Goal: Task Accomplishment & Management: Complete application form

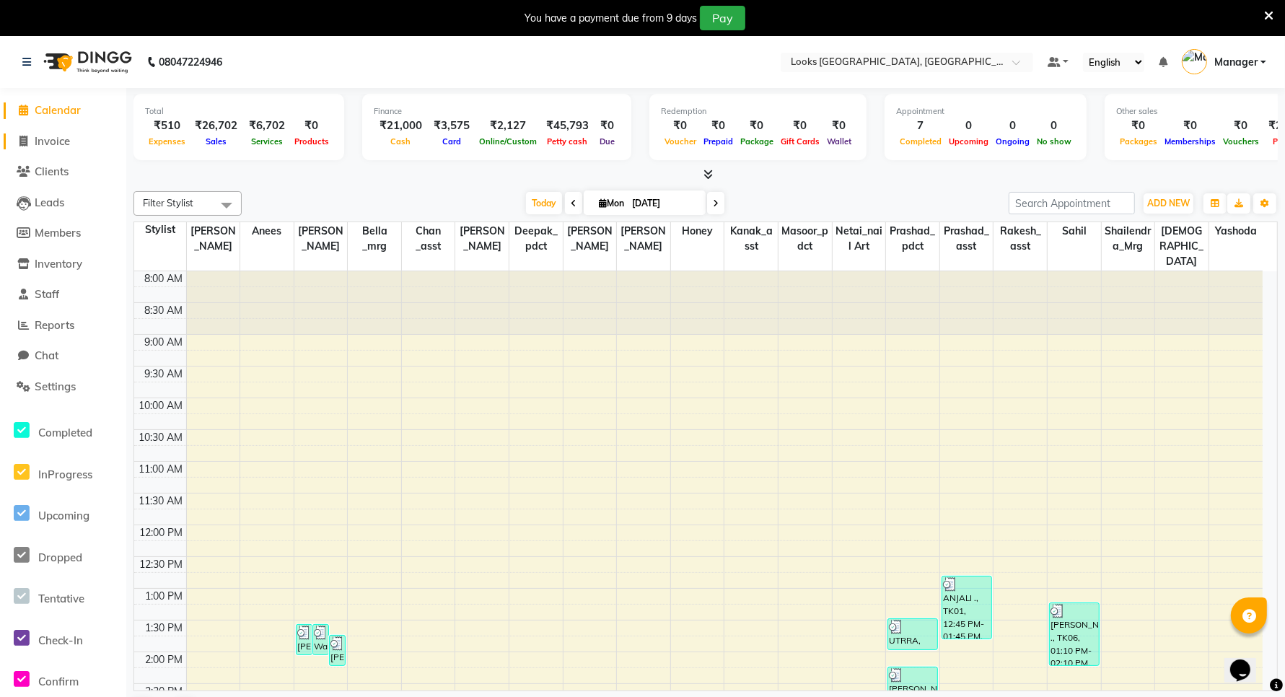
click at [79, 141] on link "Invoice" at bounding box center [63, 141] width 119 height 17
select select "service"
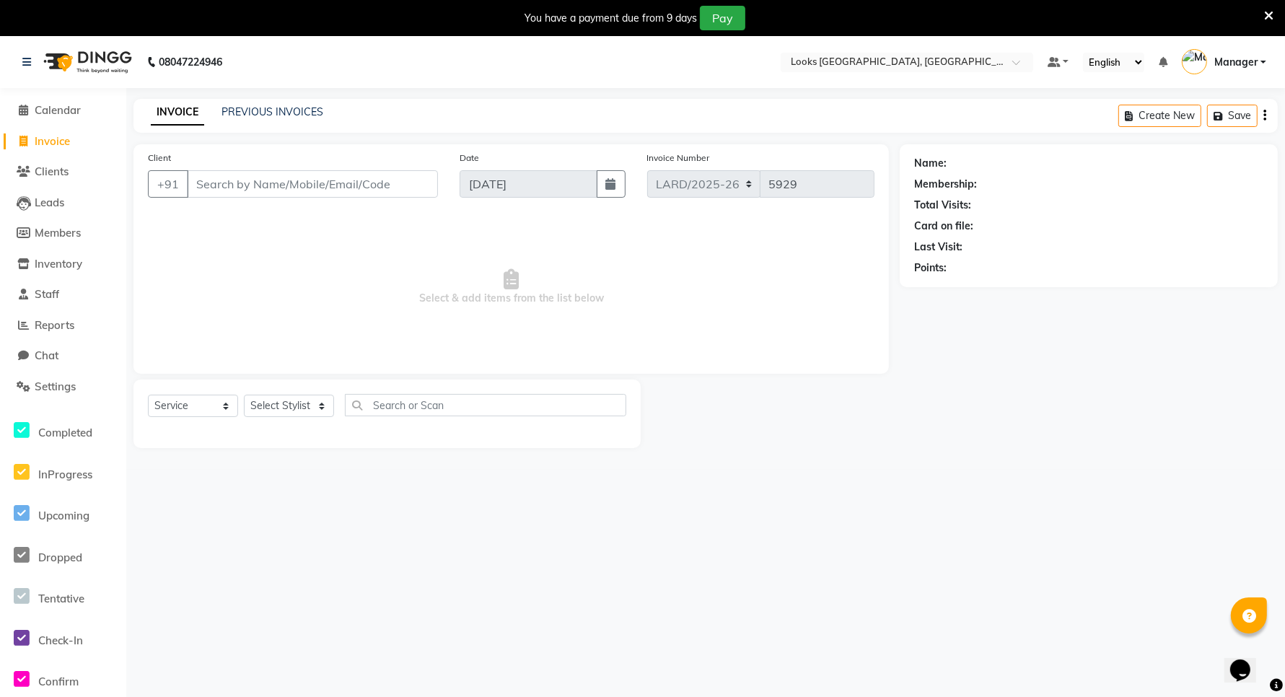
click at [240, 189] on input "Client" at bounding box center [312, 183] width 251 height 27
type input "9960346800"
click at [400, 188] on span "Add Client" at bounding box center [400, 184] width 57 height 14
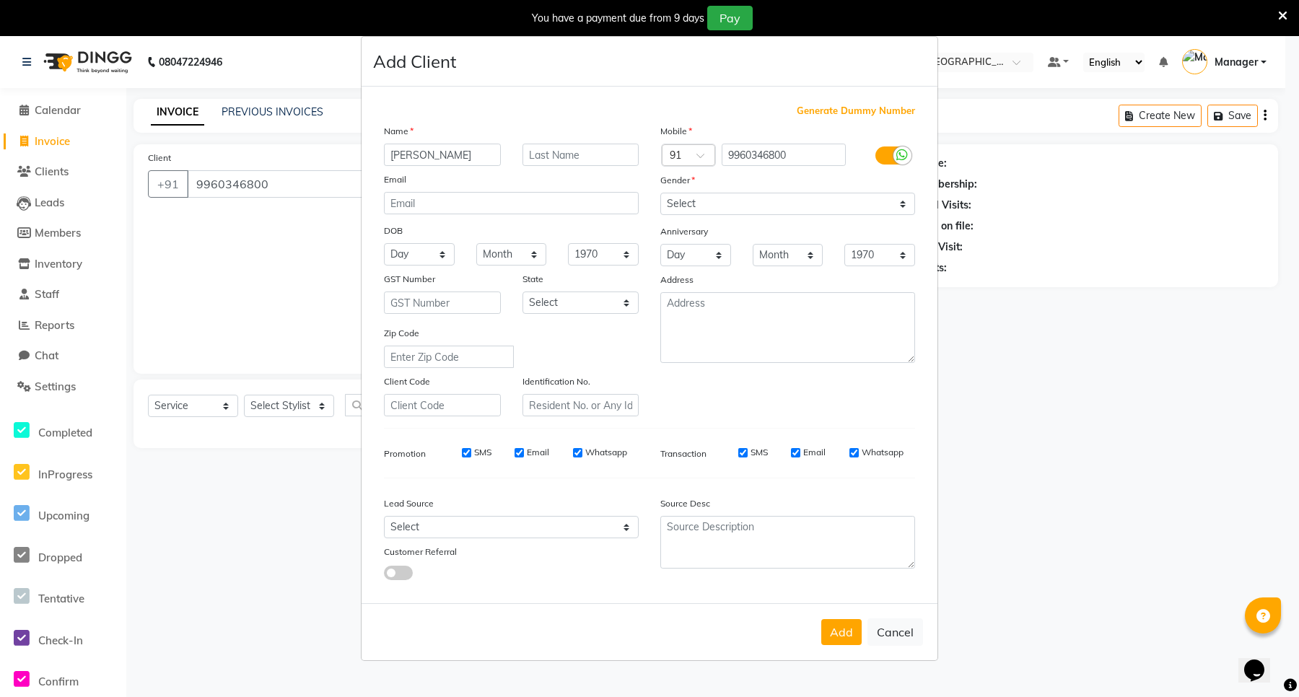
type input "[PERSON_NAME]"
click at [538, 157] on input "text" at bounding box center [580, 155] width 117 height 22
type input "."
click at [774, 202] on select "Select [DEMOGRAPHIC_DATA] [DEMOGRAPHIC_DATA] Other Prefer Not To Say" at bounding box center [787, 204] width 255 height 22
select select "[DEMOGRAPHIC_DATA]"
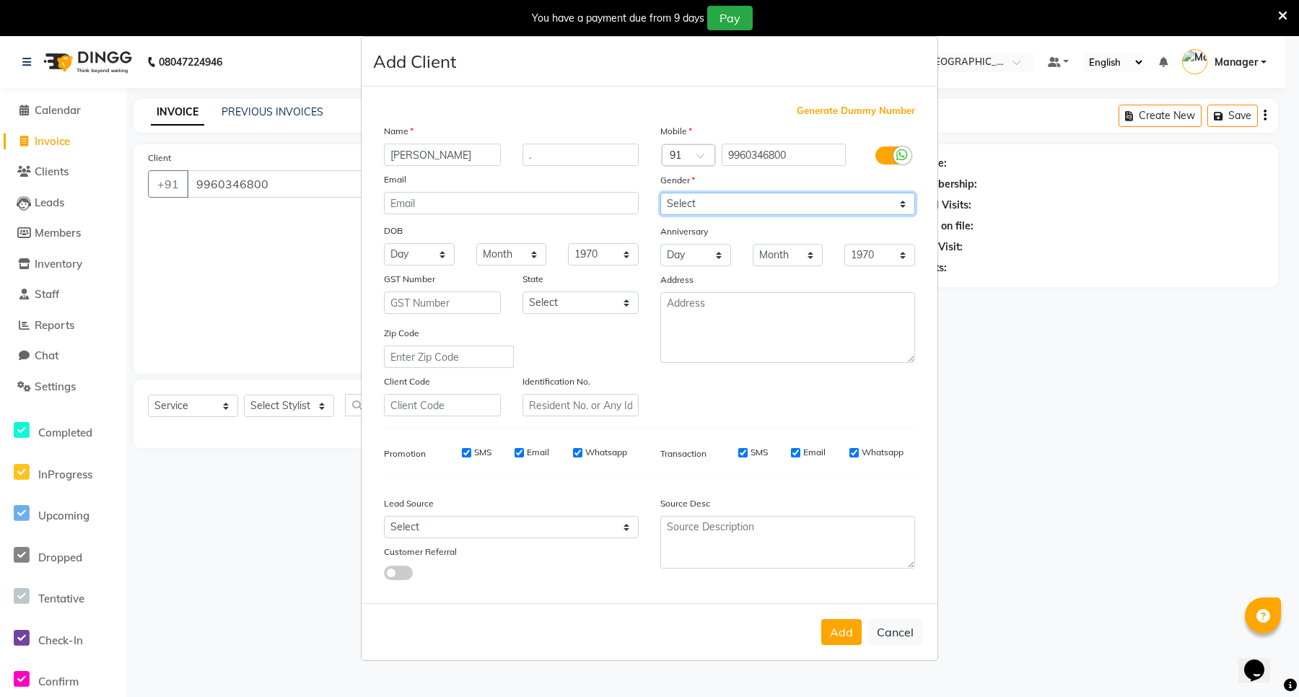
click at [660, 194] on select "Select [DEMOGRAPHIC_DATA] [DEMOGRAPHIC_DATA] Other Prefer Not To Say" at bounding box center [787, 204] width 255 height 22
click at [532, 304] on select "Select [GEOGRAPHIC_DATA] [GEOGRAPHIC_DATA] [GEOGRAPHIC_DATA] [GEOGRAPHIC_DATA] …" at bounding box center [580, 302] width 117 height 22
select select "13"
click at [522, 291] on select "Select [GEOGRAPHIC_DATA] [GEOGRAPHIC_DATA] [GEOGRAPHIC_DATA] [GEOGRAPHIC_DATA] …" at bounding box center [580, 302] width 117 height 22
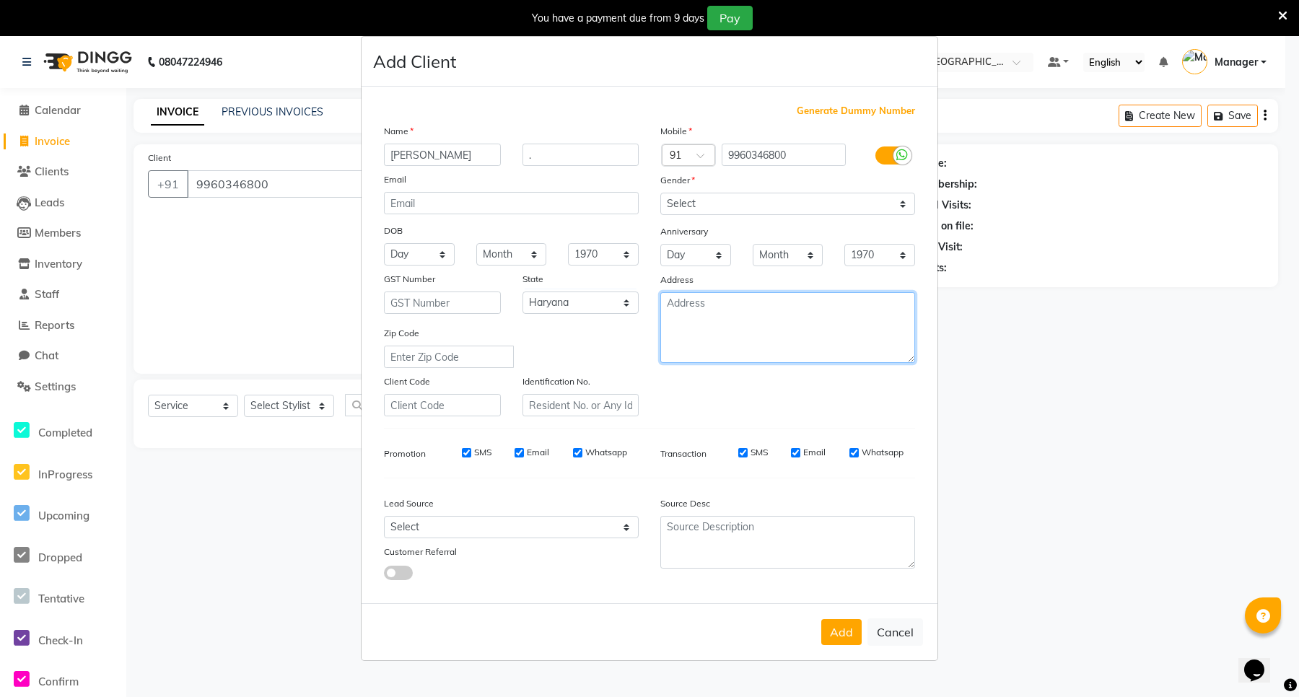
click at [781, 327] on textarea at bounding box center [787, 327] width 255 height 71
type textarea "ARDEE"
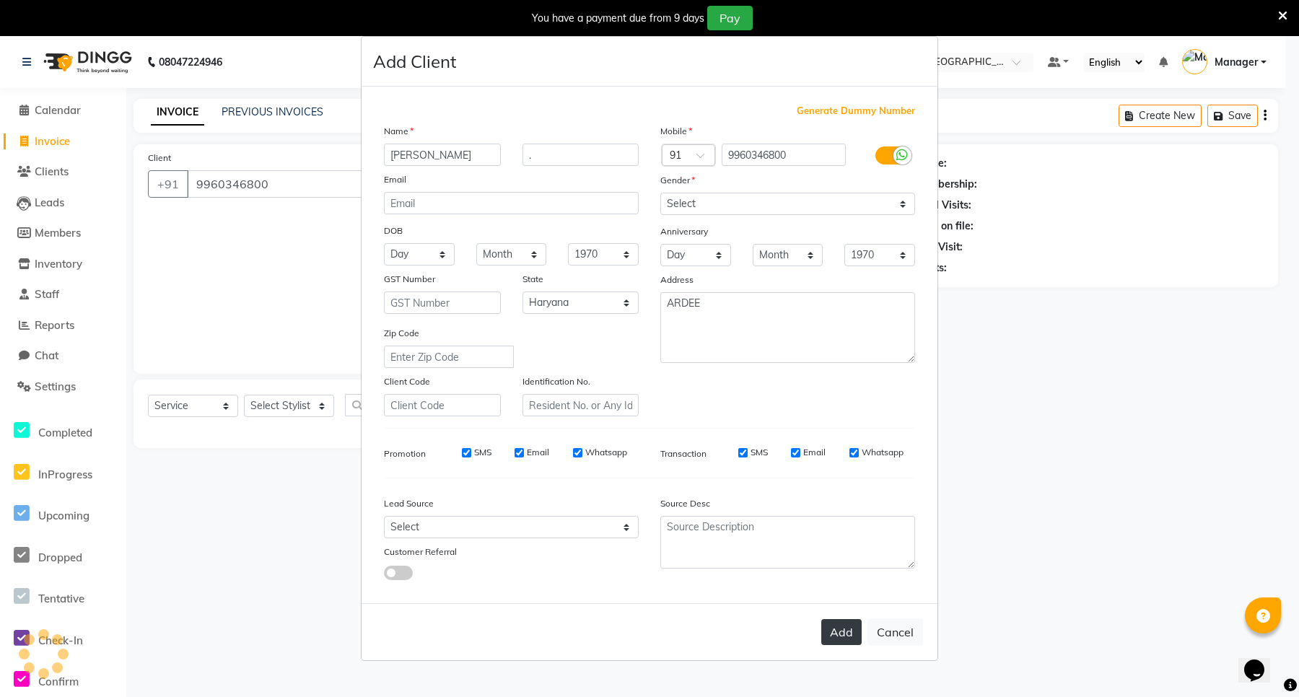
click at [841, 626] on button "Add" at bounding box center [841, 632] width 40 height 26
select select
select select "null"
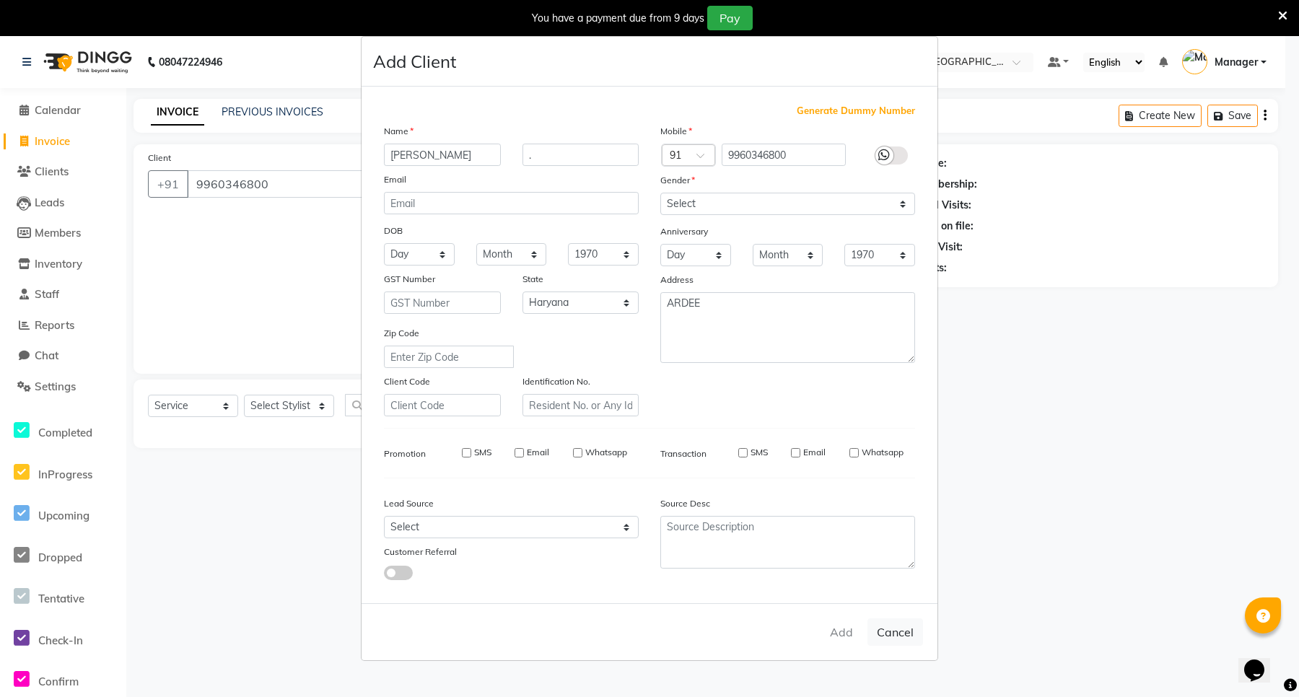
select select
checkbox input "false"
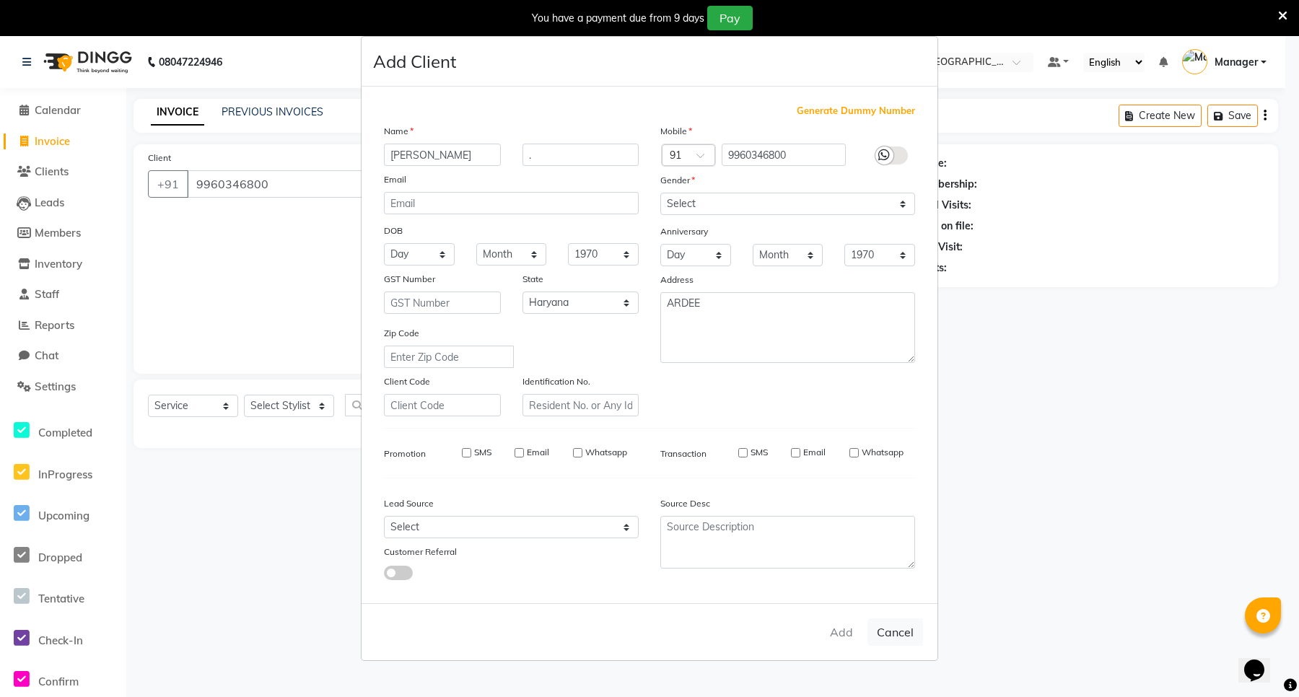
checkbox input "false"
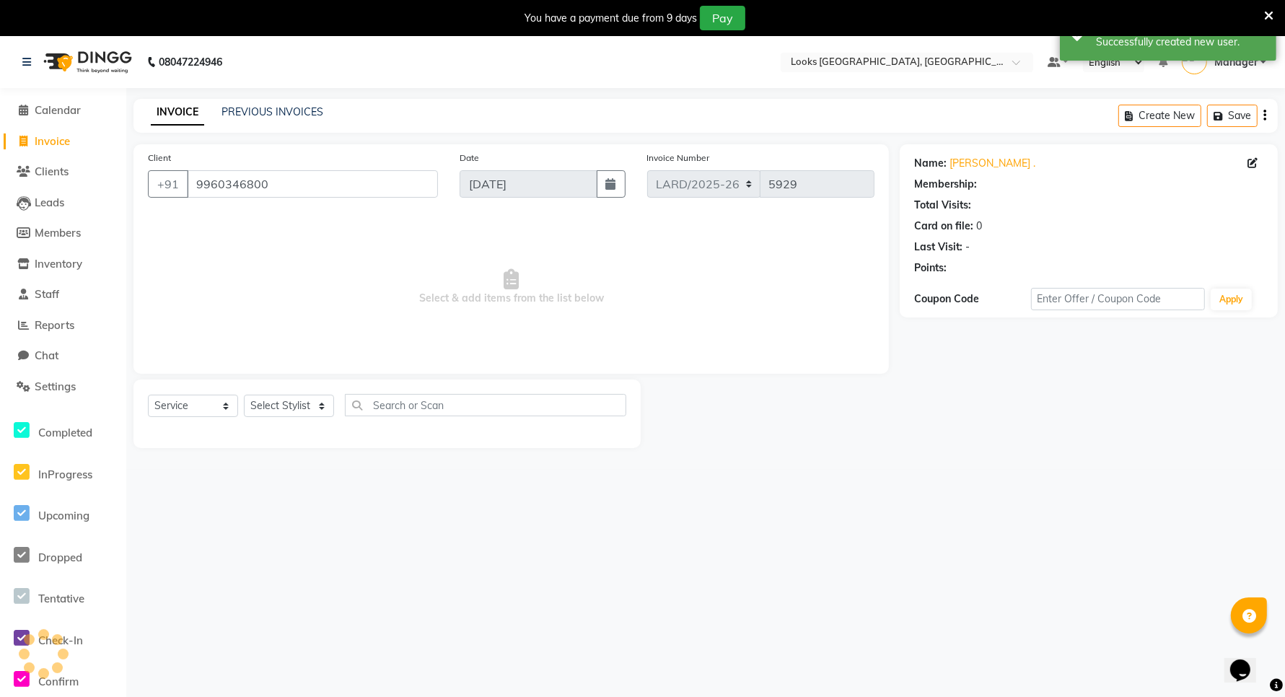
select select "1: Object"
click at [283, 404] on select "Select Stylist [PERSON_NAME] _mrg [PERSON_NAME] _asst [PERSON_NAME] [PERSON_NAM…" at bounding box center [289, 406] width 90 height 22
select select "90498"
click at [244, 395] on select "Select Stylist [PERSON_NAME] _mrg [PERSON_NAME] _asst [PERSON_NAME] [PERSON_NAM…" at bounding box center [289, 406] width 90 height 22
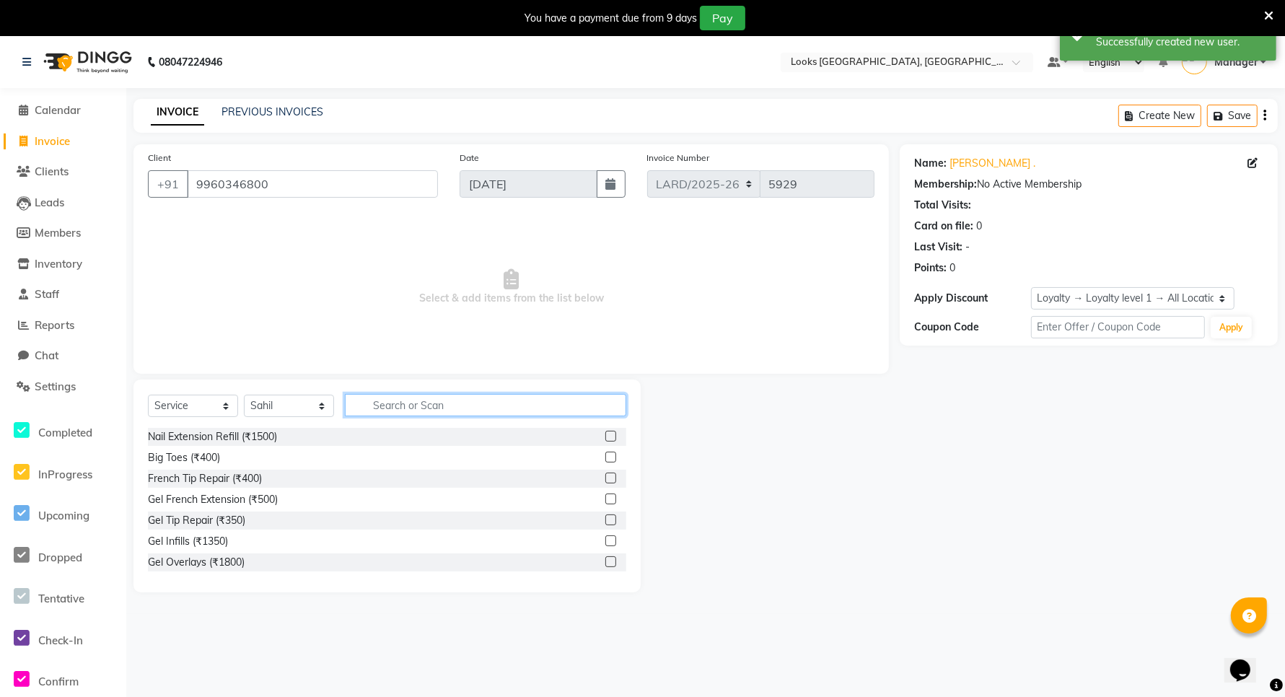
click at [384, 410] on input "text" at bounding box center [485, 405] width 281 height 22
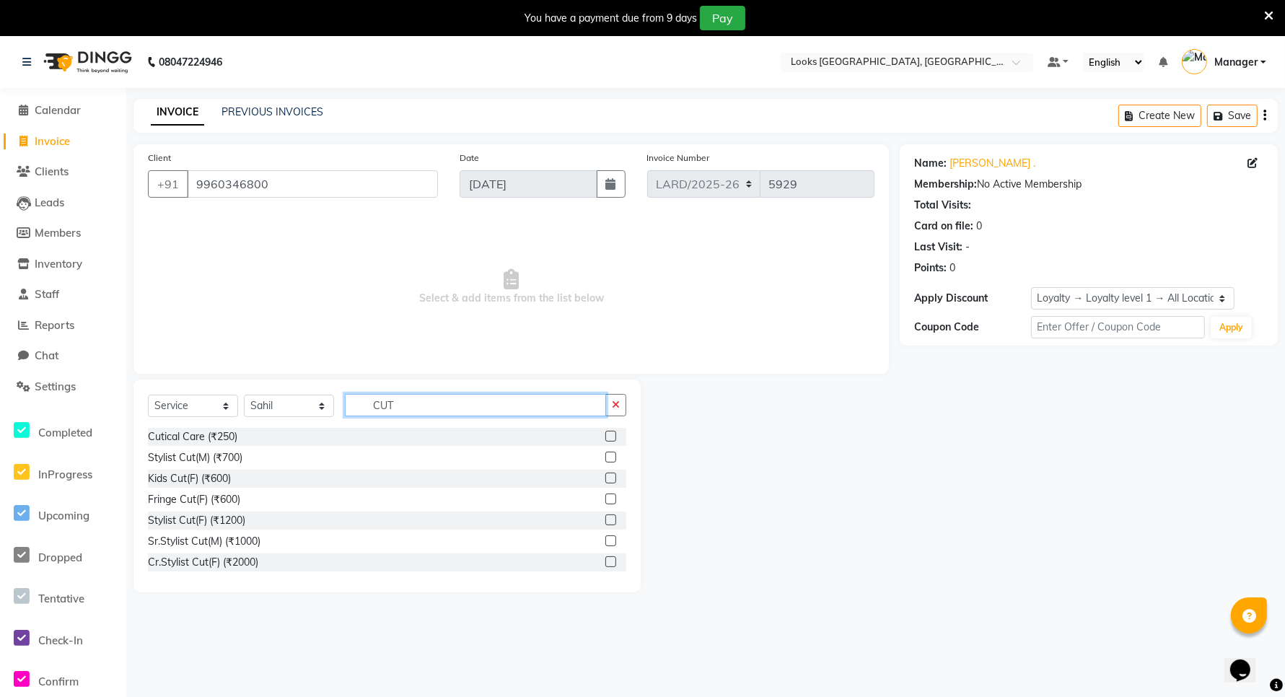
type input "CUT"
click at [605, 458] on label at bounding box center [610, 457] width 11 height 11
click at [605, 458] on input "checkbox" at bounding box center [609, 457] width 9 height 9
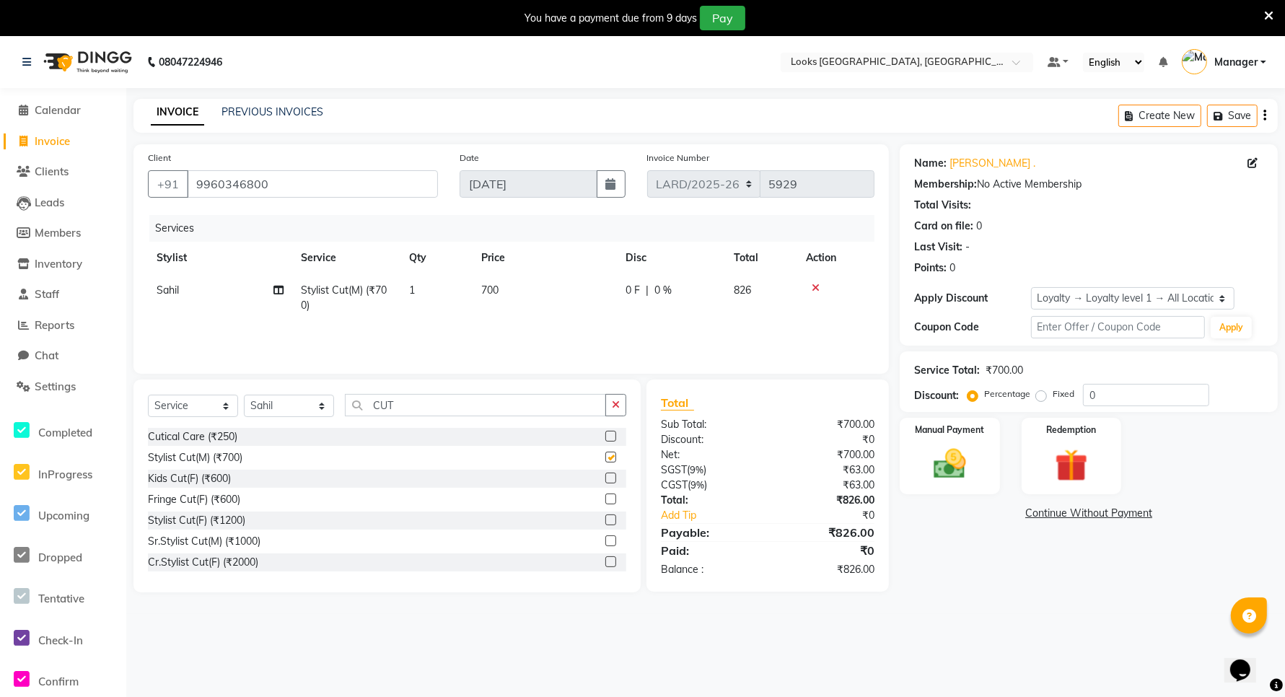
checkbox input "false"
click at [507, 404] on input "CUT" at bounding box center [475, 405] width 261 height 22
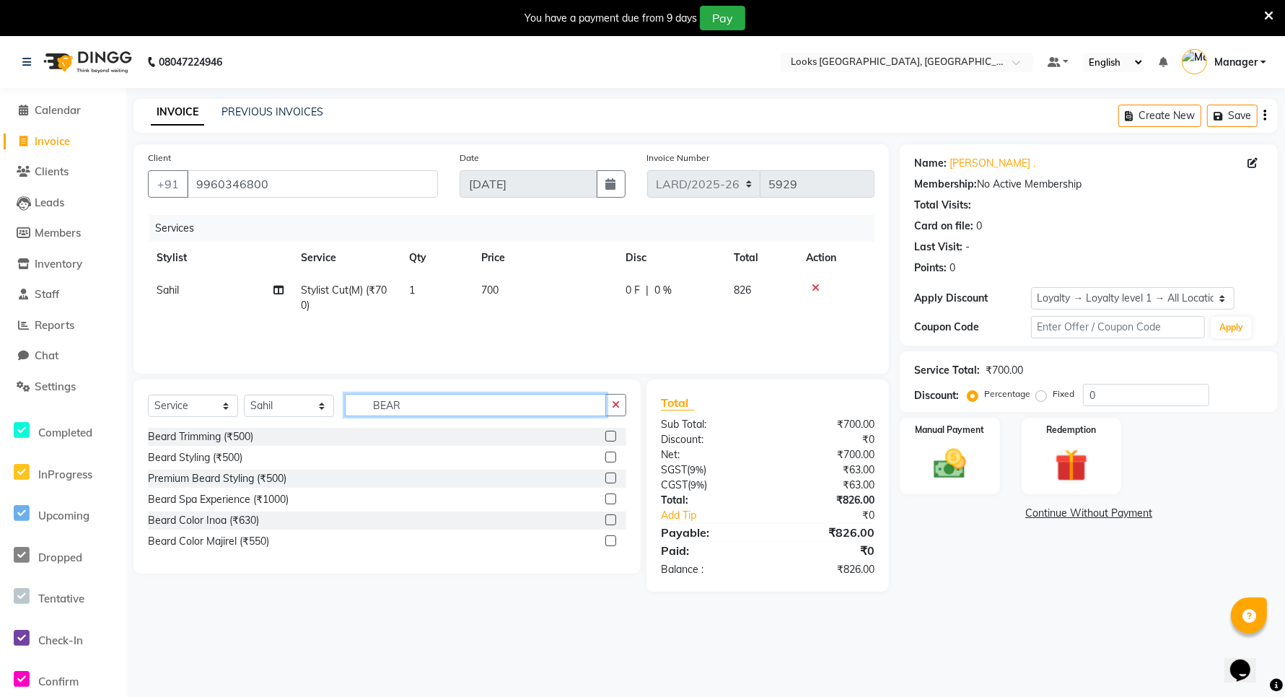
type input "BEAR"
click at [610, 435] on label at bounding box center [610, 436] width 11 height 11
click at [610, 435] on input "checkbox" at bounding box center [609, 436] width 9 height 9
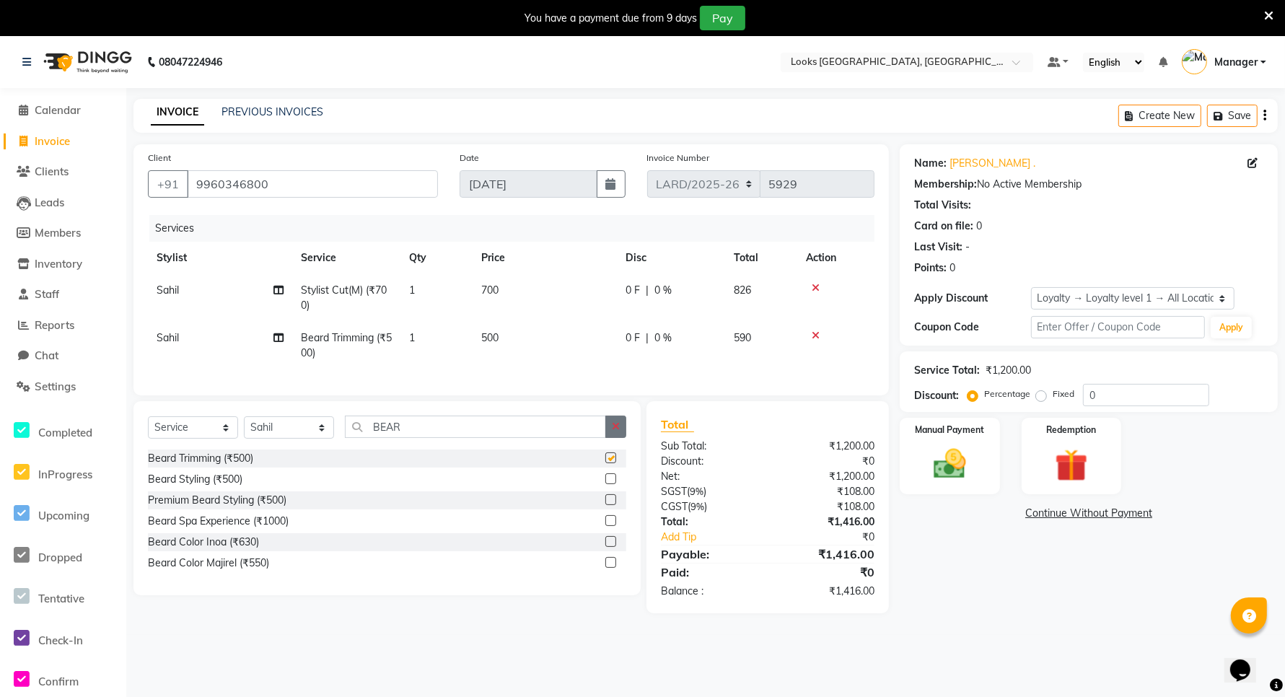
checkbox input "false"
click at [492, 340] on span "500" at bounding box center [489, 337] width 17 height 13
click at [473, 340] on td "1" at bounding box center [436, 346] width 72 height 48
select select "90498"
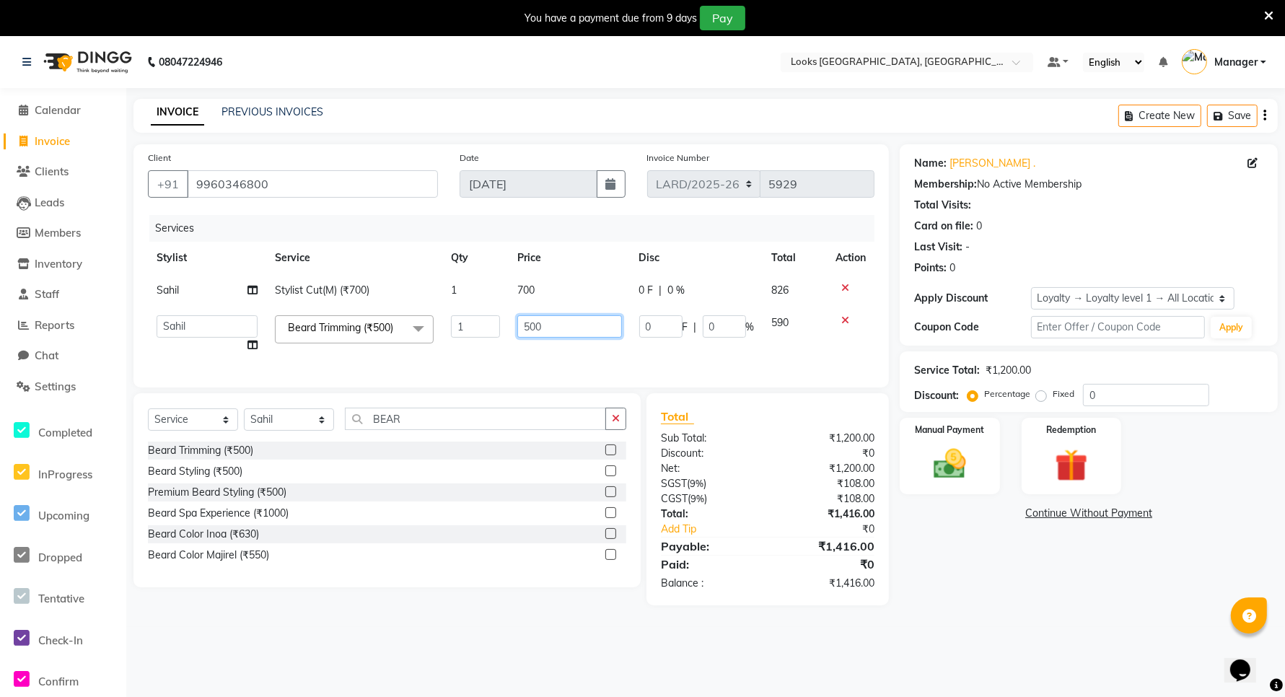
click at [534, 328] on input "500" at bounding box center [569, 326] width 105 height 22
type input "400"
click at [542, 361] on td "400" at bounding box center [570, 334] width 122 height 55
select select "90498"
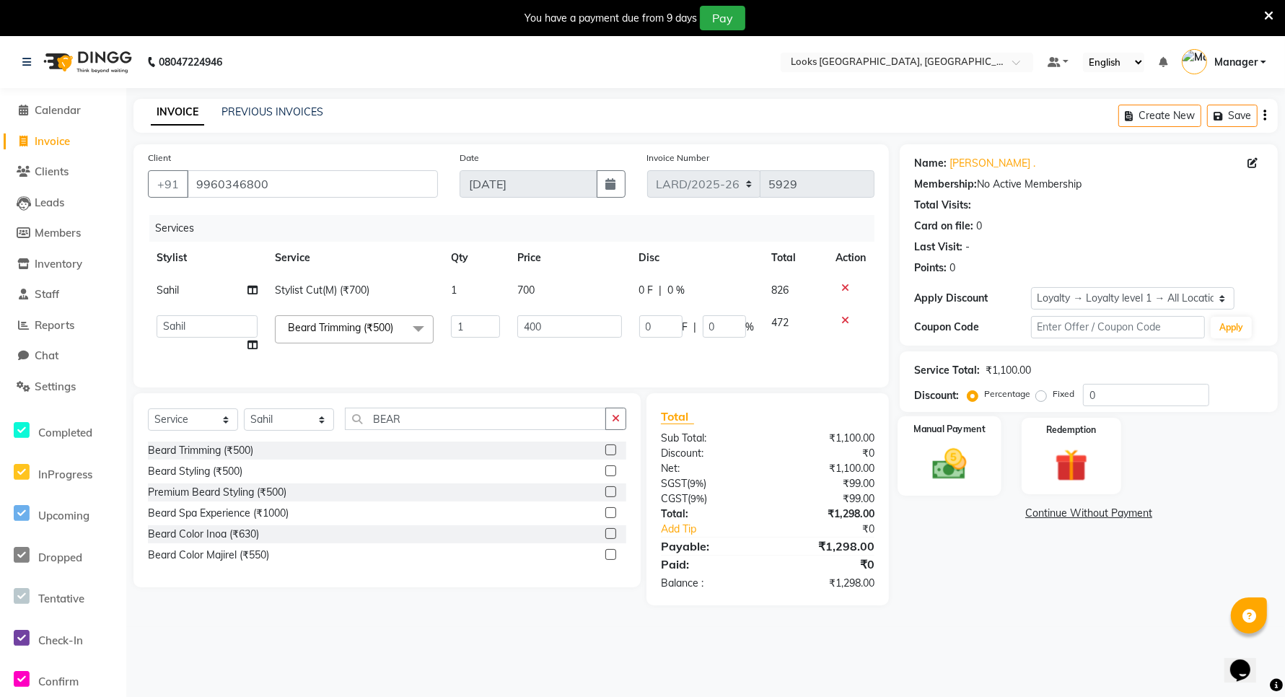
click at [947, 468] on img at bounding box center [950, 463] width 56 height 39
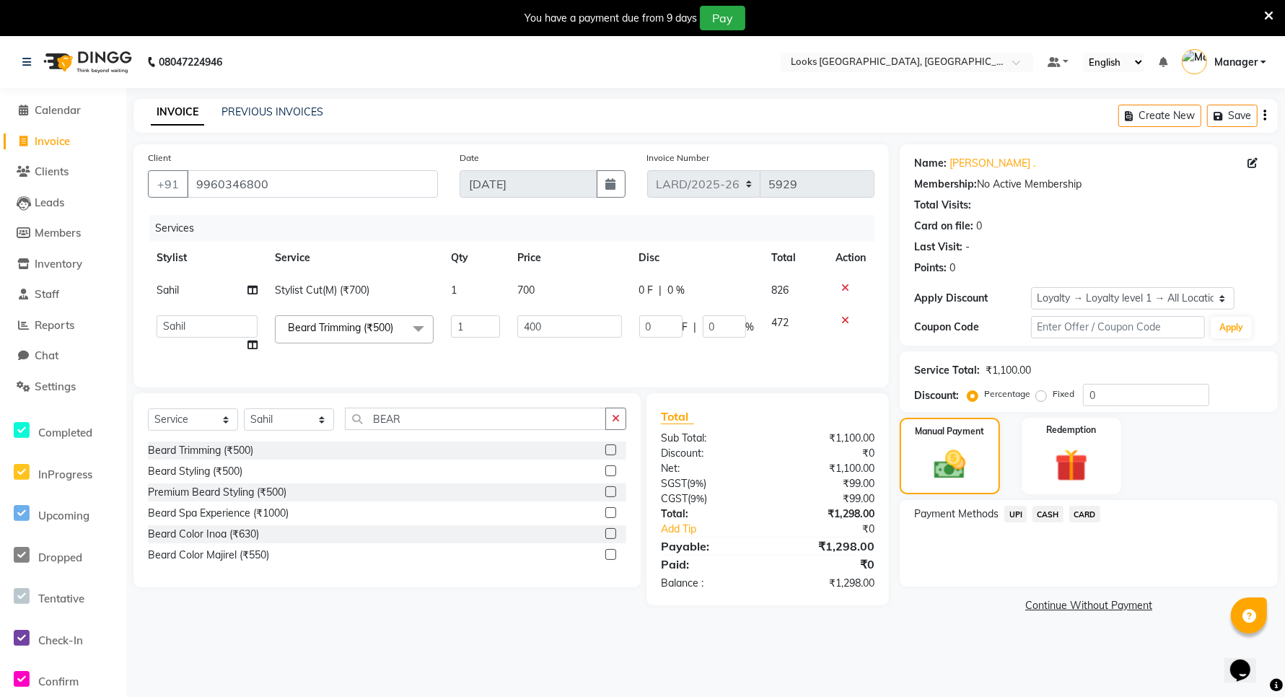
click at [1083, 517] on span "CARD" at bounding box center [1084, 514] width 31 height 17
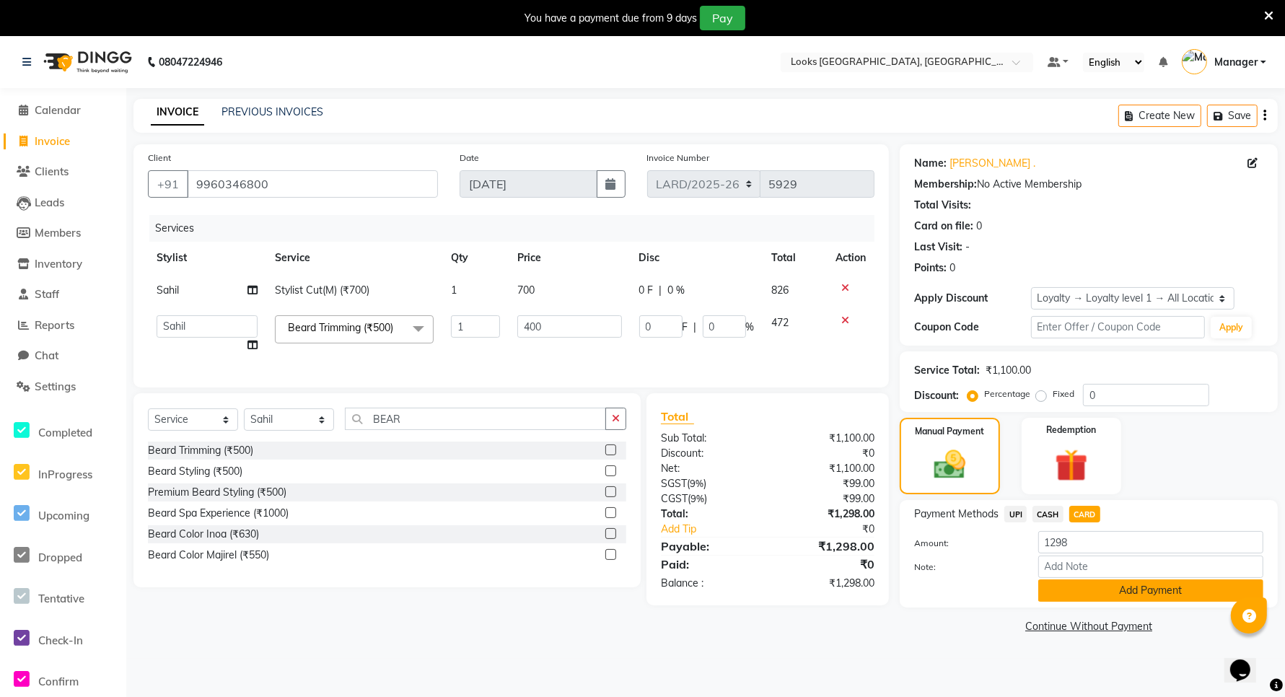
click at [1095, 593] on button "Add Payment" at bounding box center [1150, 590] width 225 height 22
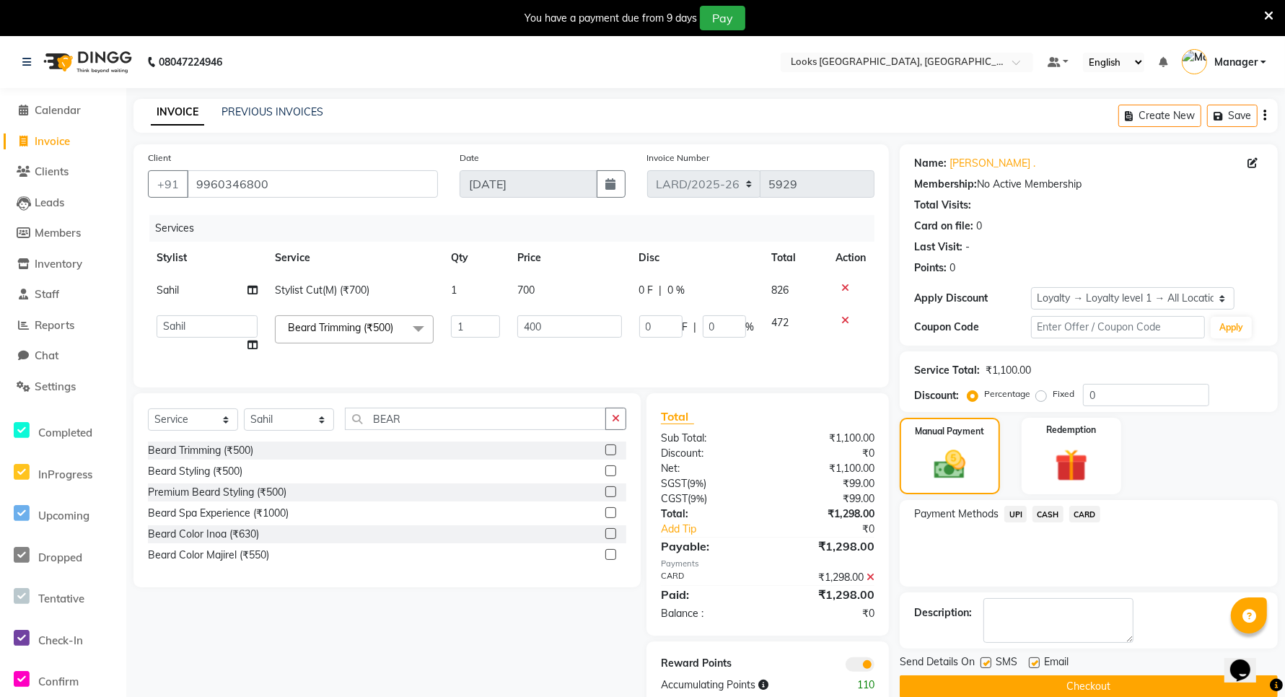
scroll to position [44, 0]
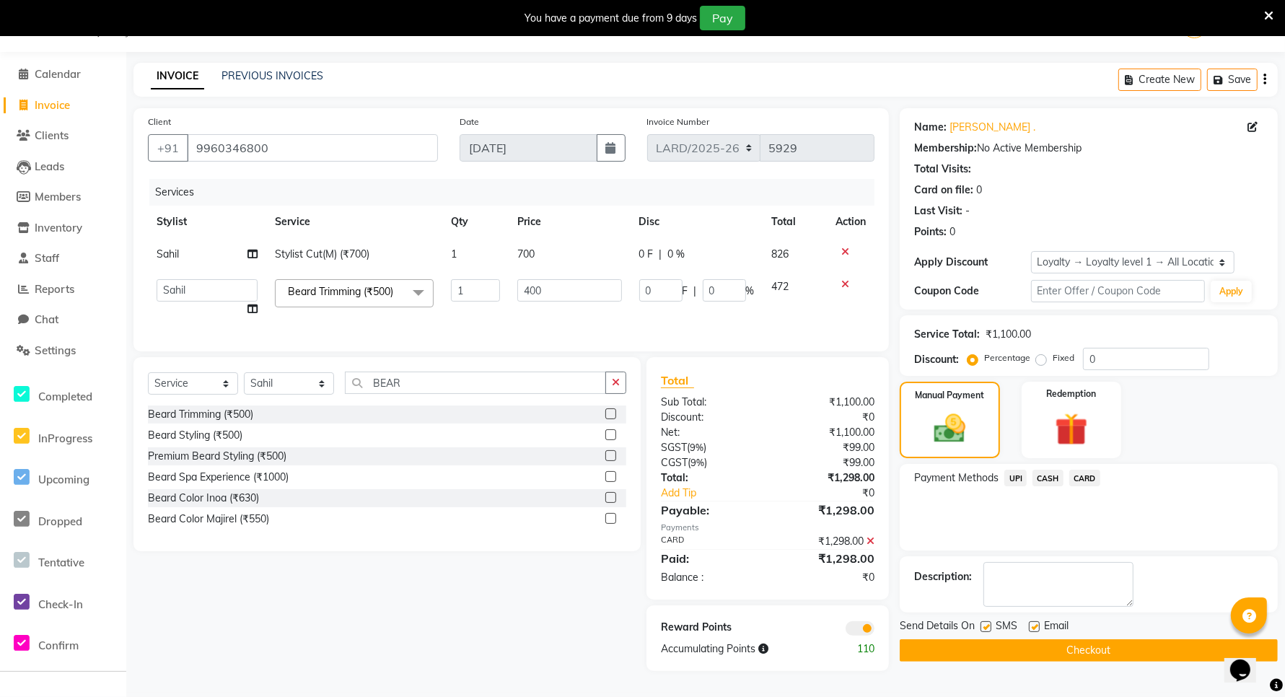
click at [1052, 646] on button "Checkout" at bounding box center [1089, 650] width 378 height 22
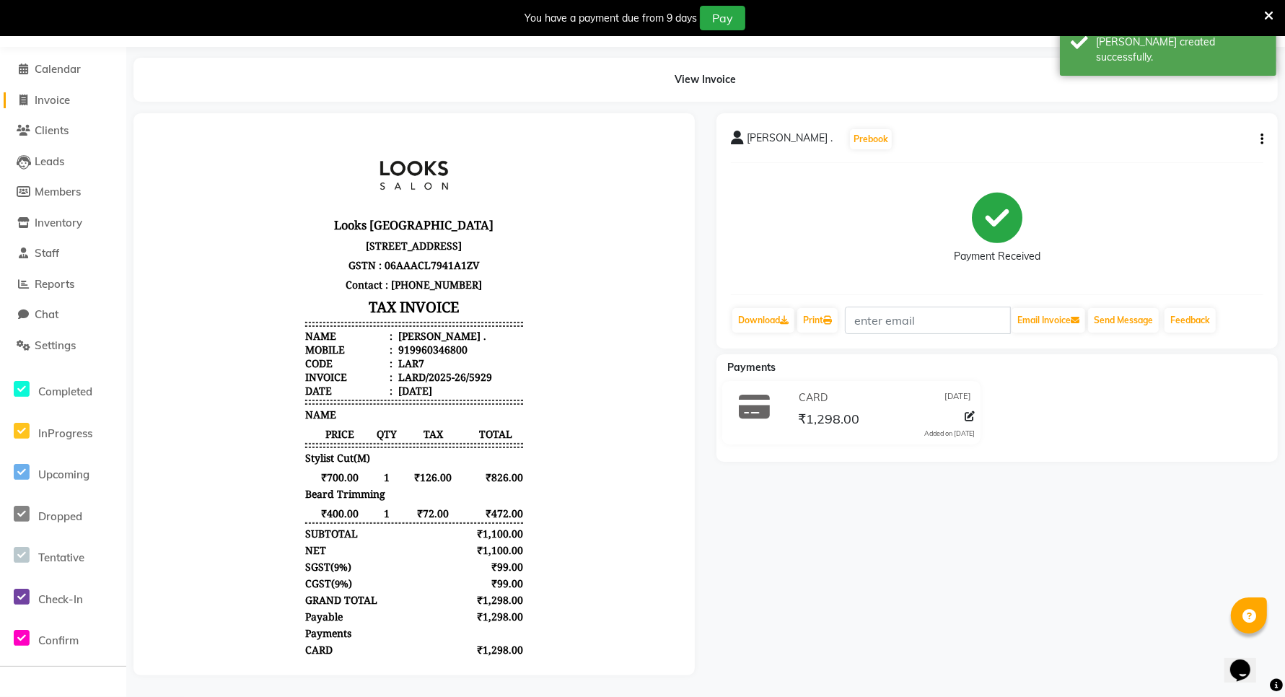
click at [44, 93] on span "Invoice" at bounding box center [52, 100] width 35 height 14
select select "service"
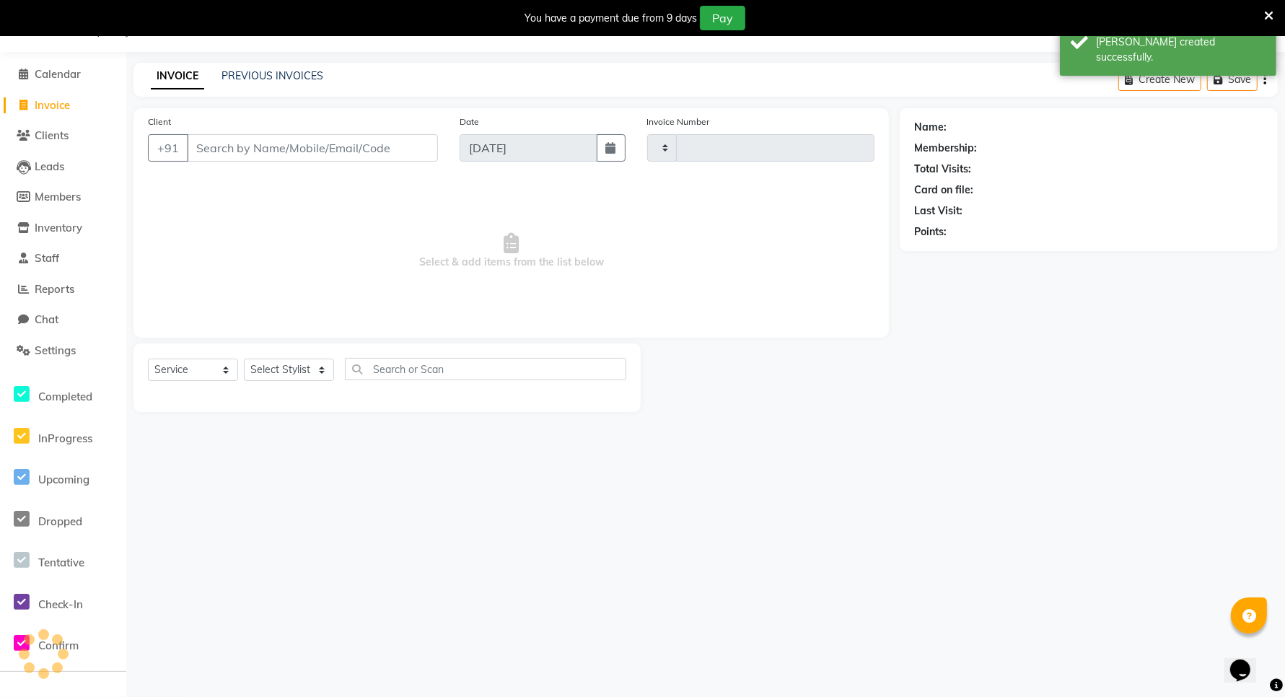
scroll to position [36, 0]
type input "5930"
select select "8941"
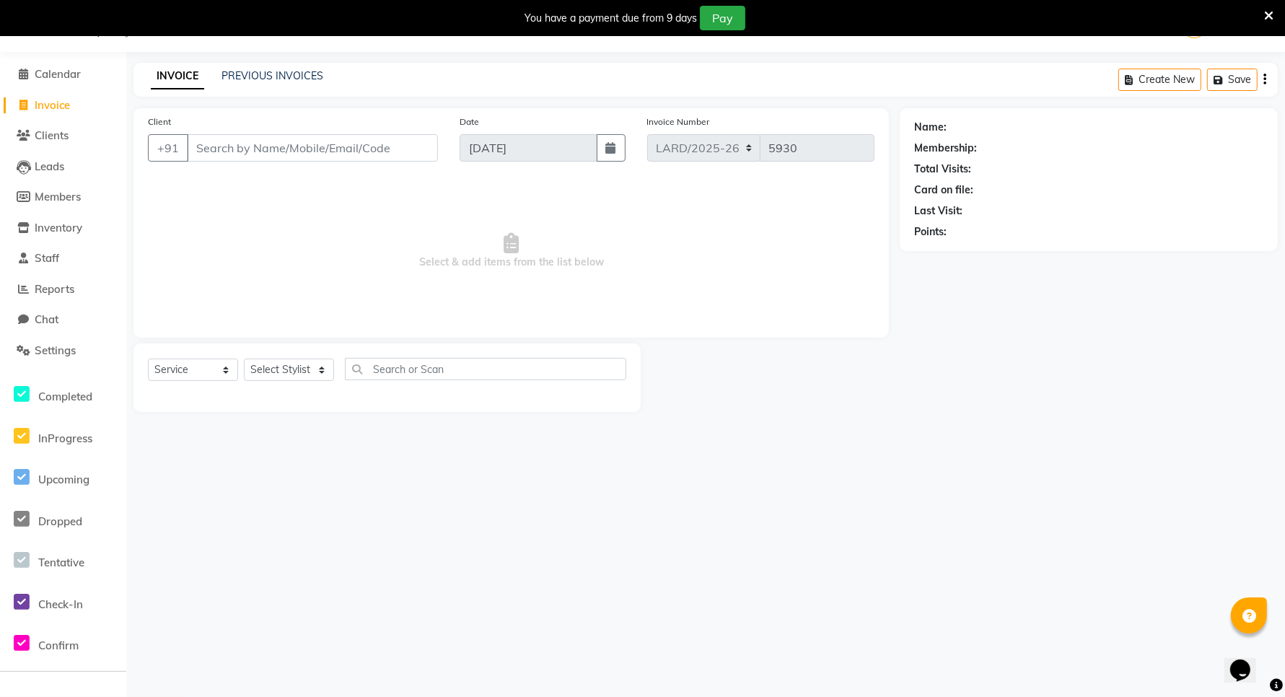
click at [1267, 14] on icon at bounding box center [1268, 15] width 9 height 13
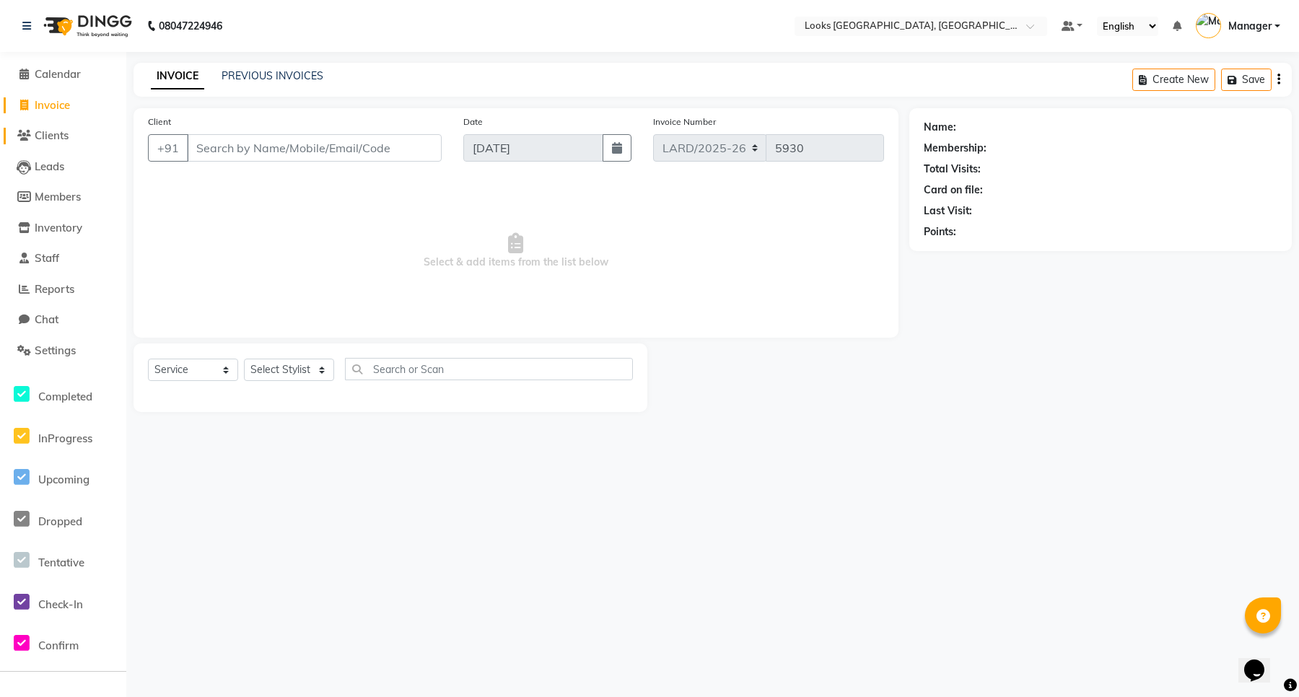
click at [53, 136] on span "Clients" at bounding box center [52, 135] width 34 height 14
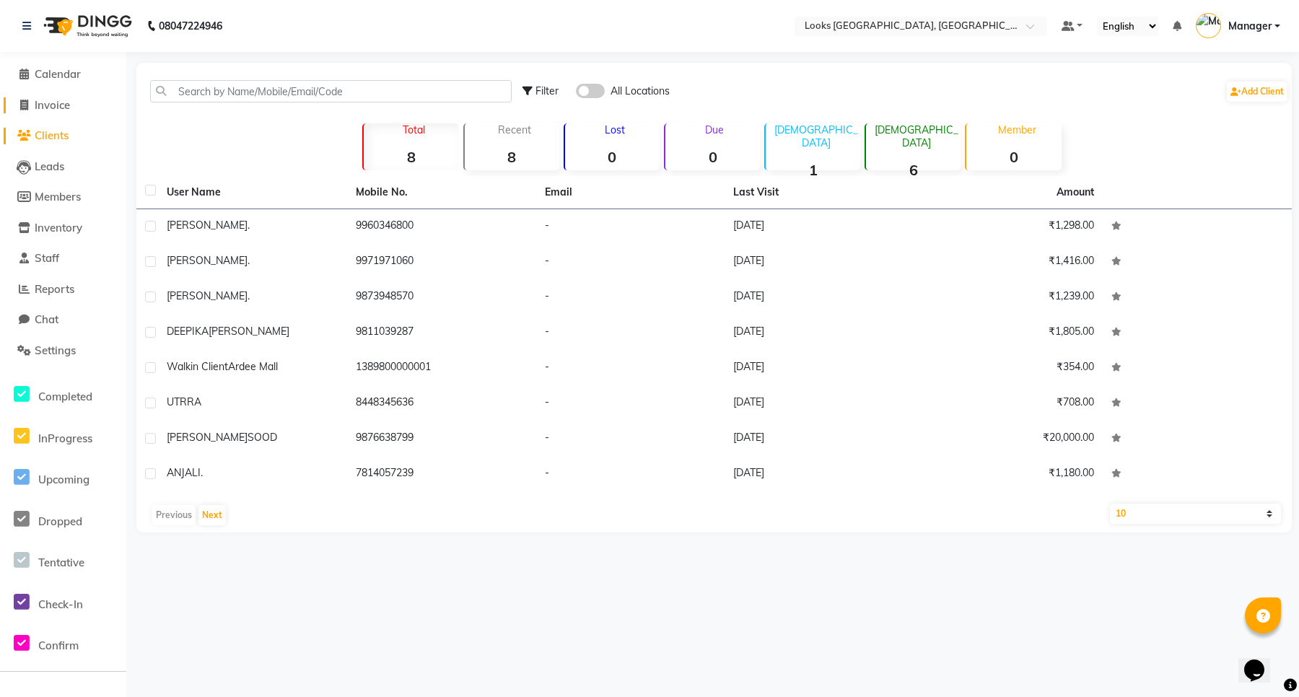
click at [54, 113] on link "Invoice" at bounding box center [63, 105] width 119 height 17
select select "service"
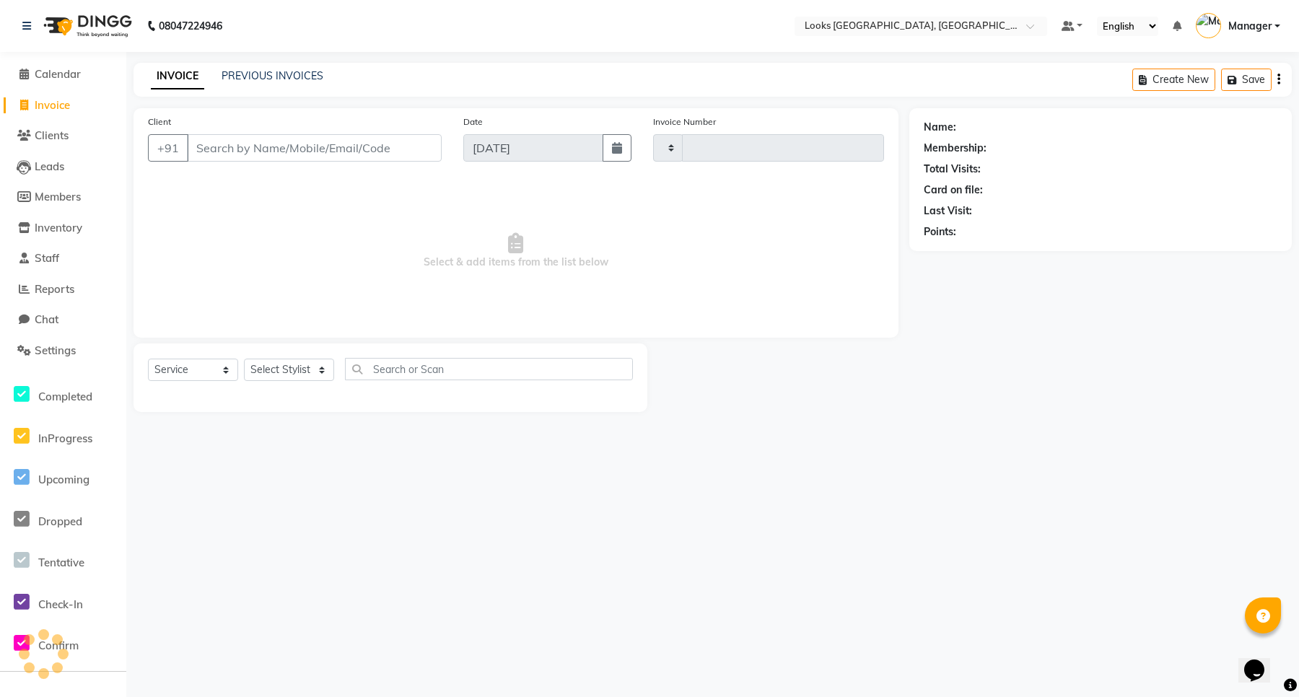
type input "5930"
select select "8941"
click at [47, 260] on span "Staff" at bounding box center [47, 258] width 25 height 14
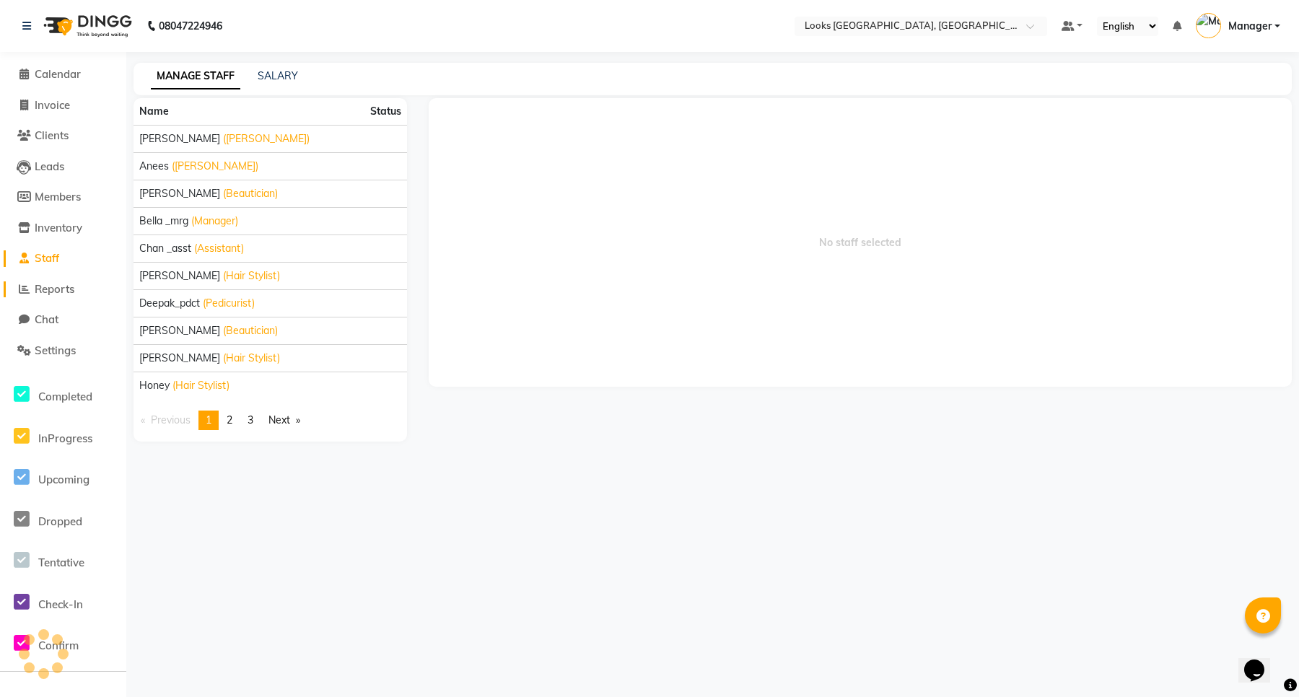
click at [47, 291] on span "Reports" at bounding box center [55, 289] width 40 height 14
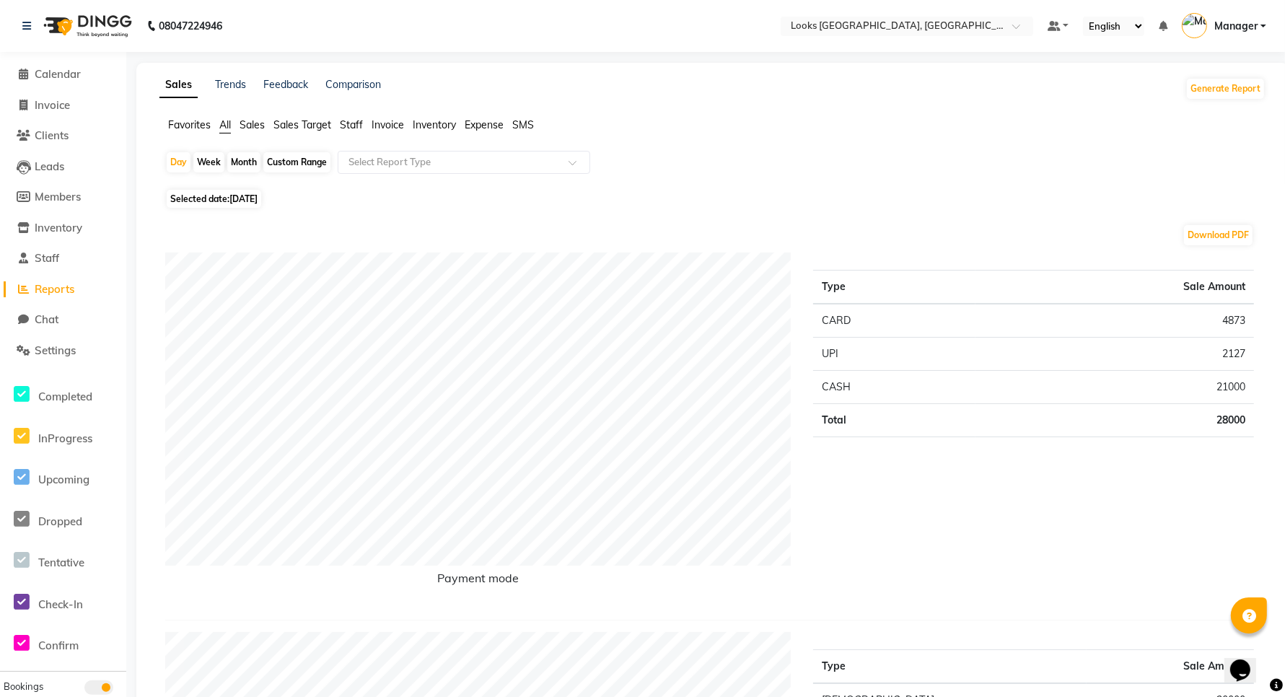
click at [348, 123] on span "Staff" at bounding box center [351, 124] width 23 height 13
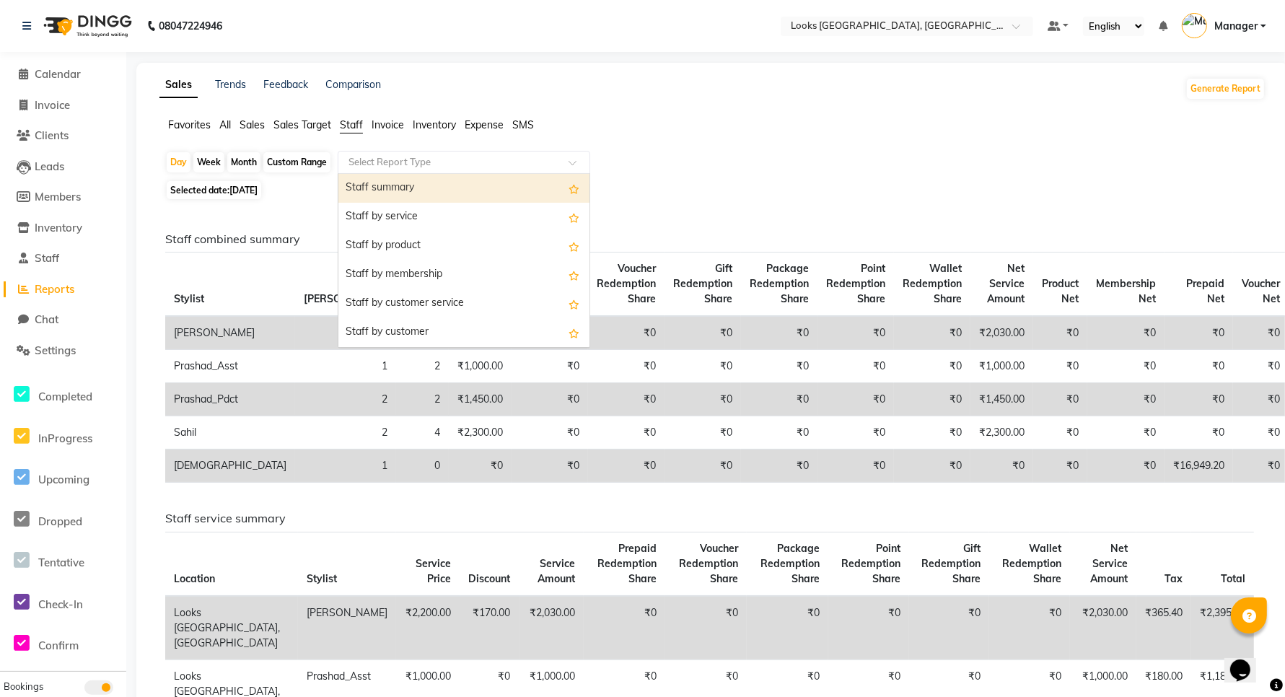
click at [395, 164] on input "text" at bounding box center [450, 162] width 208 height 14
click at [393, 156] on input "text" at bounding box center [450, 162] width 208 height 14
click at [305, 211] on div "Staff combined summary Stylist Bill Count Service Count Service Amount Prepaid …" at bounding box center [710, 654] width 1112 height 903
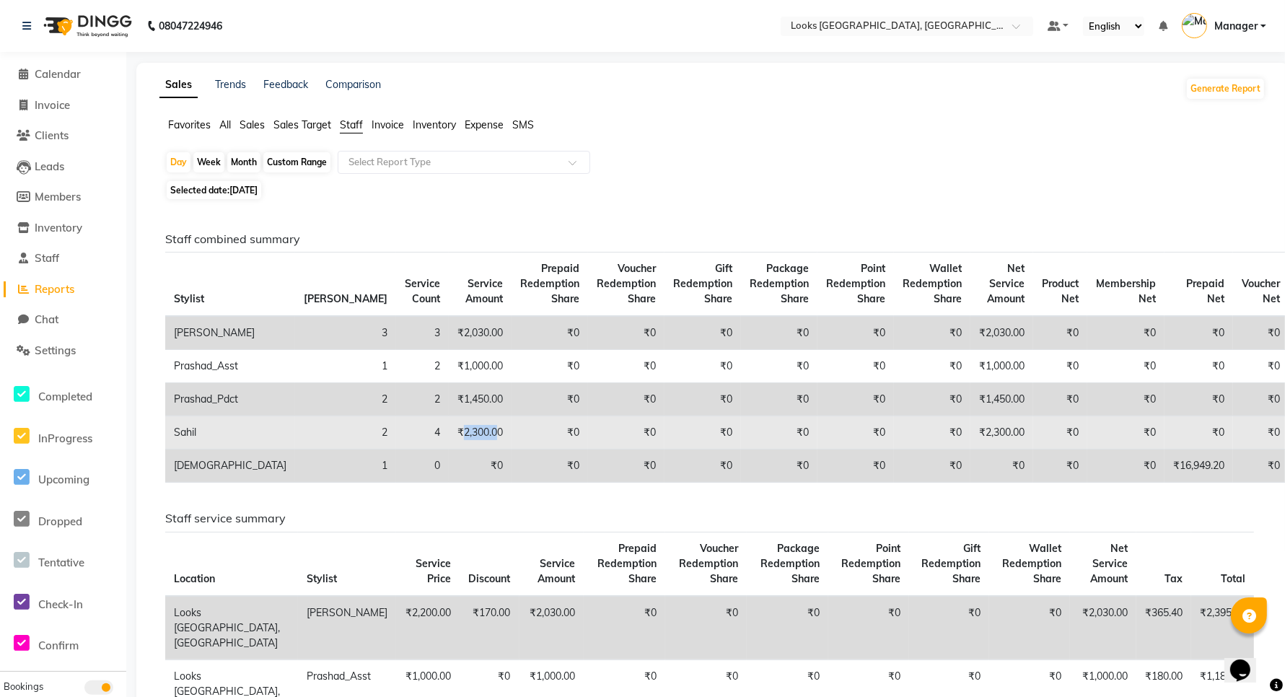
drag, startPoint x: 362, startPoint y: 434, endPoint x: 397, endPoint y: 433, distance: 34.6
click at [449, 433] on td "₹2,300.00" at bounding box center [480, 432] width 63 height 33
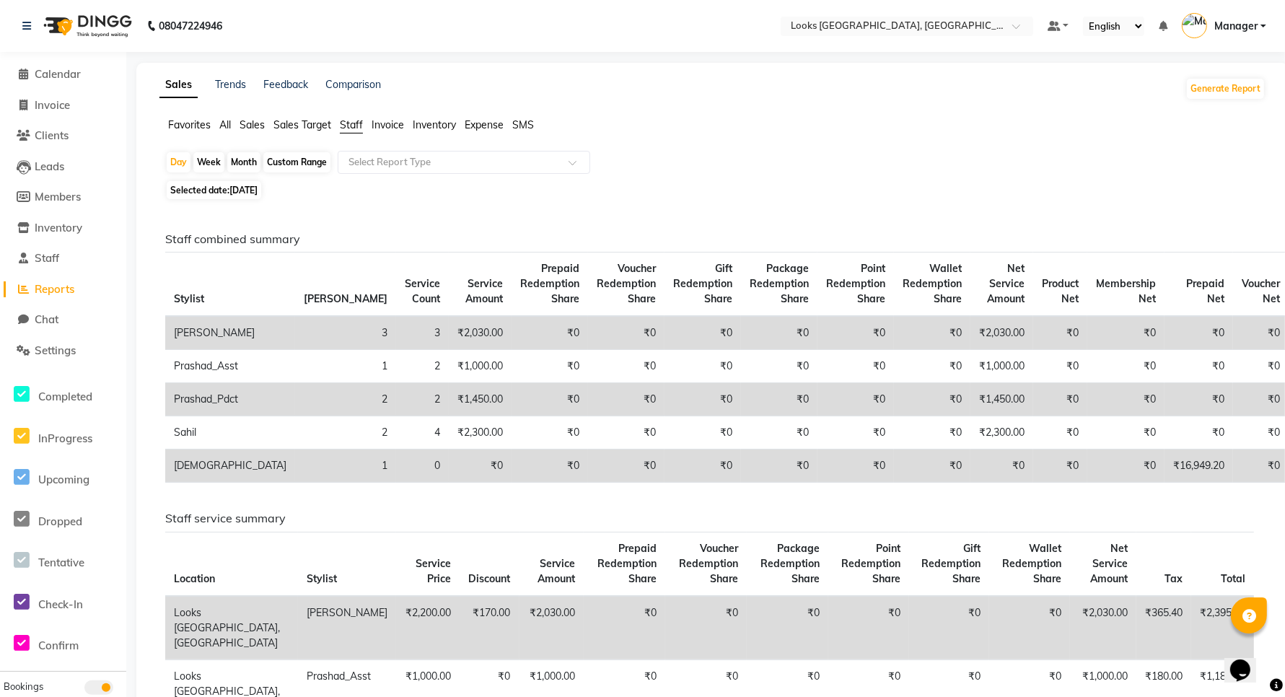
click at [669, 151] on div "Day Week Month Custom Range Select Report Type" at bounding box center [712, 164] width 1095 height 26
click at [51, 113] on link "Invoice" at bounding box center [63, 105] width 119 height 17
select select "service"
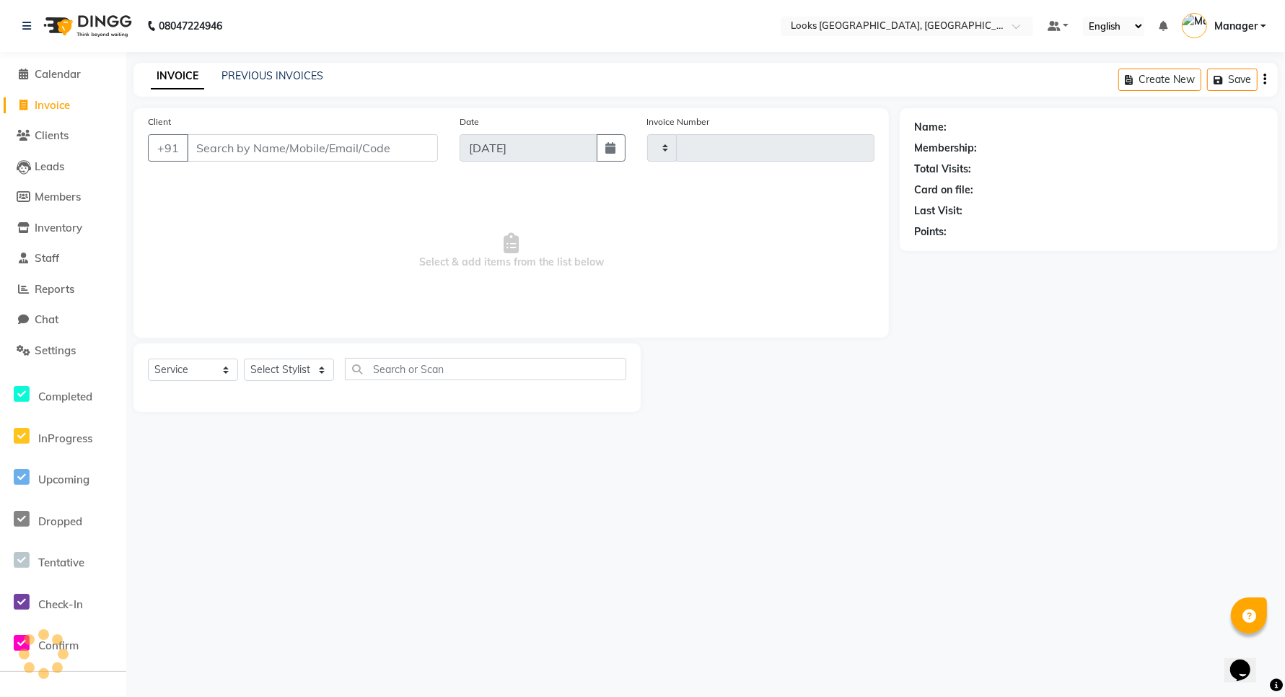
type input "5930"
select select "8941"
click at [290, 146] on input "Client" at bounding box center [314, 147] width 255 height 27
click at [265, 149] on input "Client" at bounding box center [314, 147] width 255 height 27
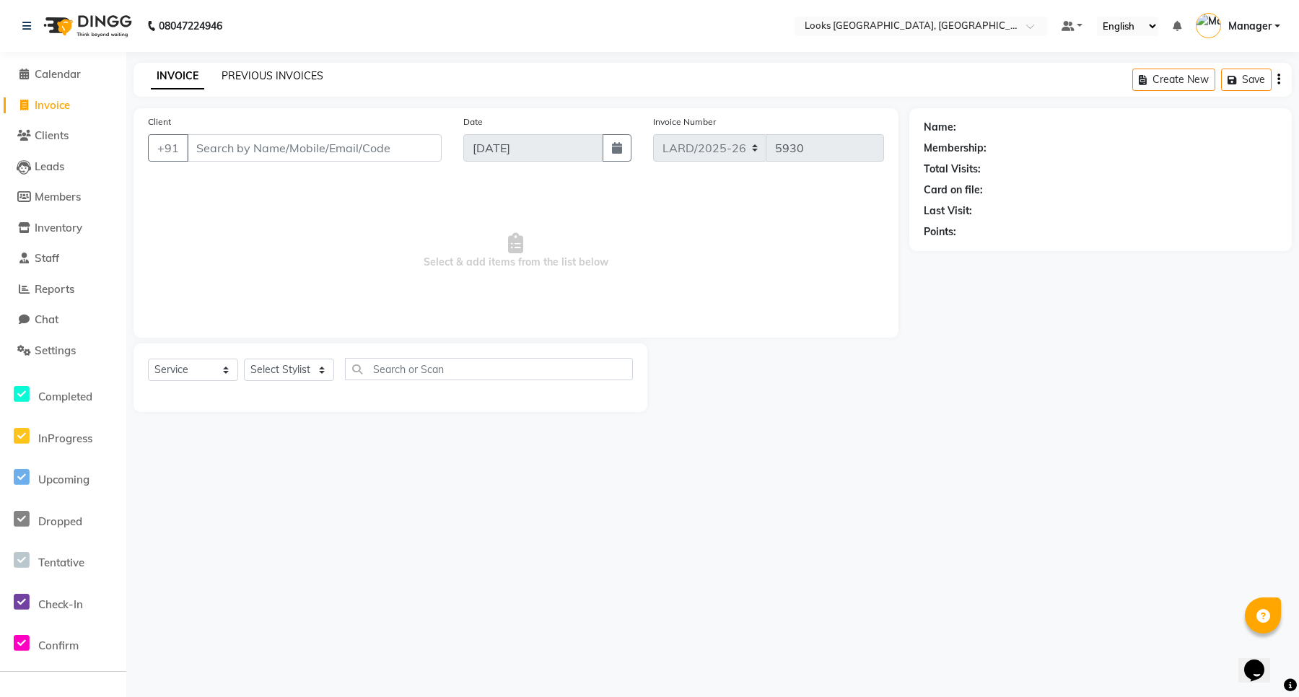
click at [243, 74] on link "PREVIOUS INVOICES" at bounding box center [273, 75] width 102 height 13
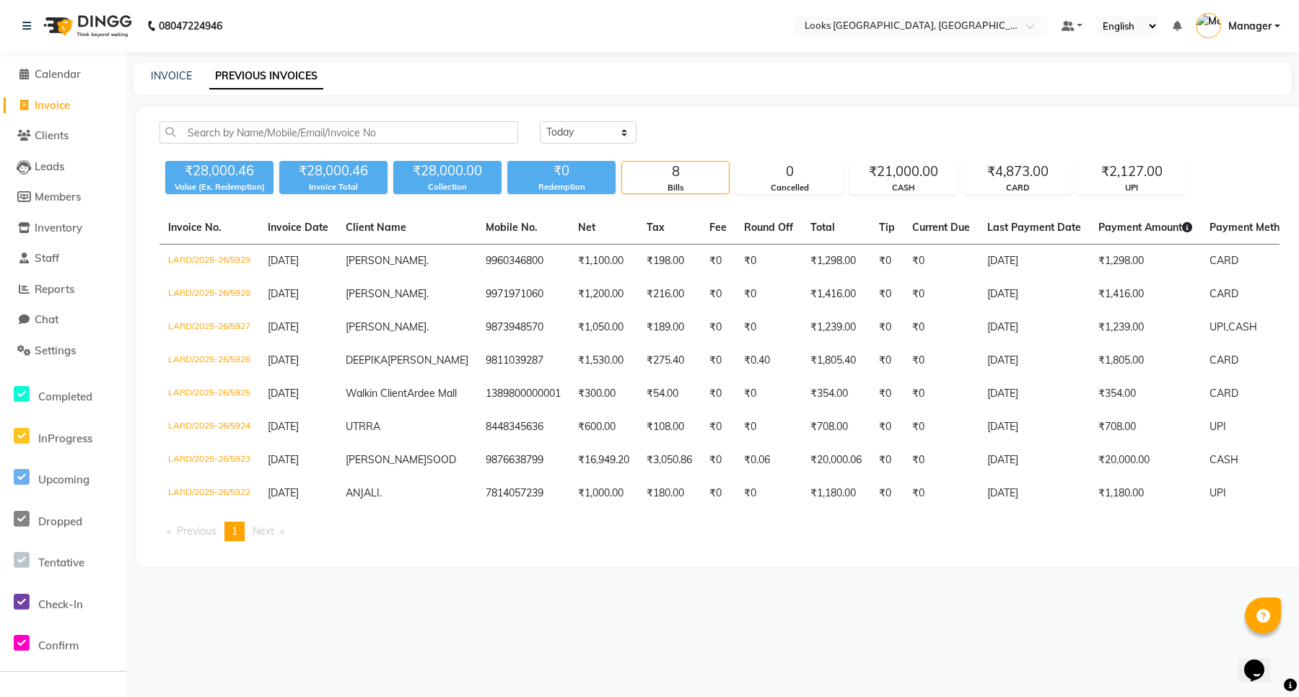
click at [149, 72] on div "INVOICE PREVIOUS INVOICES" at bounding box center [703, 76] width 1141 height 15
click at [181, 76] on link "INVOICE" at bounding box center [171, 75] width 41 height 13
select select "service"
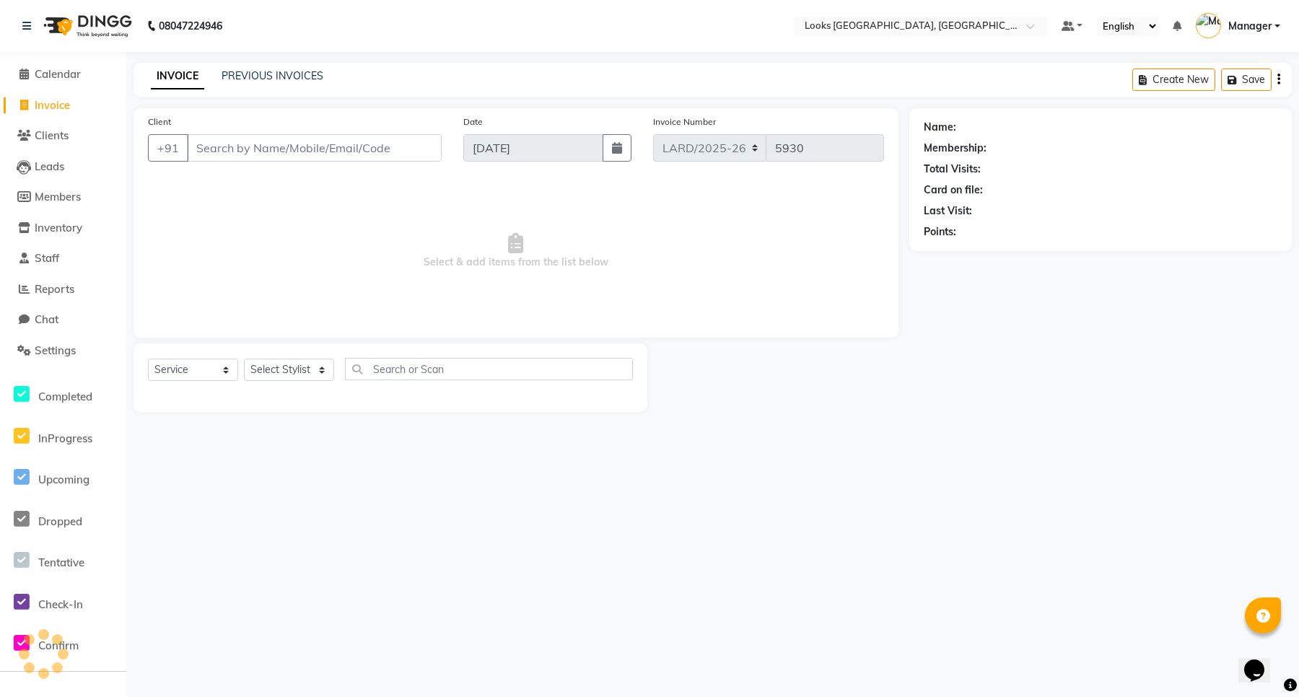
click at [302, 152] on input "Client" at bounding box center [314, 147] width 255 height 27
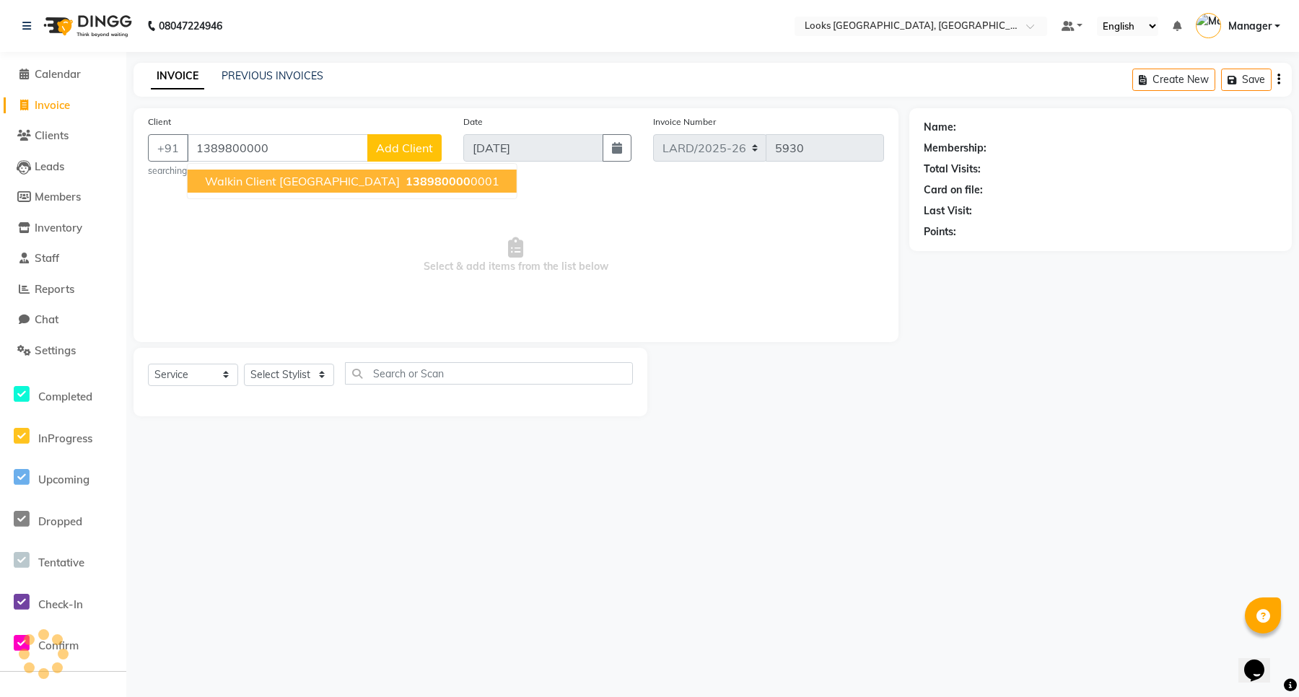
click at [320, 175] on span "Walkin Client [GEOGRAPHIC_DATA]" at bounding box center [302, 181] width 195 height 14
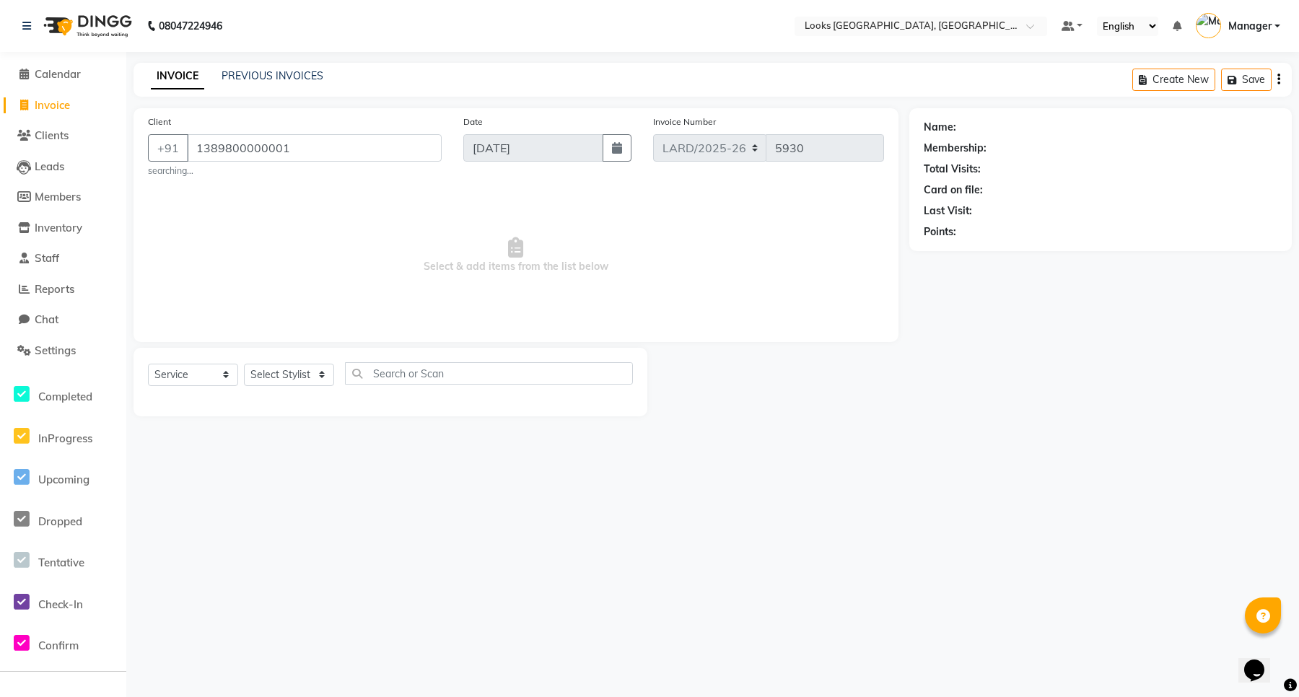
type input "1389800000001"
select select "1: Object"
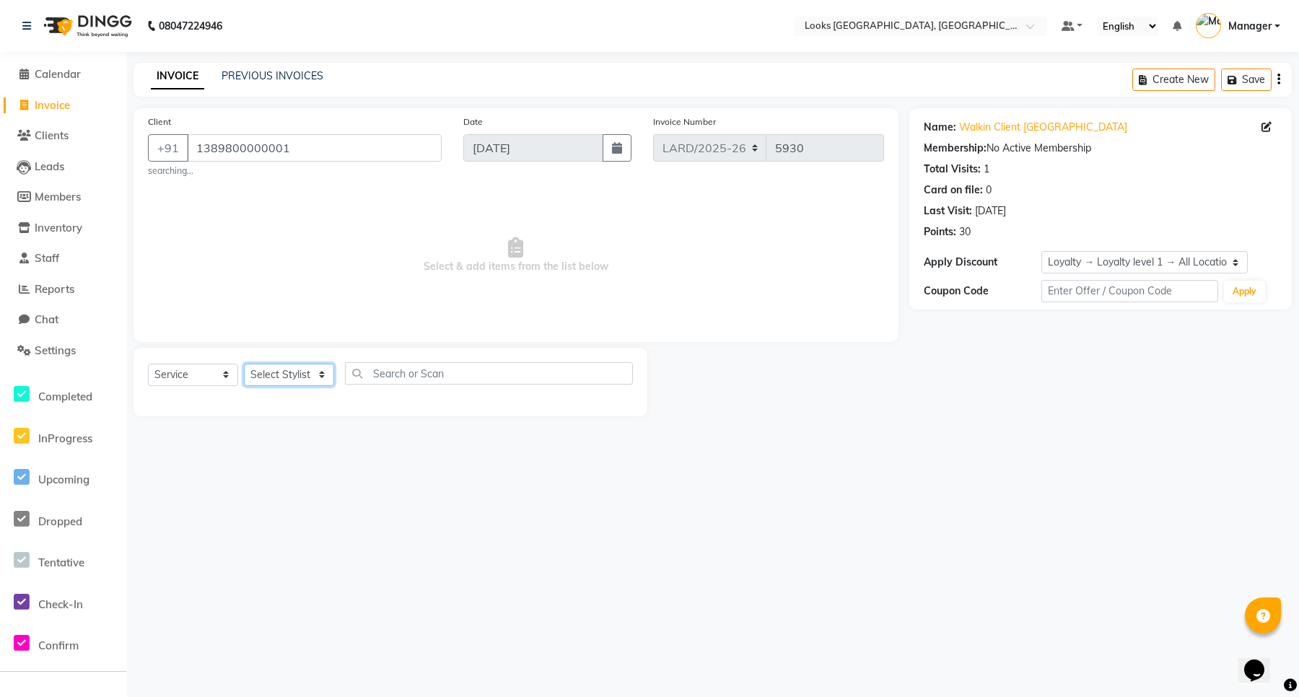
click at [318, 380] on select "Select Stylist [PERSON_NAME] _mrg [PERSON_NAME] _asst [PERSON_NAME] [PERSON_NAM…" at bounding box center [289, 375] width 90 height 22
select select "90495"
click at [244, 364] on select "Select Stylist [PERSON_NAME] _mrg [PERSON_NAME] _asst [PERSON_NAME] [PERSON_NAM…" at bounding box center [289, 375] width 90 height 22
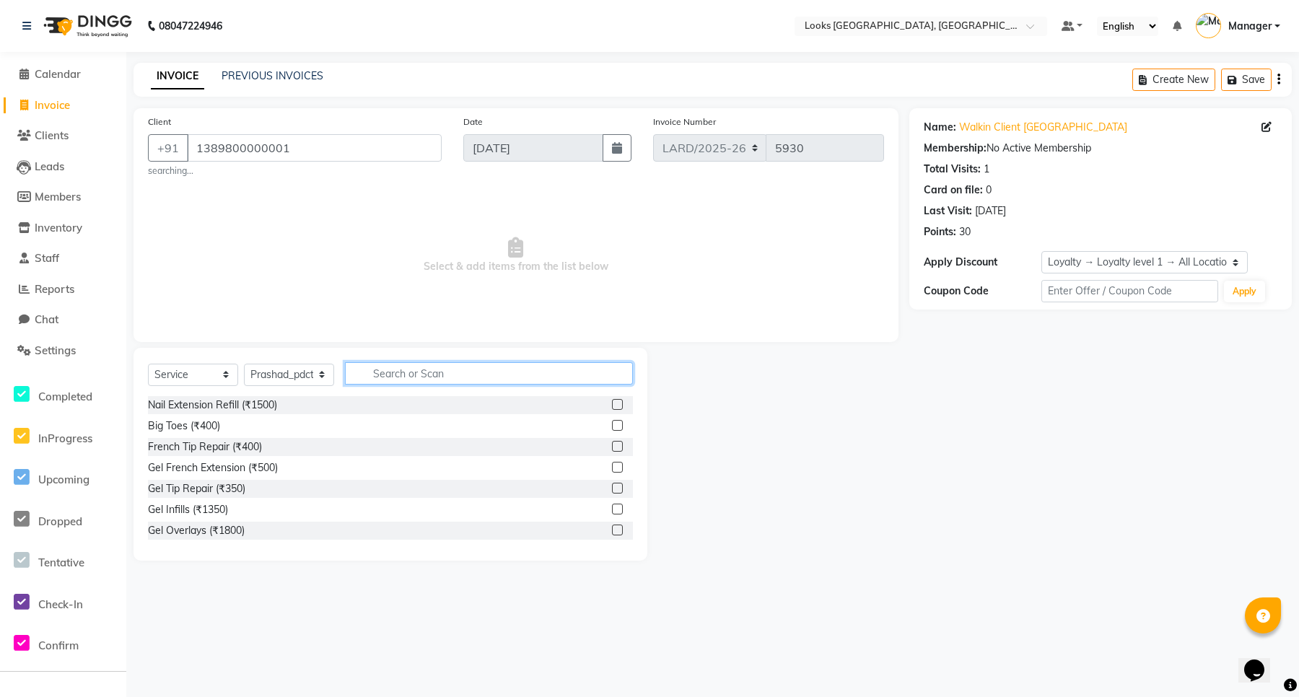
click at [403, 372] on input "text" at bounding box center [489, 373] width 288 height 22
type input "PEDI"
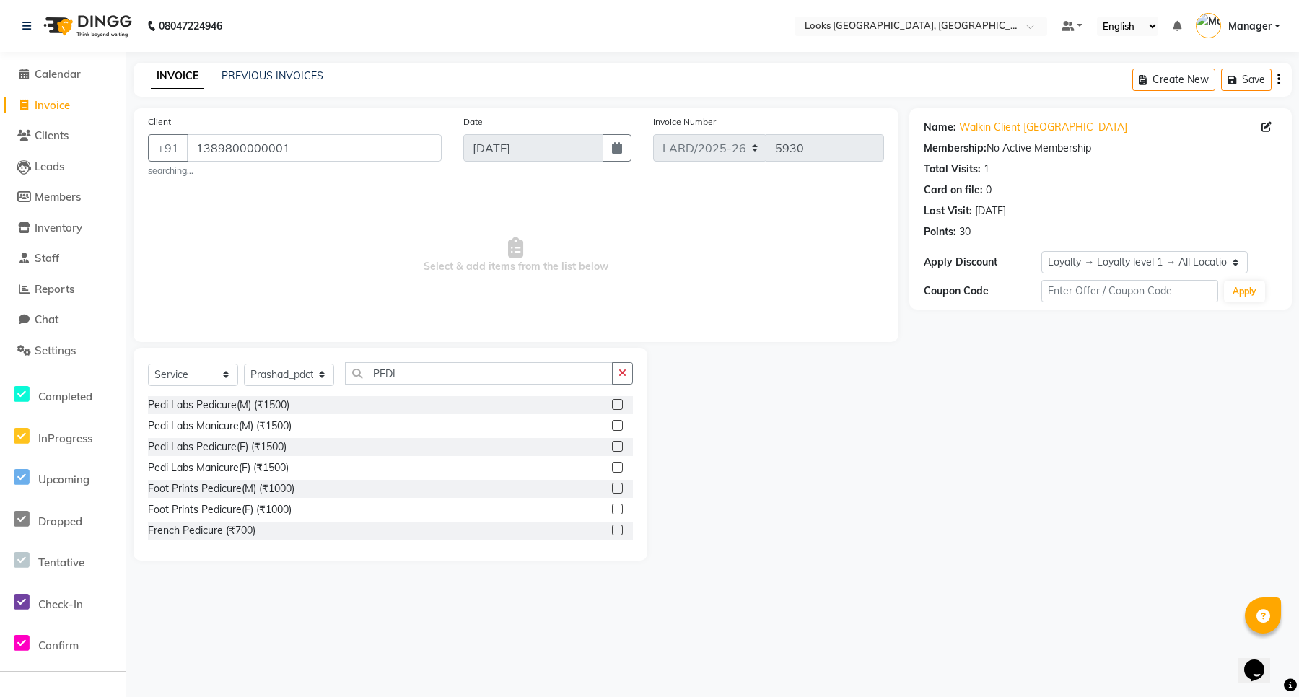
click at [612, 448] on label at bounding box center [617, 446] width 11 height 11
click at [612, 448] on input "checkbox" at bounding box center [616, 446] width 9 height 9
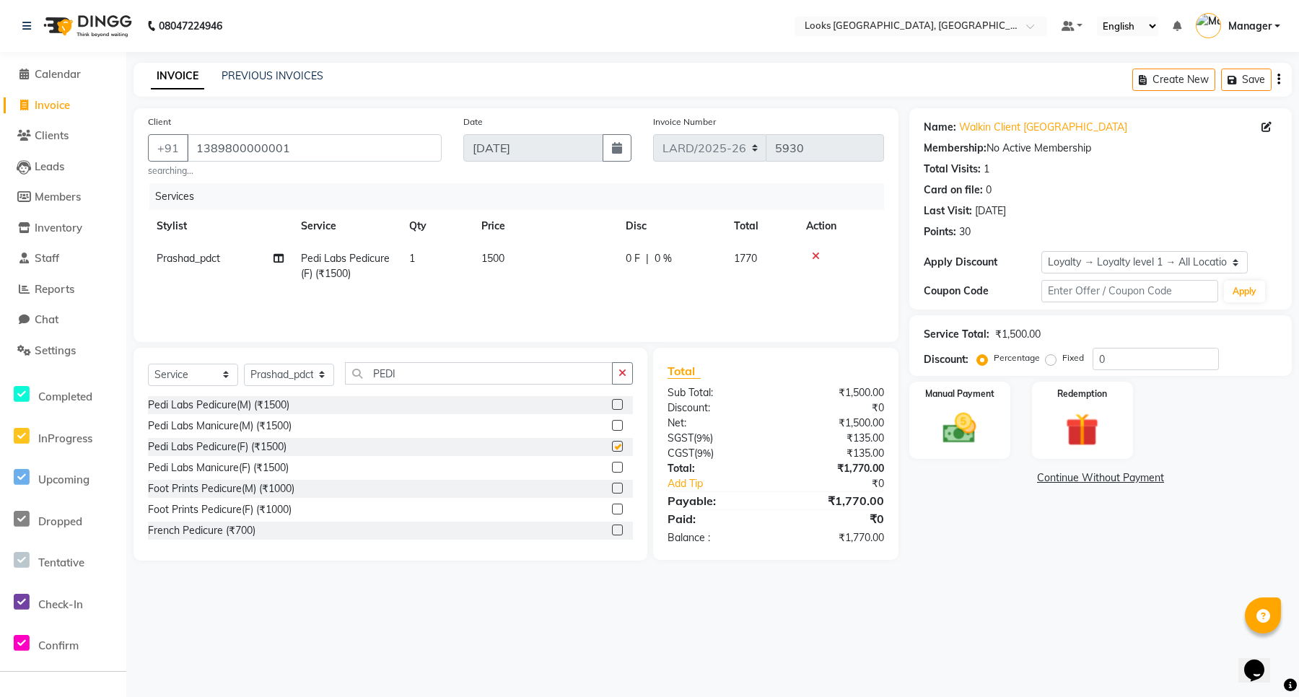
checkbox input "false"
click at [428, 379] on input "PEDI" at bounding box center [479, 373] width 268 height 22
click at [321, 377] on select "Select Stylist [PERSON_NAME] _mrg [PERSON_NAME] _asst [PERSON_NAME] [PERSON_NAM…" at bounding box center [289, 375] width 90 height 22
select select "90491"
click at [244, 364] on select "Select Stylist [PERSON_NAME] _mrg [PERSON_NAME] _asst [PERSON_NAME] [PERSON_NAM…" at bounding box center [289, 375] width 90 height 22
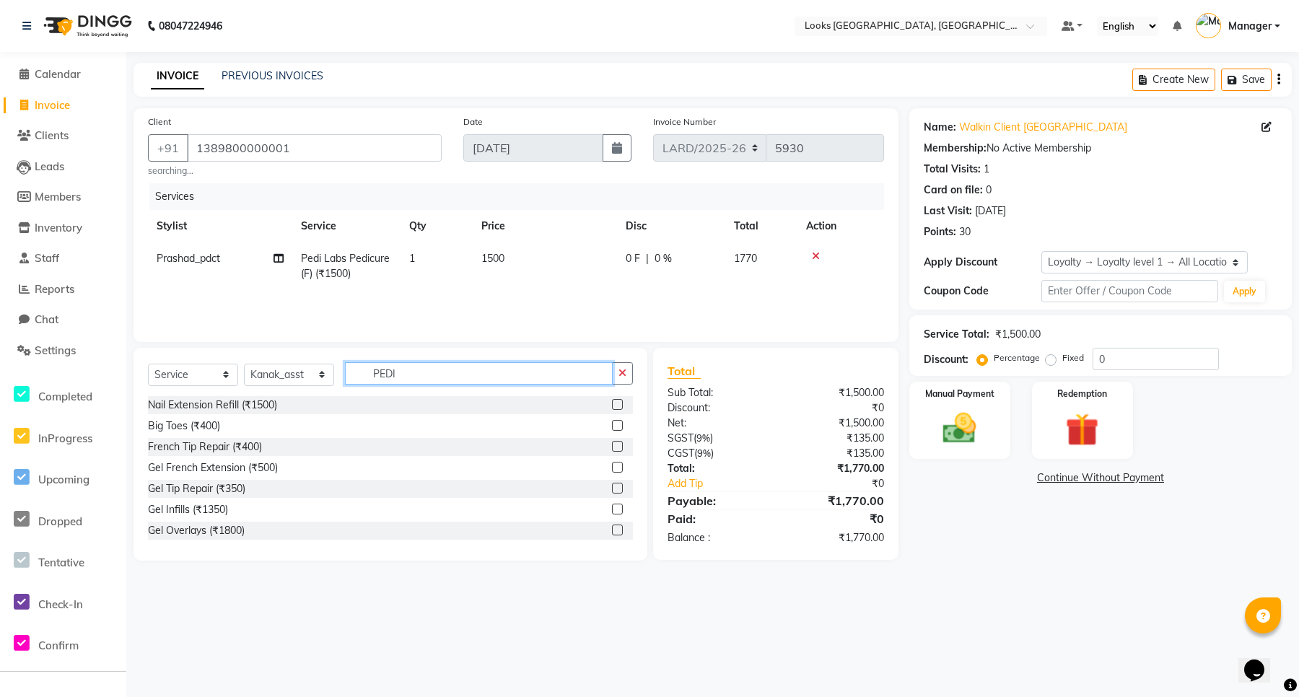
click at [438, 373] on input "PEDI" at bounding box center [479, 373] width 268 height 22
type input "P"
type input "WAS"
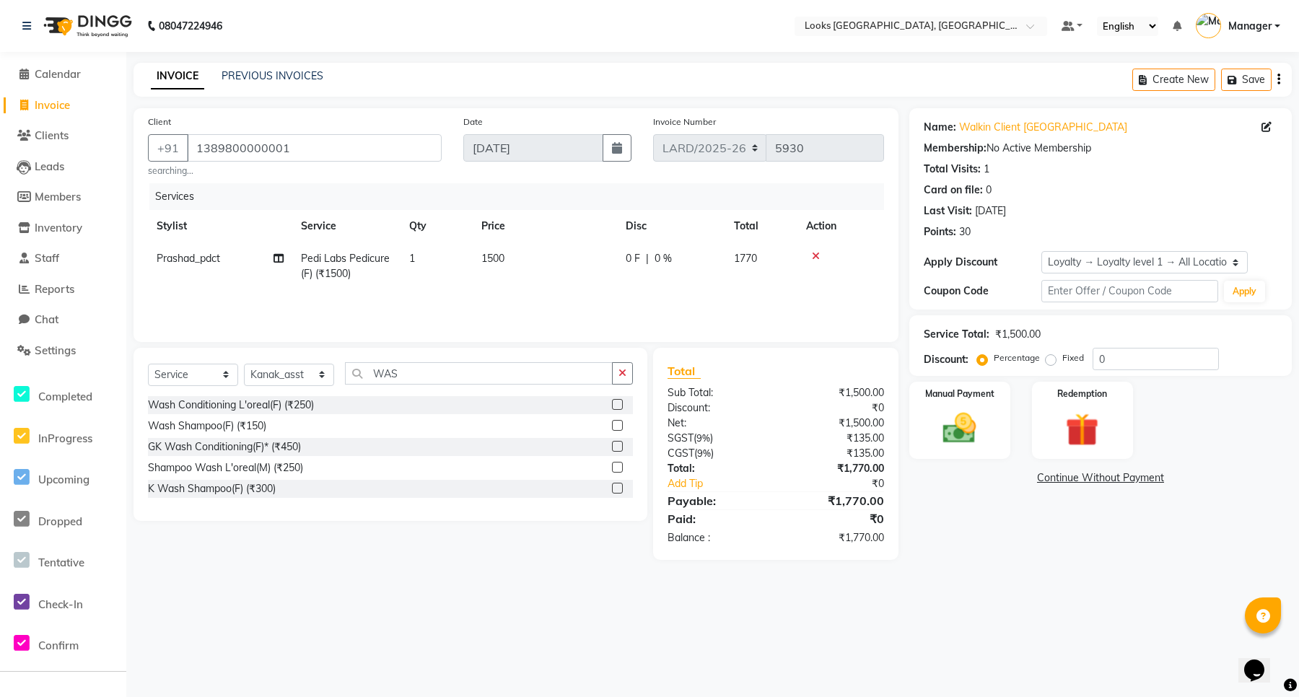
click at [615, 488] on label at bounding box center [617, 488] width 11 height 11
click at [615, 488] on input "checkbox" at bounding box center [616, 488] width 9 height 9
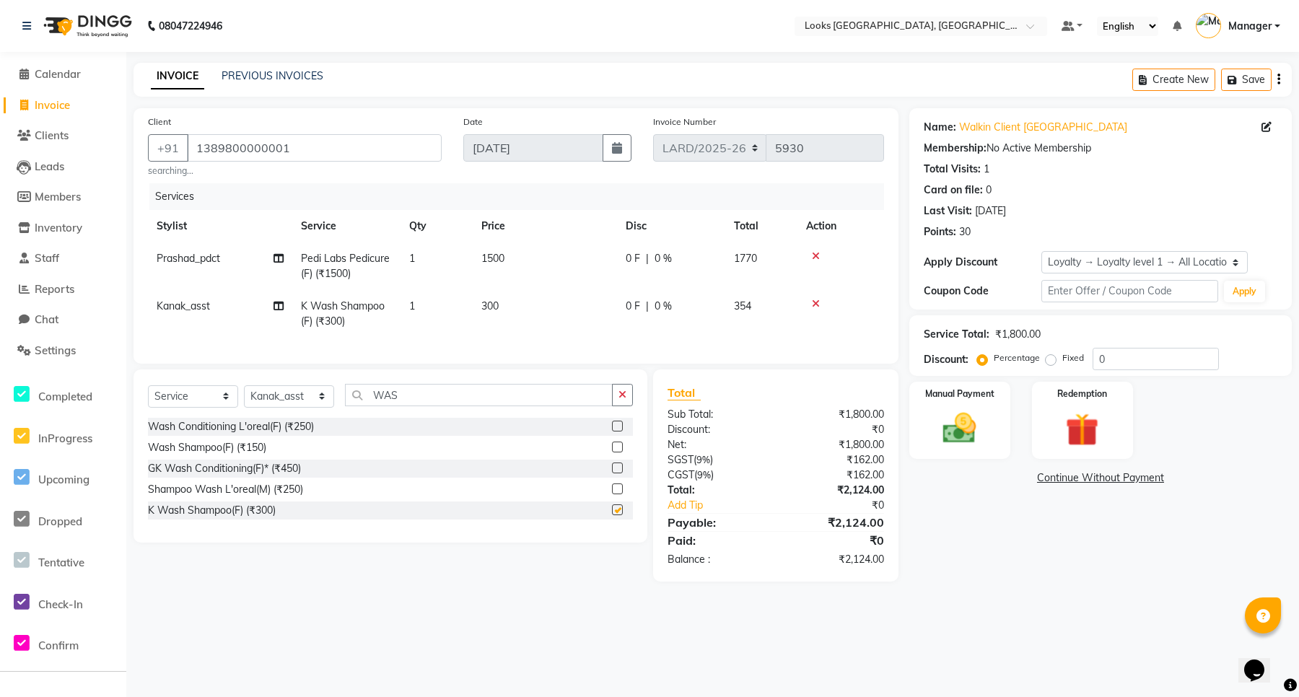
checkbox input "false"
click at [320, 408] on select "Select Stylist [PERSON_NAME] _mrg [PERSON_NAME] _asst [PERSON_NAME] [PERSON_NAM…" at bounding box center [289, 396] width 90 height 22
select select "90496"
click at [244, 398] on select "Select Stylist [PERSON_NAME] _mrg [PERSON_NAME] _asst [PERSON_NAME] [PERSON_NAM…" at bounding box center [289, 396] width 90 height 22
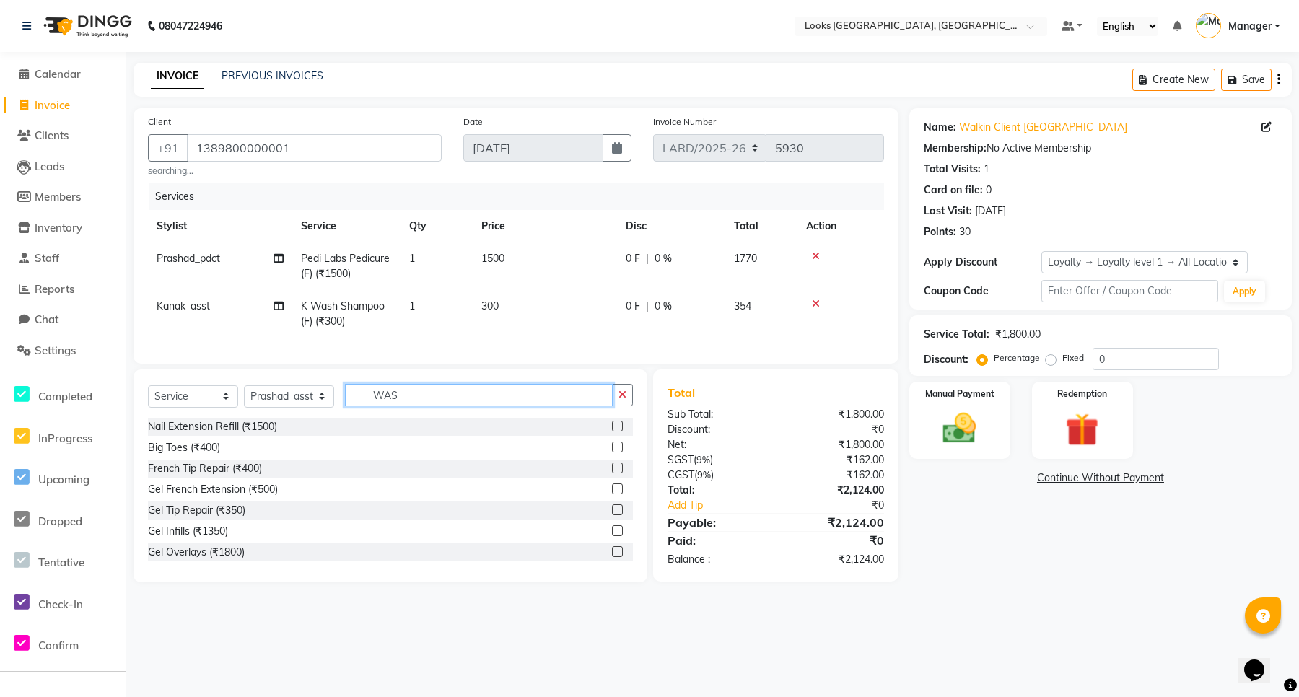
click at [439, 406] on input "WAS" at bounding box center [479, 395] width 268 height 22
type input "W"
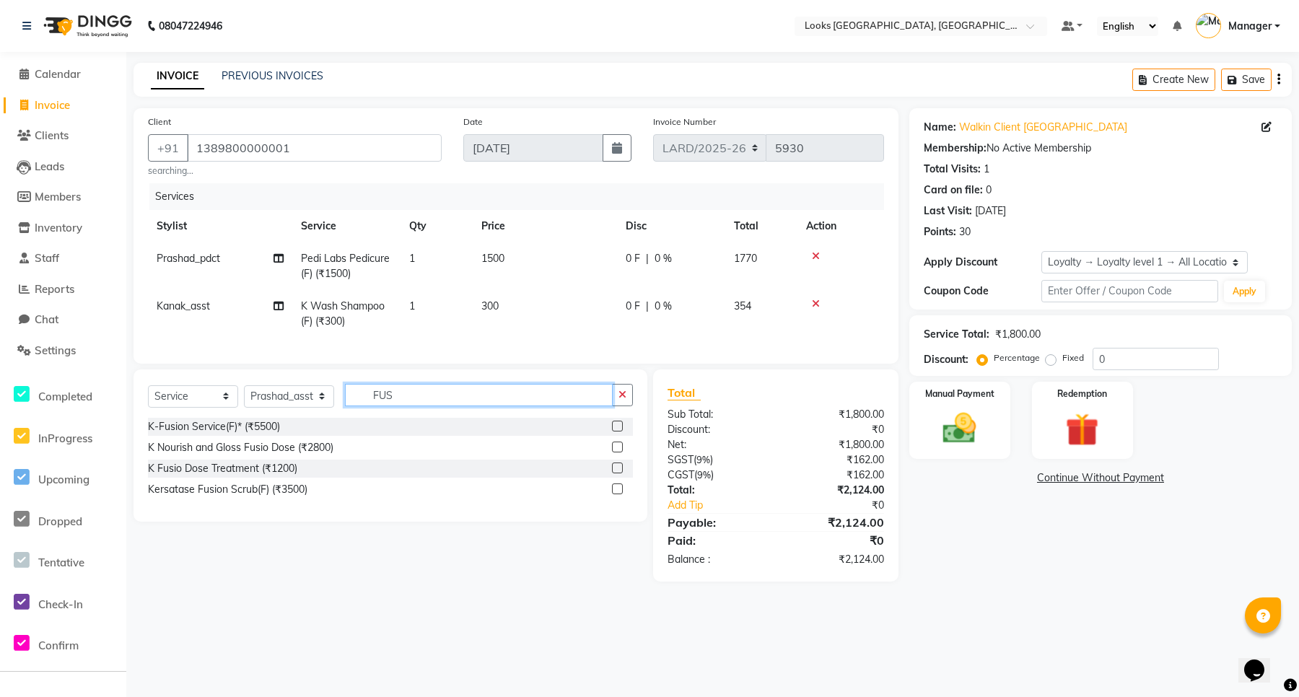
type input "FUS"
click at [618, 473] on label at bounding box center [617, 467] width 11 height 11
click at [618, 473] on input "checkbox" at bounding box center [616, 468] width 9 height 9
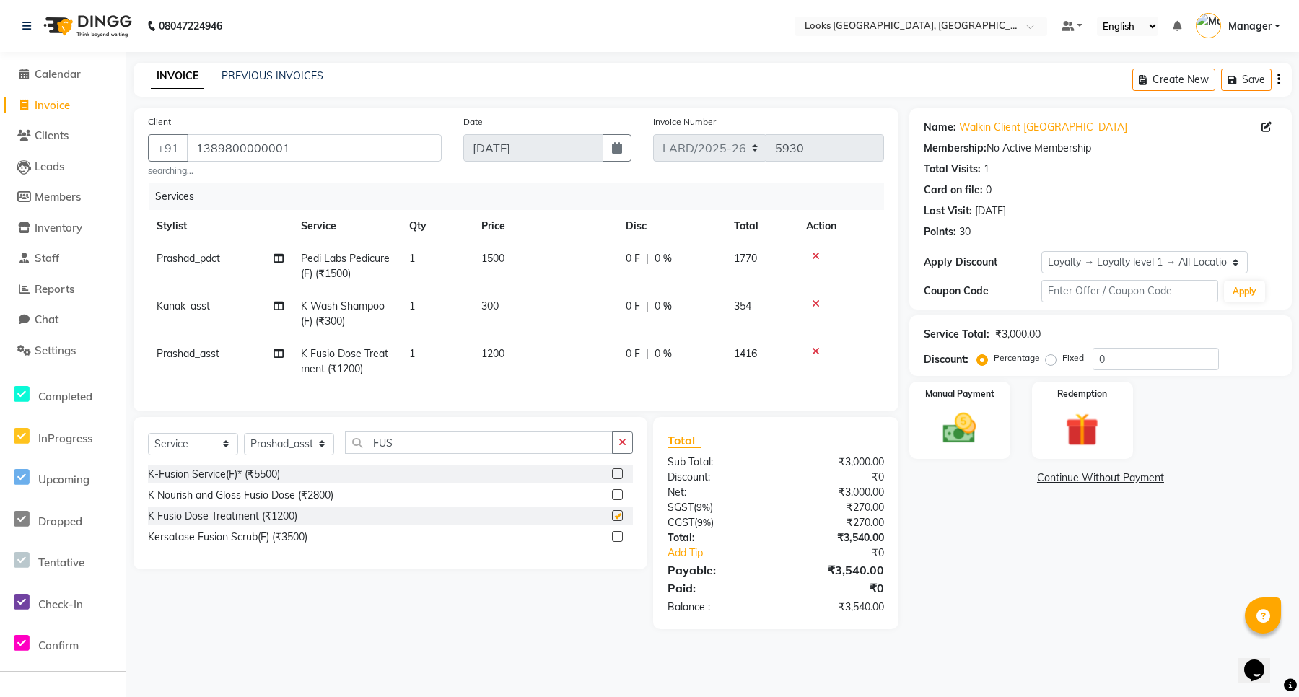
checkbox input "false"
click at [813, 302] on icon at bounding box center [816, 304] width 8 height 10
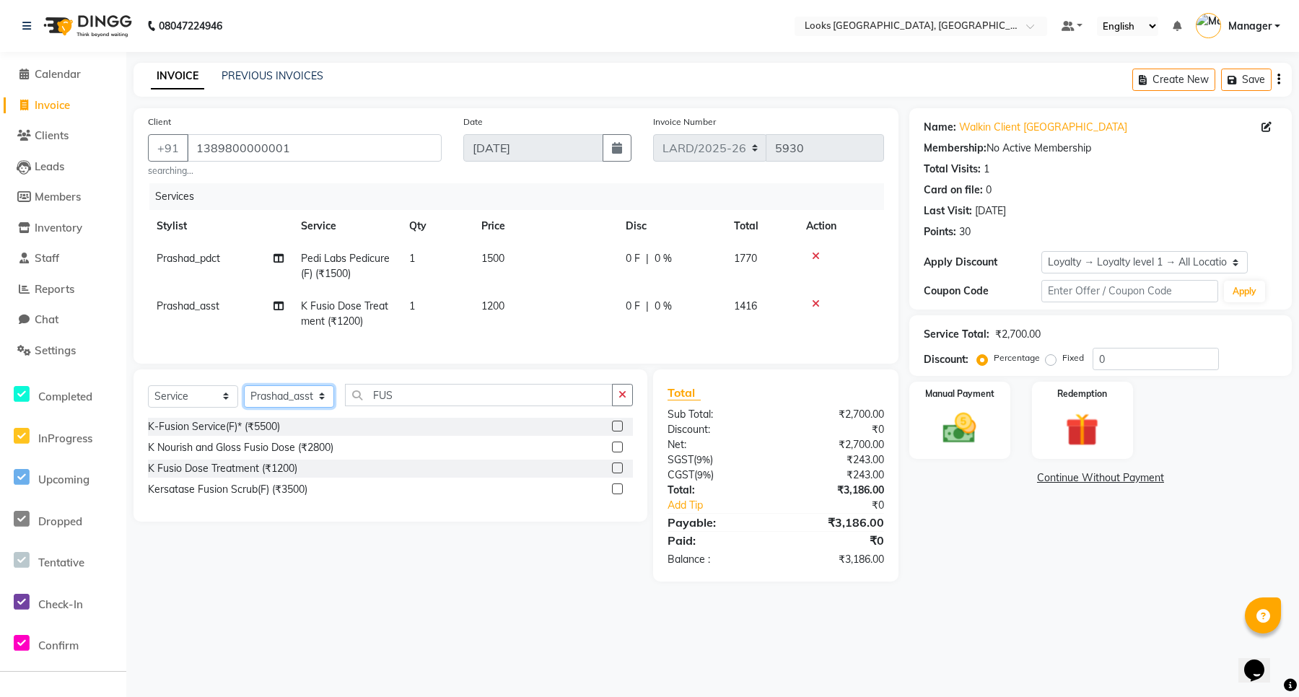
click at [323, 405] on select "Select Stylist [PERSON_NAME] _mrg [PERSON_NAME] _asst [PERSON_NAME] [PERSON_NAM…" at bounding box center [289, 396] width 90 height 22
select select "90491"
click at [244, 398] on select "Select Stylist [PERSON_NAME] _mrg [PERSON_NAME] _asst [PERSON_NAME] [PERSON_NAM…" at bounding box center [289, 396] width 90 height 22
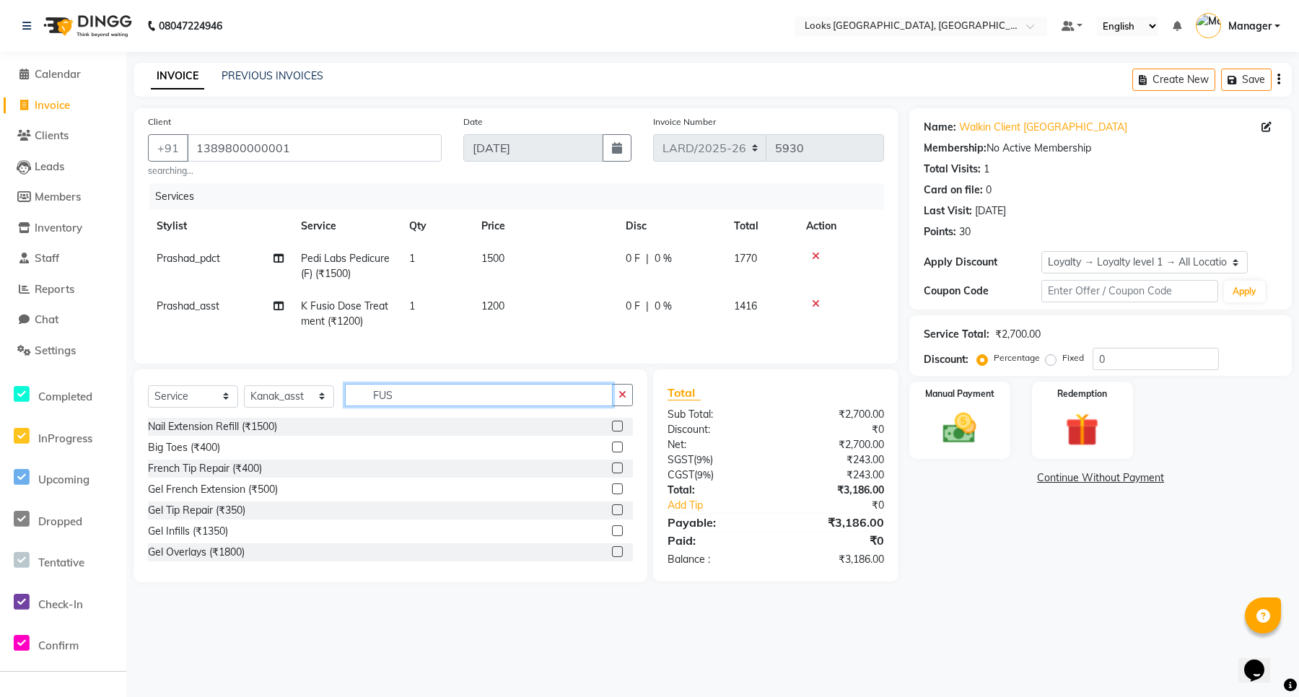
click at [427, 406] on input "FUS" at bounding box center [479, 395] width 268 height 22
type input "F"
type input "WAS"
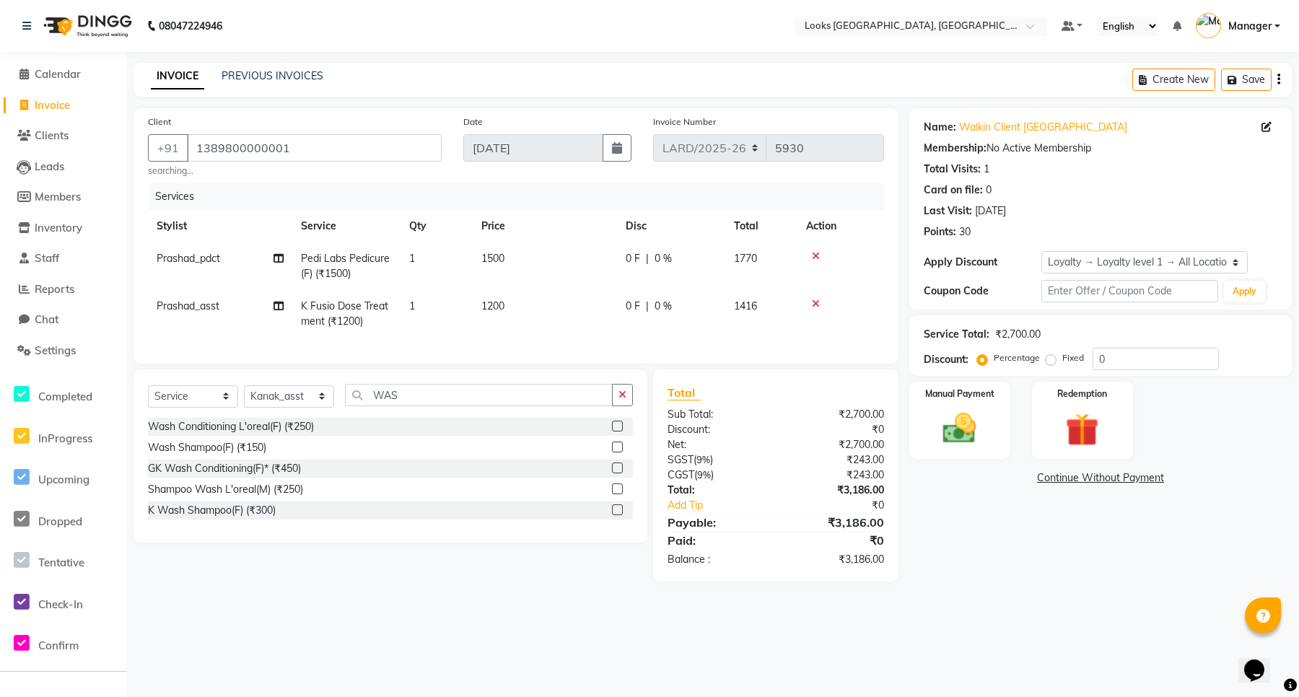
click at [613, 473] on label at bounding box center [617, 467] width 11 height 11
click at [613, 473] on input "checkbox" at bounding box center [616, 468] width 9 height 9
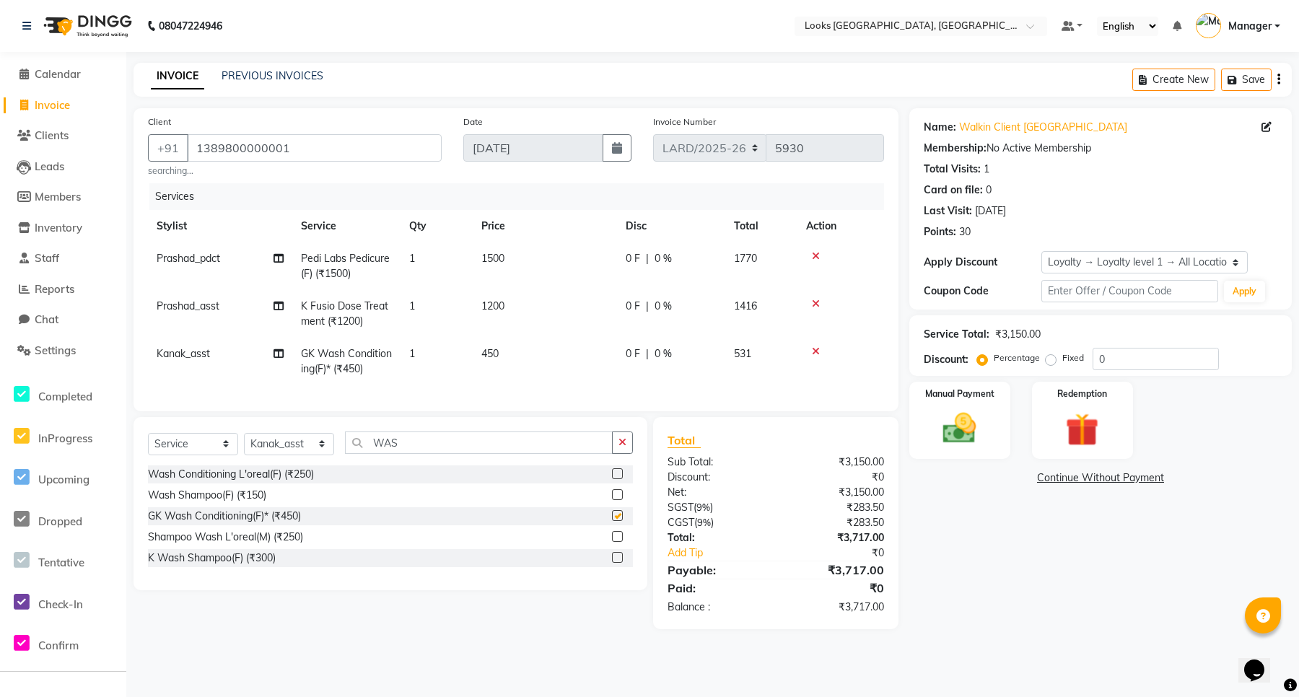
checkbox input "false"
click at [499, 351] on td "450" at bounding box center [545, 362] width 144 height 48
select select "90491"
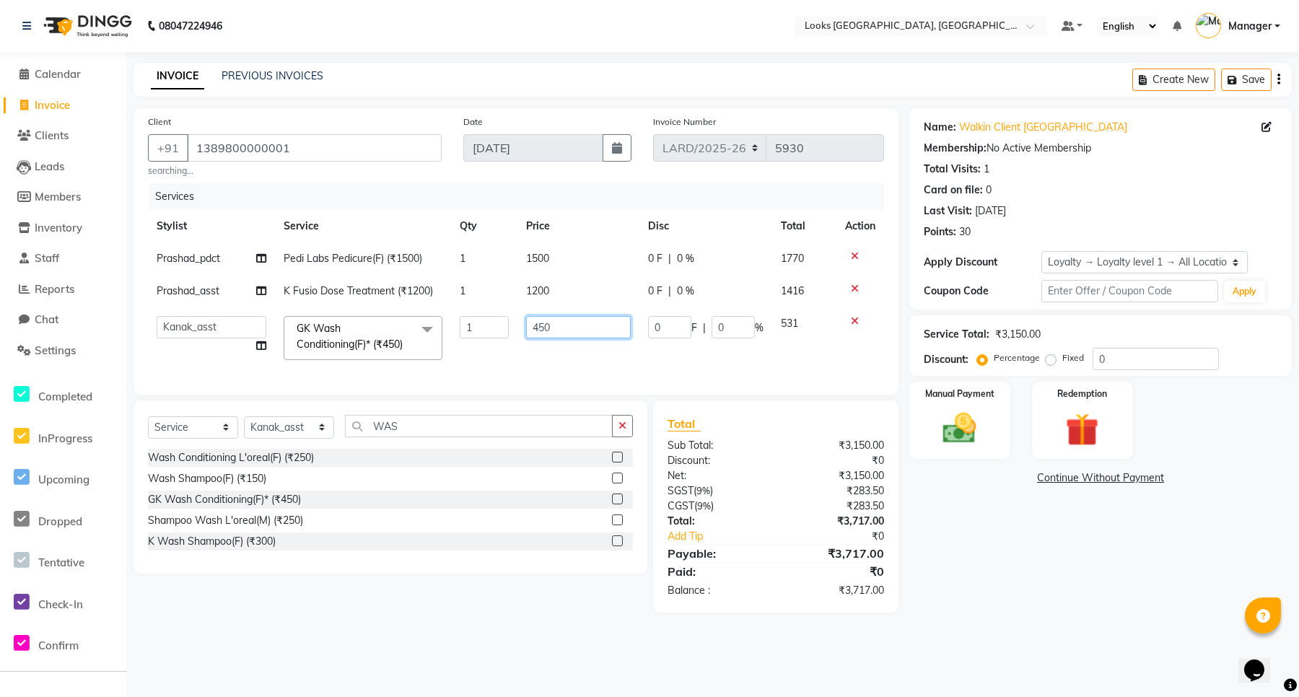
click at [567, 330] on input "450" at bounding box center [578, 327] width 105 height 22
type input "4"
type input "400"
click at [558, 286] on tbody "Prashad_pdct Pedi Labs Pedicure(F) (₹1500) 1 1500 0 F | 0 % 1770 Prashad_asst K…" at bounding box center [516, 305] width 736 height 126
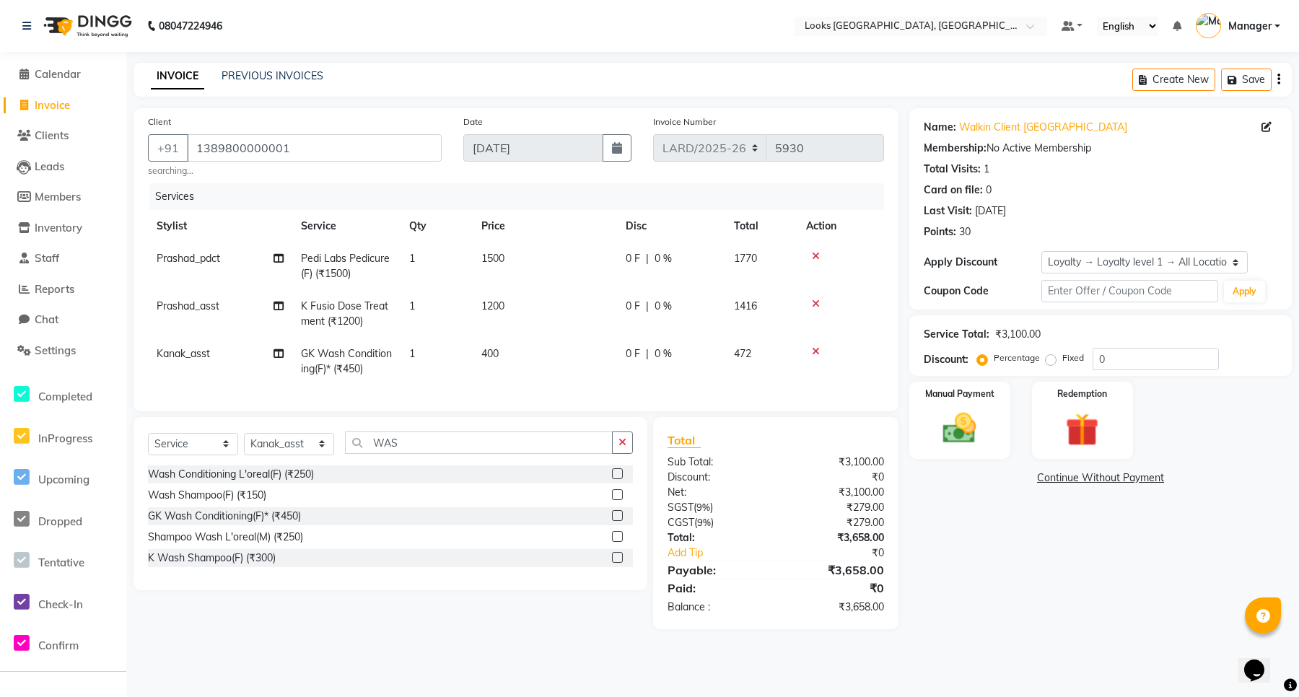
click at [509, 304] on td "1200" at bounding box center [545, 314] width 144 height 48
select select "90496"
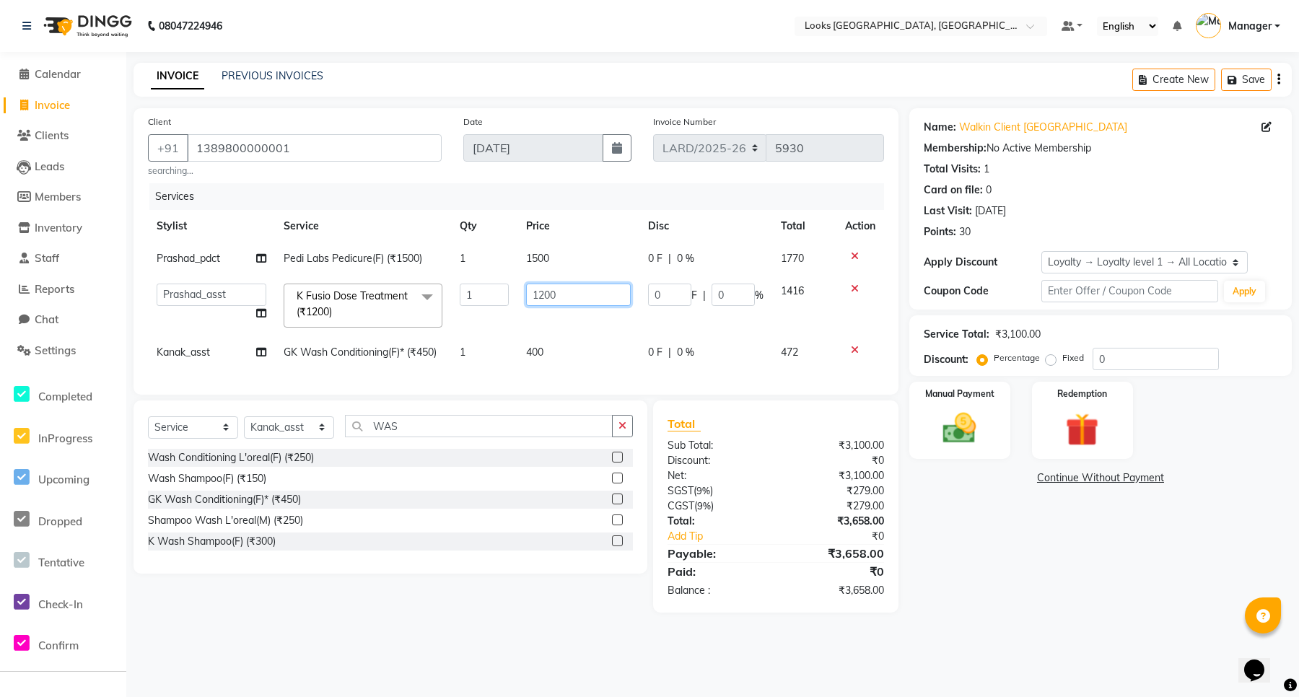
click at [583, 294] on input "1200" at bounding box center [578, 295] width 105 height 22
type input "1"
type input "2500"
click at [330, 155] on input "1389800000001" at bounding box center [314, 147] width 255 height 27
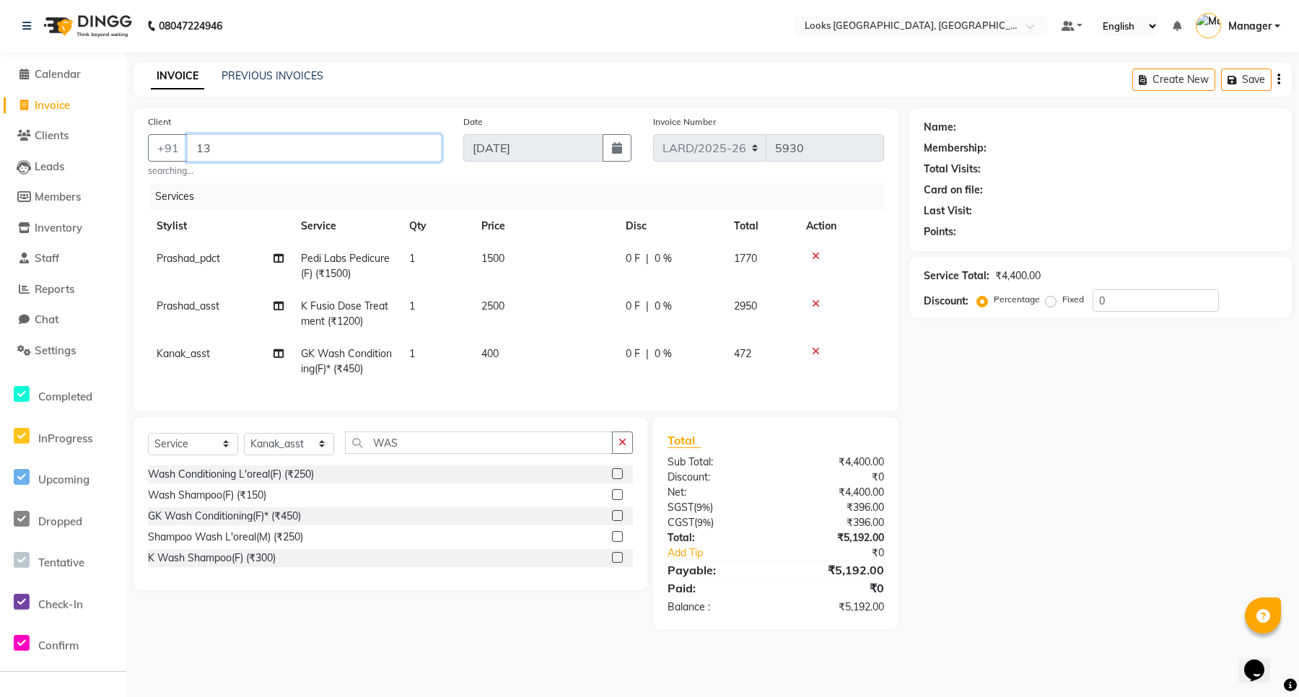
type input "1"
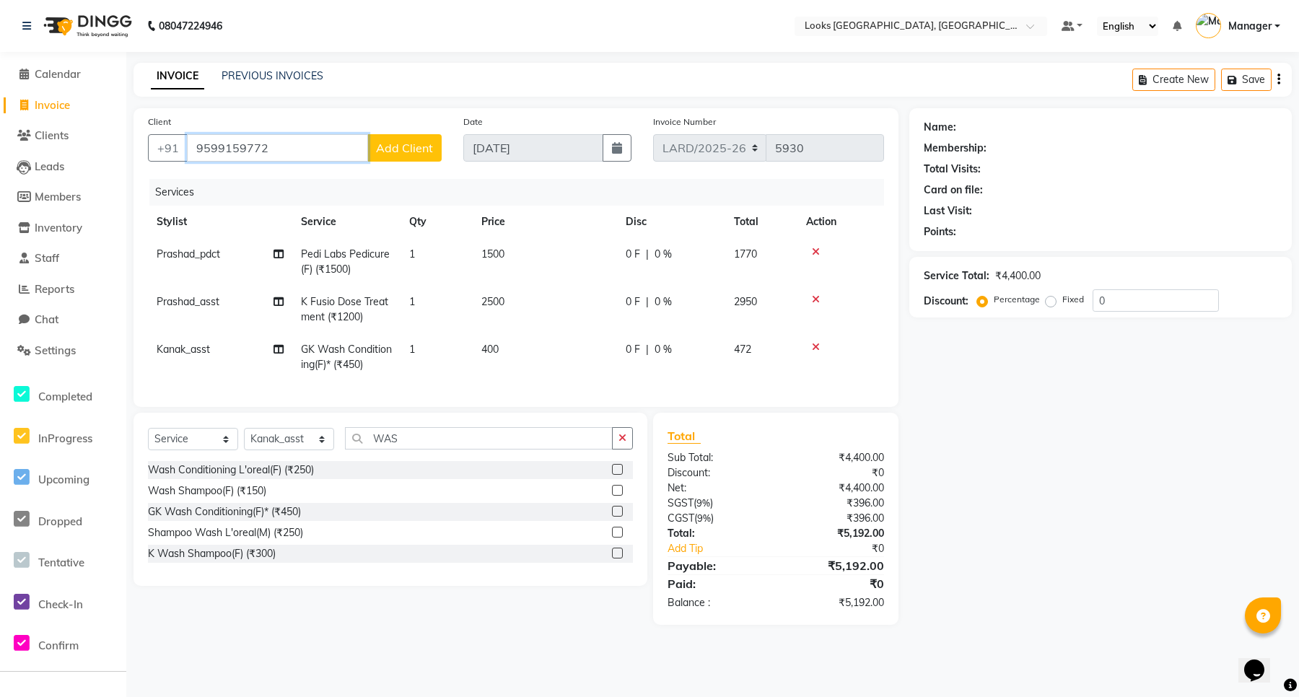
type input "9599159772"
click at [420, 149] on span "Add Client" at bounding box center [404, 148] width 57 height 14
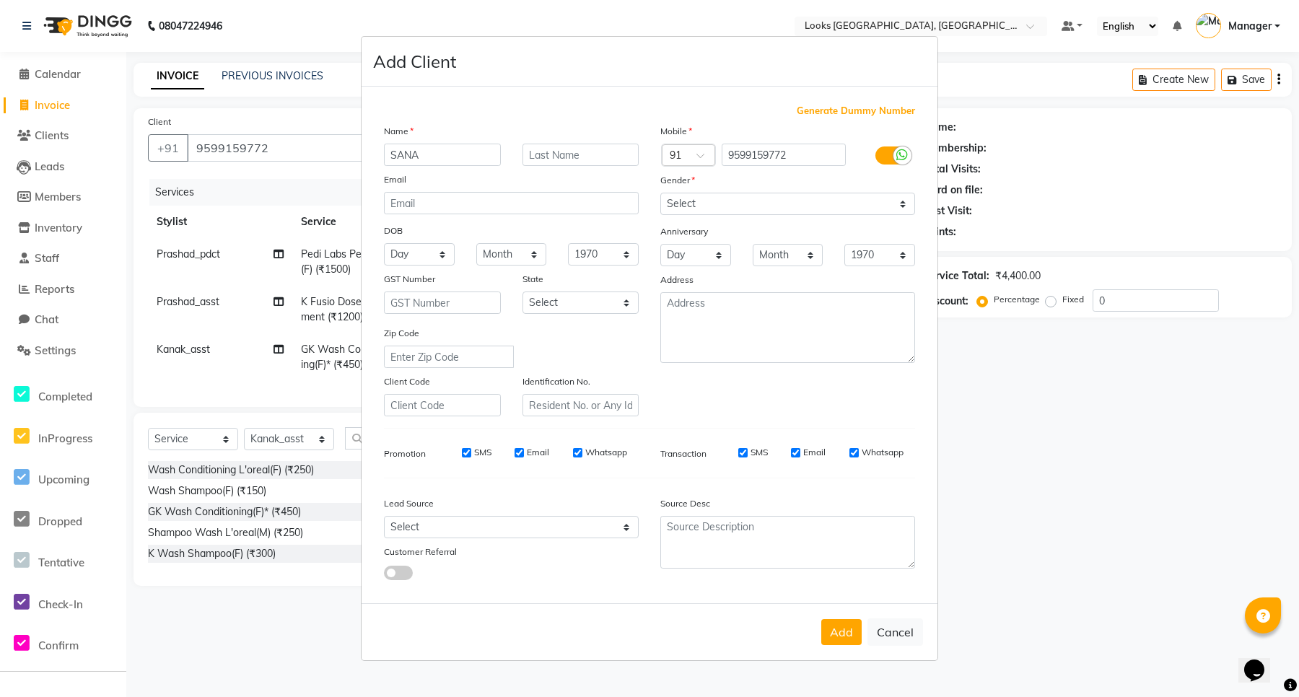
type input "SANA"
click at [614, 157] on input "text" at bounding box center [580, 155] width 117 height 22
type input "MAAM"
click at [778, 202] on select "Select [DEMOGRAPHIC_DATA] [DEMOGRAPHIC_DATA] Other Prefer Not To Say" at bounding box center [787, 204] width 255 height 22
select select "[DEMOGRAPHIC_DATA]"
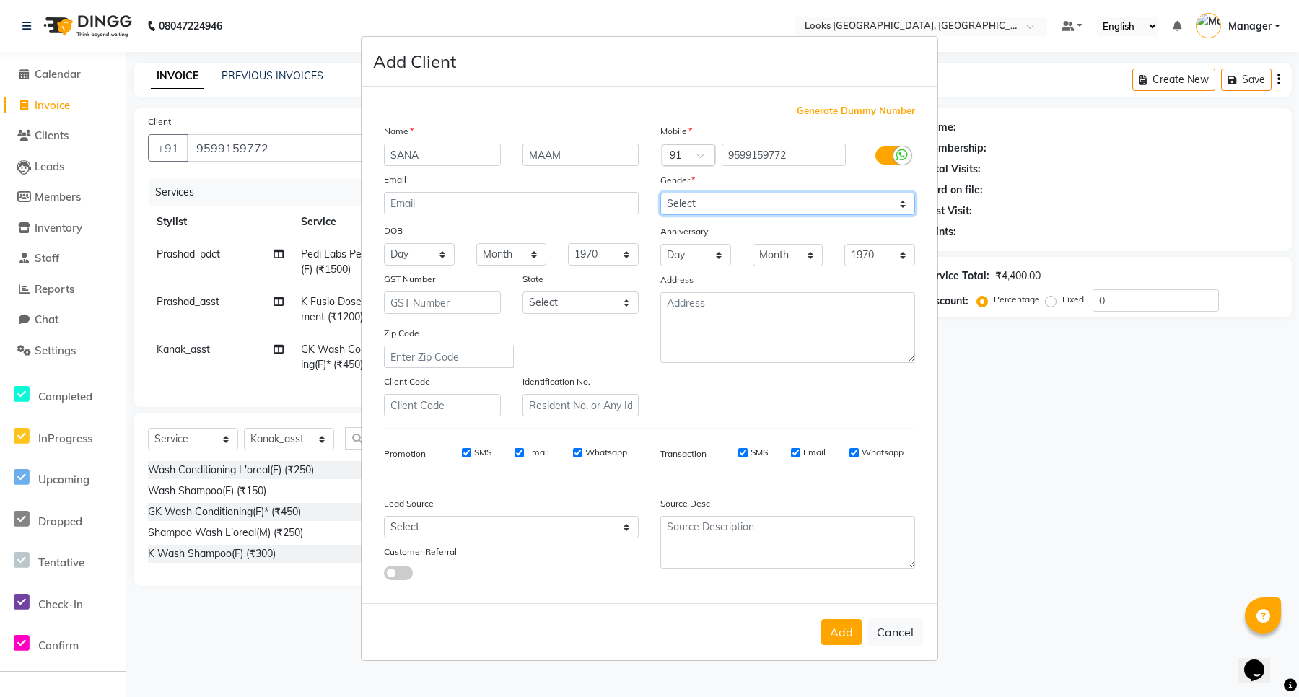
click at [660, 194] on select "Select [DEMOGRAPHIC_DATA] [DEMOGRAPHIC_DATA] Other Prefer Not To Say" at bounding box center [787, 204] width 255 height 22
click at [600, 307] on select "Select [GEOGRAPHIC_DATA] [GEOGRAPHIC_DATA] [GEOGRAPHIC_DATA] [GEOGRAPHIC_DATA] …" at bounding box center [580, 302] width 117 height 22
select select "13"
click at [522, 291] on select "Select [GEOGRAPHIC_DATA] [GEOGRAPHIC_DATA] [GEOGRAPHIC_DATA] [GEOGRAPHIC_DATA] …" at bounding box center [580, 302] width 117 height 22
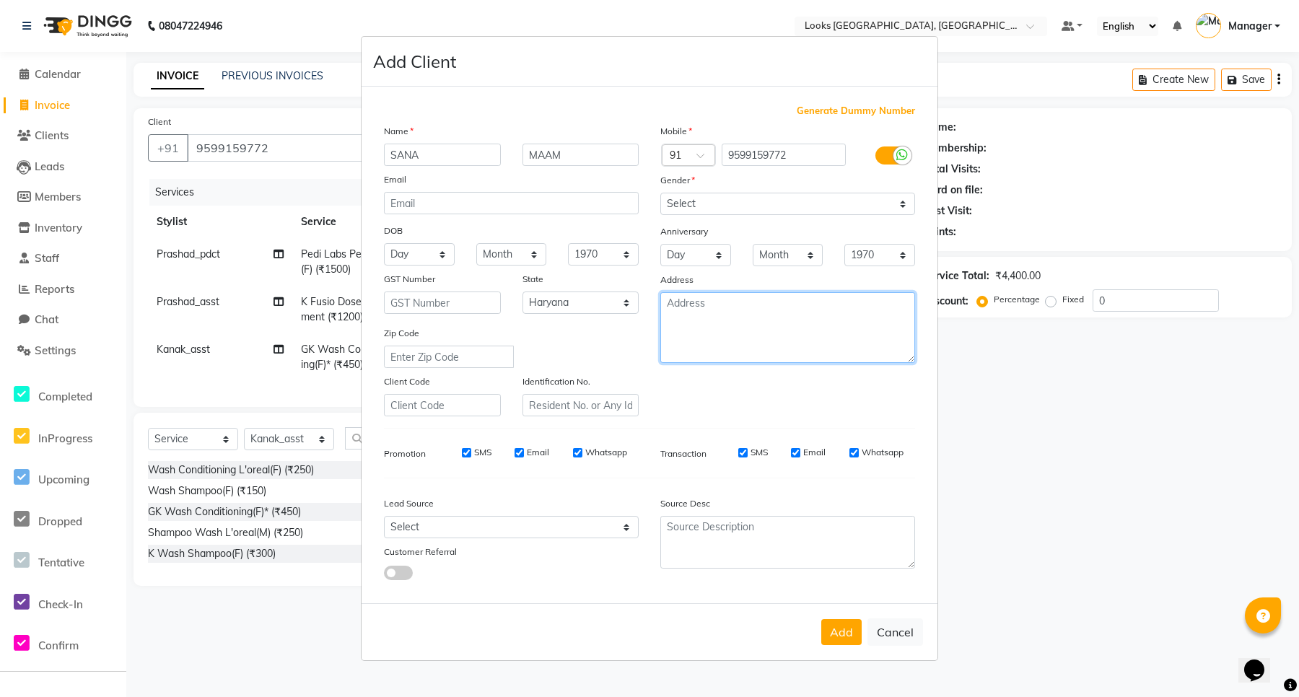
click at [693, 333] on textarea at bounding box center [787, 327] width 255 height 71
type textarea "ARDE"
click at [830, 628] on button "Add" at bounding box center [841, 632] width 40 height 26
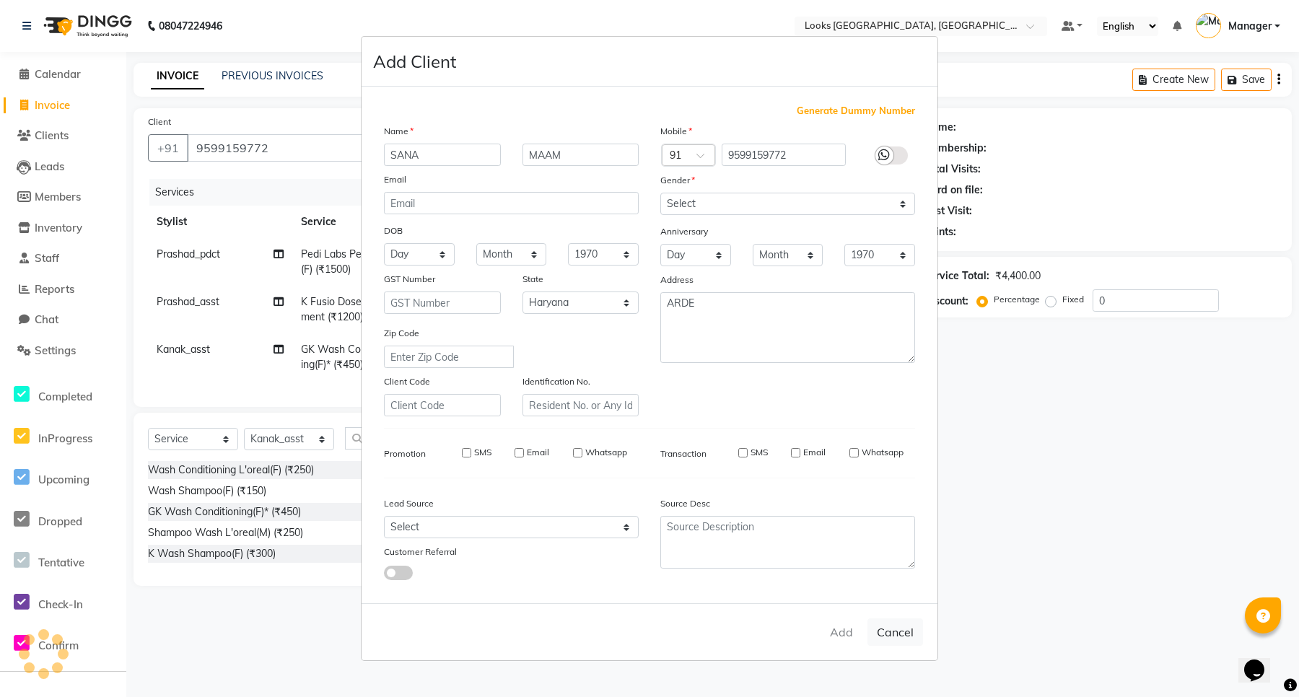
select select
select select "null"
select select
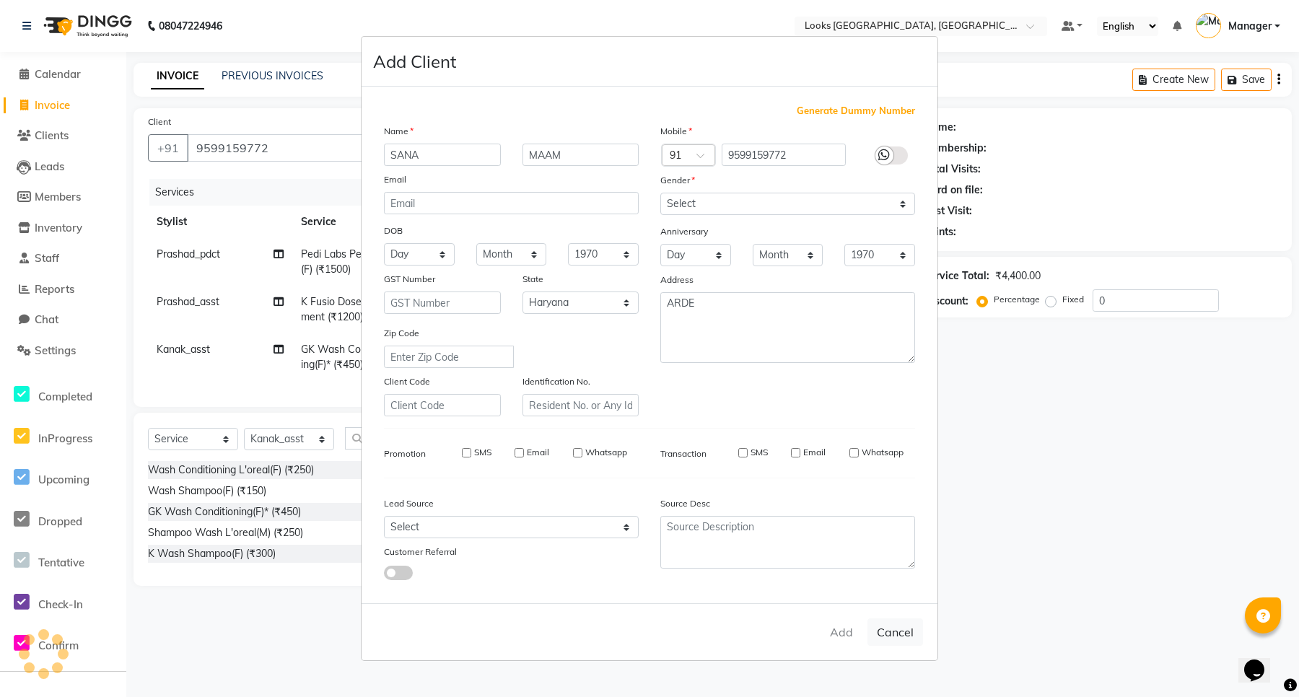
select select
checkbox input "false"
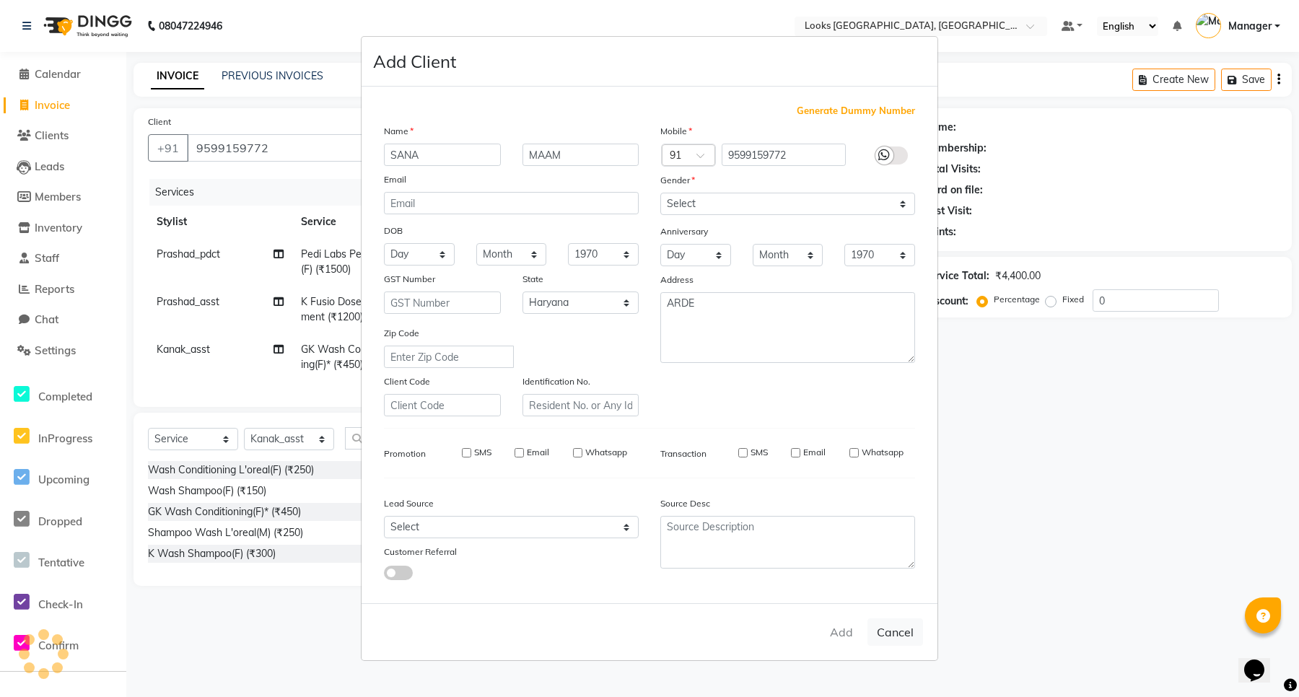
checkbox input "false"
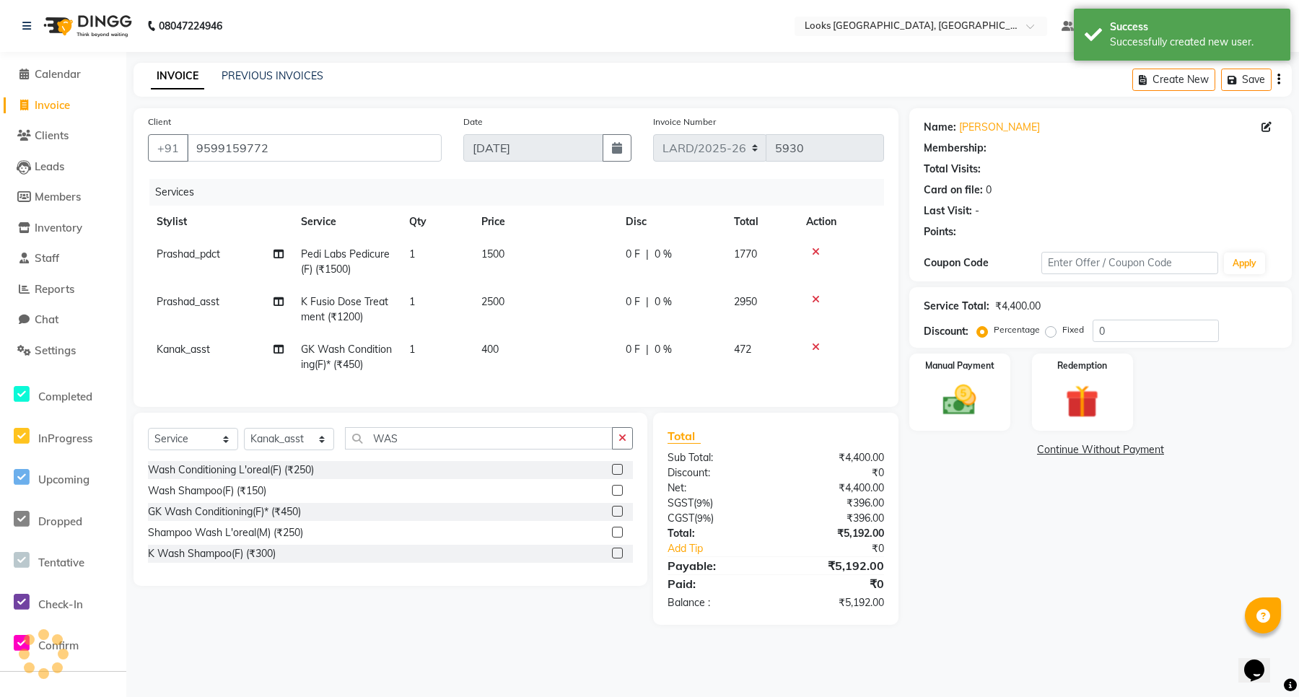
select select "1: Object"
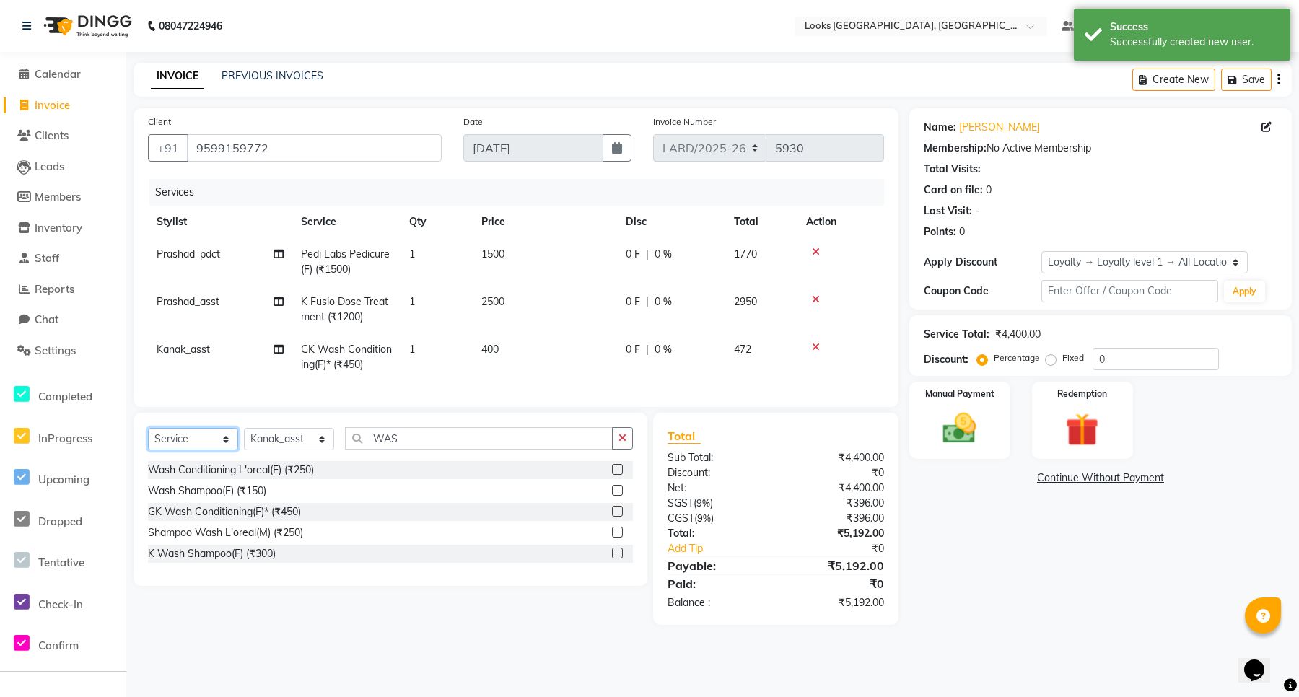
click at [197, 450] on select "Select Service Product Membership Package Voucher Prepaid Gift Card" at bounding box center [193, 439] width 90 height 22
select select "product"
click at [148, 441] on select "Select Service Product Membership Package Voucher Prepaid Gift Card" at bounding box center [193, 439] width 90 height 22
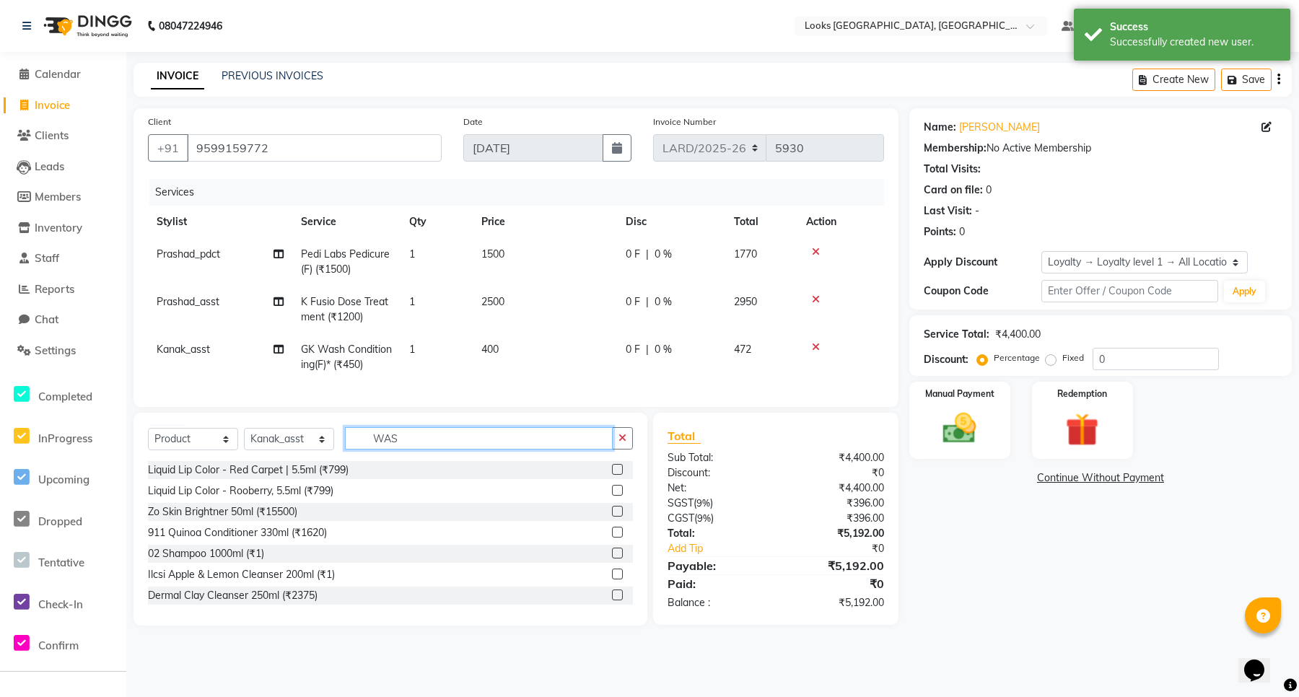
click at [451, 450] on input "WAS" at bounding box center [479, 438] width 268 height 22
click at [297, 450] on select "Select Stylist [PERSON_NAME] _mrg [PERSON_NAME] _asst [PERSON_NAME] [PERSON_NAM…" at bounding box center [289, 439] width 90 height 22
select select "90483"
click at [244, 441] on select "Select Stylist [PERSON_NAME] _mrg [PERSON_NAME] _asst [PERSON_NAME] [PERSON_NAM…" at bounding box center [289, 439] width 90 height 22
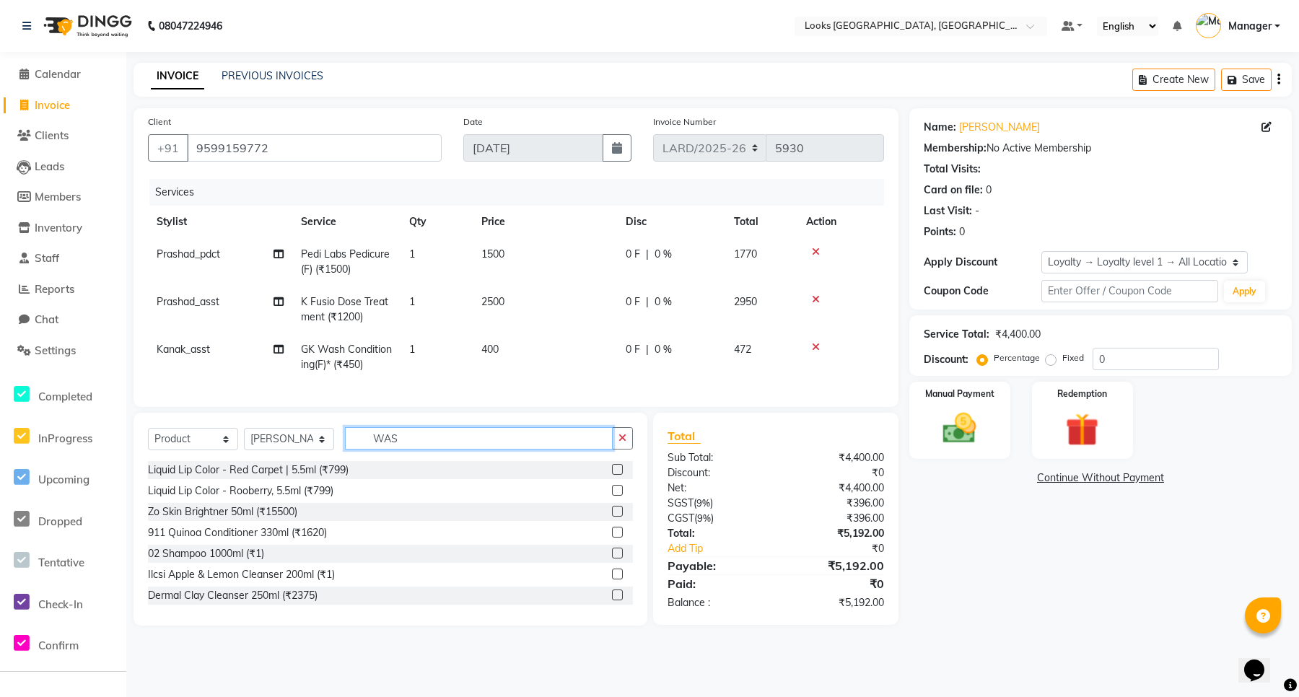
click at [423, 450] on input "WAS" at bounding box center [479, 438] width 268 height 22
type input "W"
type input "666151010017"
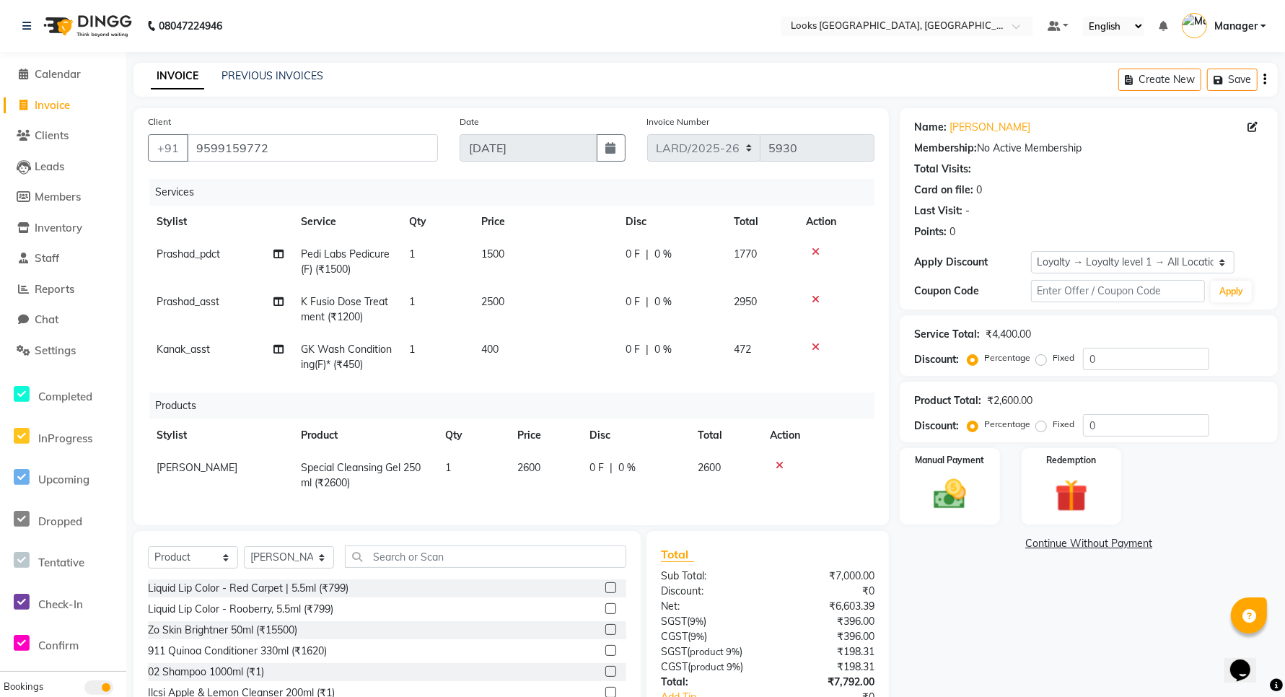
click at [714, 465] on span "2600" at bounding box center [709, 467] width 23 height 13
select select "90483"
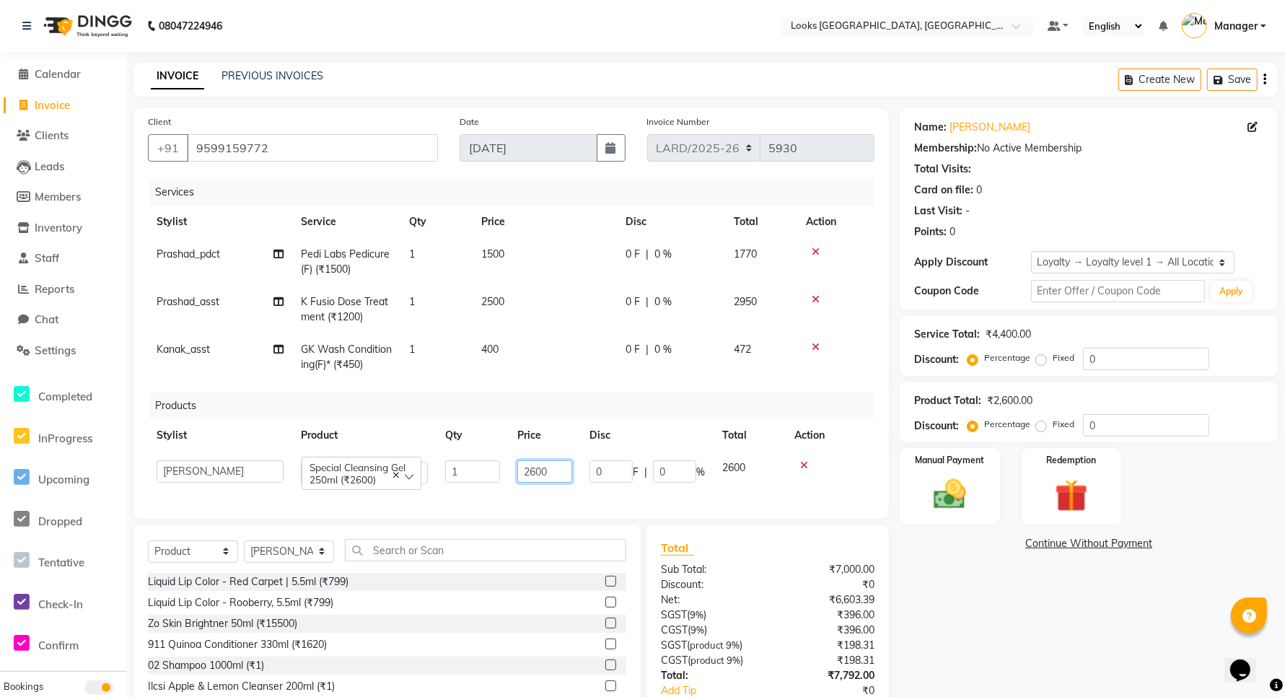
click at [550, 468] on input "2600" at bounding box center [544, 471] width 55 height 22
type input "2"
type input "2800"
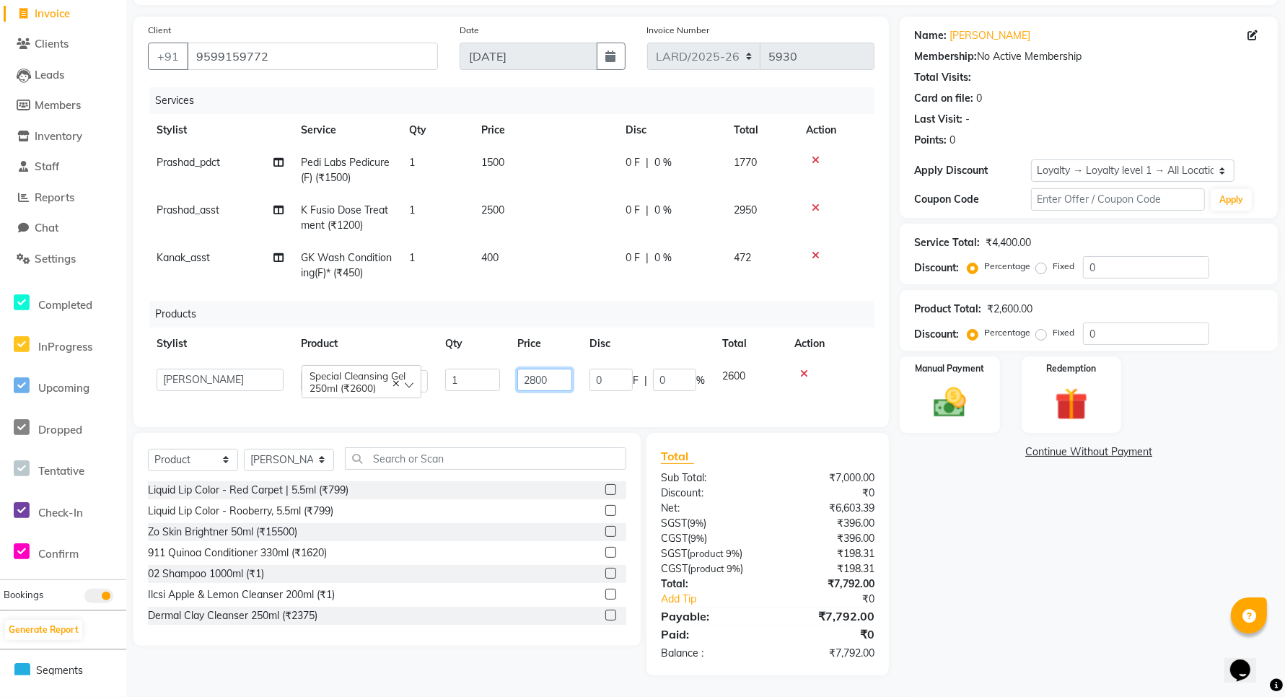
scroll to position [106, 0]
click at [955, 543] on div "Name: [PERSON_NAME] Membership: No Active Membership Total Visits: Card on file…" at bounding box center [1094, 346] width 389 height 659
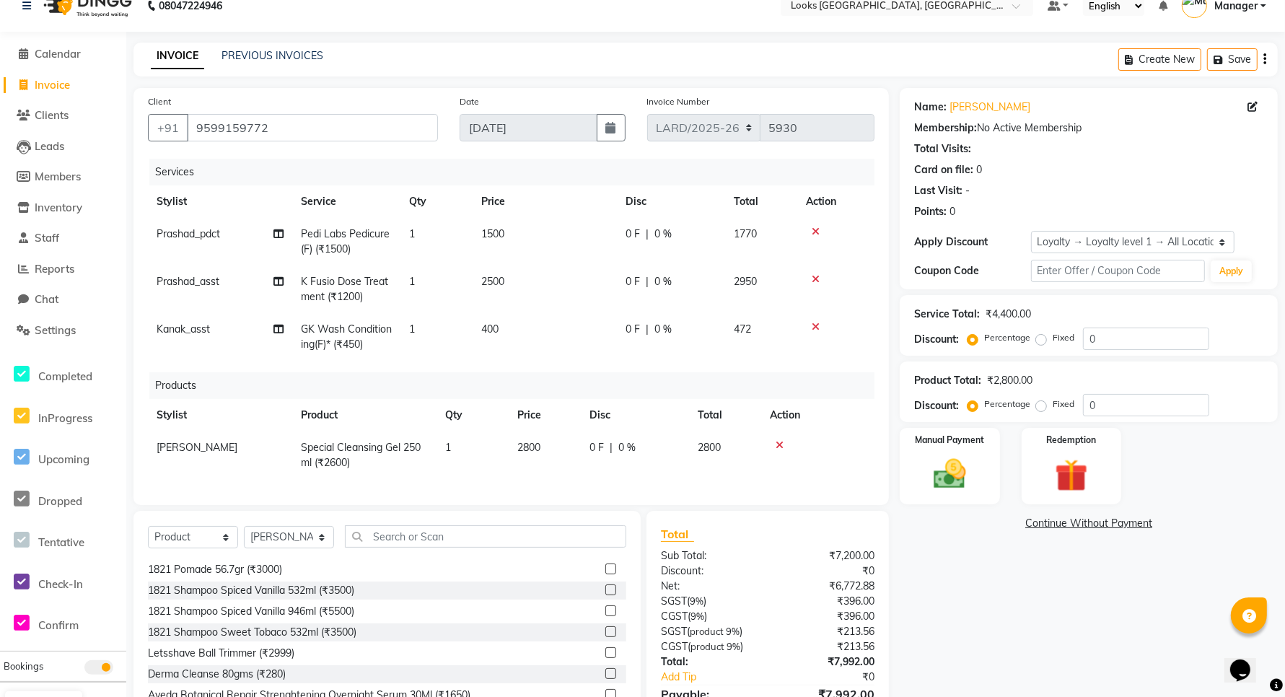
scroll to position [0, 0]
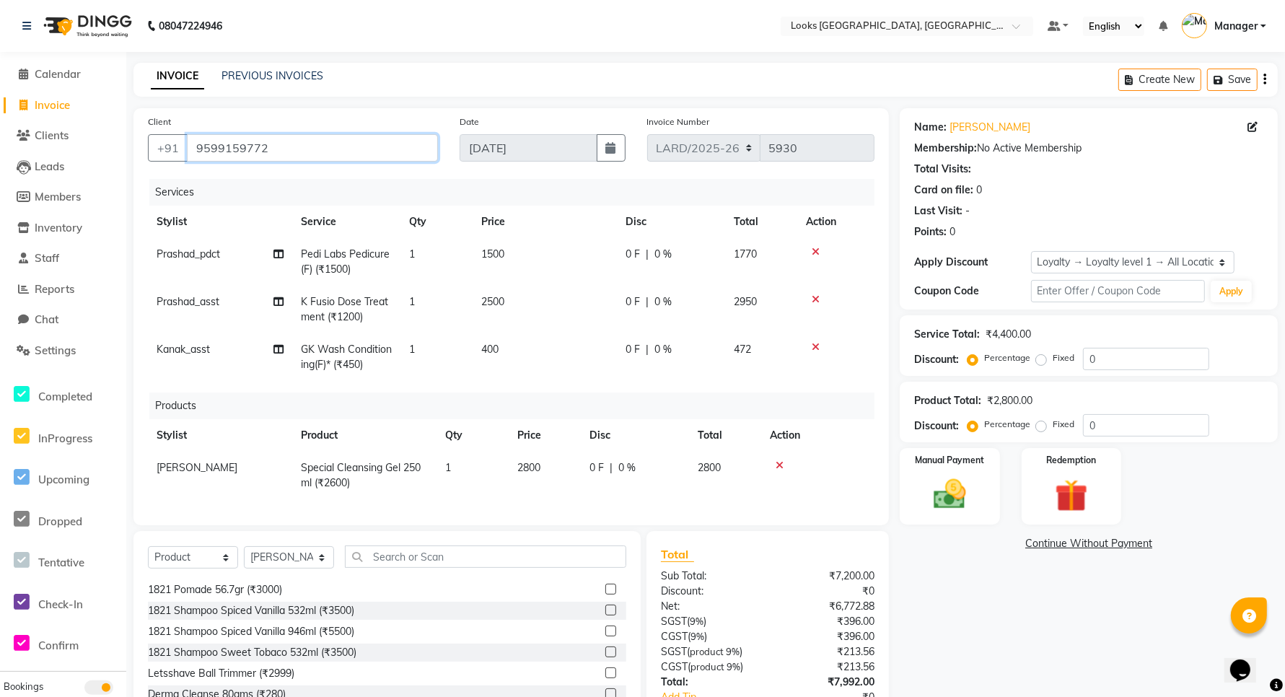
click at [291, 150] on input "9599159772" at bounding box center [312, 147] width 251 height 27
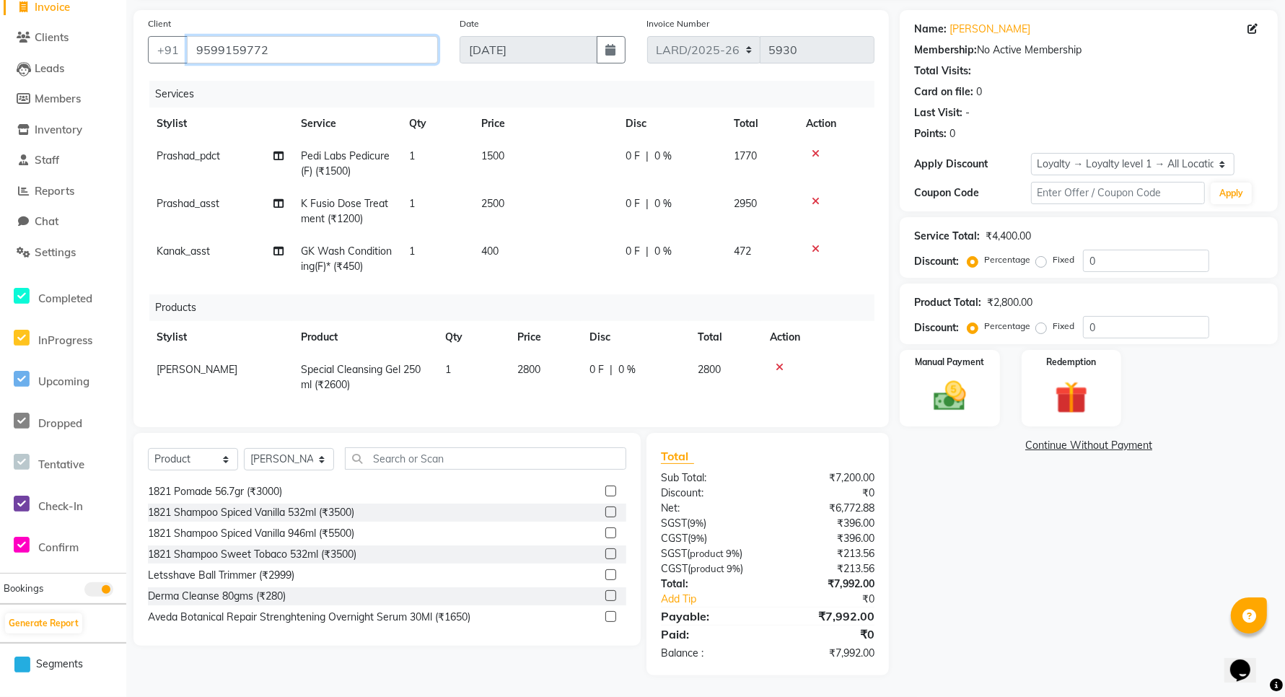
scroll to position [110, 0]
click at [221, 462] on select "Select Service Product Membership Package Voucher Prepaid Gift Card" at bounding box center [193, 459] width 90 height 22
select select "service"
click at [148, 448] on select "Select Service Product Membership Package Voucher Prepaid Gift Card" at bounding box center [193, 459] width 90 height 22
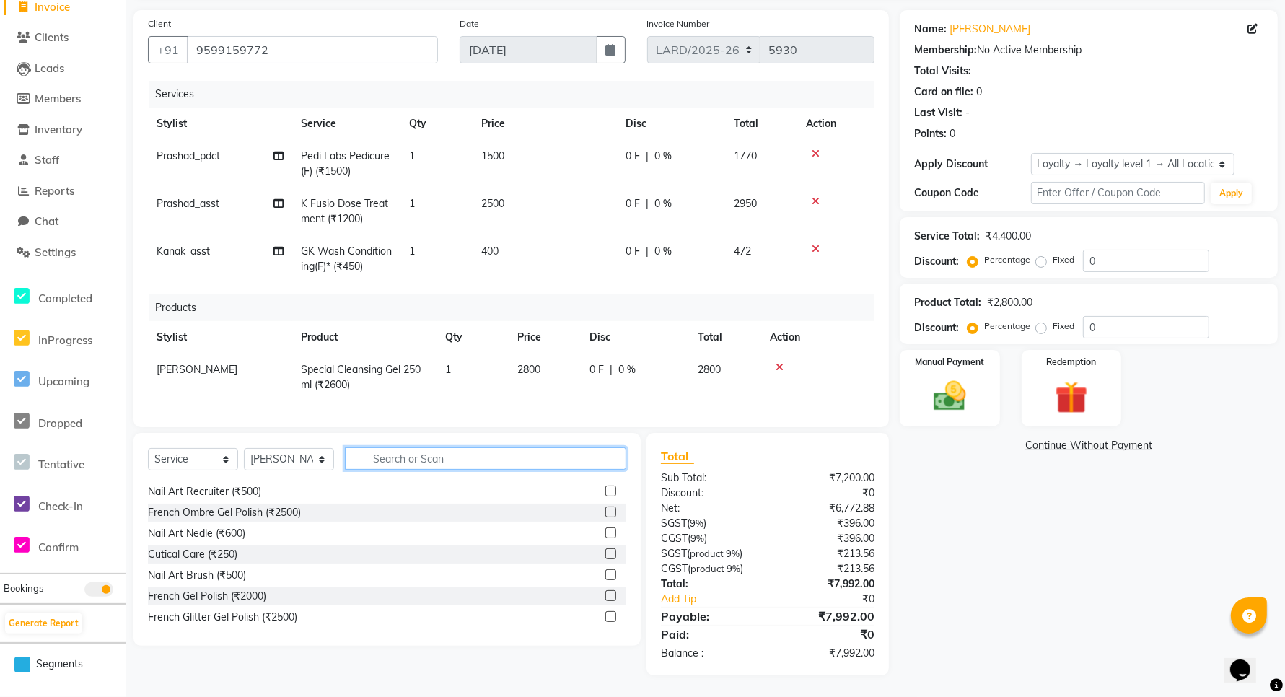
click at [483, 460] on input "text" at bounding box center [485, 458] width 281 height 22
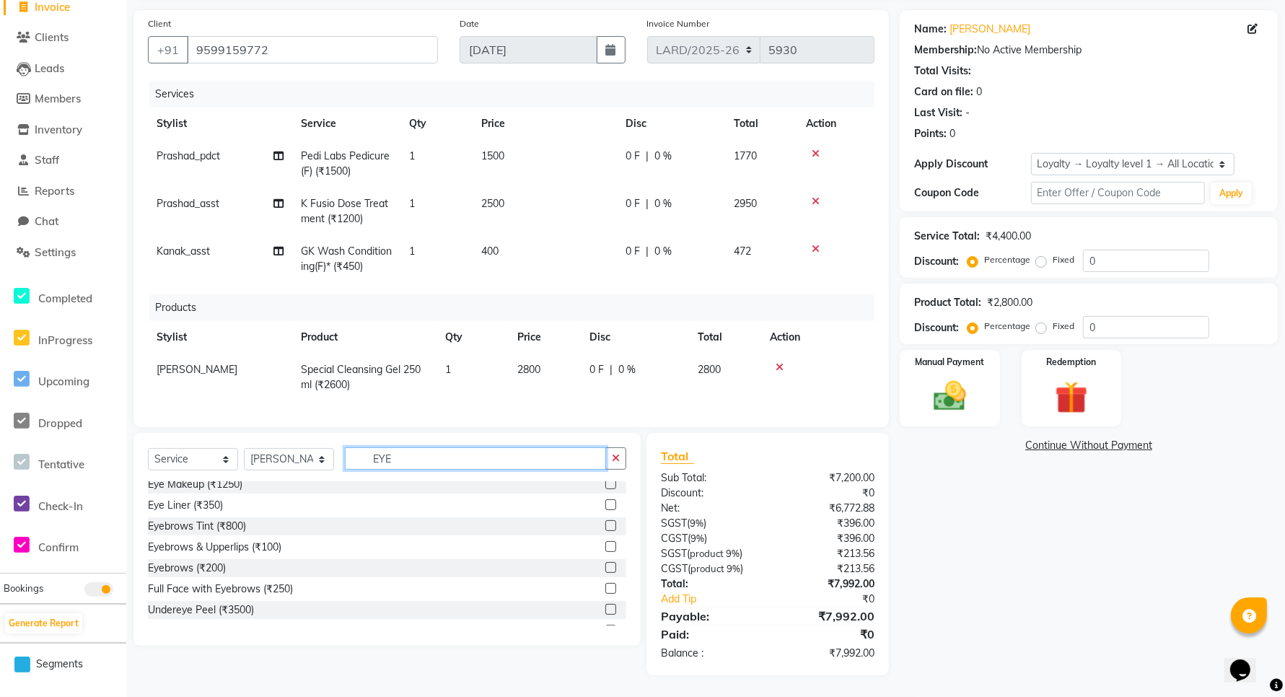
scroll to position [0, 0]
type input "EYE"
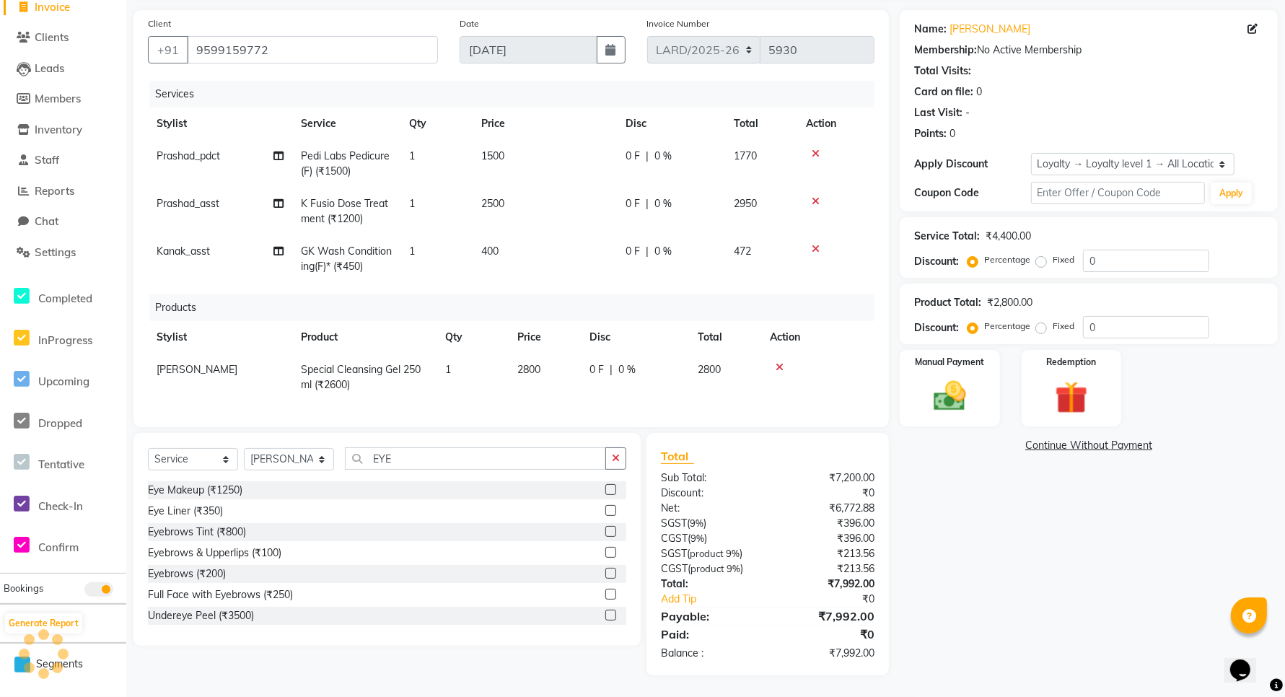
click at [605, 553] on label at bounding box center [610, 552] width 11 height 11
click at [605, 553] on input "checkbox" at bounding box center [609, 552] width 9 height 9
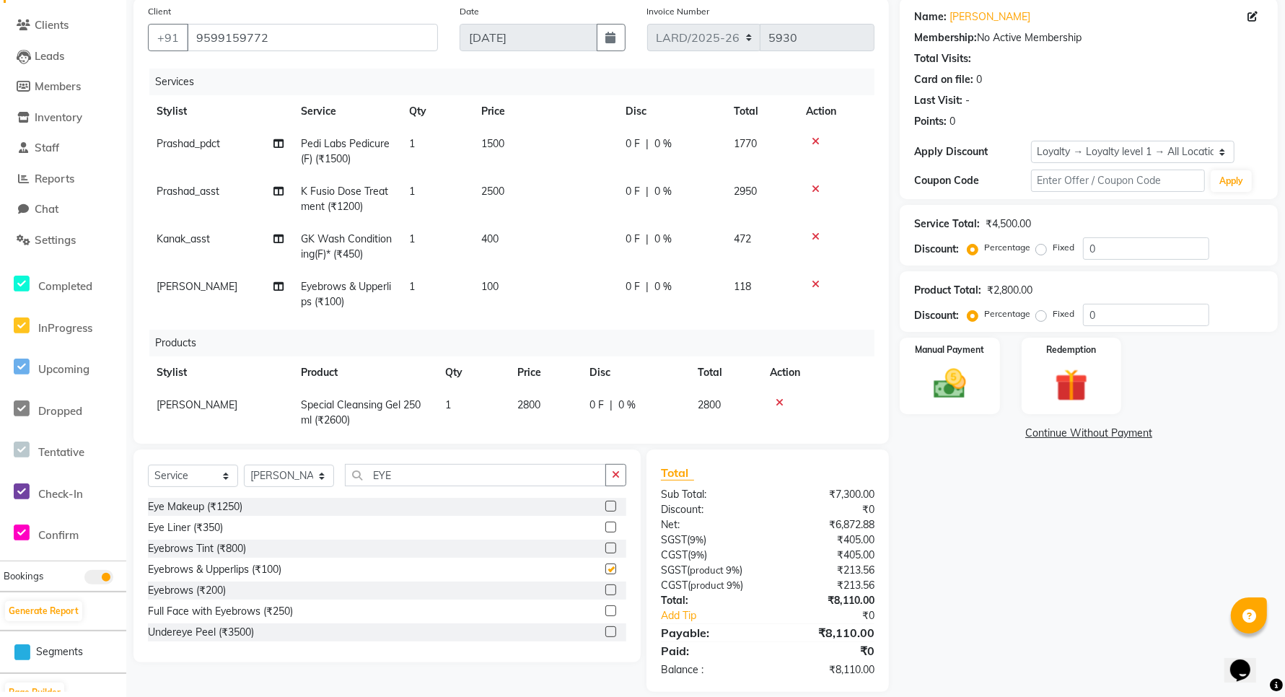
checkbox input "false"
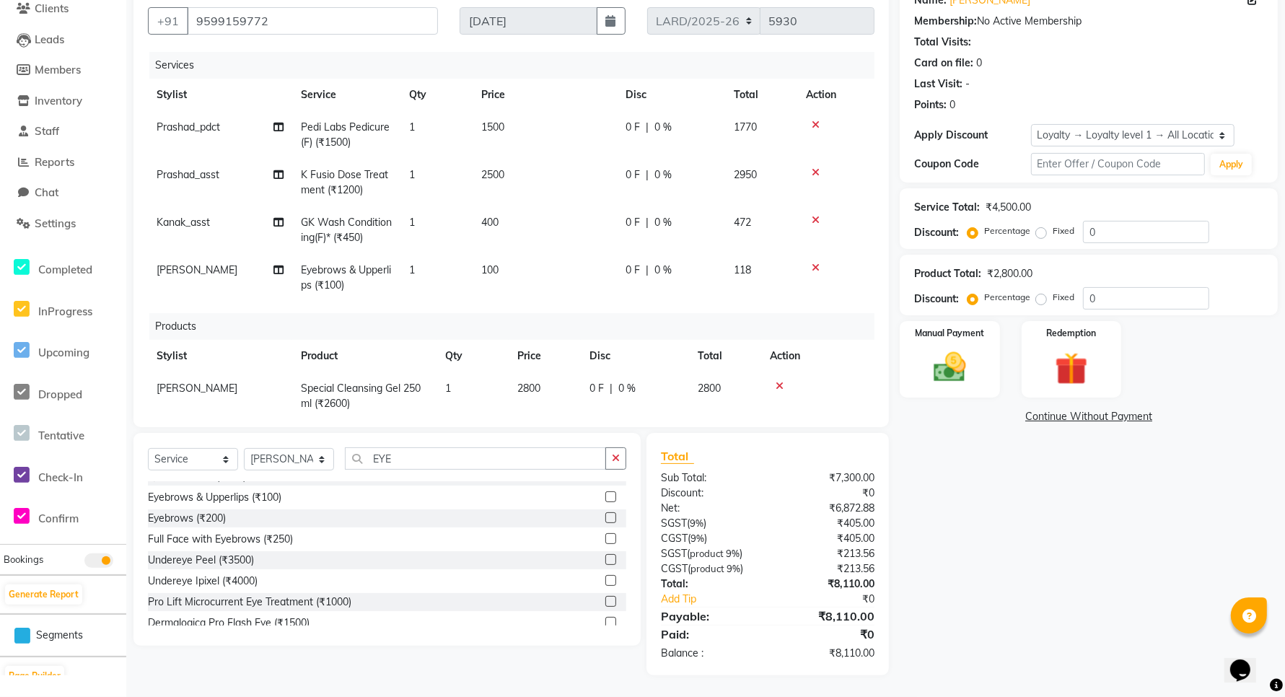
scroll to position [85, 0]
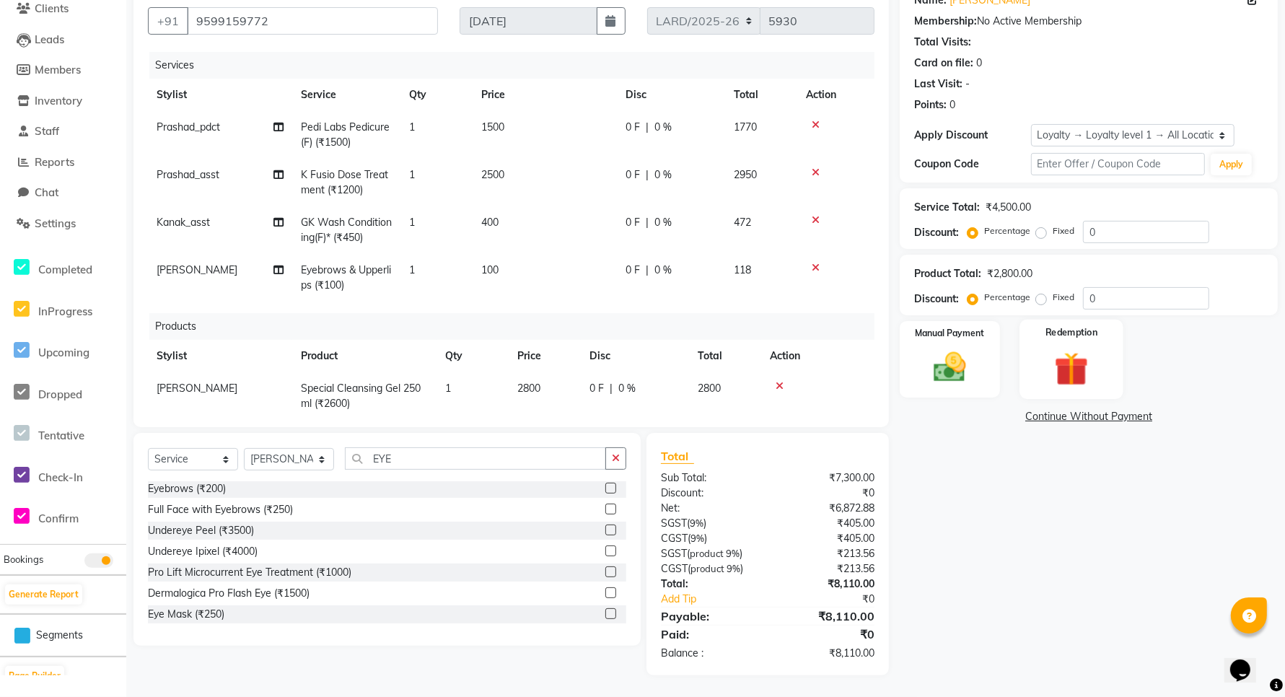
click at [1061, 365] on img at bounding box center [1072, 369] width 56 height 43
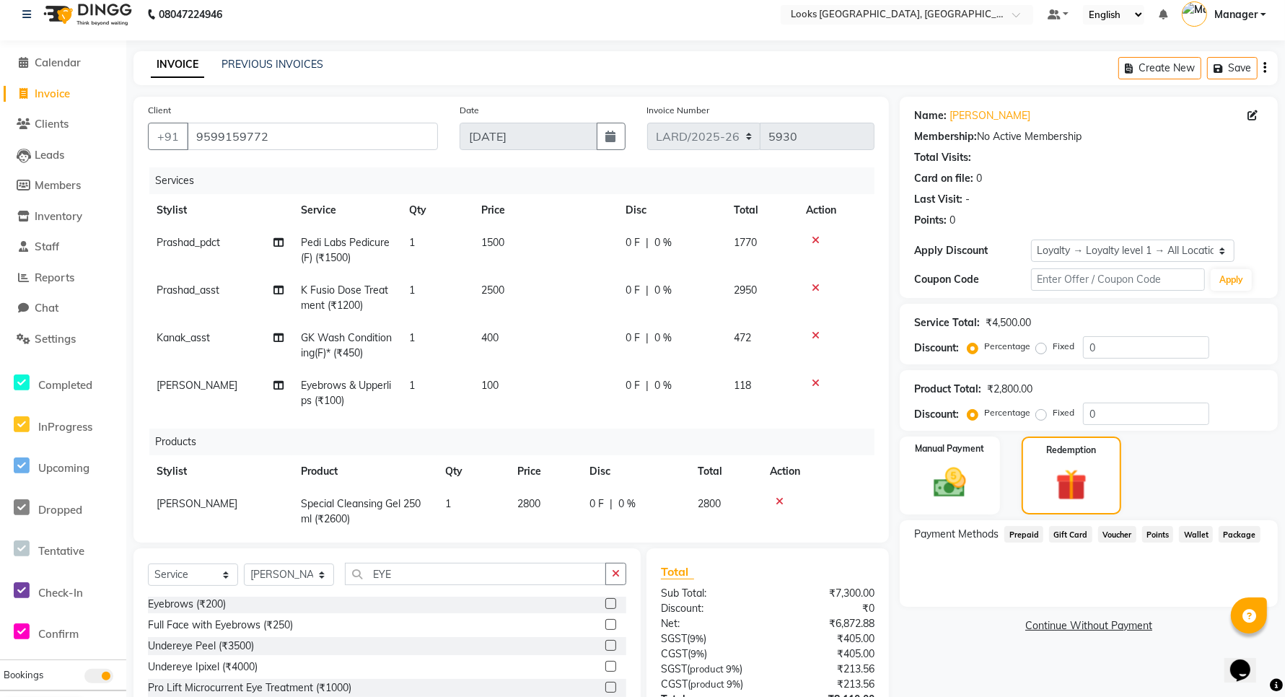
scroll to position [0, 0]
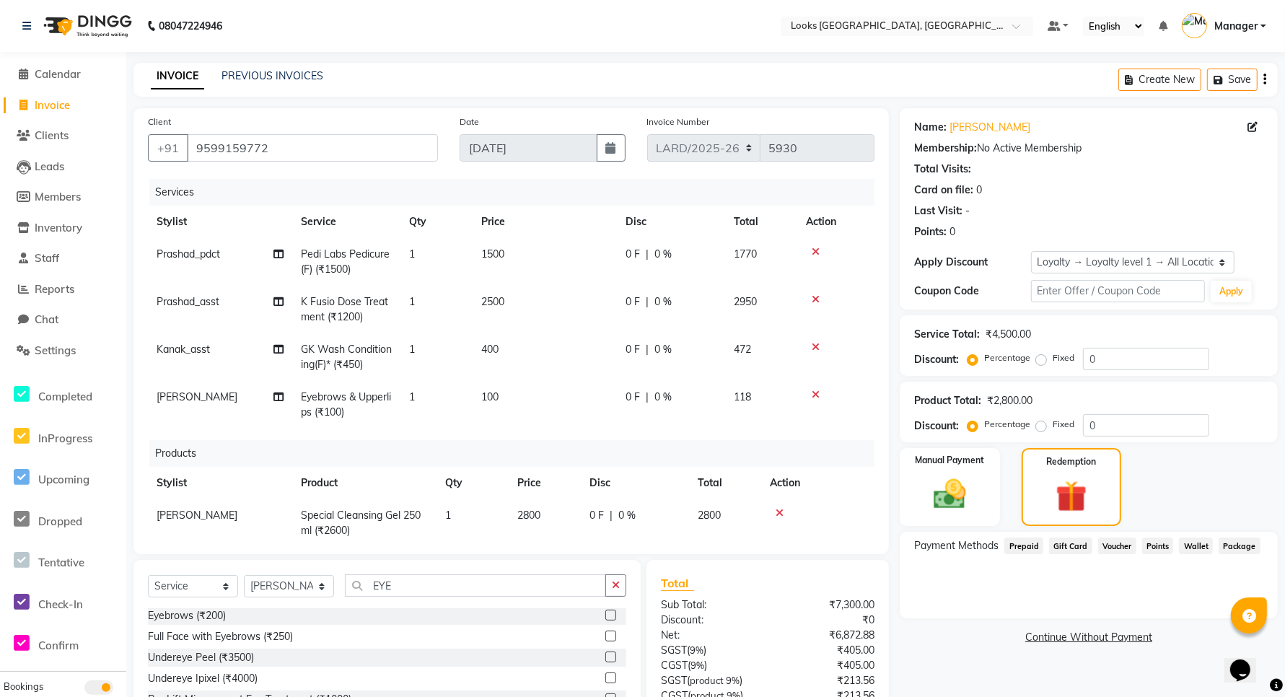
click at [812, 253] on icon at bounding box center [816, 252] width 8 height 10
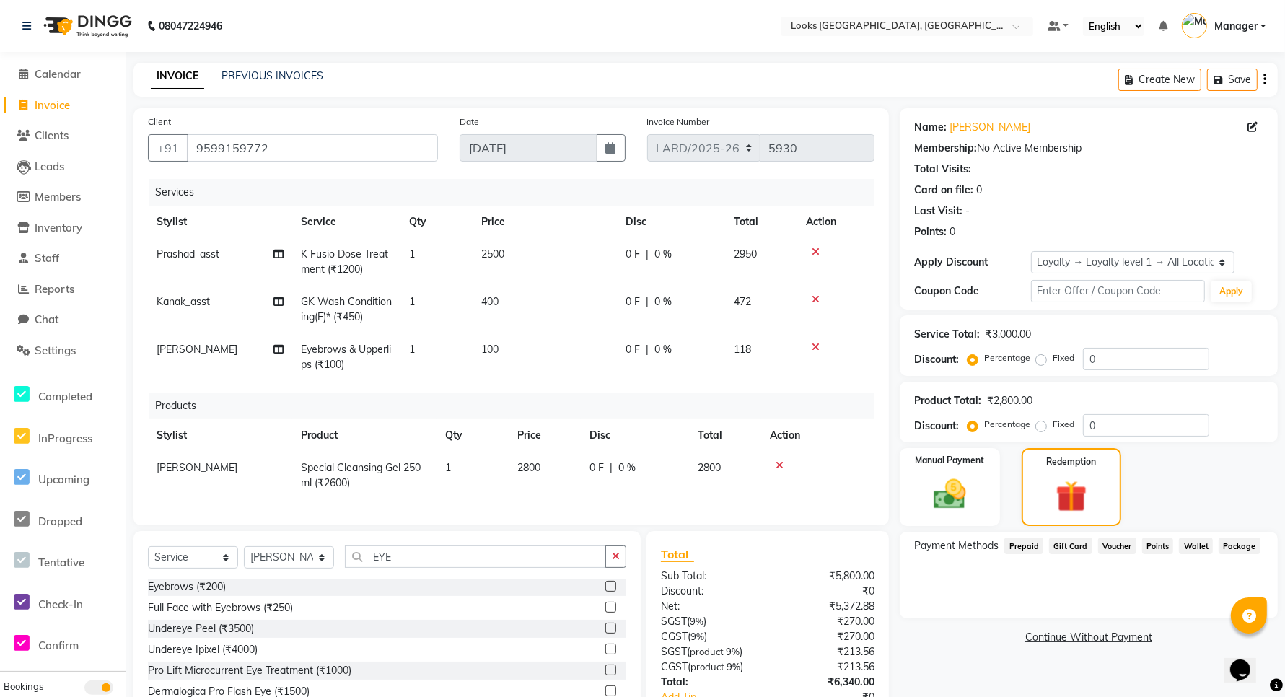
click at [816, 250] on icon at bounding box center [816, 252] width 8 height 10
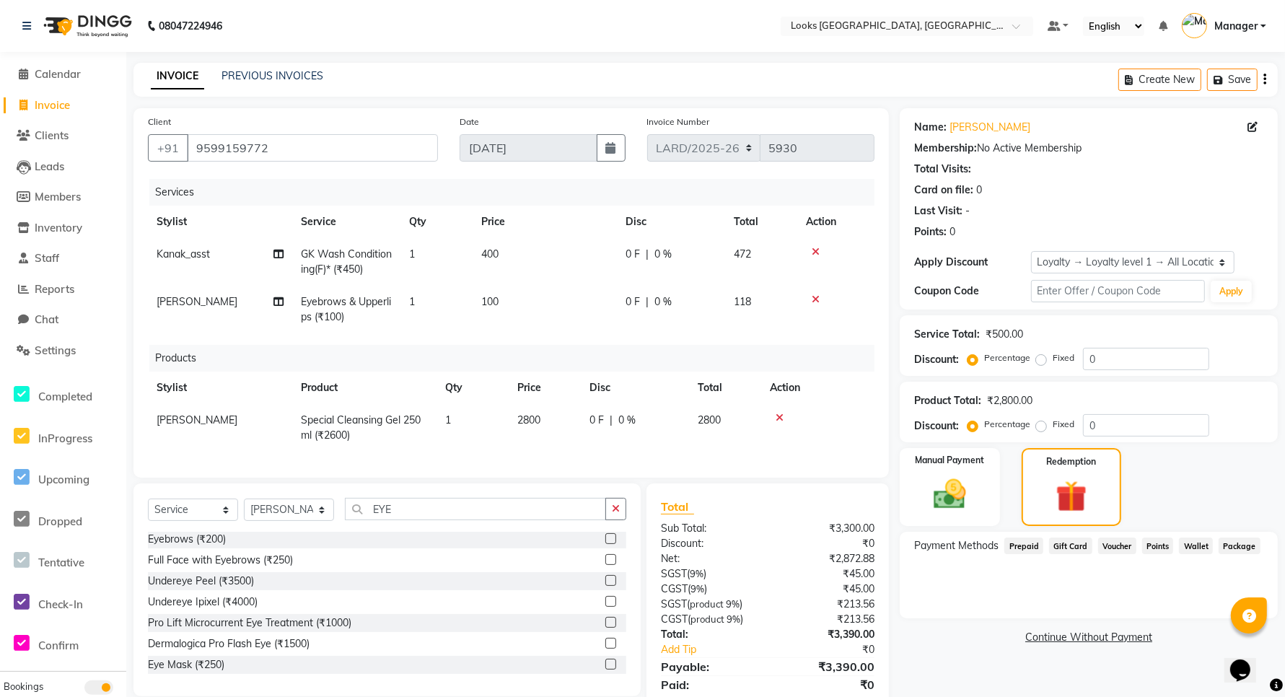
click at [817, 253] on icon at bounding box center [816, 252] width 8 height 10
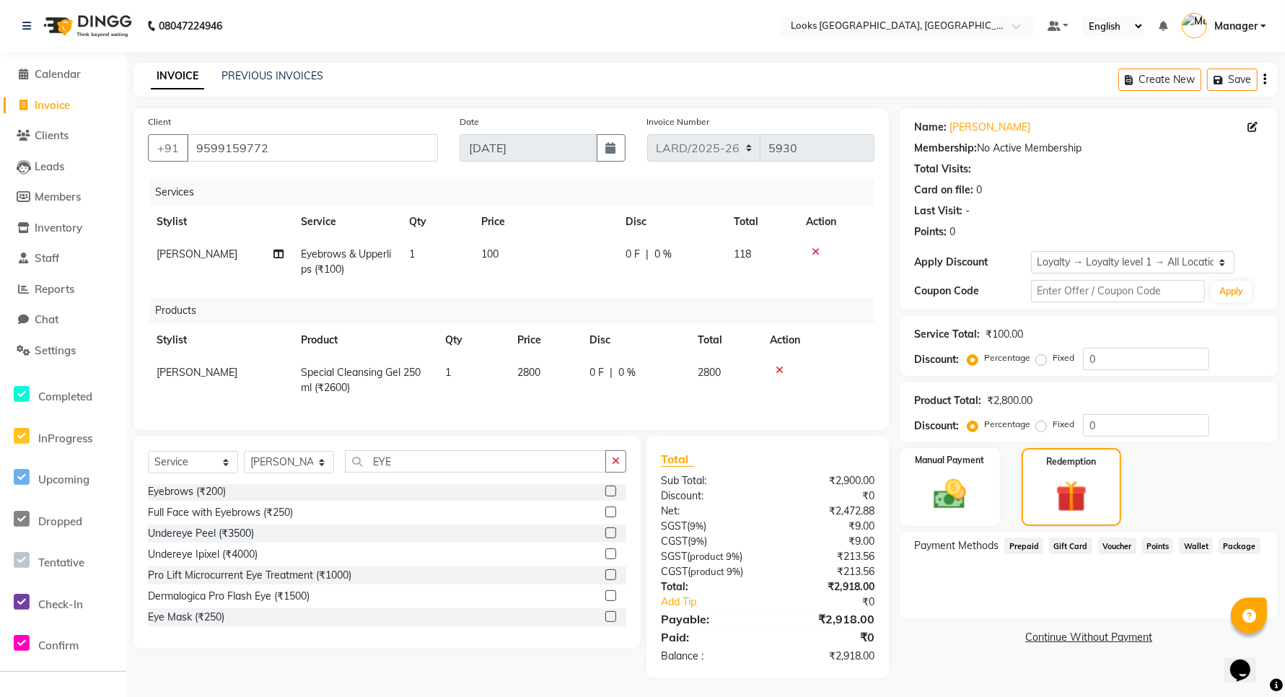
click at [814, 250] on icon at bounding box center [816, 252] width 8 height 10
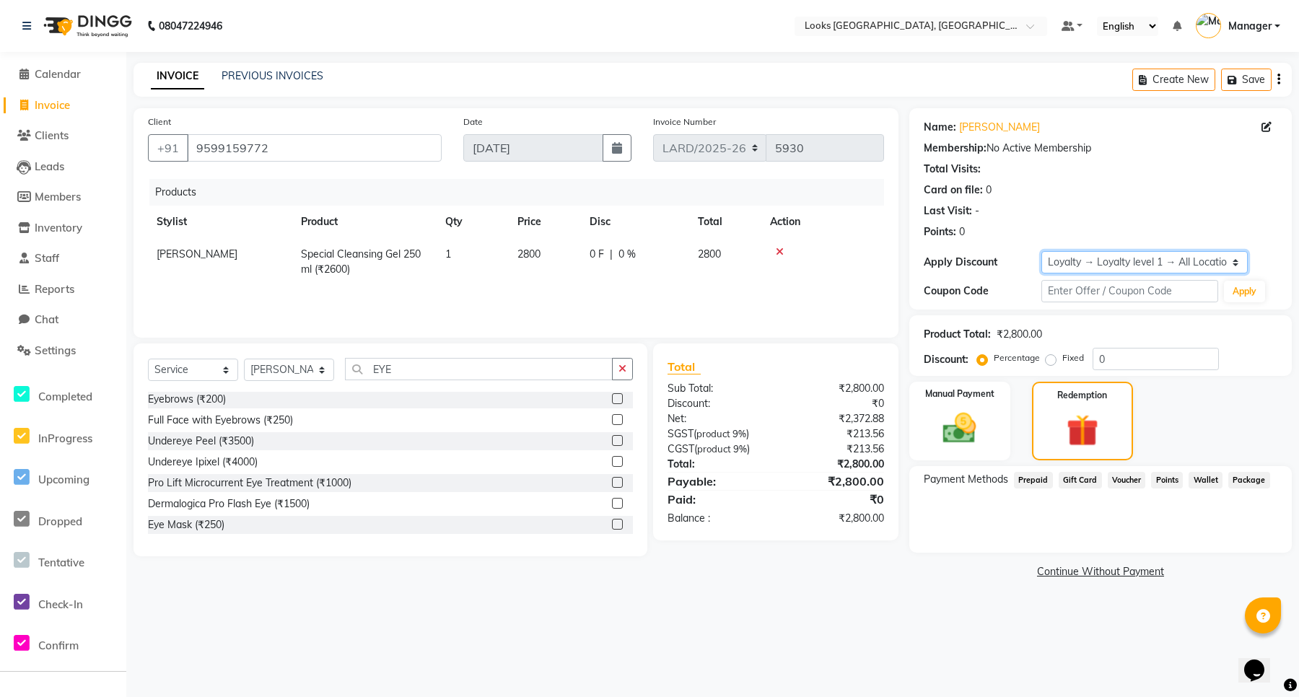
click at [1231, 262] on select "Select Loyalty → Loyalty level 1 → All Location Customers" at bounding box center [1144, 262] width 206 height 22
click at [1041, 251] on select "Select Loyalty → Loyalty level 1 → All Location Customers" at bounding box center [1144, 262] width 206 height 22
click at [960, 418] on img at bounding box center [959, 428] width 56 height 40
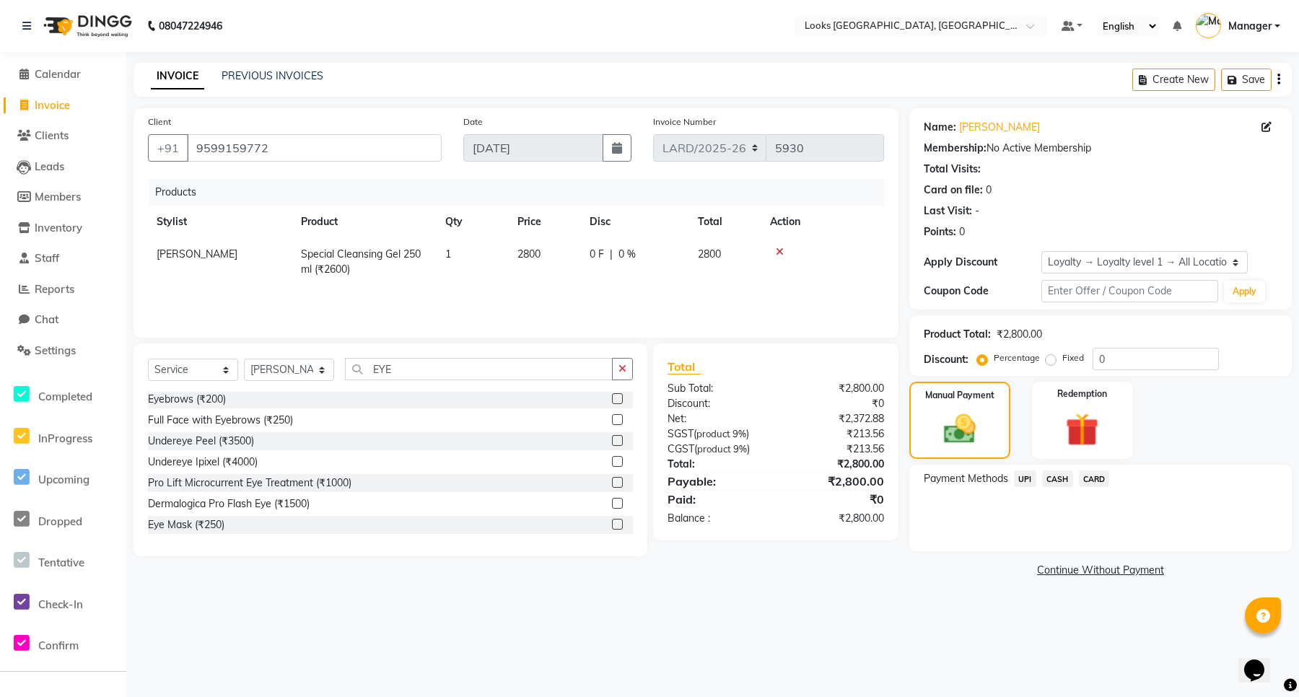
click at [1094, 481] on span "CARD" at bounding box center [1094, 478] width 31 height 17
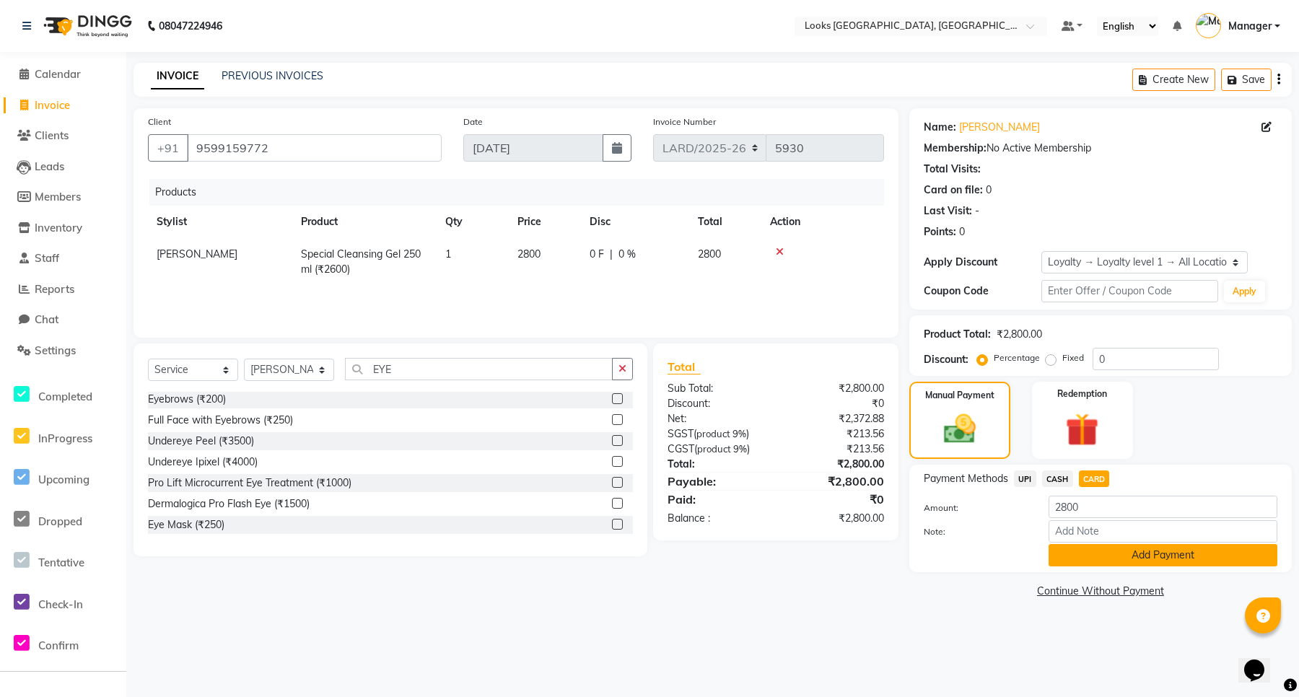
click at [1108, 554] on button "Add Payment" at bounding box center [1162, 555] width 229 height 22
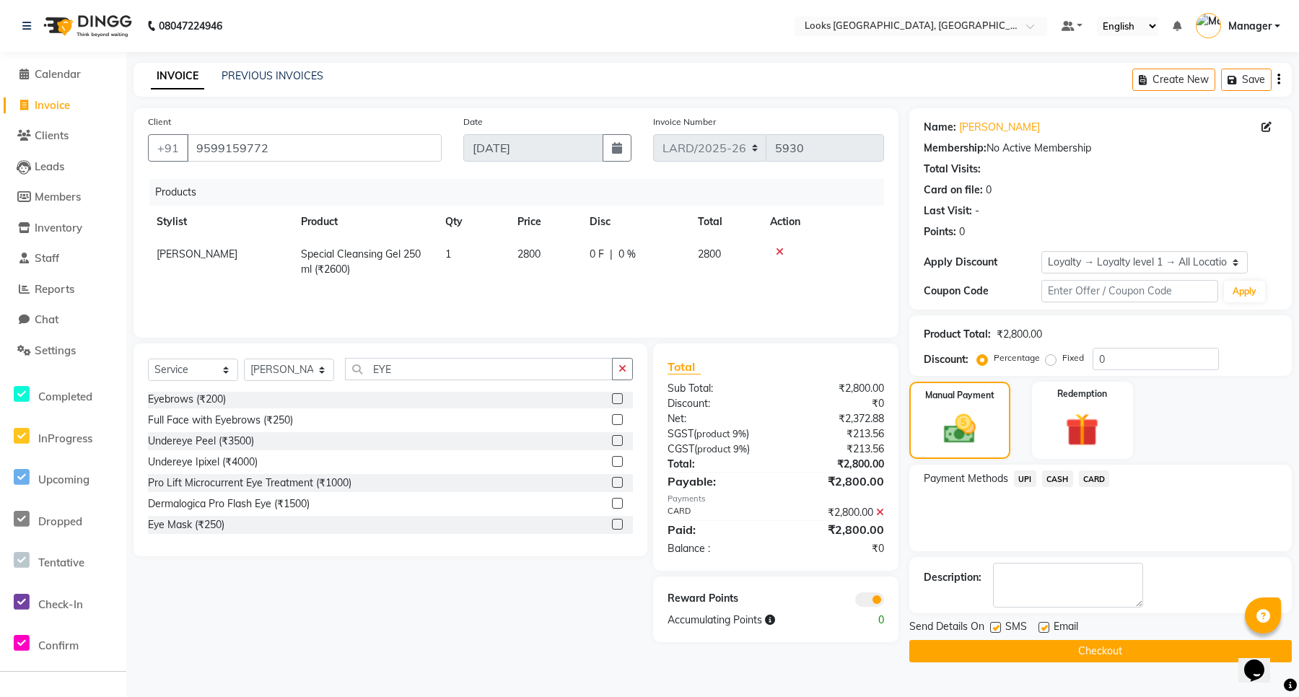
click at [1099, 477] on span "CARD" at bounding box center [1094, 478] width 31 height 17
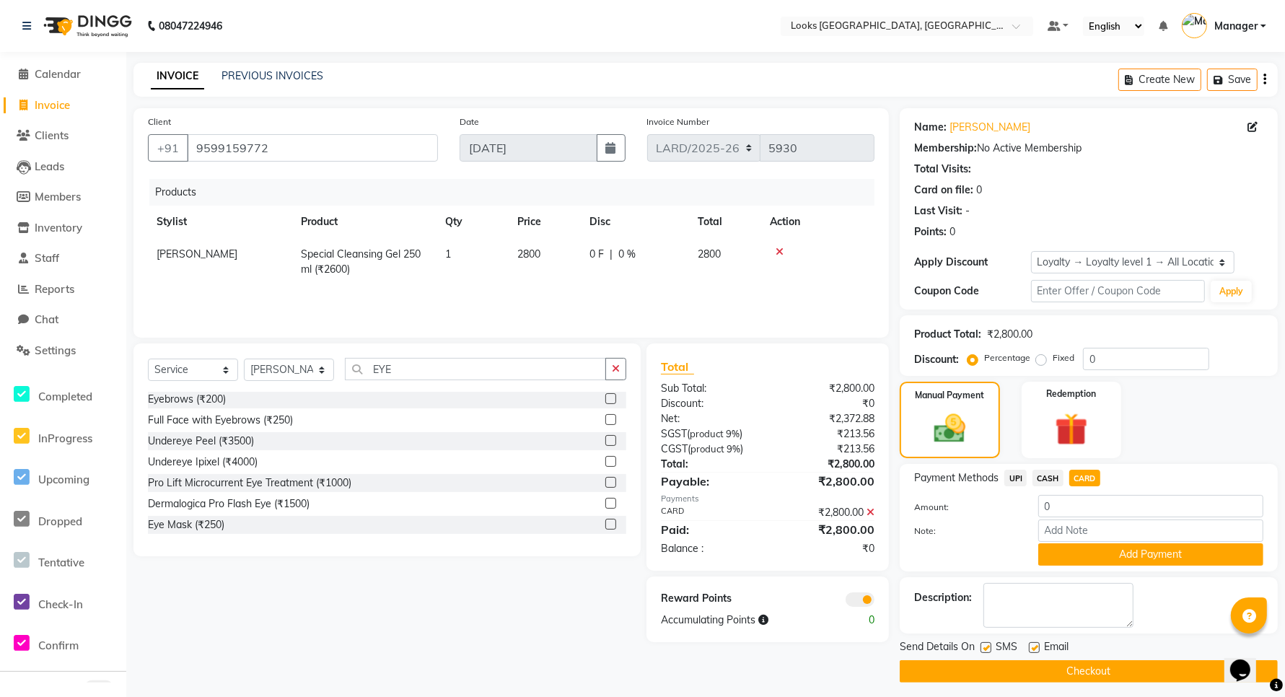
drag, startPoint x: 1057, startPoint y: 671, endPoint x: 1016, endPoint y: 664, distance: 41.8
click at [1054, 672] on button "Checkout" at bounding box center [1089, 671] width 378 height 22
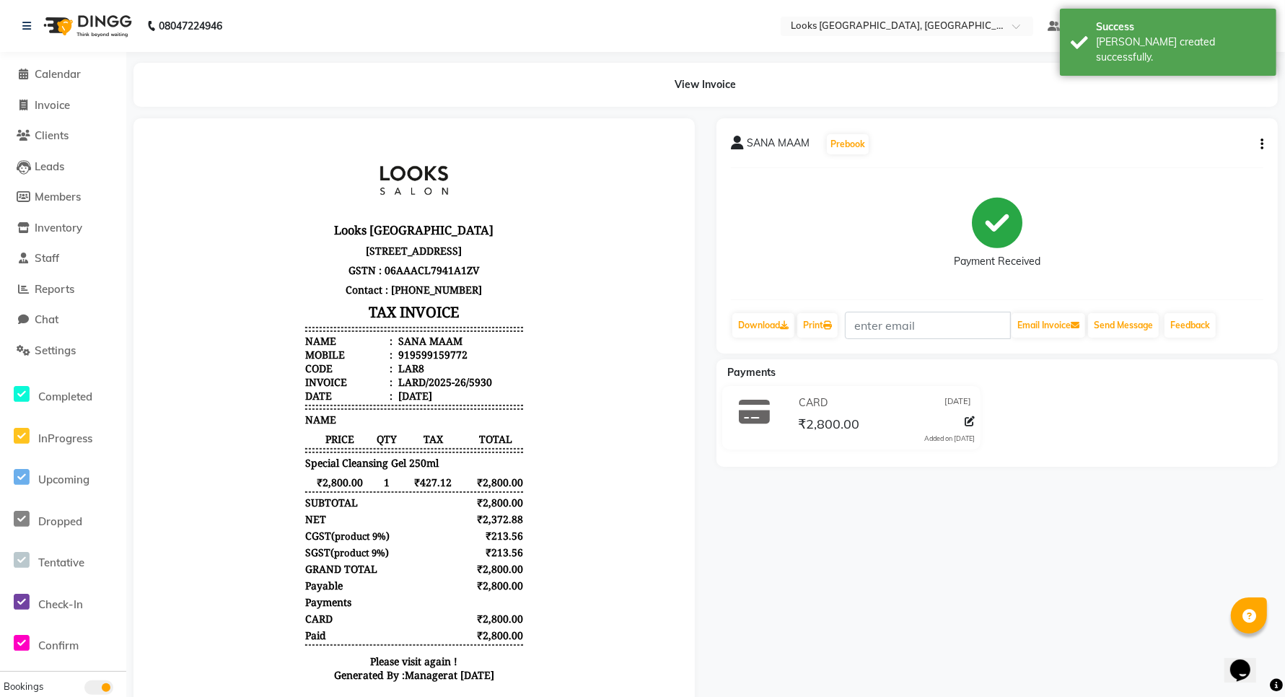
scroll to position [59, 0]
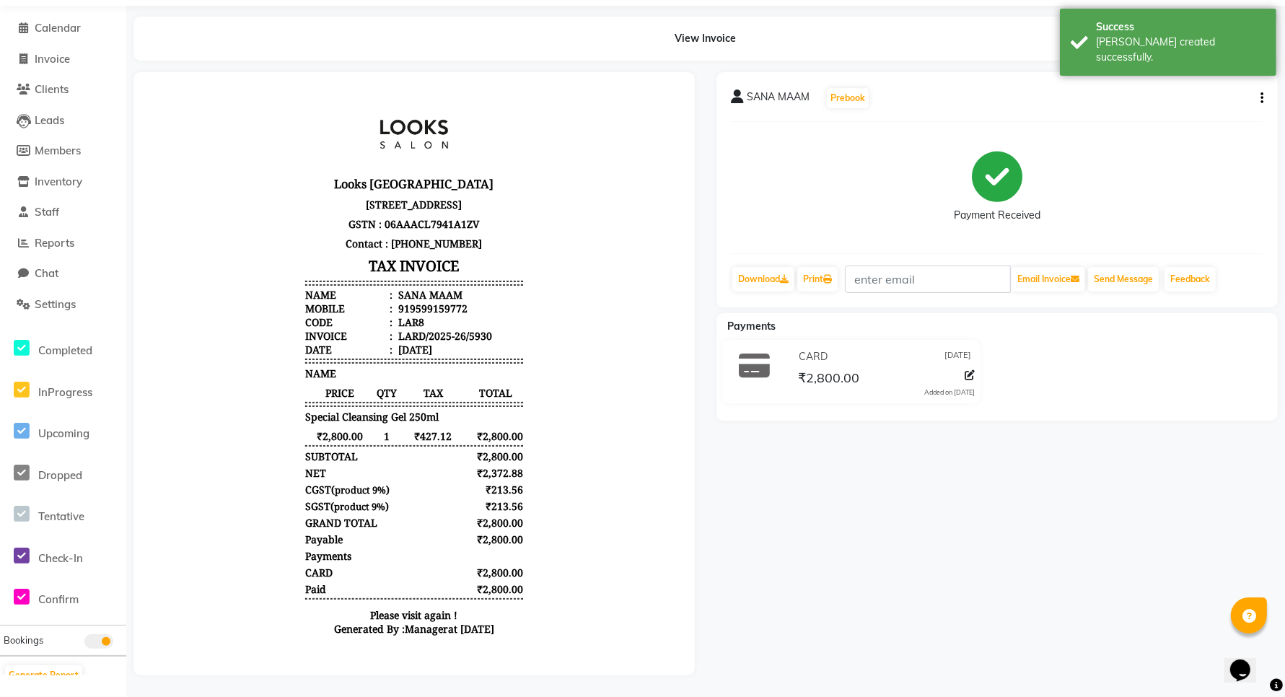
click at [969, 370] on icon at bounding box center [970, 375] width 10 height 10
select select "2"
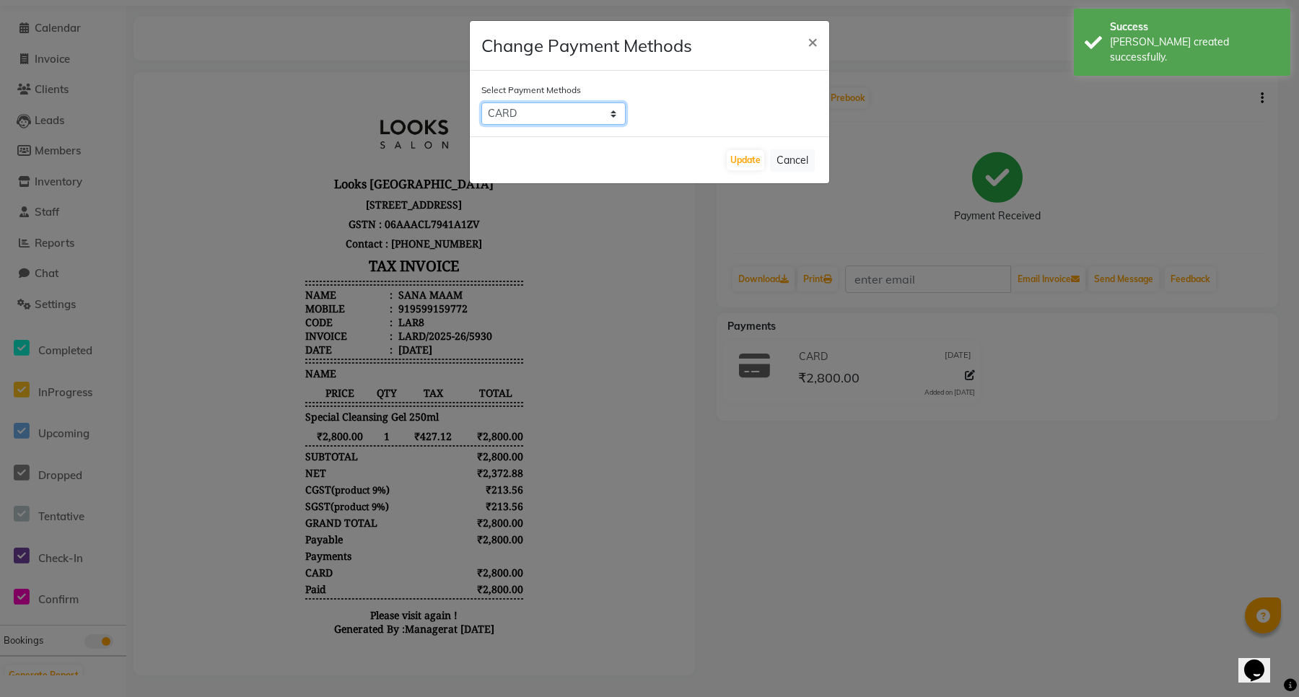
click at [614, 112] on select "UPI CASH CARD" at bounding box center [553, 113] width 144 height 22
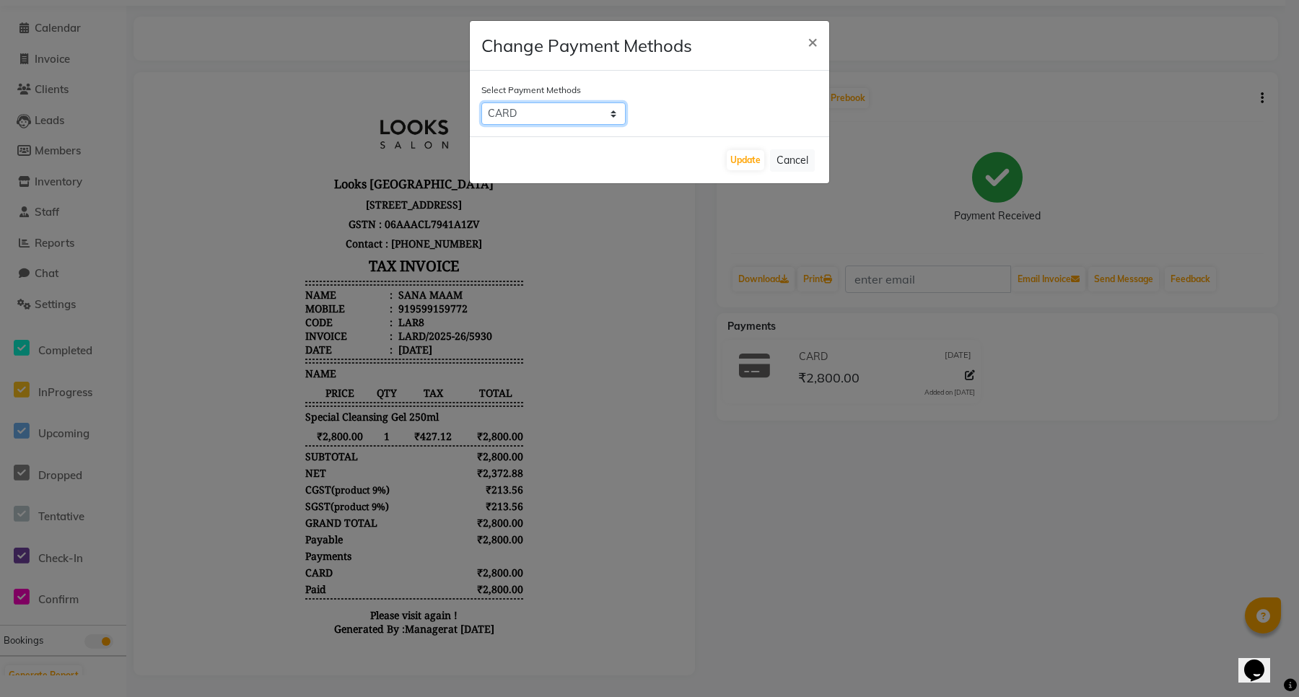
click at [481, 102] on select "UPI CASH CARD" at bounding box center [553, 113] width 144 height 22
click at [817, 45] on button "×" at bounding box center [812, 41] width 33 height 40
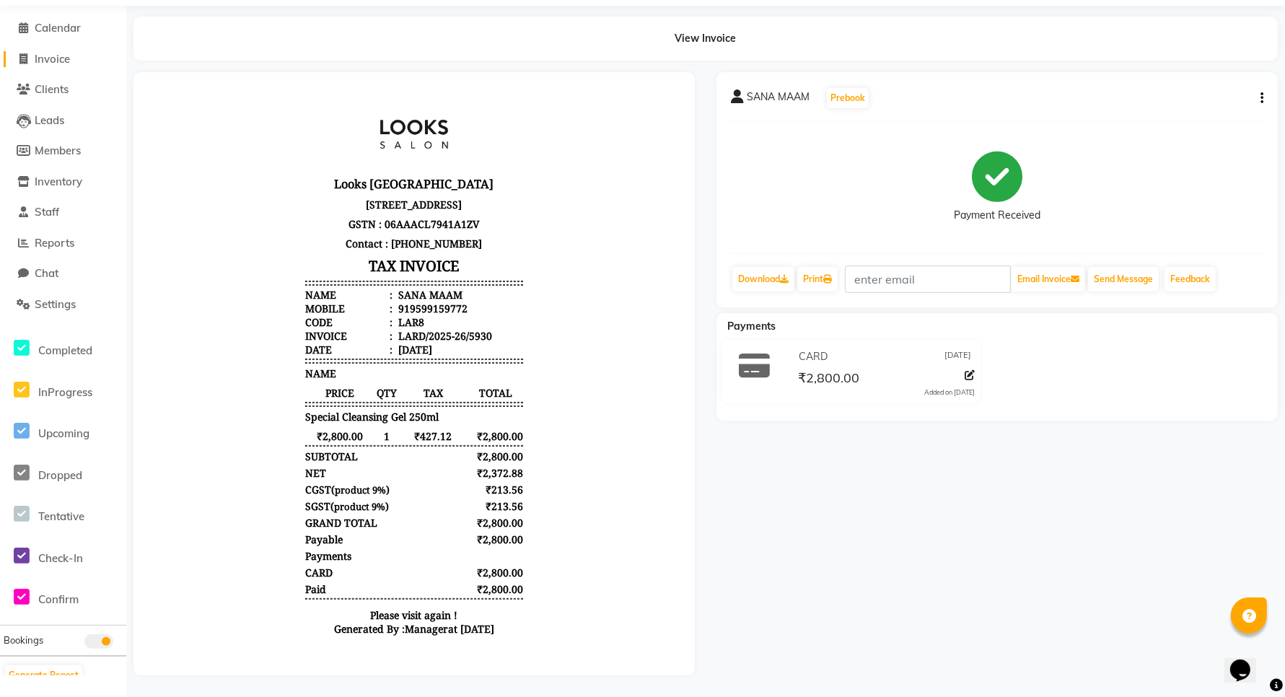
click at [53, 52] on span "Invoice" at bounding box center [52, 59] width 35 height 14
select select "service"
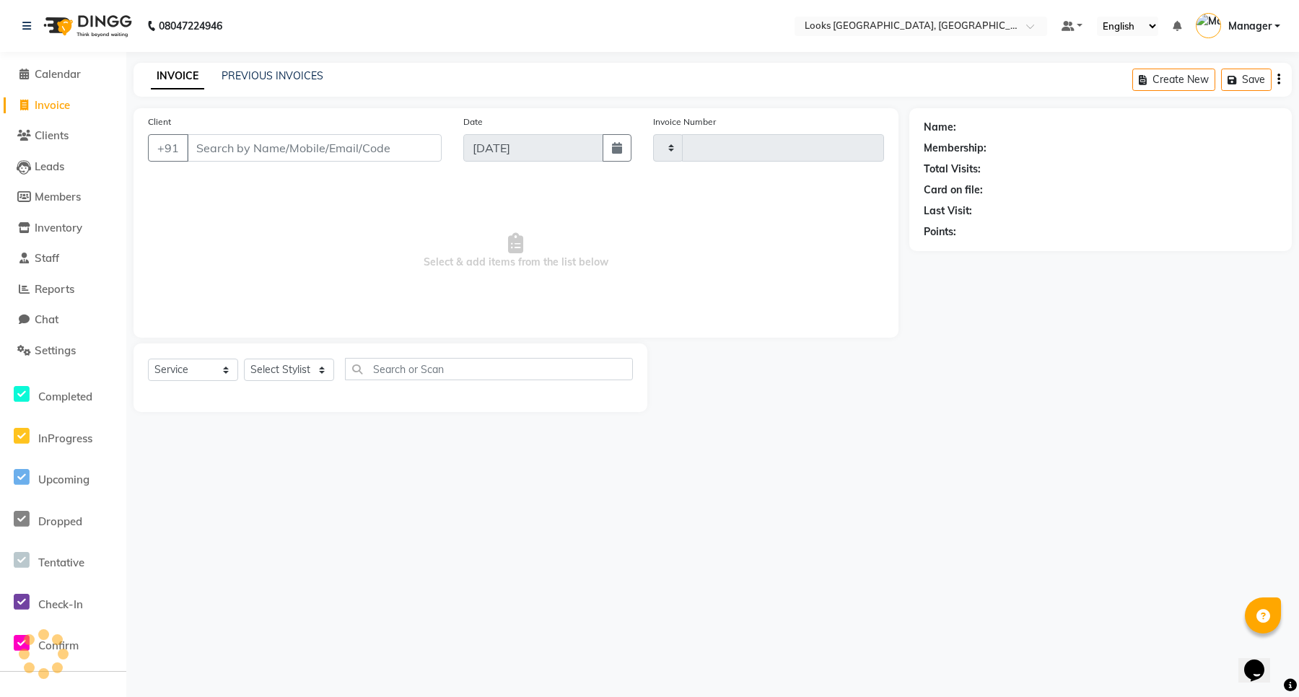
type input "5931"
select select "8941"
click at [59, 141] on span "Clients" at bounding box center [52, 135] width 34 height 14
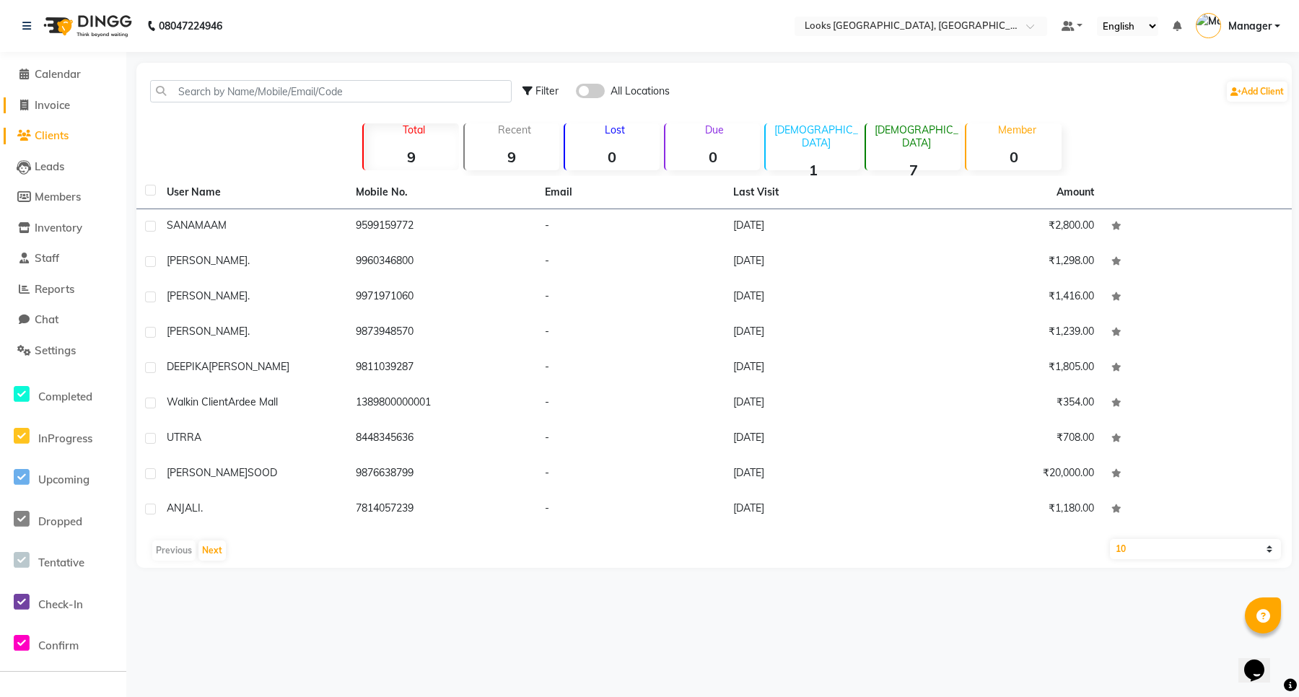
click at [49, 100] on span "Invoice" at bounding box center [52, 105] width 35 height 14
select select "service"
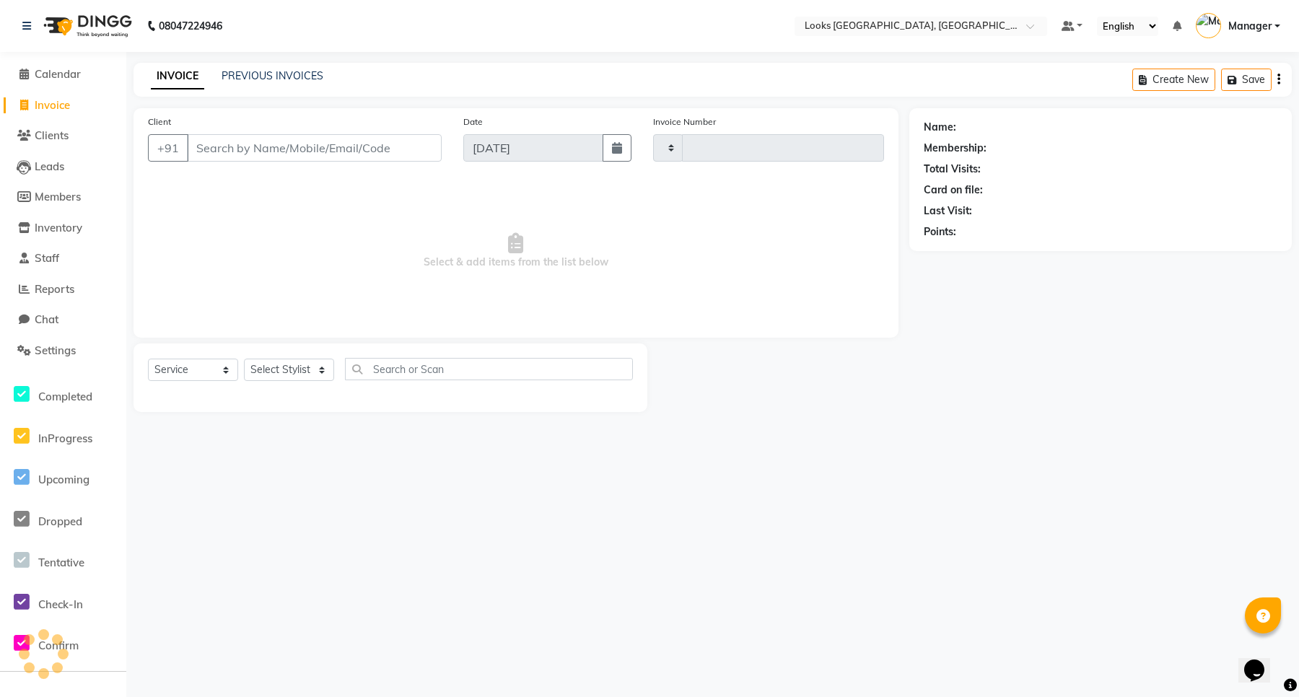
type input "5931"
select select "8941"
click at [51, 284] on span "Reports" at bounding box center [55, 289] width 40 height 14
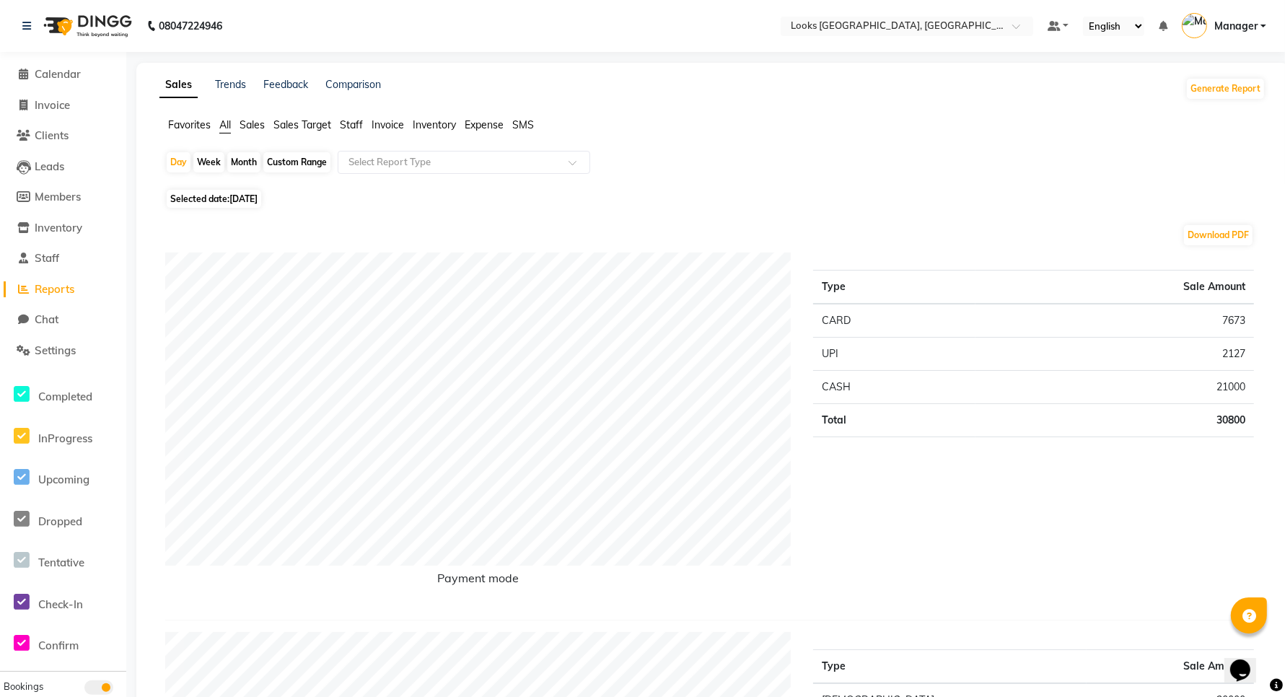
click at [239, 119] on ul "Favorites All Sales Sales Target Staff Invoice Inventory Expense SMS" at bounding box center [712, 126] width 1106 height 16
click at [244, 126] on span "Sales" at bounding box center [252, 124] width 25 height 13
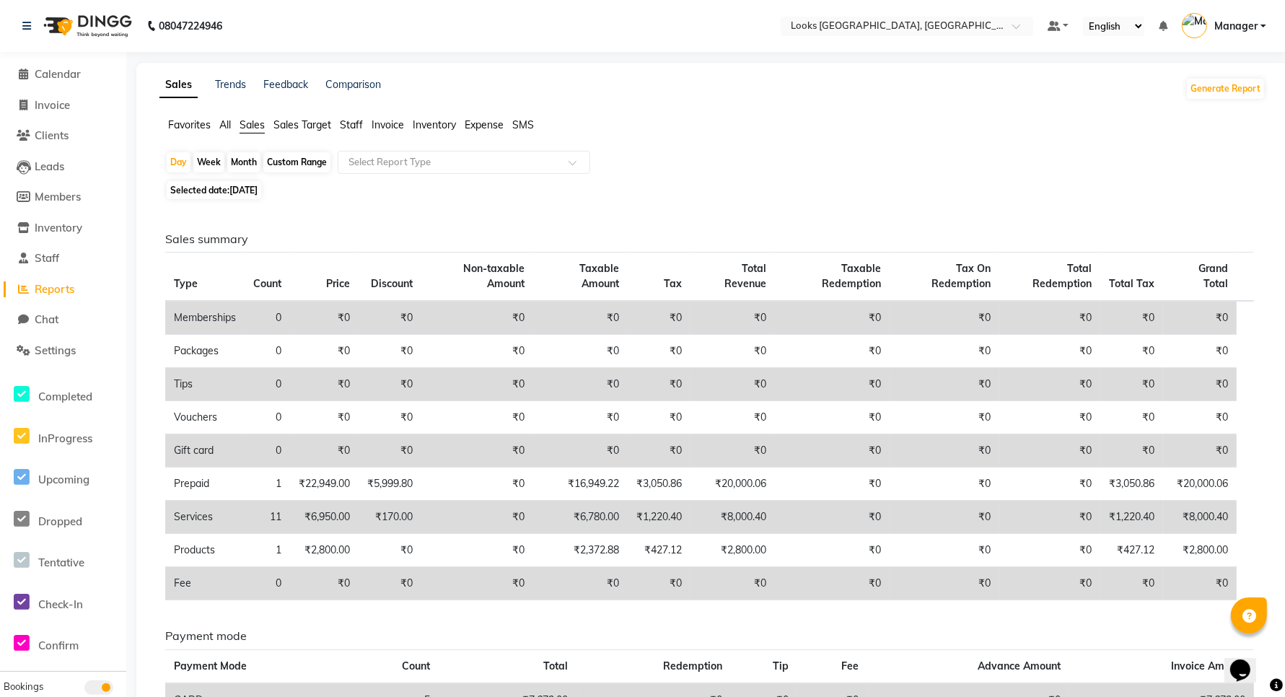
click at [377, 127] on span "Invoice" at bounding box center [388, 124] width 32 height 13
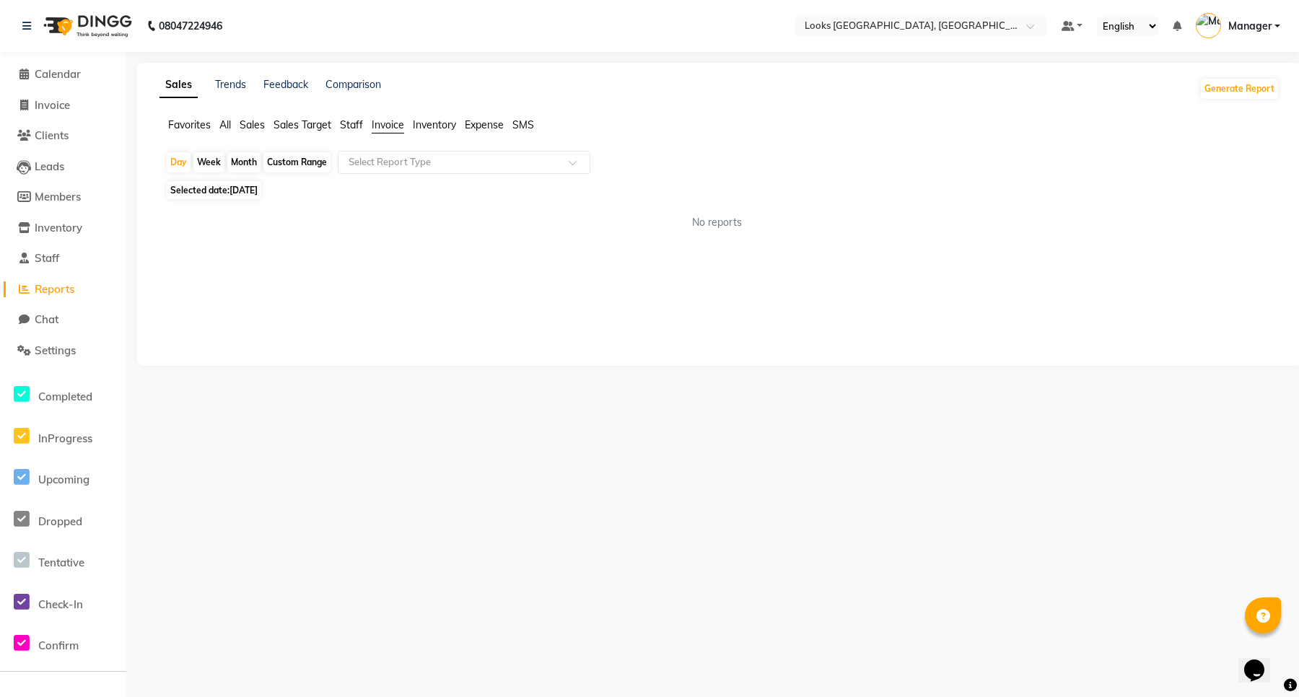
click at [348, 123] on span "Staff" at bounding box center [351, 124] width 23 height 13
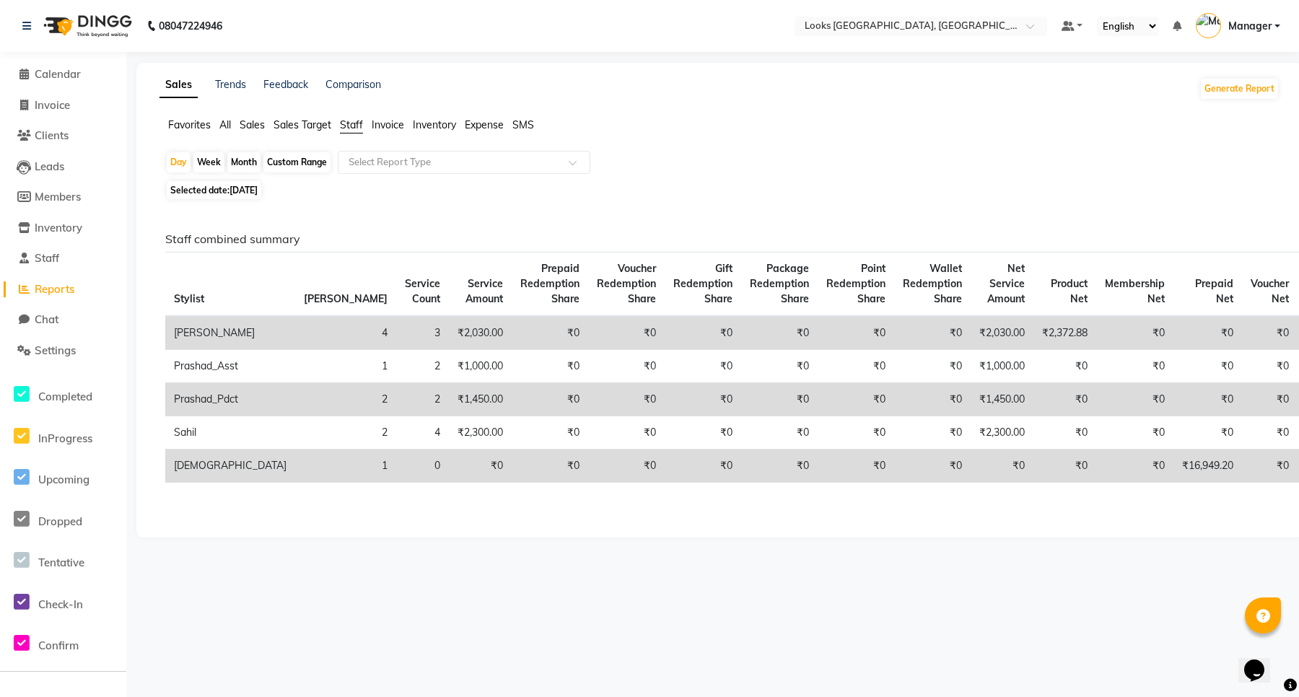
click at [298, 128] on span "Sales Target" at bounding box center [302, 124] width 58 height 13
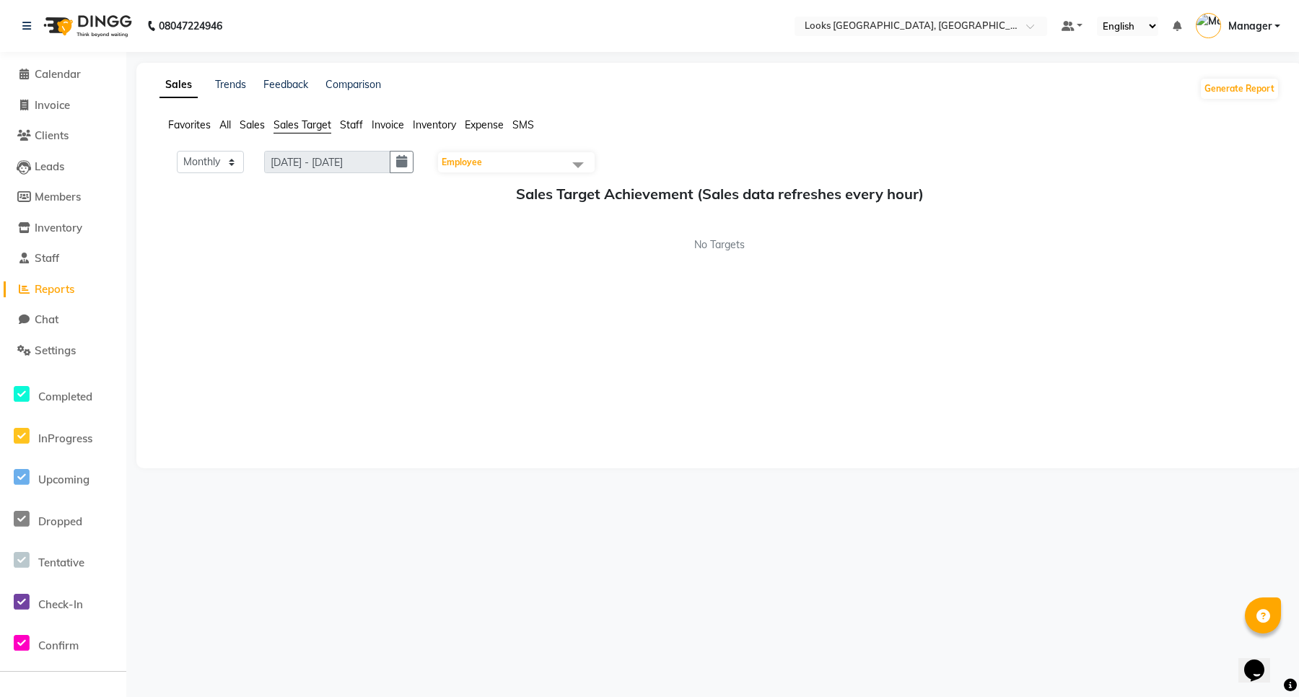
drag, startPoint x: 56, startPoint y: 92, endPoint x: 88, endPoint y: 92, distance: 32.5
click at [58, 92] on li "Invoice" at bounding box center [63, 105] width 126 height 31
click at [47, 77] on span "Calendar" at bounding box center [58, 74] width 46 height 14
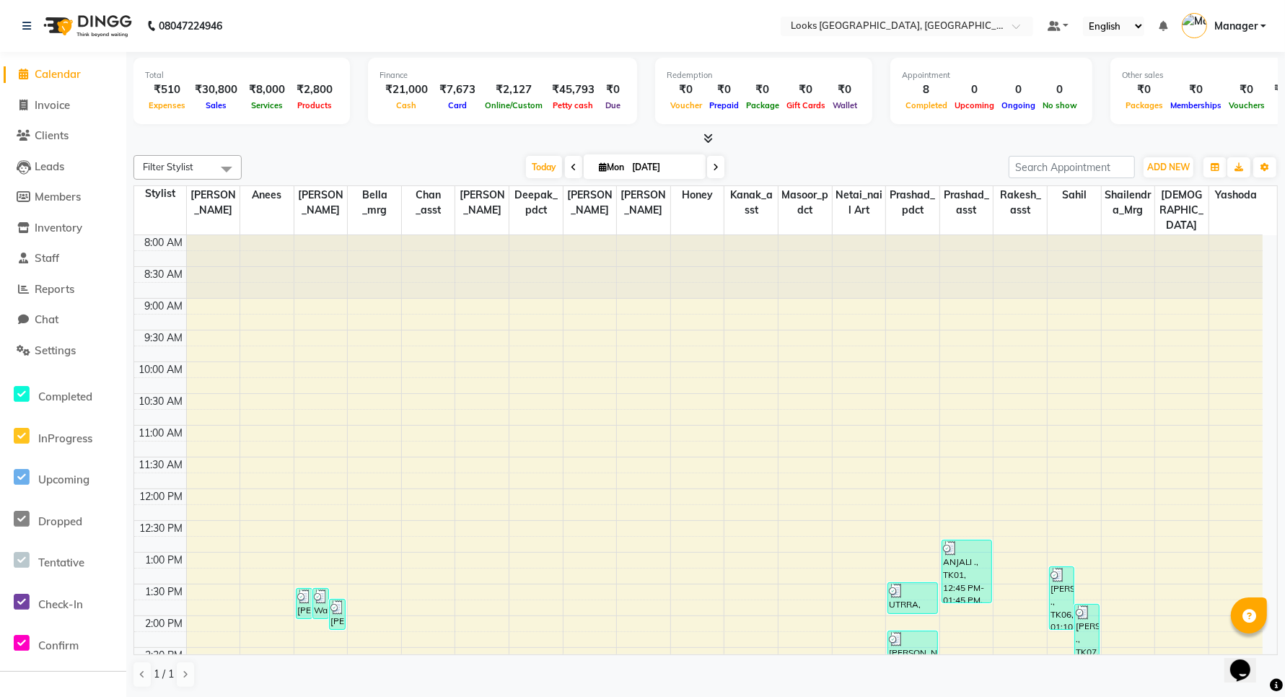
click at [711, 139] on icon at bounding box center [708, 138] width 9 height 11
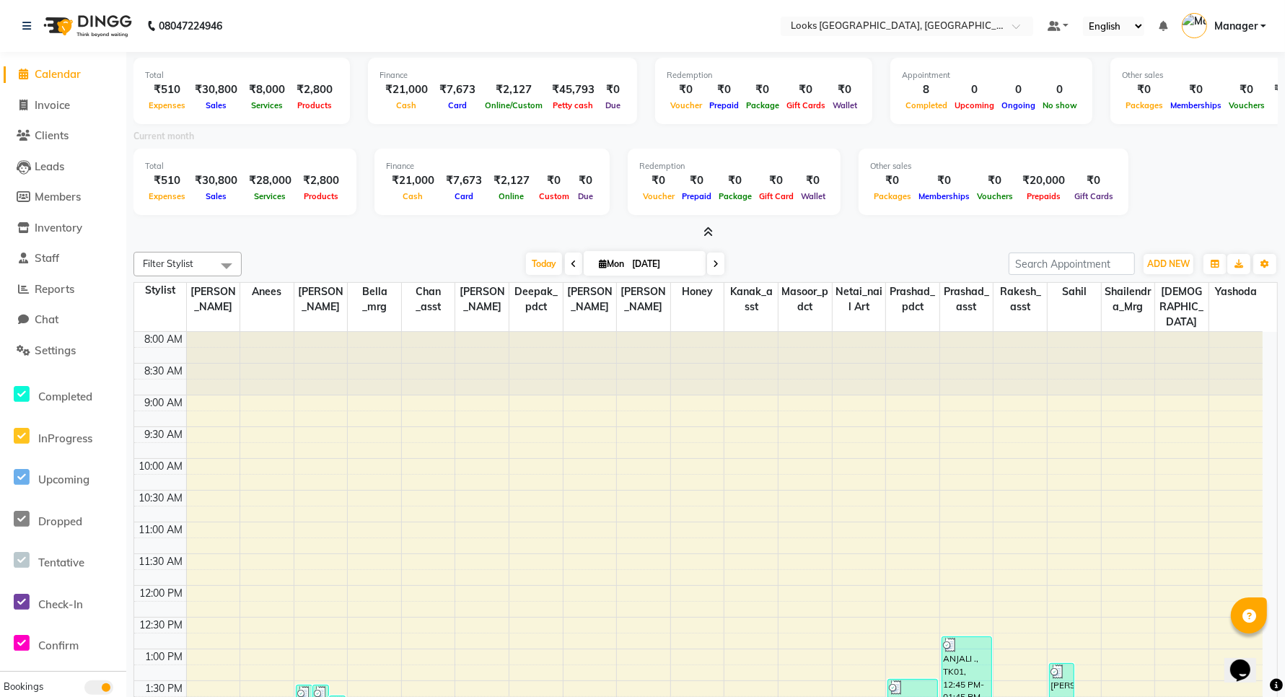
click at [707, 234] on icon at bounding box center [708, 232] width 9 height 11
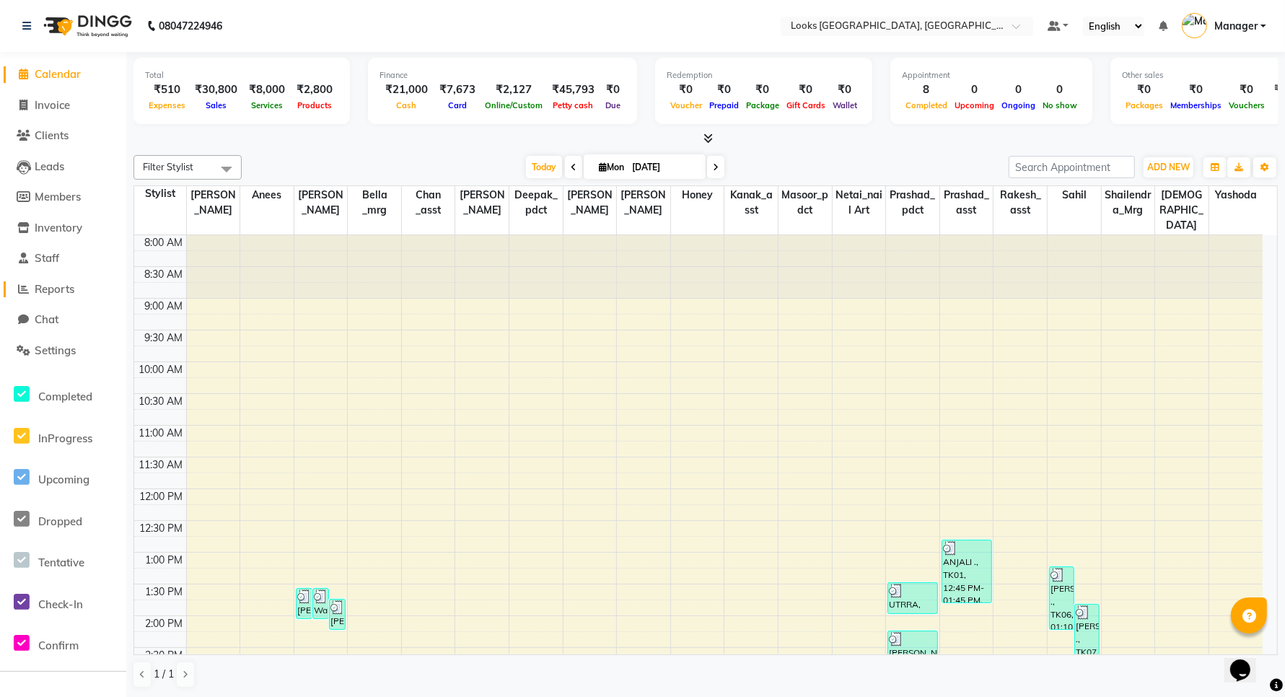
click at [58, 286] on span "Reports" at bounding box center [55, 289] width 40 height 14
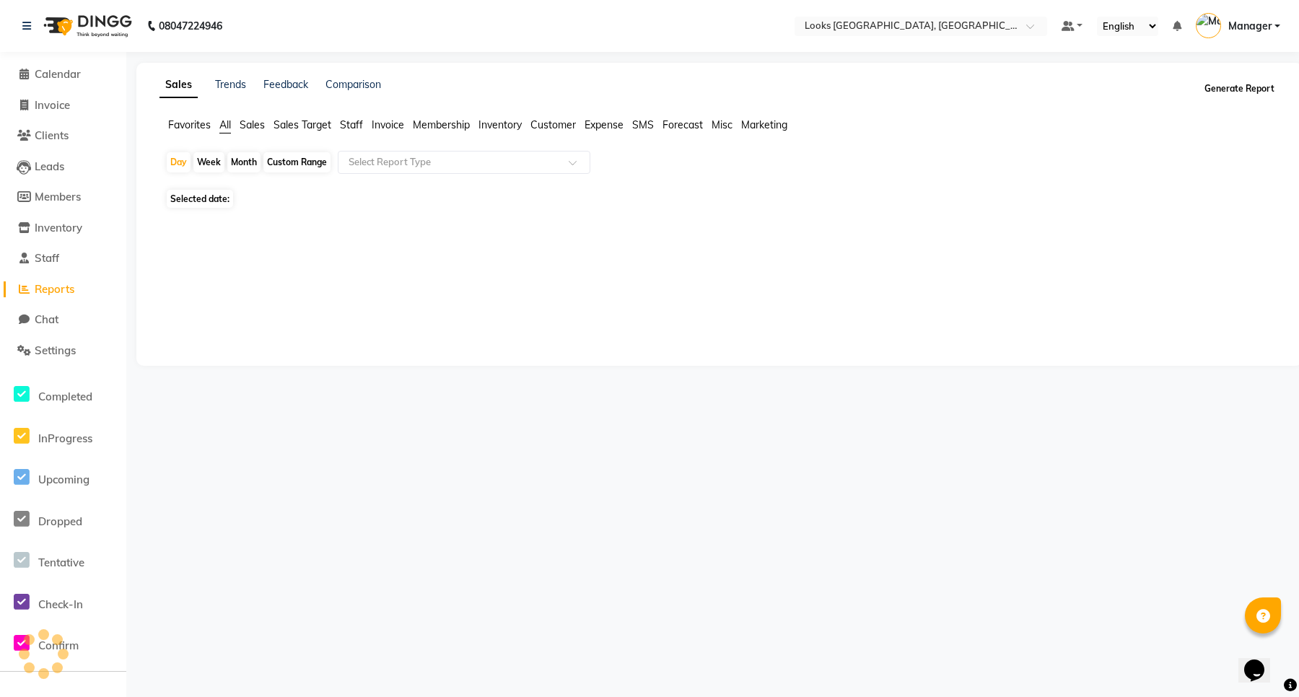
click at [1245, 95] on button "Generate Report" at bounding box center [1239, 89] width 77 height 20
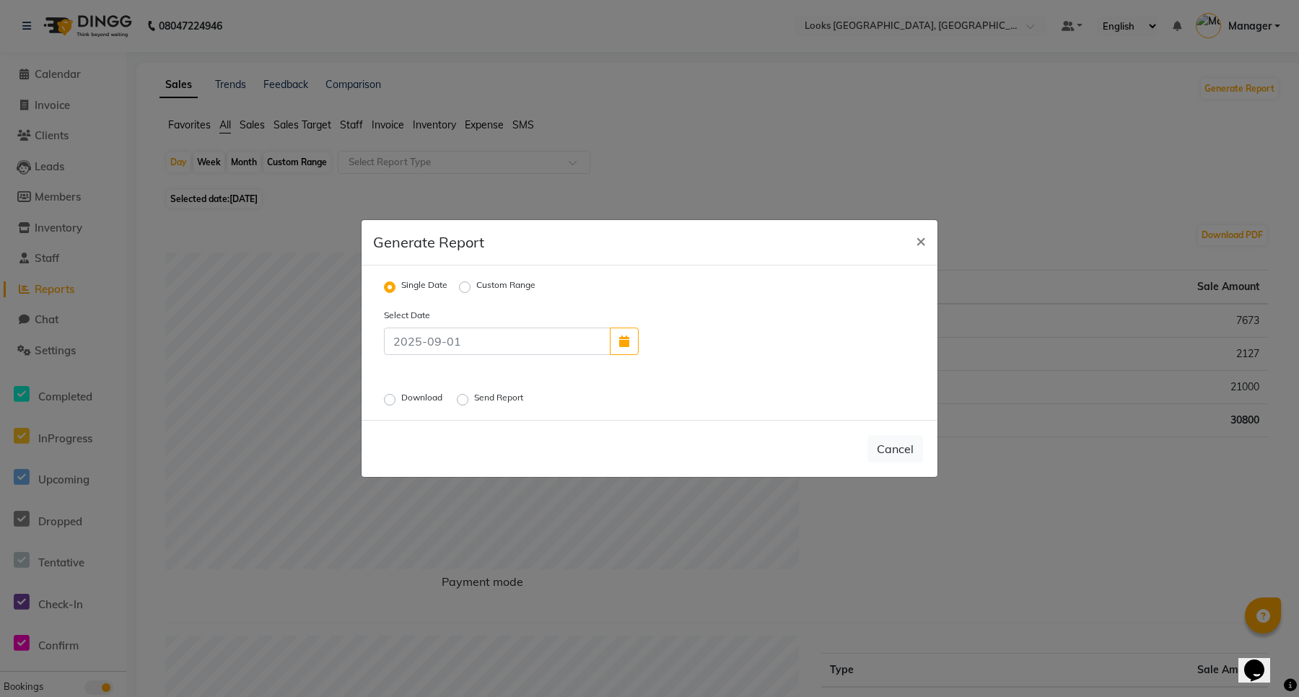
click at [418, 398] on label "Download" at bounding box center [423, 399] width 44 height 17
click at [397, 398] on input "Download" at bounding box center [392, 400] width 10 height 10
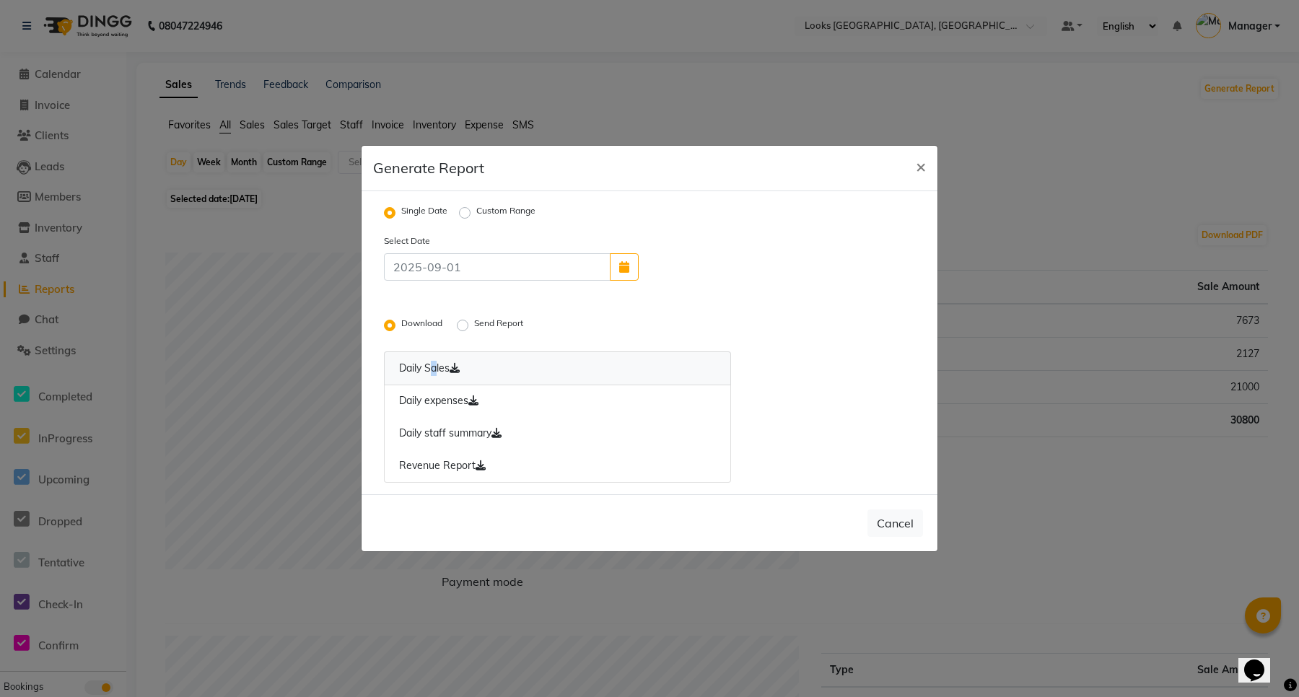
drag, startPoint x: 426, startPoint y: 368, endPoint x: 430, endPoint y: 361, distance: 7.4
click at [430, 361] on link "Daily Sales" at bounding box center [557, 368] width 347 height 34
click at [837, 424] on div "Select Date Download Send Report Daily Sales Daily expenses Daily staff summary…" at bounding box center [649, 358] width 553 height 250
click at [460, 462] on link "Revenue Report" at bounding box center [557, 466] width 347 height 33
click at [922, 166] on span "×" at bounding box center [921, 166] width 10 height 22
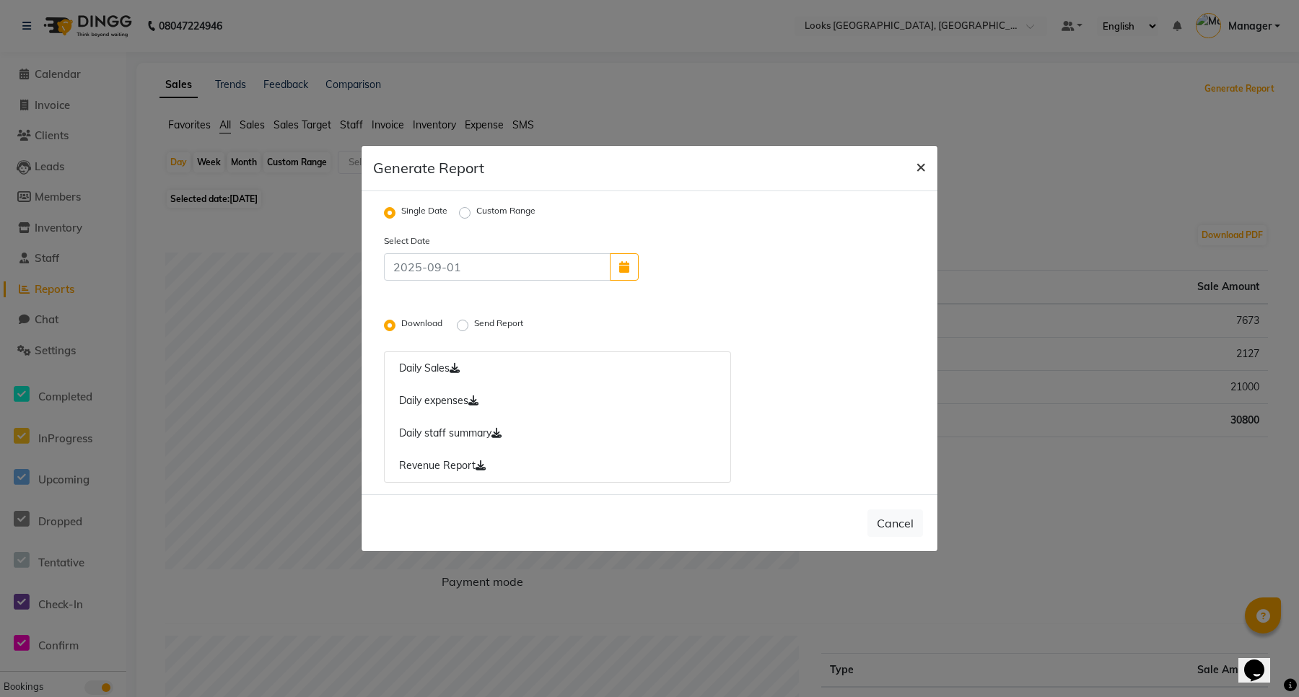
radio input "false"
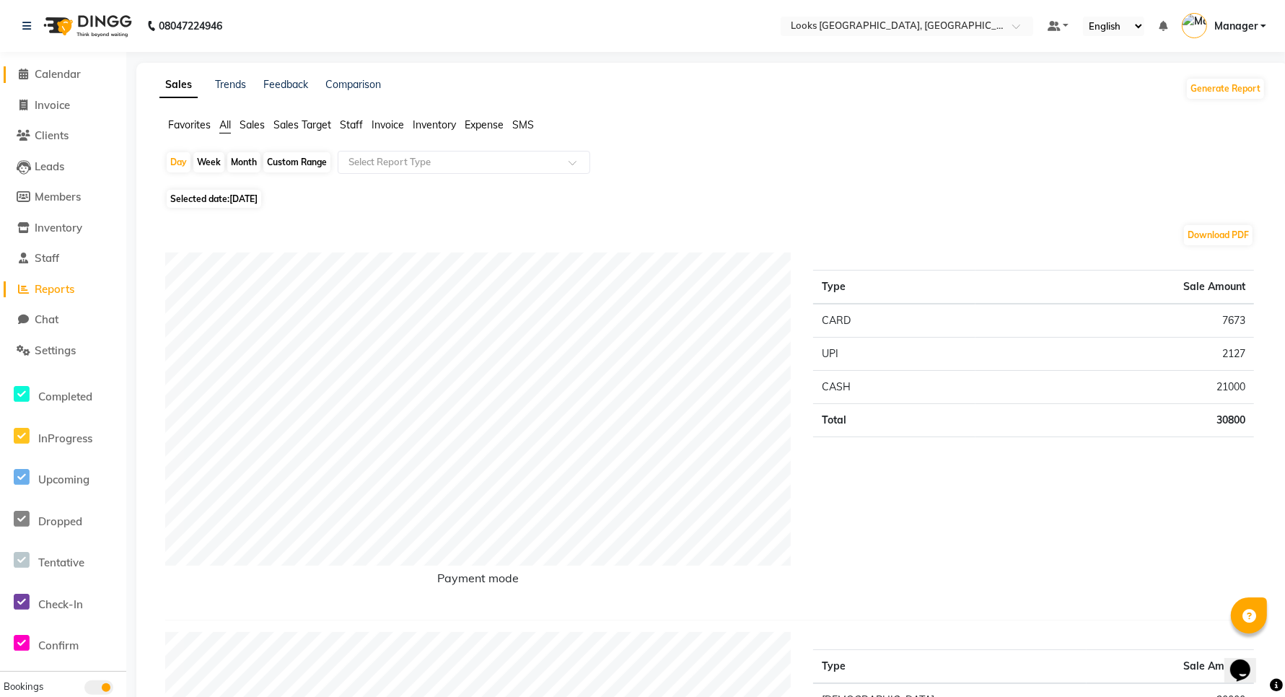
click at [61, 74] on span "Calendar" at bounding box center [58, 74] width 46 height 14
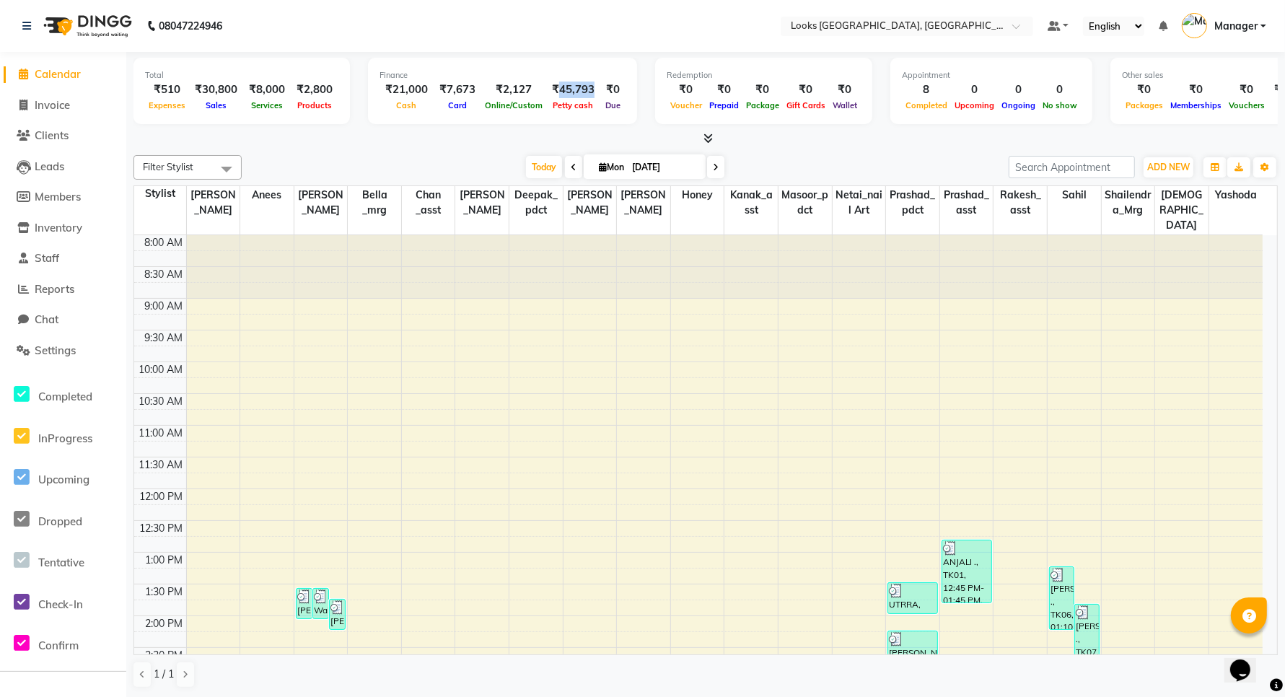
drag, startPoint x: 549, startPoint y: 88, endPoint x: 586, endPoint y: 85, distance: 36.9
click at [586, 85] on div "₹45,793" at bounding box center [573, 90] width 54 height 17
click at [574, 110] on div "Petty cash" at bounding box center [573, 104] width 54 height 15
drag, startPoint x: 548, startPoint y: 88, endPoint x: 649, endPoint y: 113, distance: 103.9
click at [586, 88] on div "₹45,793" at bounding box center [573, 90] width 54 height 17
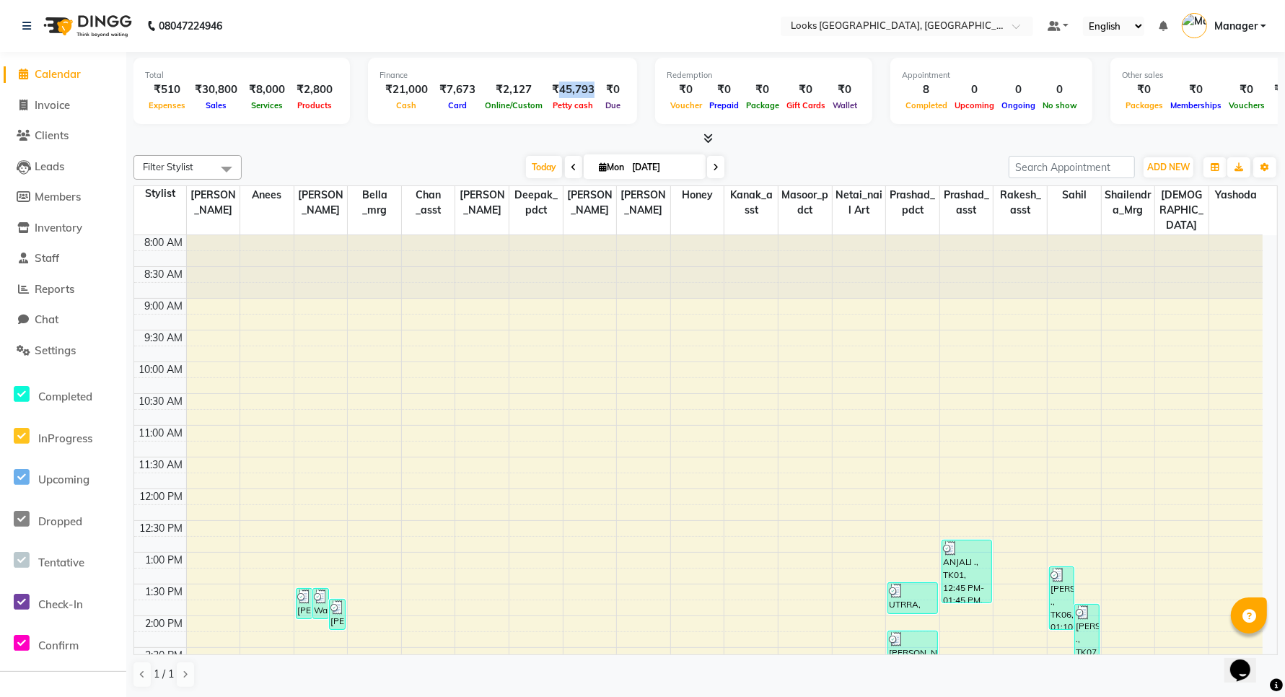
click at [567, 95] on div "₹45,793" at bounding box center [573, 90] width 54 height 17
click at [559, 108] on span "Petty cash" at bounding box center [574, 105] width 48 height 10
click at [40, 105] on span "Invoice" at bounding box center [52, 105] width 35 height 14
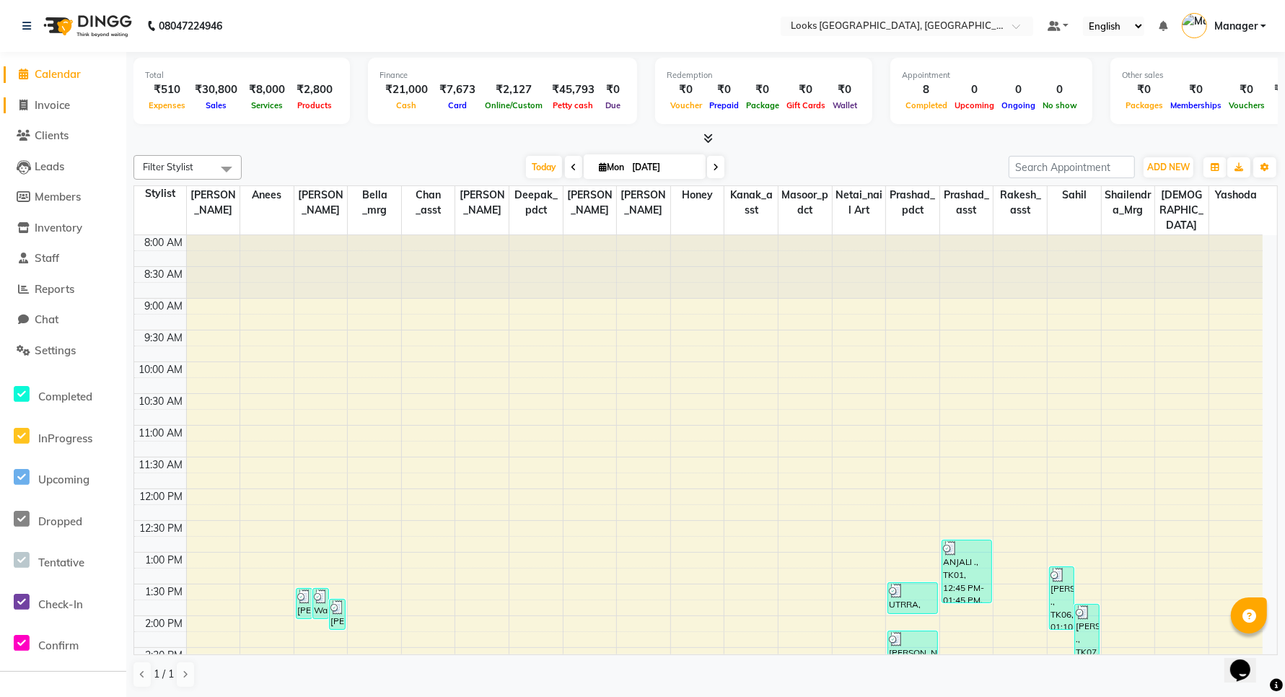
select select "service"
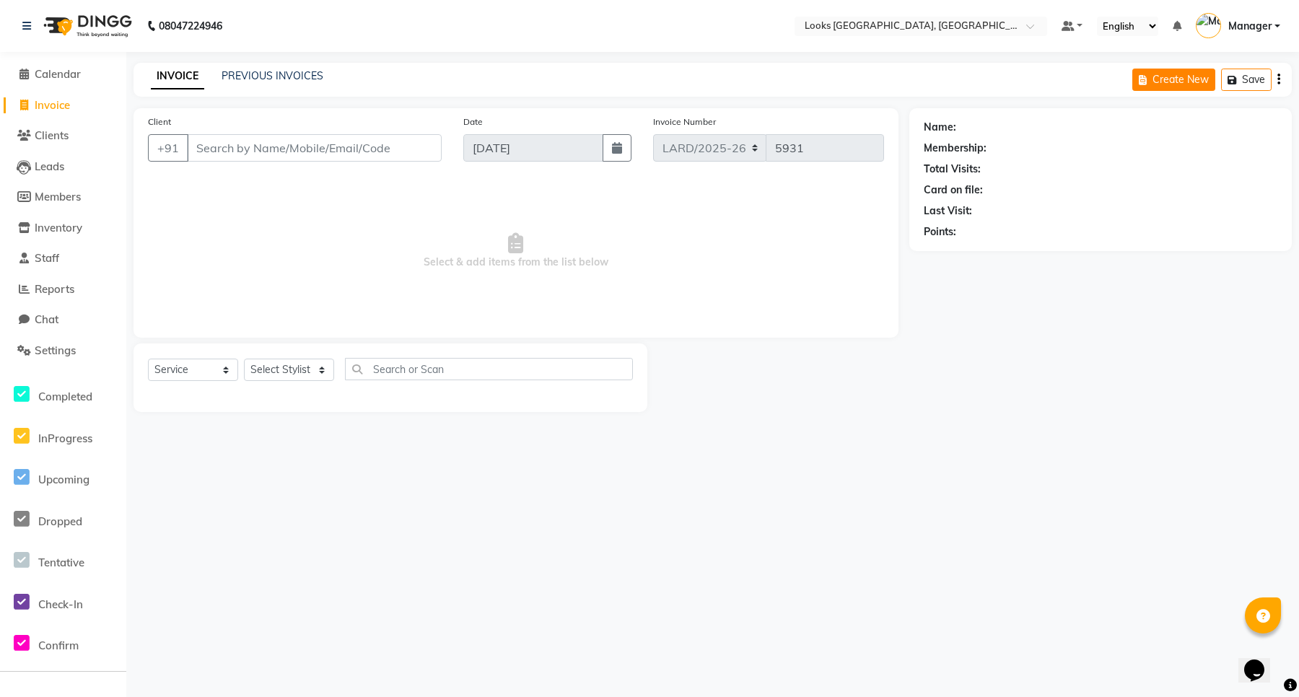
click at [1170, 77] on button "Create New" at bounding box center [1173, 80] width 83 height 22
select select "service"
type input "5931"
select select "8941"
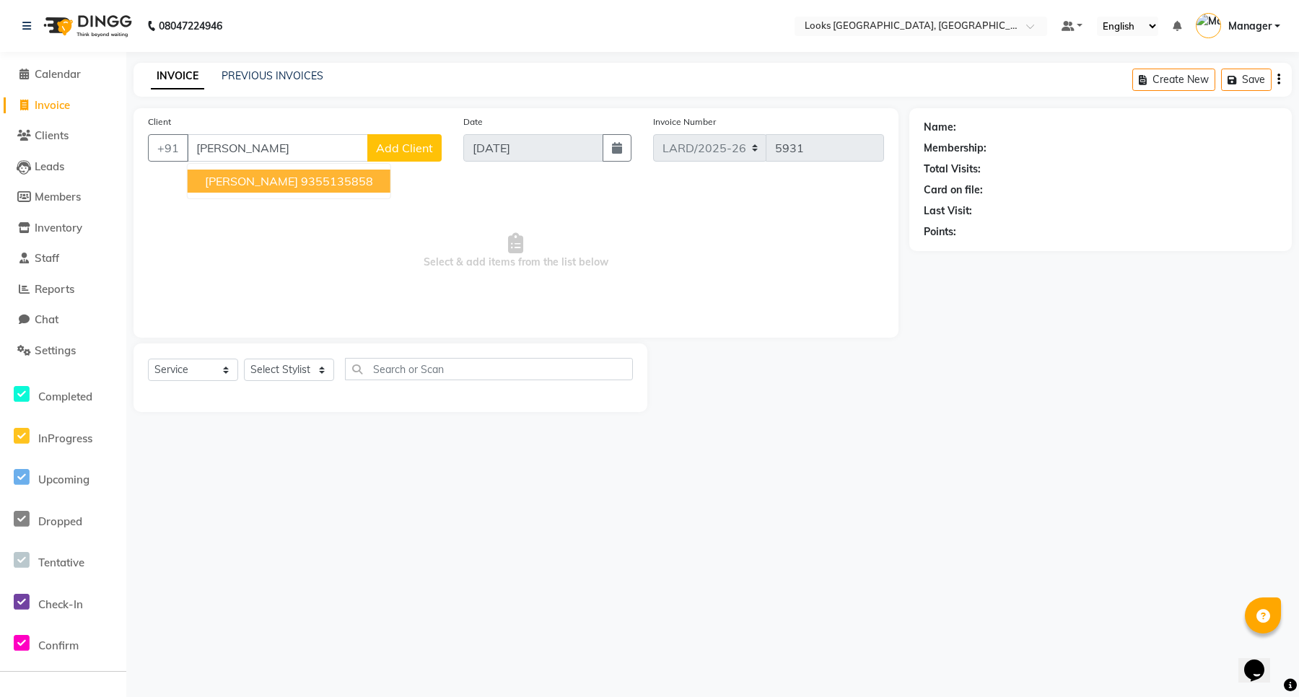
click at [268, 181] on span "[PERSON_NAME]" at bounding box center [251, 181] width 93 height 14
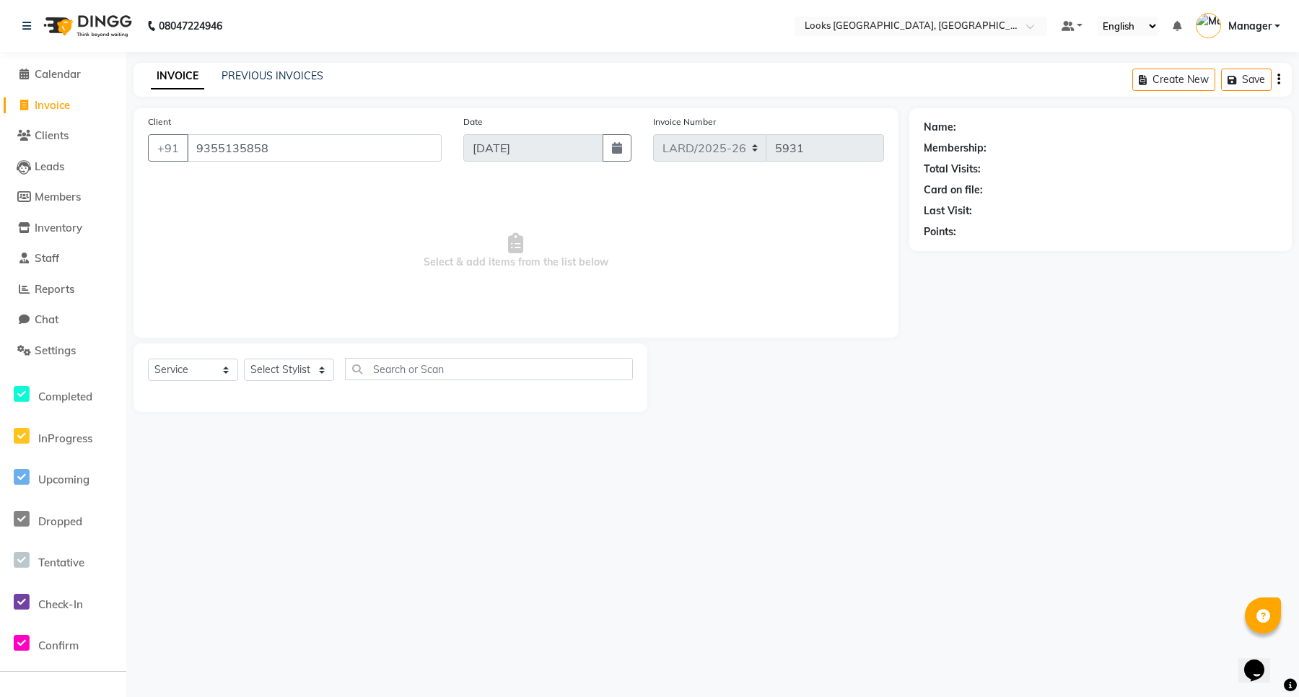
type input "9355135858"
select select "1: Object"
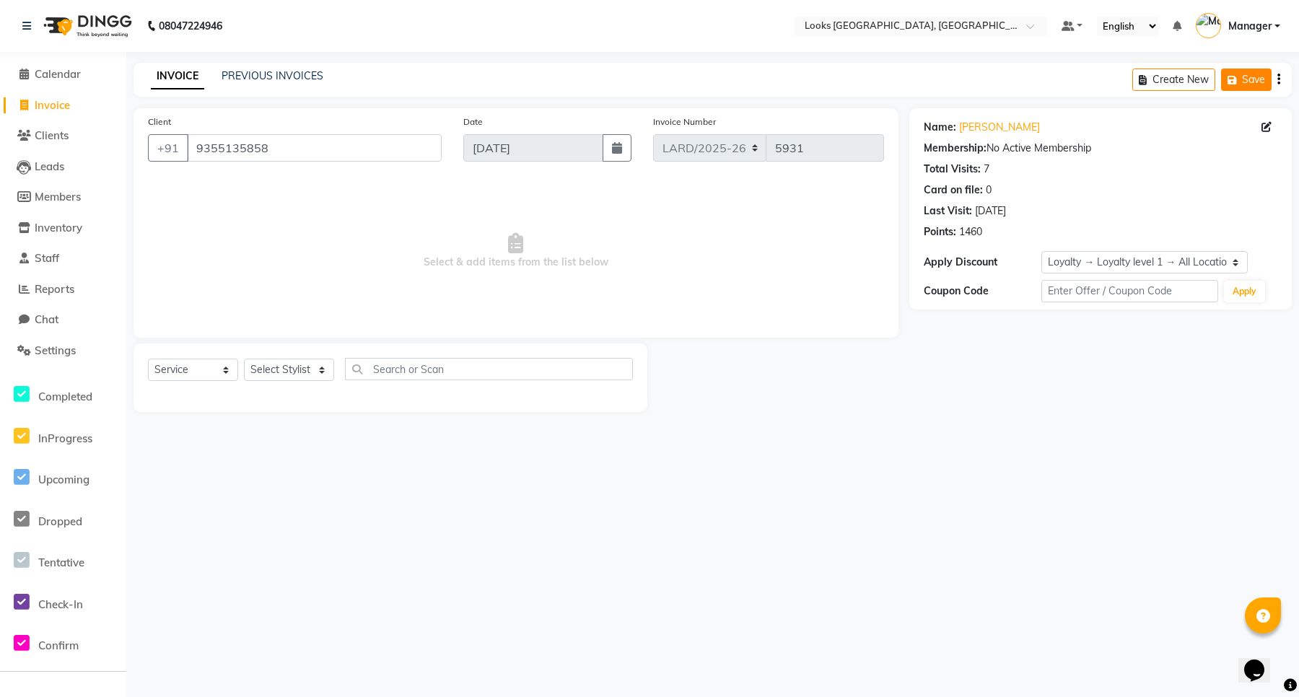
click at [1243, 84] on button "Save" at bounding box center [1246, 80] width 51 height 22
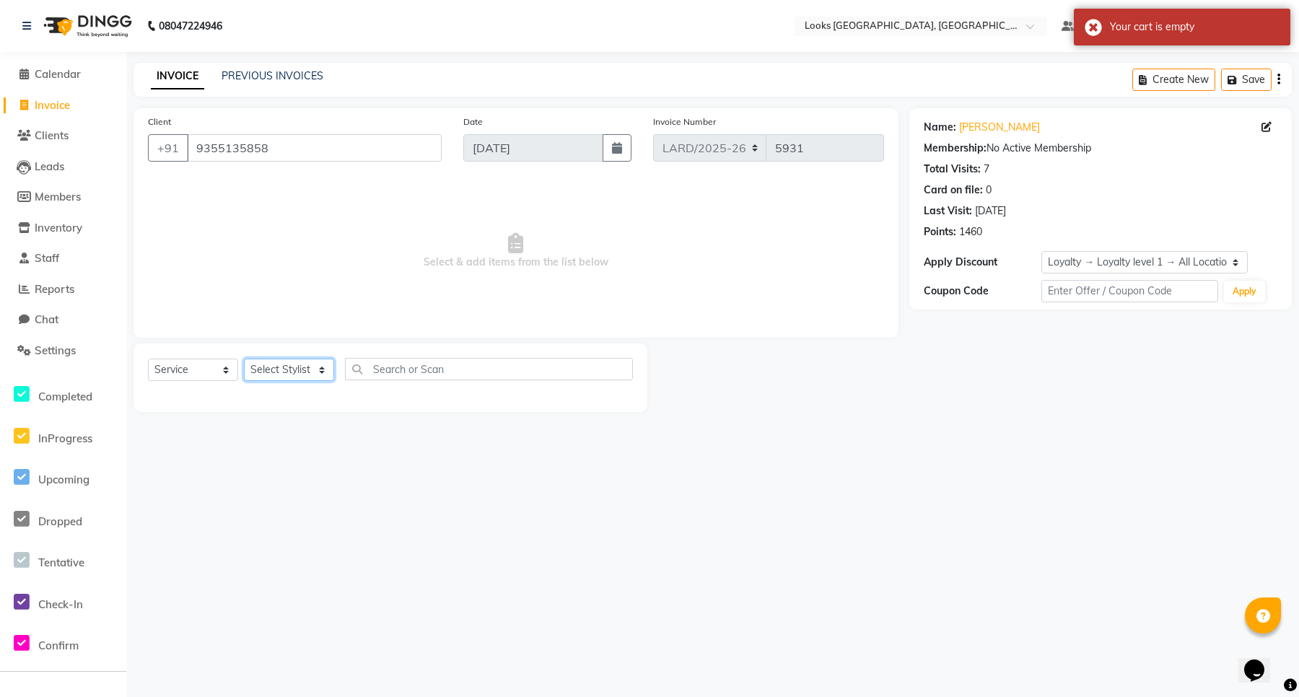
click at [291, 365] on select "Select Stylist [PERSON_NAME] _mrg [PERSON_NAME] _asst [PERSON_NAME] [PERSON_NAM…" at bounding box center [289, 370] width 90 height 22
select select "90497"
click at [244, 359] on select "Select Stylist [PERSON_NAME] _mrg [PERSON_NAME] _asst [PERSON_NAME] [PERSON_NAM…" at bounding box center [289, 370] width 90 height 22
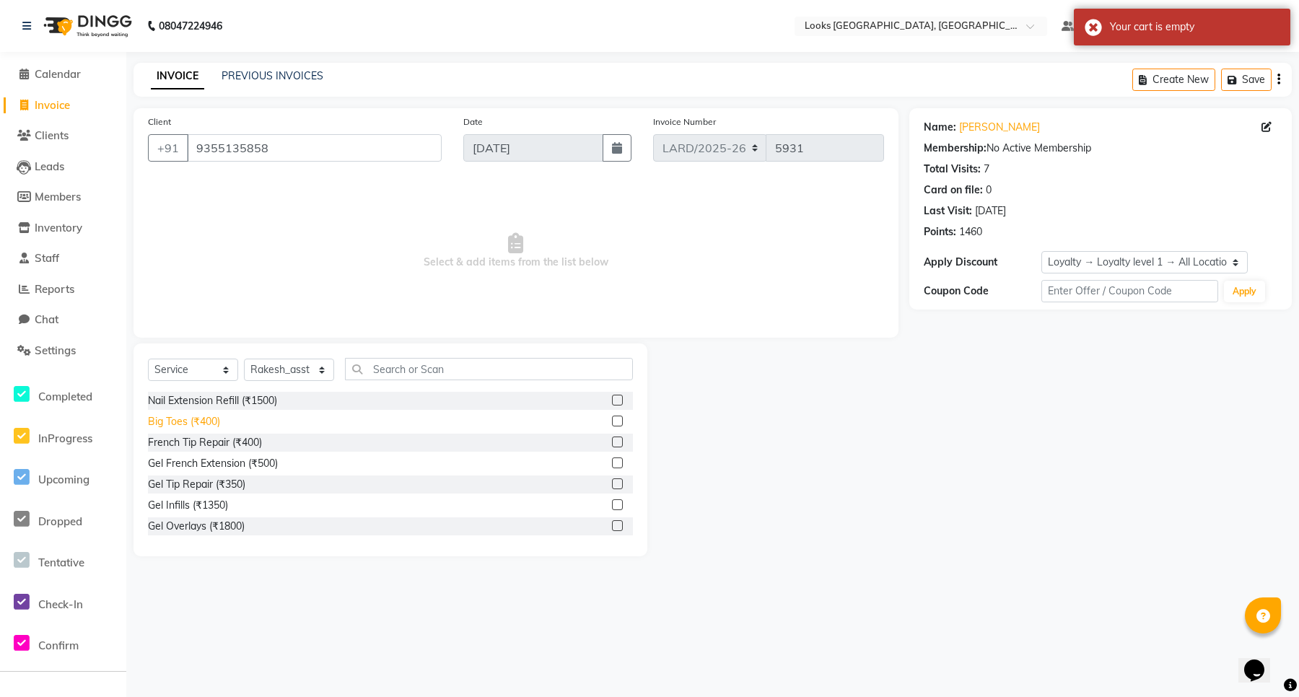
drag, startPoint x: 177, startPoint y: 413, endPoint x: 207, endPoint y: 416, distance: 30.5
click at [177, 413] on div "Big Toes (₹400)" at bounding box center [390, 422] width 485 height 18
click at [612, 426] on label at bounding box center [617, 421] width 11 height 11
click at [612, 426] on input "checkbox" at bounding box center [616, 421] width 9 height 9
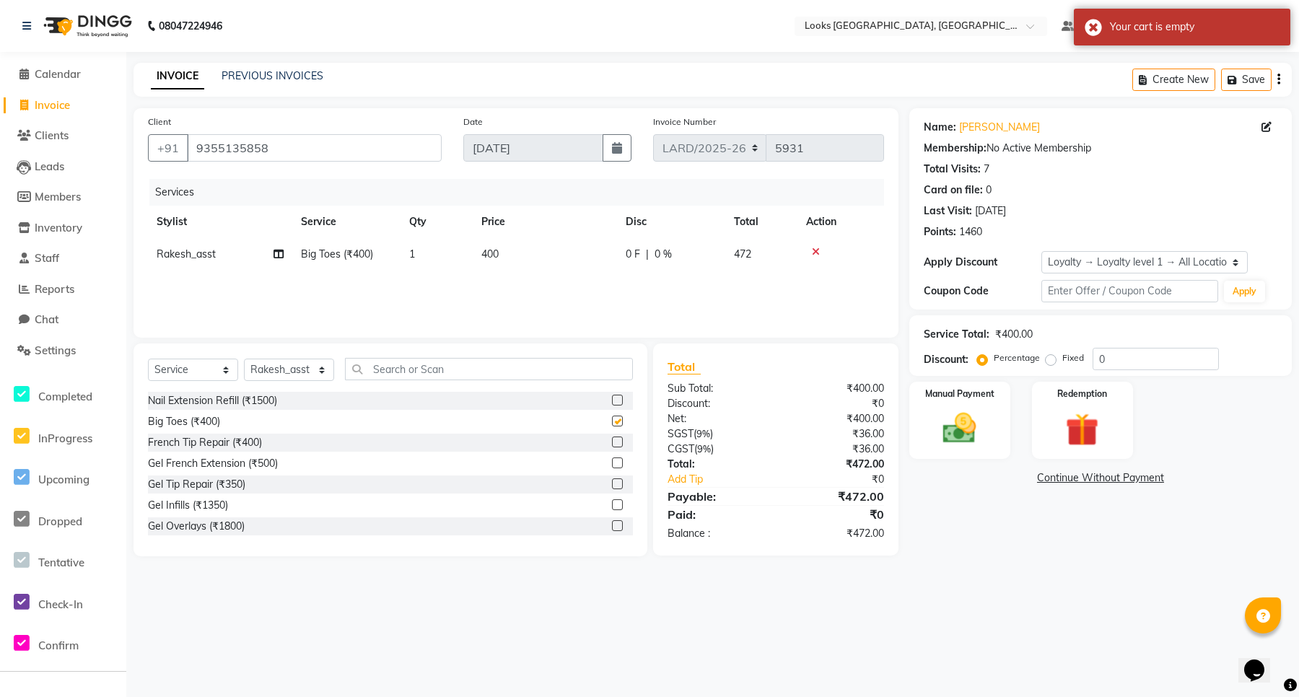
checkbox input "false"
click at [1250, 77] on button "Save" at bounding box center [1246, 80] width 51 height 22
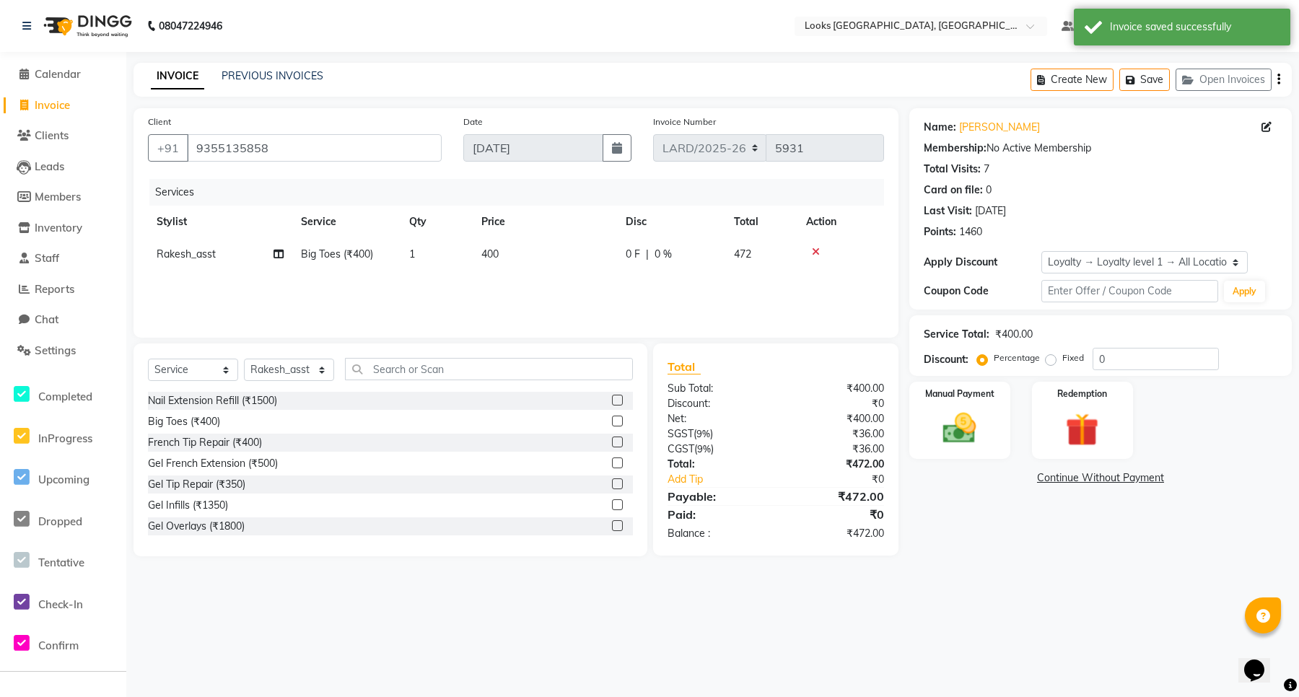
click at [45, 109] on span "Invoice" at bounding box center [52, 105] width 35 height 14
select select "service"
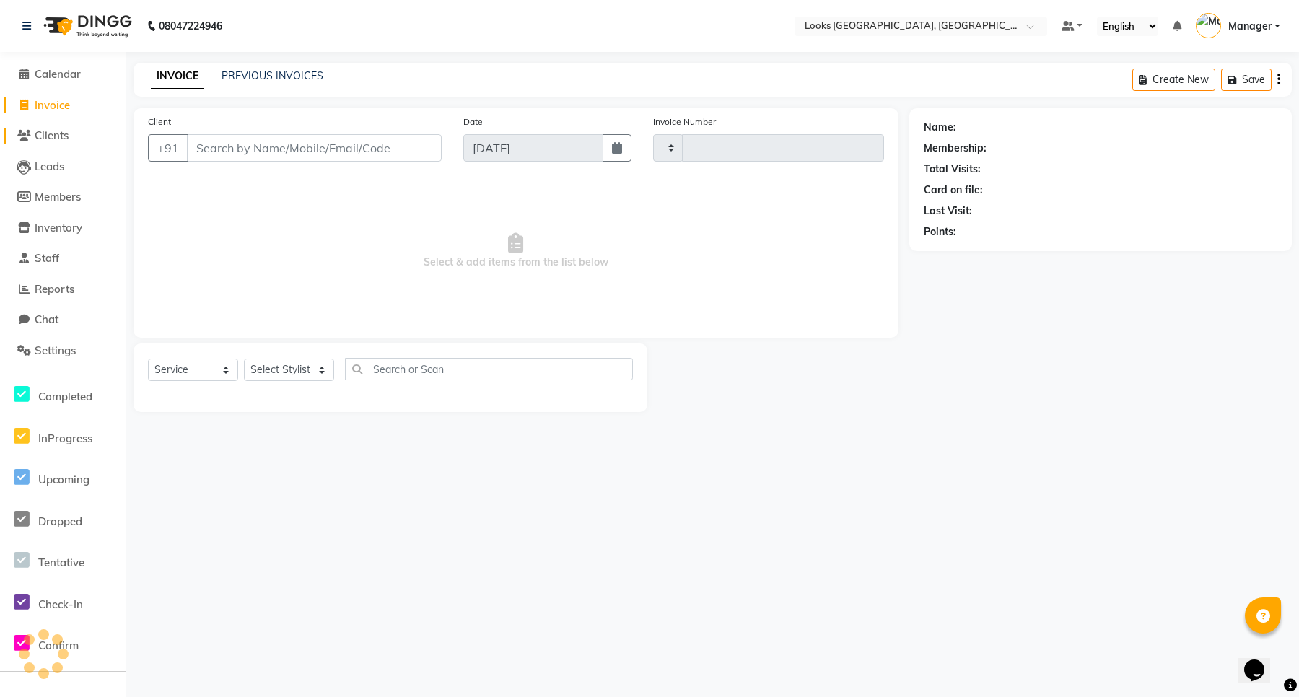
type input "5931"
select select "8941"
click at [45, 130] on span "Clients" at bounding box center [52, 135] width 34 height 14
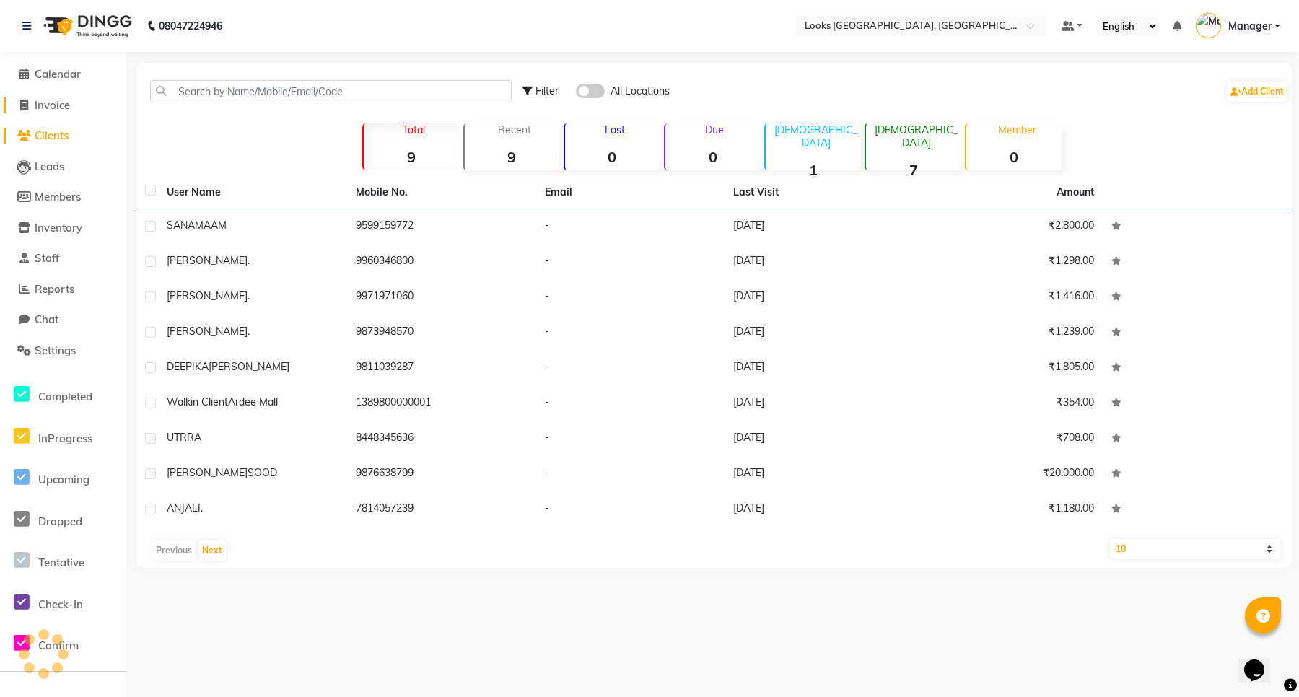
click at [51, 108] on span "Invoice" at bounding box center [52, 105] width 35 height 14
select select "service"
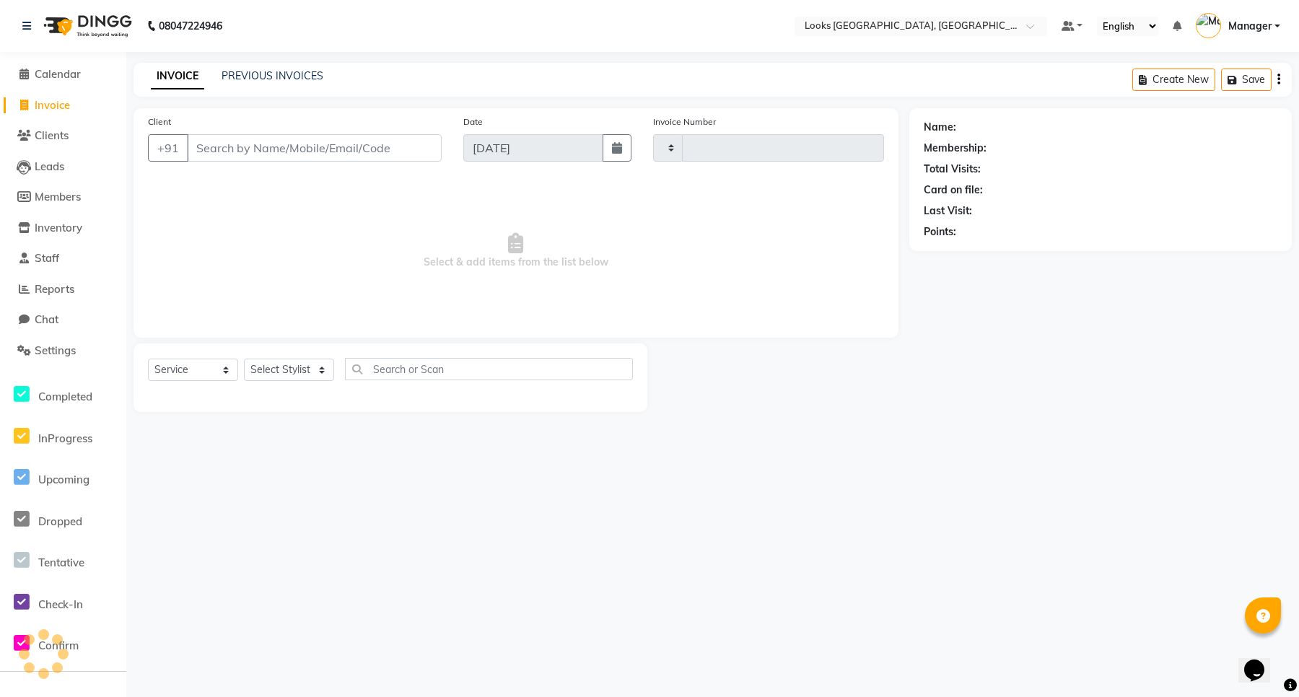
type input "5931"
select select "8941"
click at [1220, 80] on button "Open Invoices" at bounding box center [1223, 80] width 96 height 22
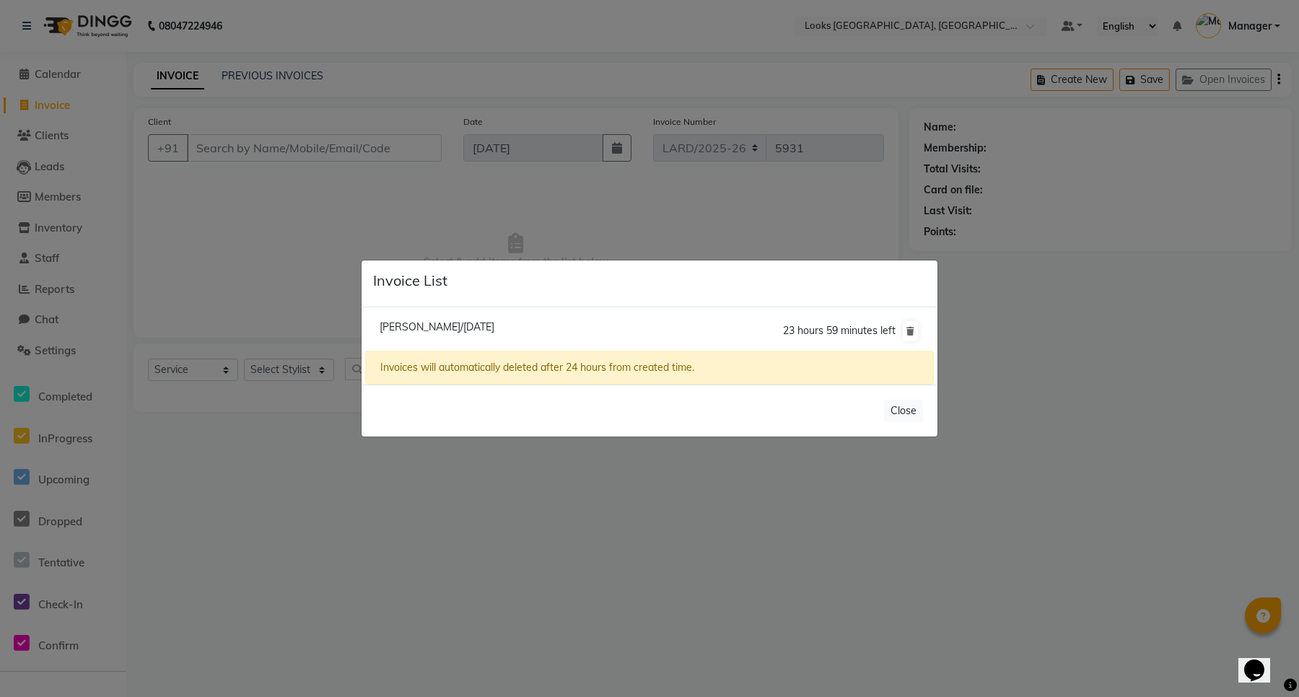
click at [494, 325] on span "[PERSON_NAME]/[DATE]" at bounding box center [437, 326] width 115 height 13
type input "9355135858"
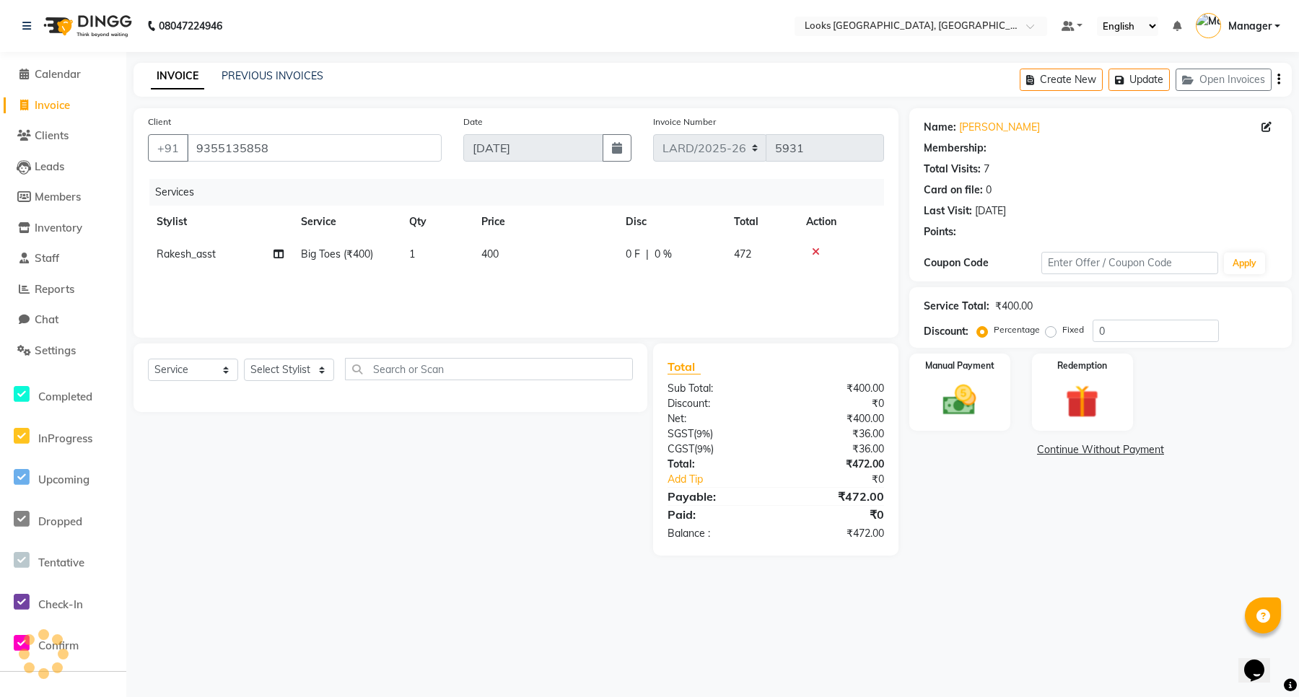
select select "1: Object"
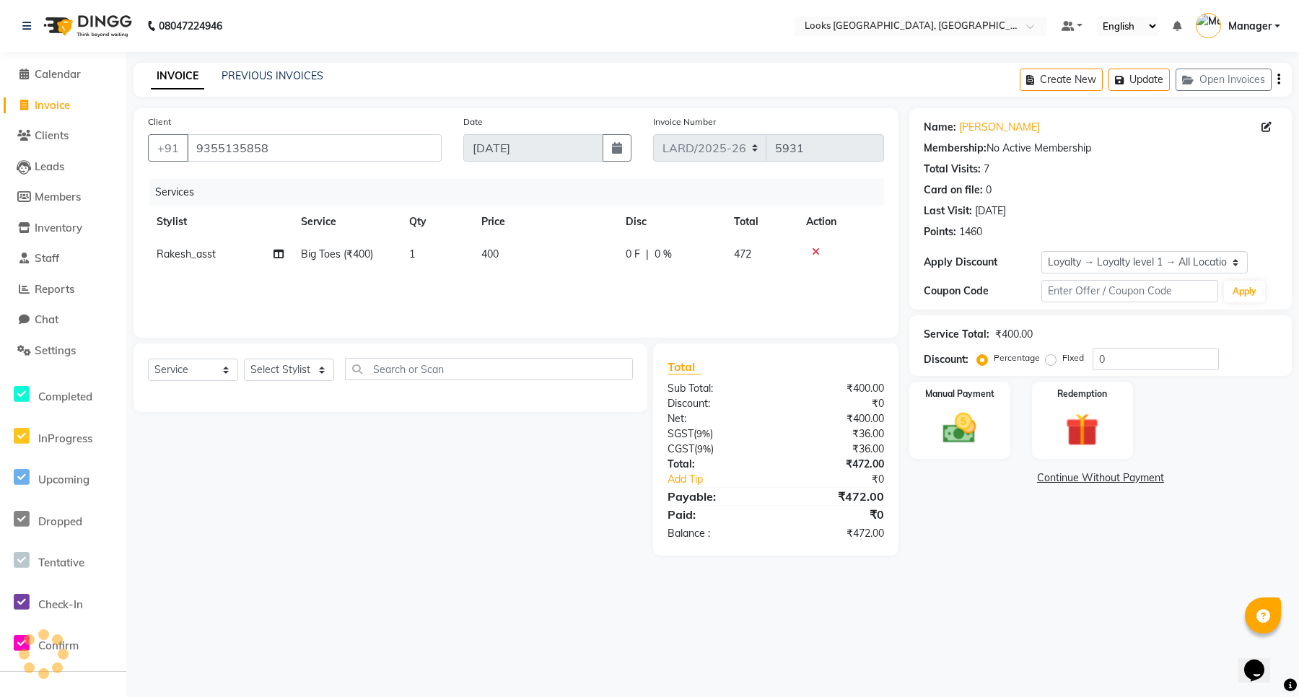
click at [1278, 79] on icon "button" at bounding box center [1278, 79] width 3 height 1
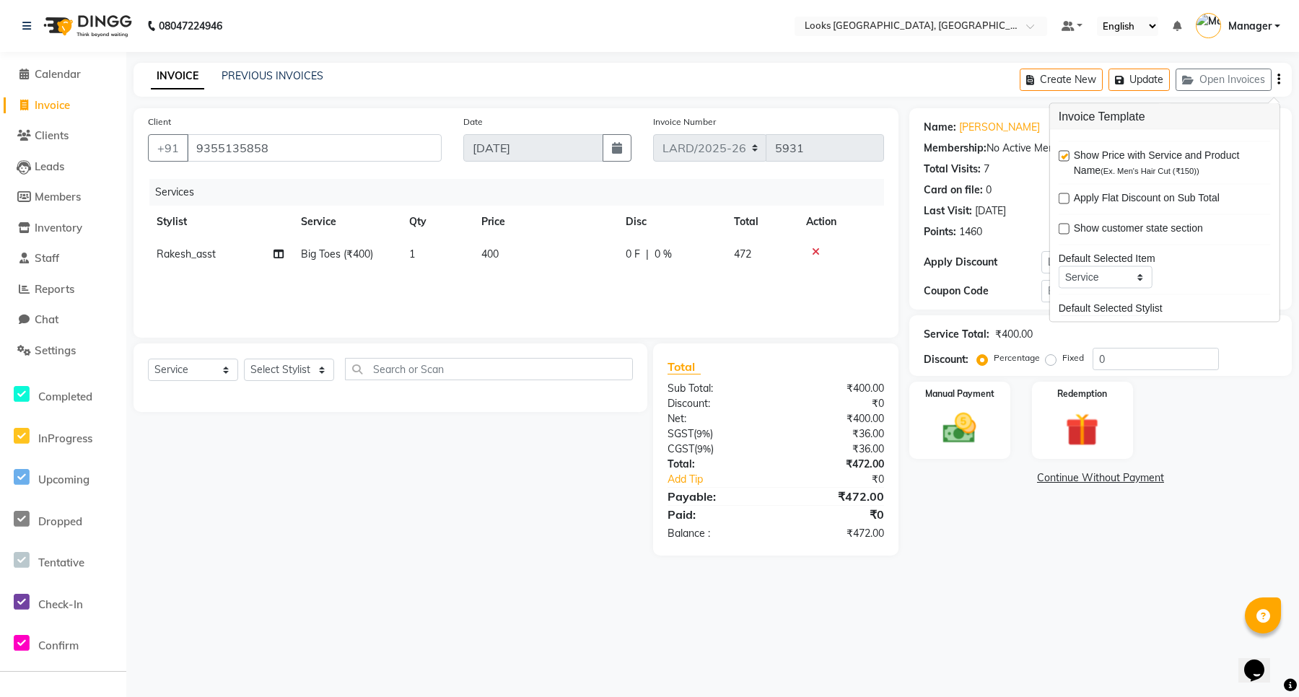
drag, startPoint x: 491, startPoint y: 512, endPoint x: 188, endPoint y: 271, distance: 387.2
click at [489, 513] on div "Select Service Product Membership Package Voucher Prepaid Gift Card Select Styl…" at bounding box center [385, 449] width 525 height 212
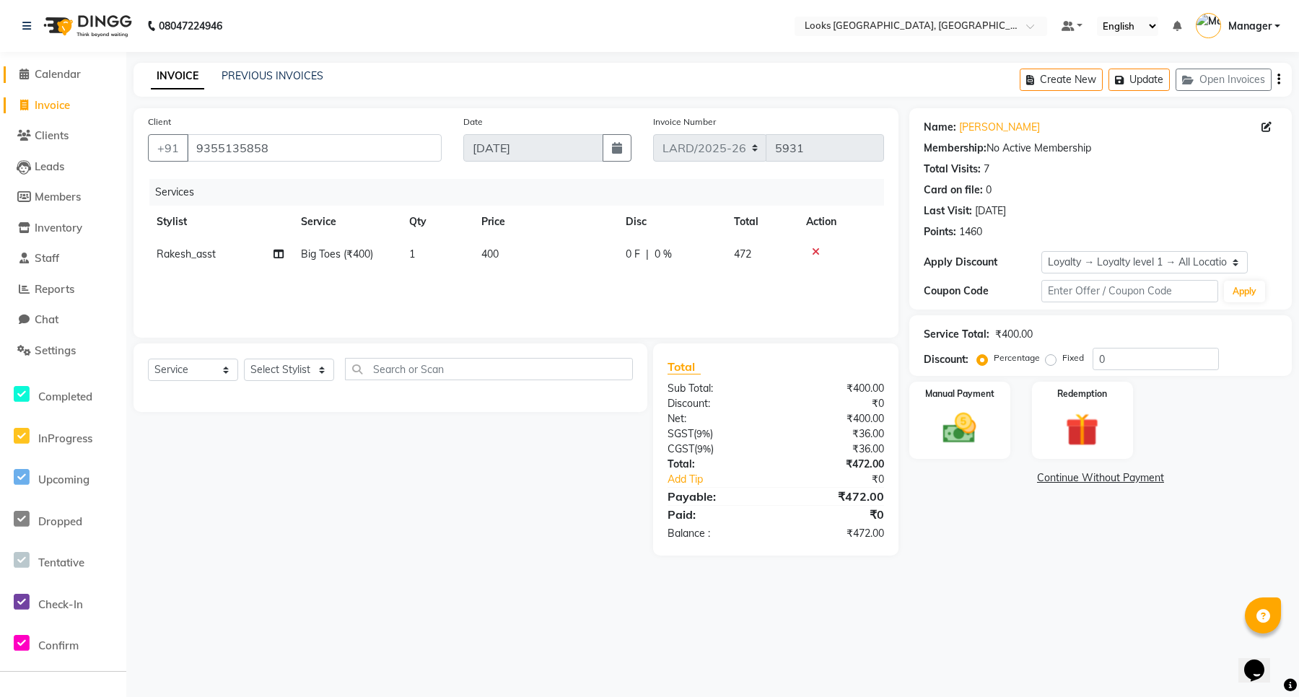
click at [67, 81] on link "Calendar" at bounding box center [63, 74] width 119 height 17
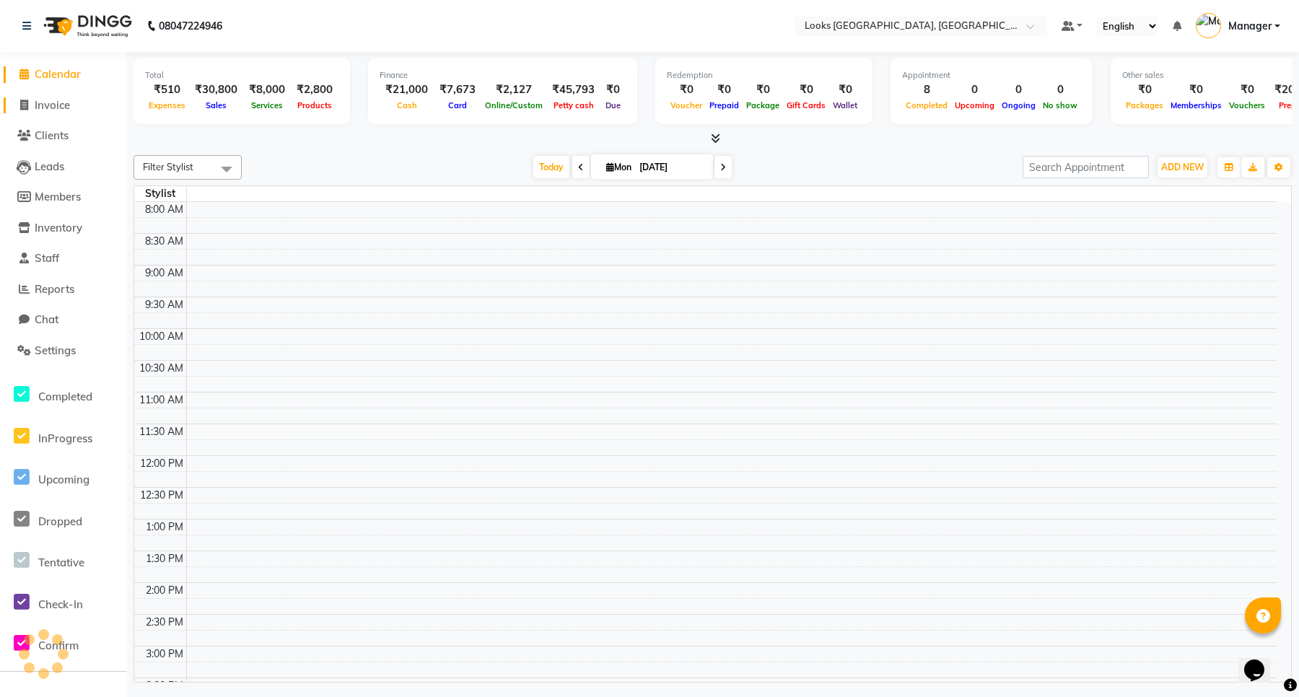
click at [60, 100] on span "Invoice" at bounding box center [52, 105] width 35 height 14
select select "service"
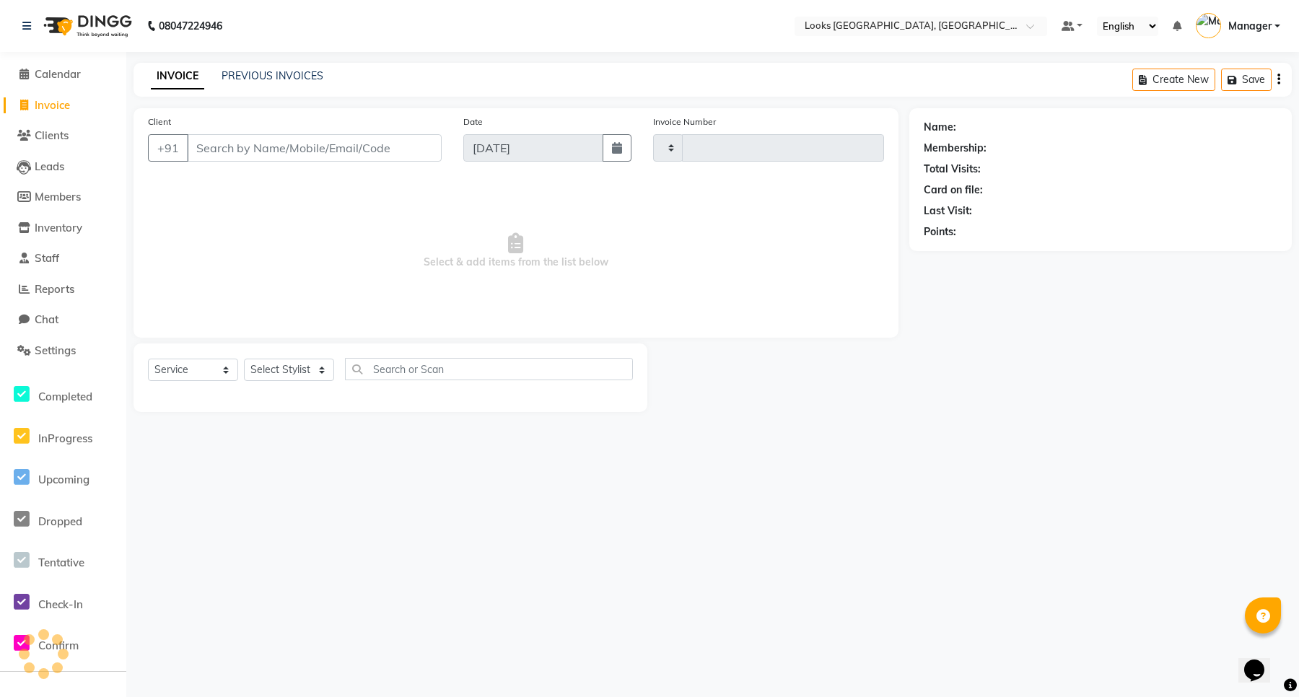
type input "5931"
select select "8941"
click at [1246, 79] on button "Open Invoices" at bounding box center [1223, 80] width 96 height 22
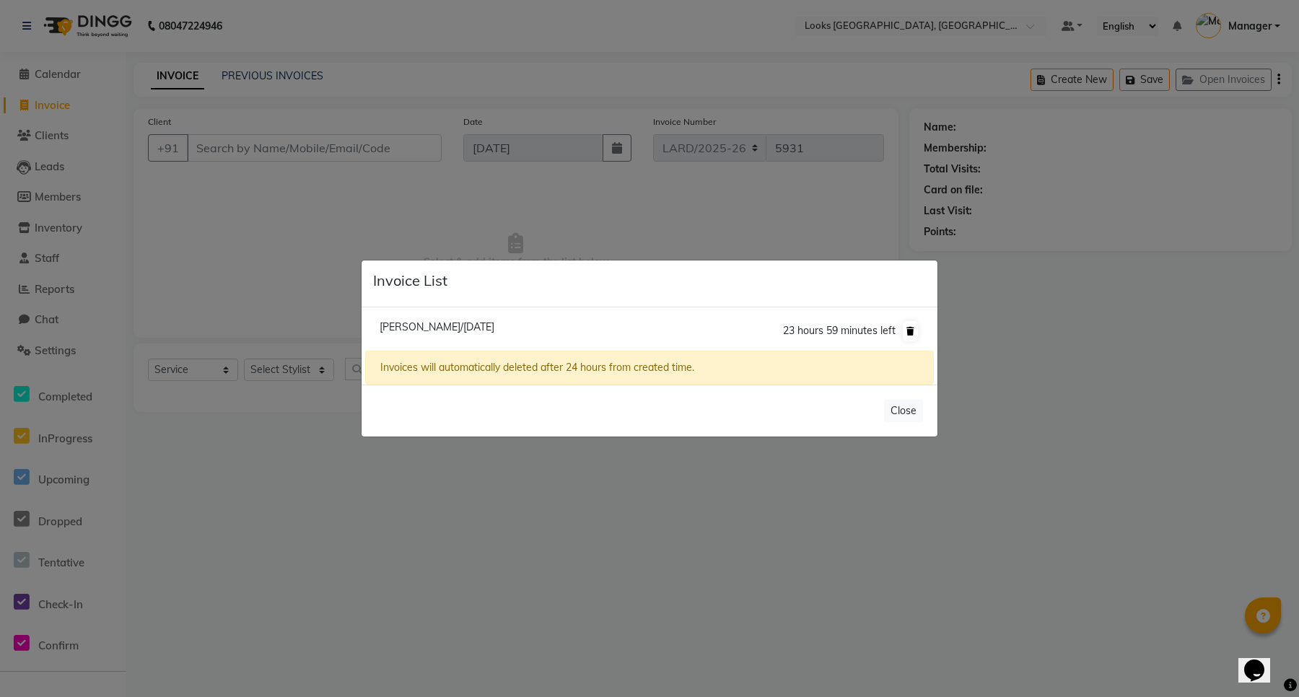
click at [911, 330] on icon at bounding box center [910, 331] width 8 height 9
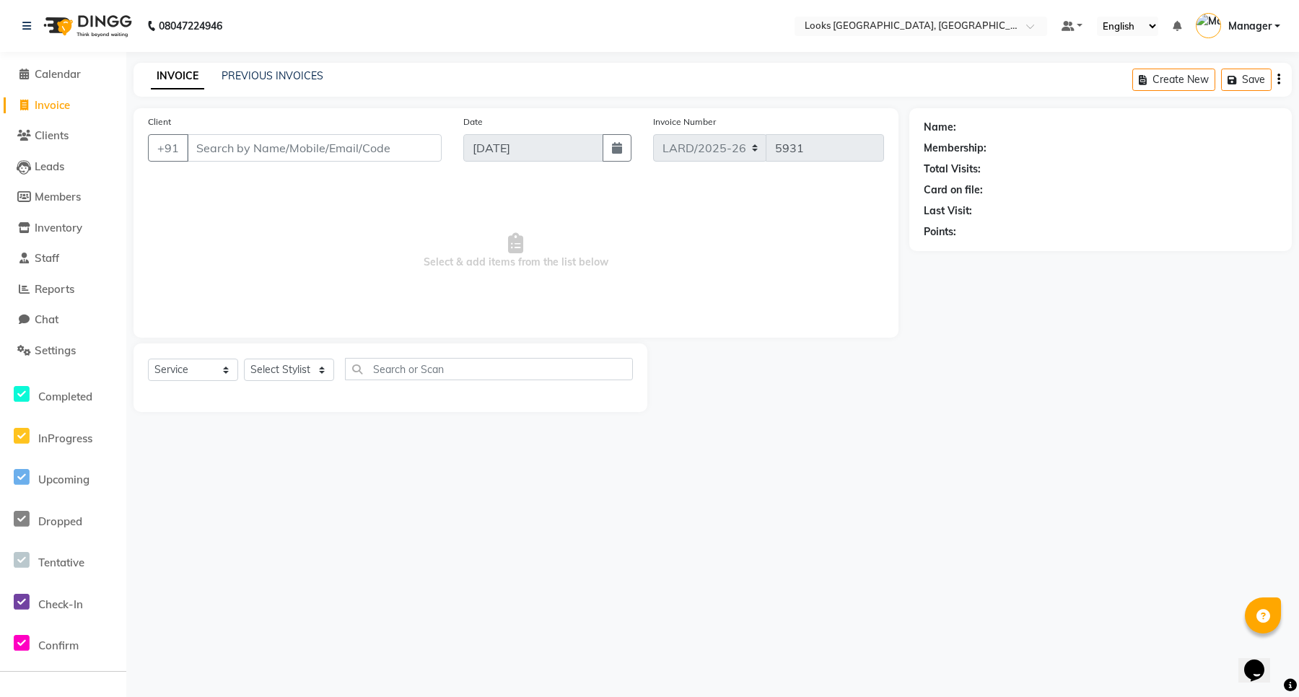
click at [198, 209] on span "Select & add items from the list below" at bounding box center [516, 251] width 736 height 144
click at [69, 226] on span "Inventory" at bounding box center [59, 228] width 48 height 14
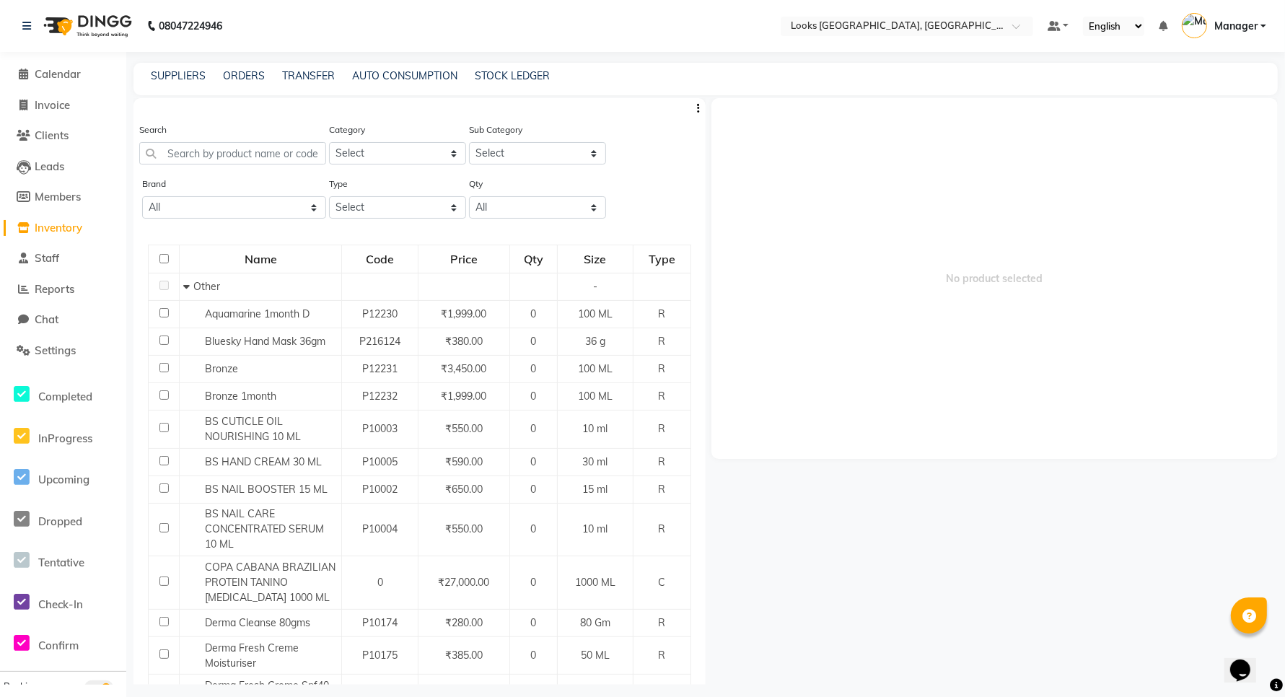
click at [69, 222] on span "Inventory" at bounding box center [59, 228] width 48 height 14
click at [245, 74] on link "ORDERS" at bounding box center [244, 75] width 42 height 13
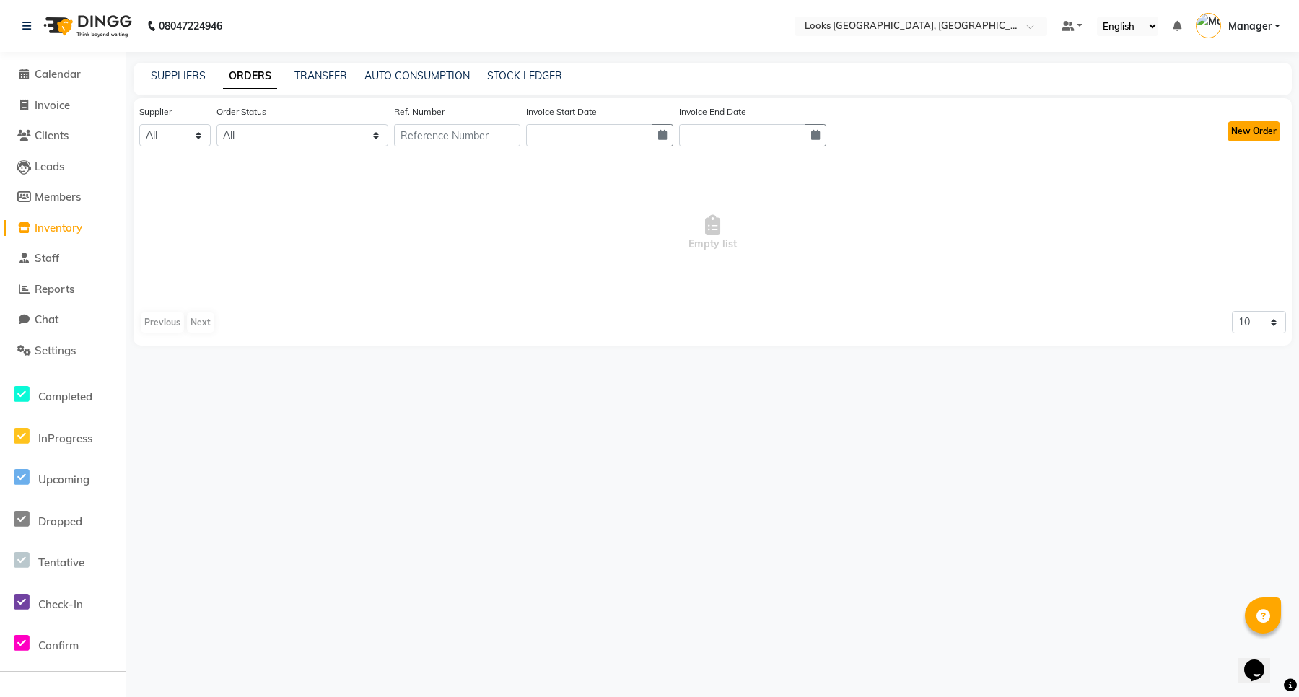
click at [1256, 128] on button "New Order" at bounding box center [1253, 131] width 53 height 20
select select "true"
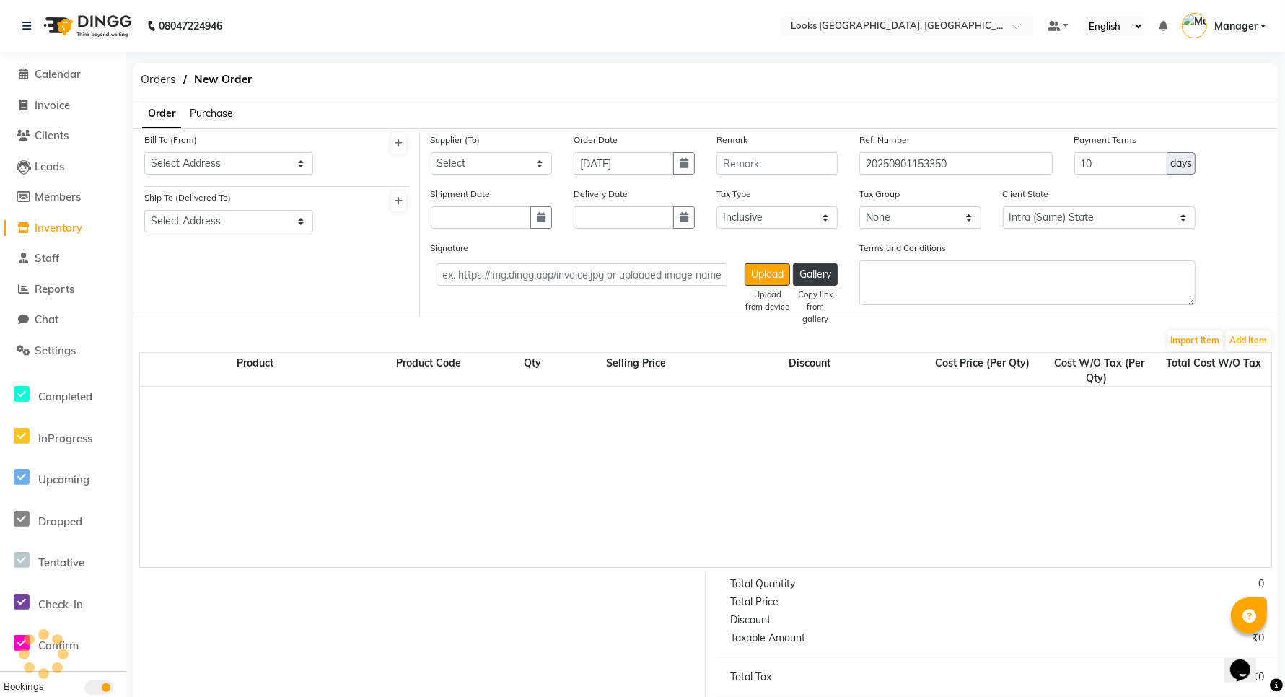
select select "4372"
click at [217, 112] on span "Purchase" at bounding box center [211, 113] width 43 height 13
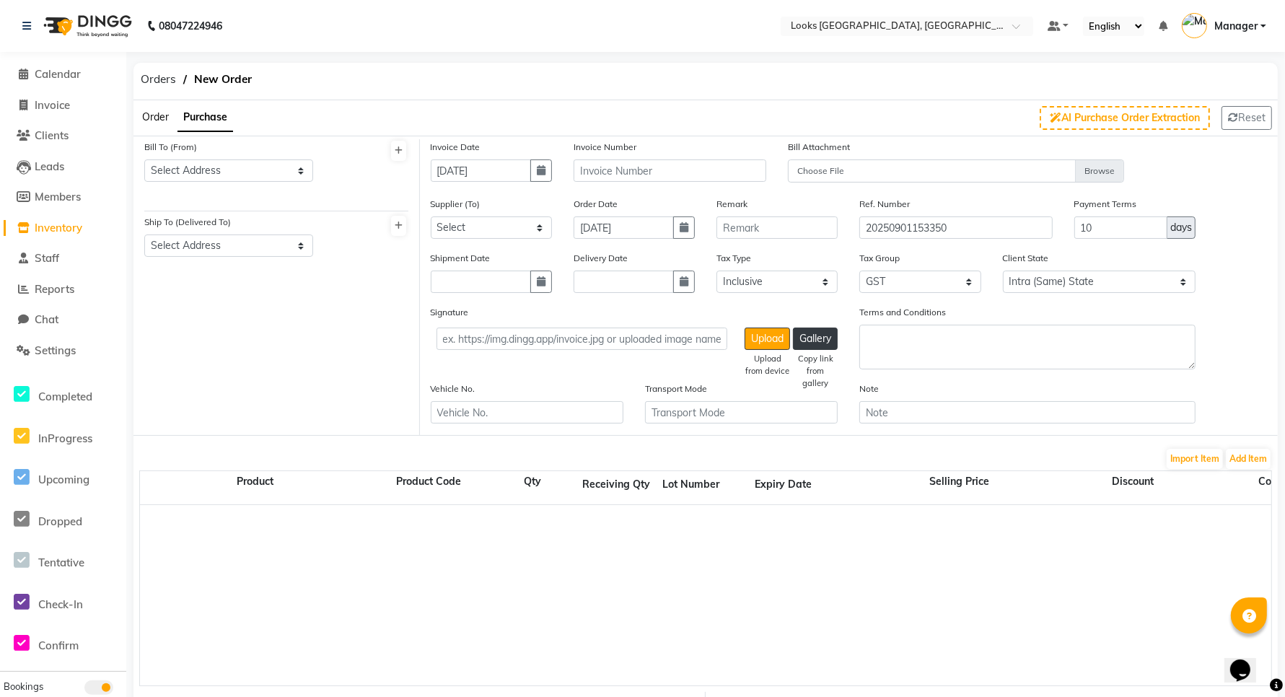
click at [62, 228] on span "Inventory" at bounding box center [59, 228] width 48 height 14
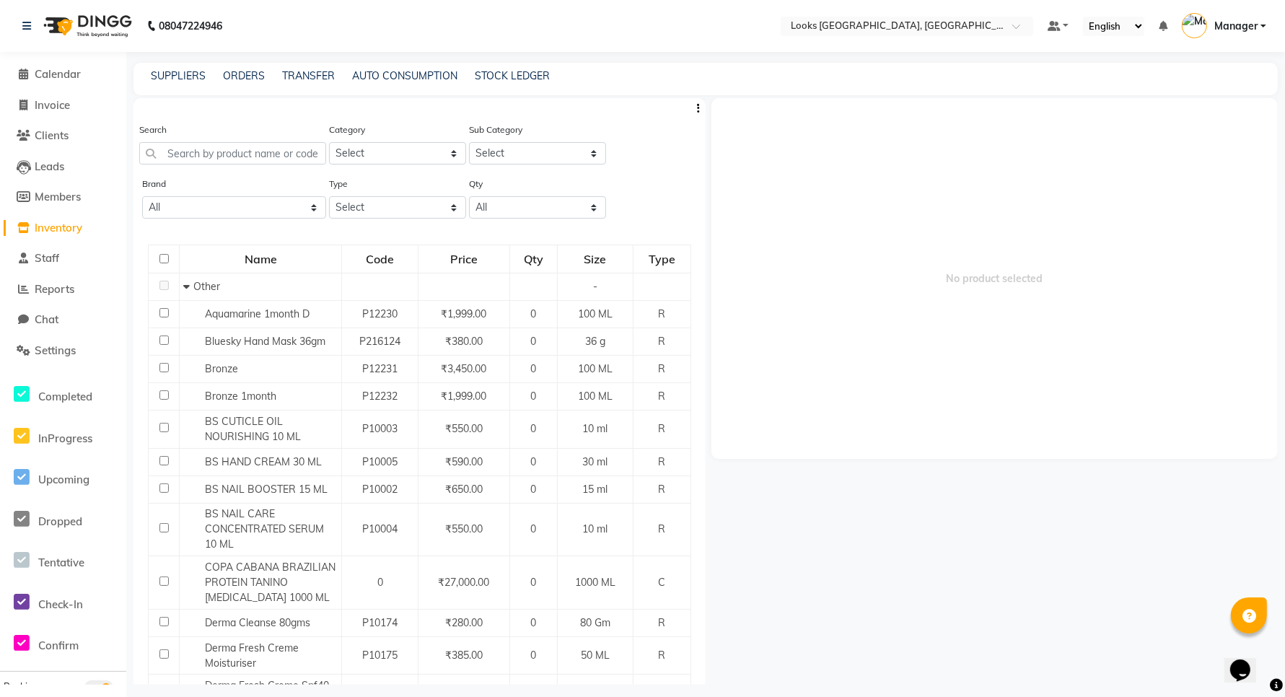
click at [66, 228] on span "Inventory" at bounding box center [59, 228] width 48 height 14
click at [238, 74] on link "ORDERS" at bounding box center [244, 75] width 42 height 13
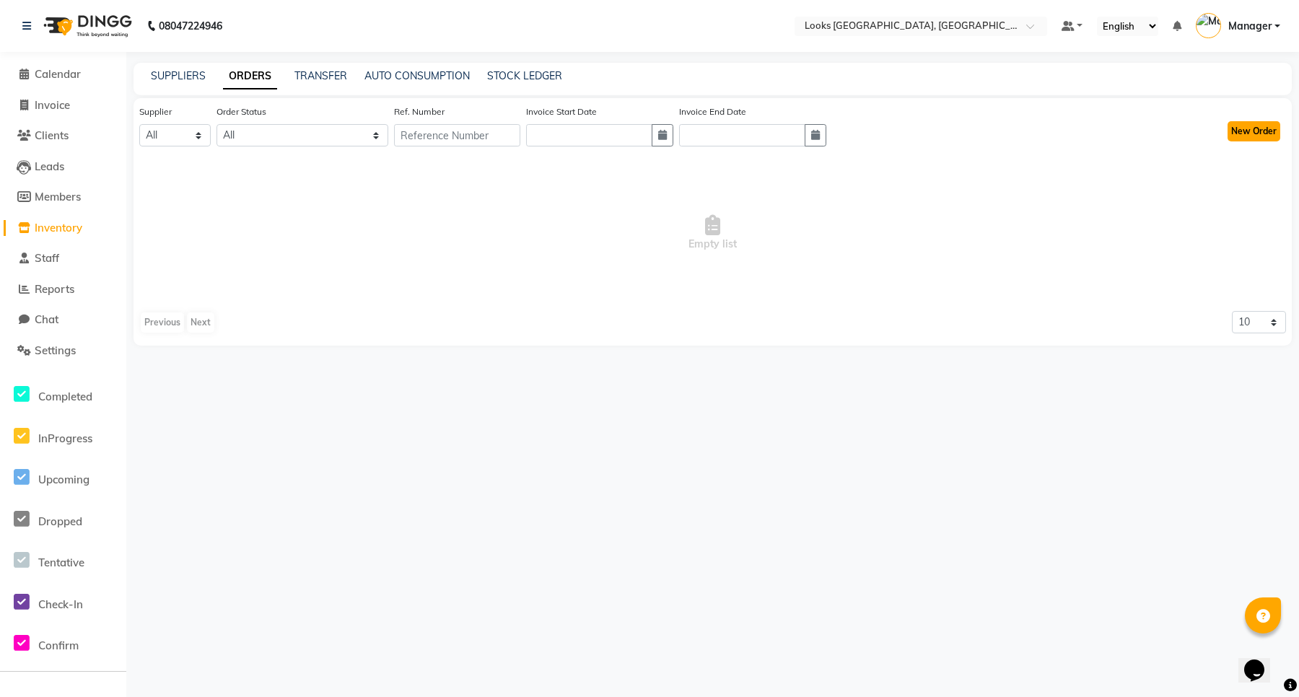
click at [1250, 128] on button "New Order" at bounding box center [1253, 131] width 53 height 20
select select "true"
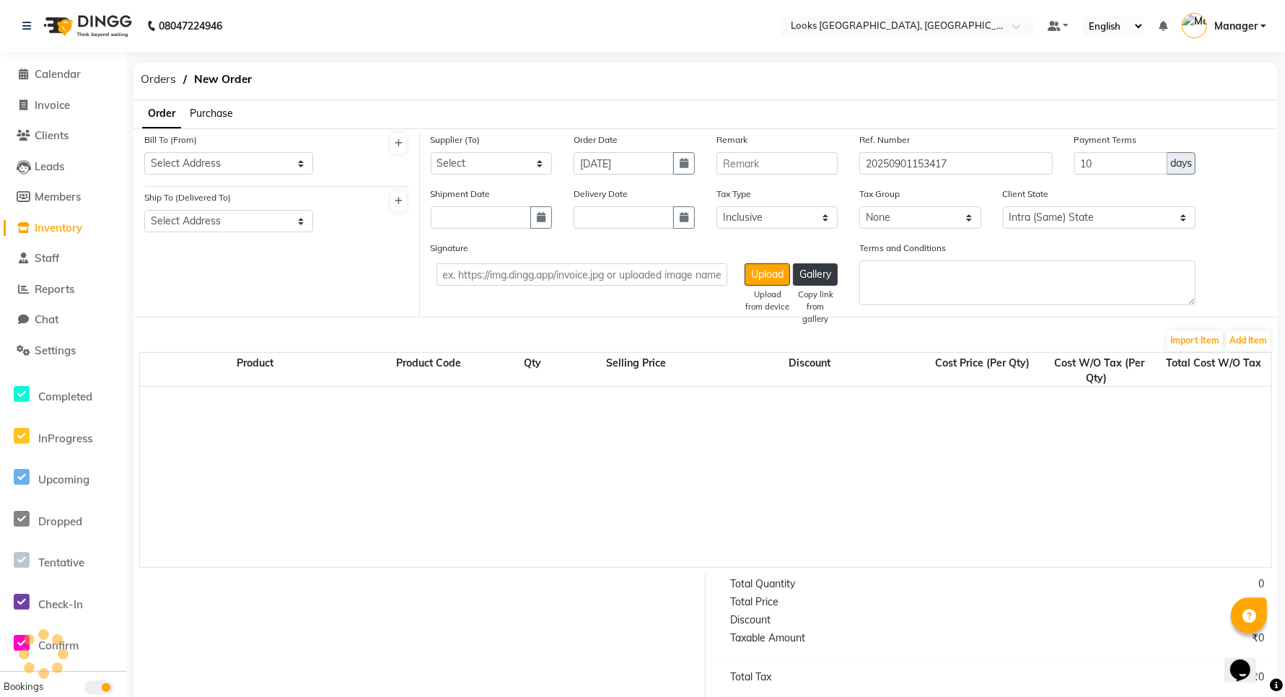
select select "4372"
click at [214, 108] on span "Purchase" at bounding box center [211, 113] width 43 height 13
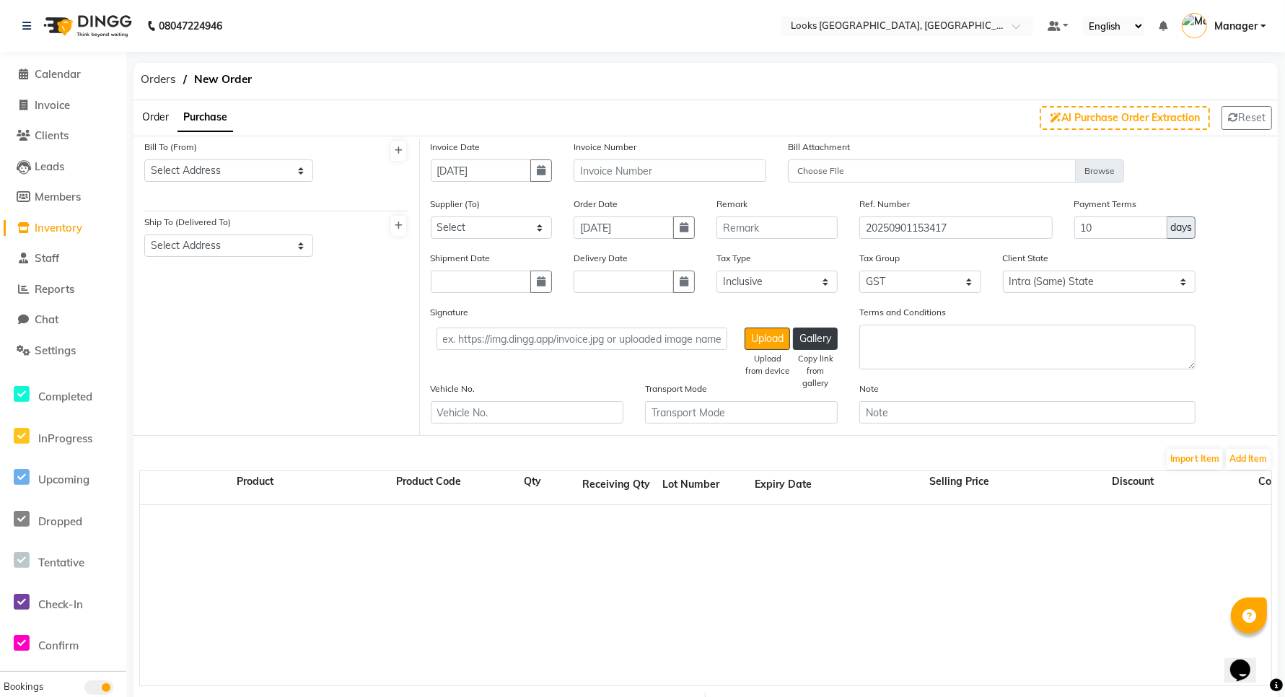
click at [54, 221] on span "Inventory" at bounding box center [59, 228] width 48 height 14
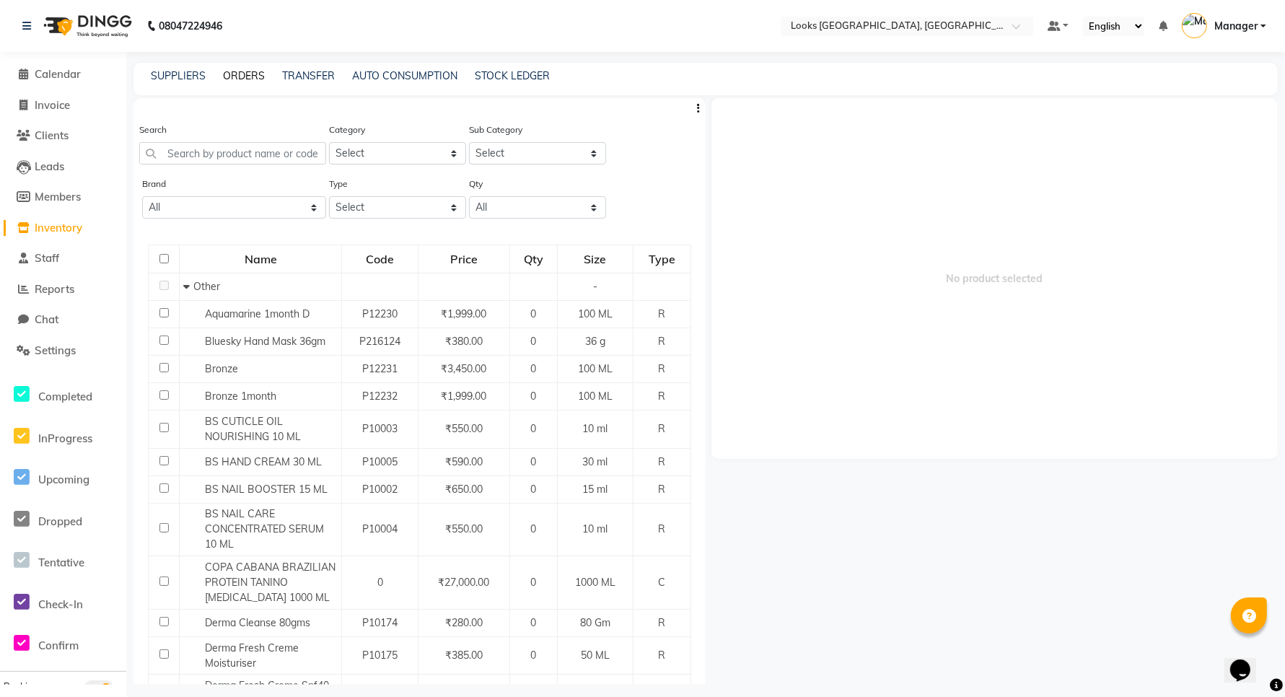
click at [242, 71] on link "ORDERS" at bounding box center [244, 75] width 42 height 13
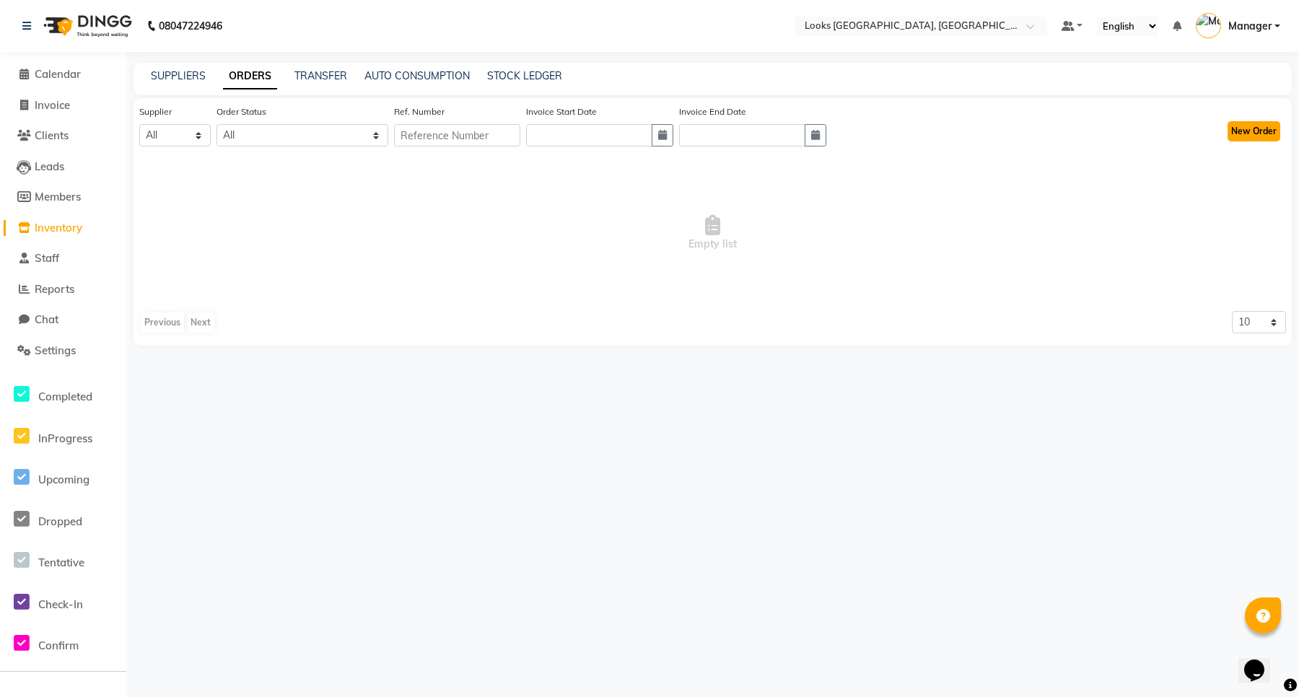
click at [1256, 132] on button "New Order" at bounding box center [1253, 131] width 53 height 20
select select "true"
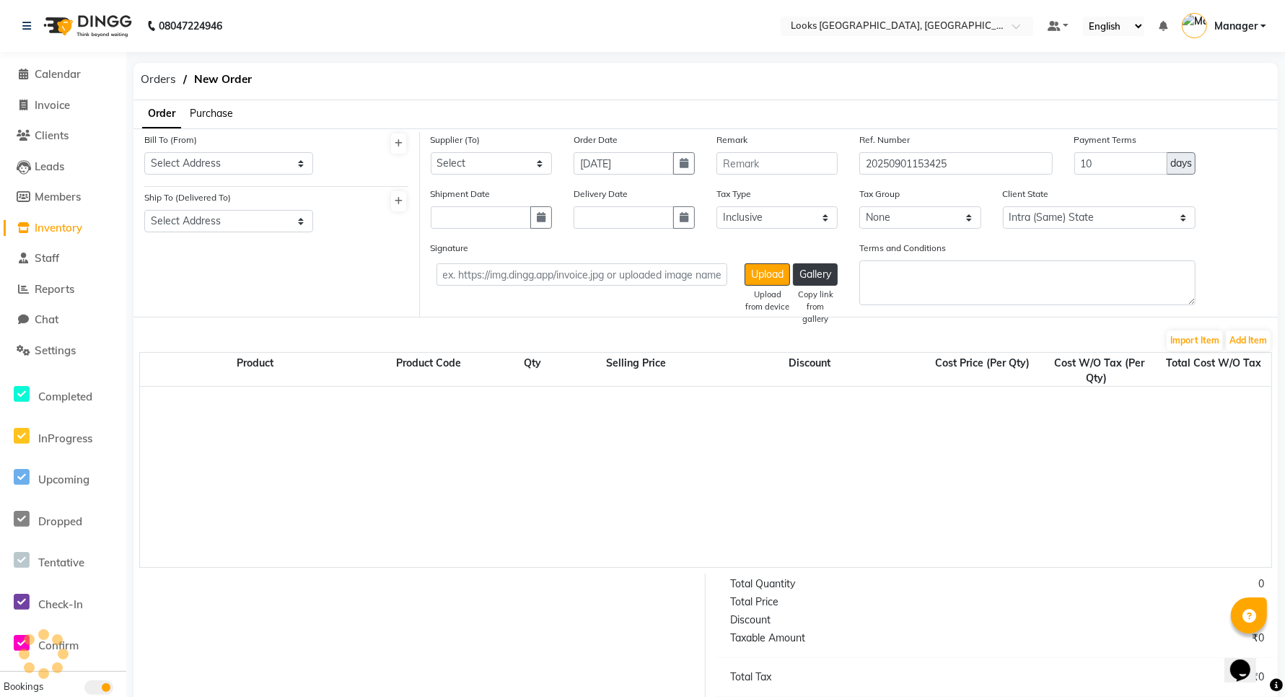
select select "4372"
click at [238, 161] on select "Select Address" at bounding box center [228, 163] width 169 height 22
click at [354, 123] on div "Order Purchase" at bounding box center [706, 114] width 1166 height 28
click at [55, 227] on span "Inventory" at bounding box center [59, 228] width 48 height 14
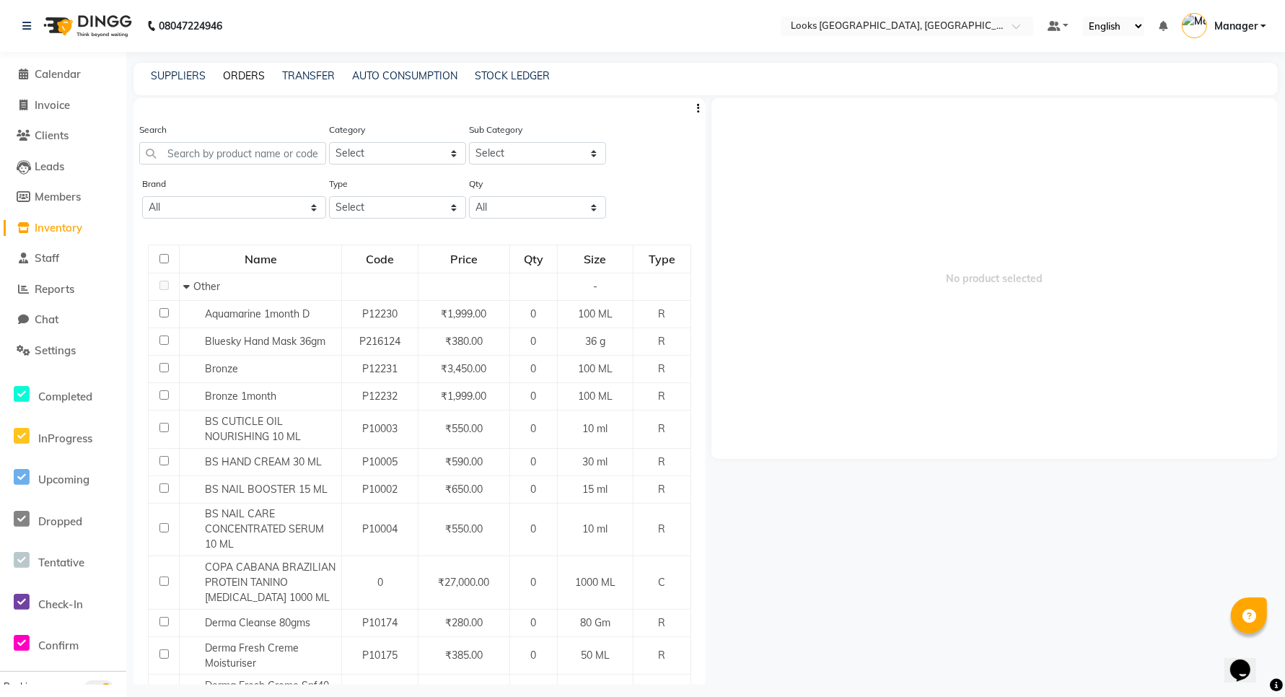
click at [244, 74] on link "ORDERS" at bounding box center [244, 75] width 42 height 13
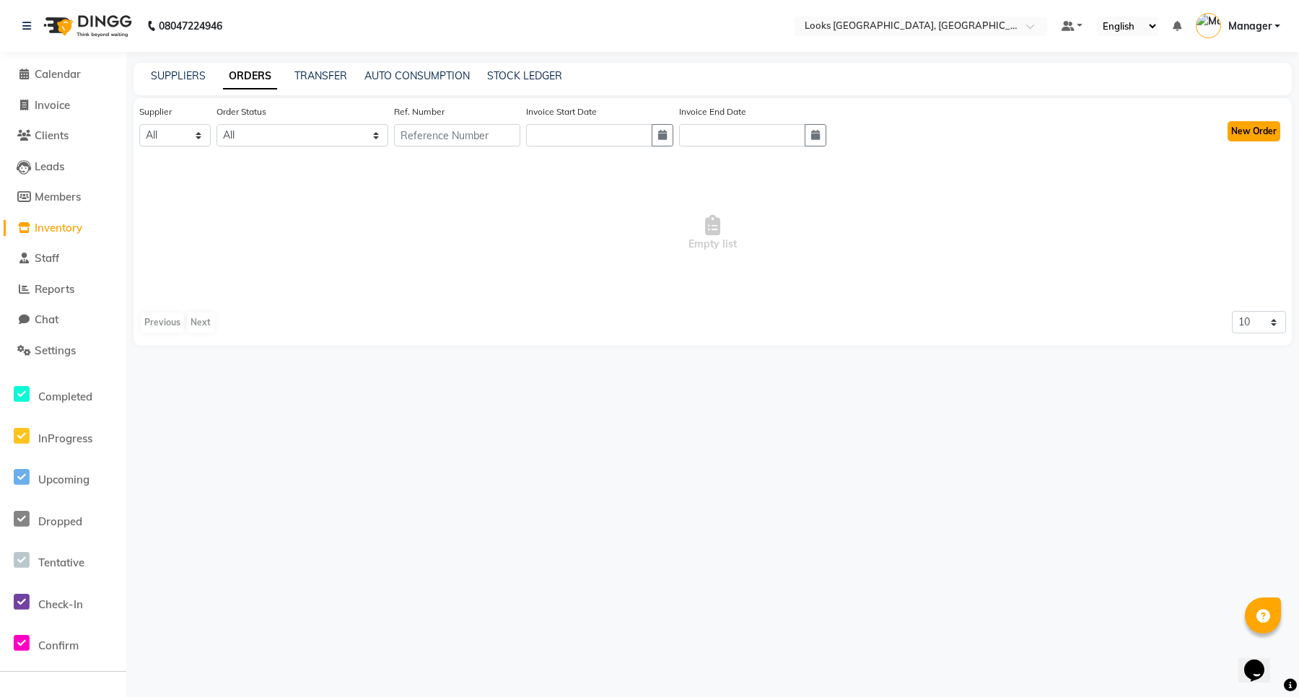
click at [1248, 134] on button "New Order" at bounding box center [1253, 131] width 53 height 20
select select "true"
select select "4372"
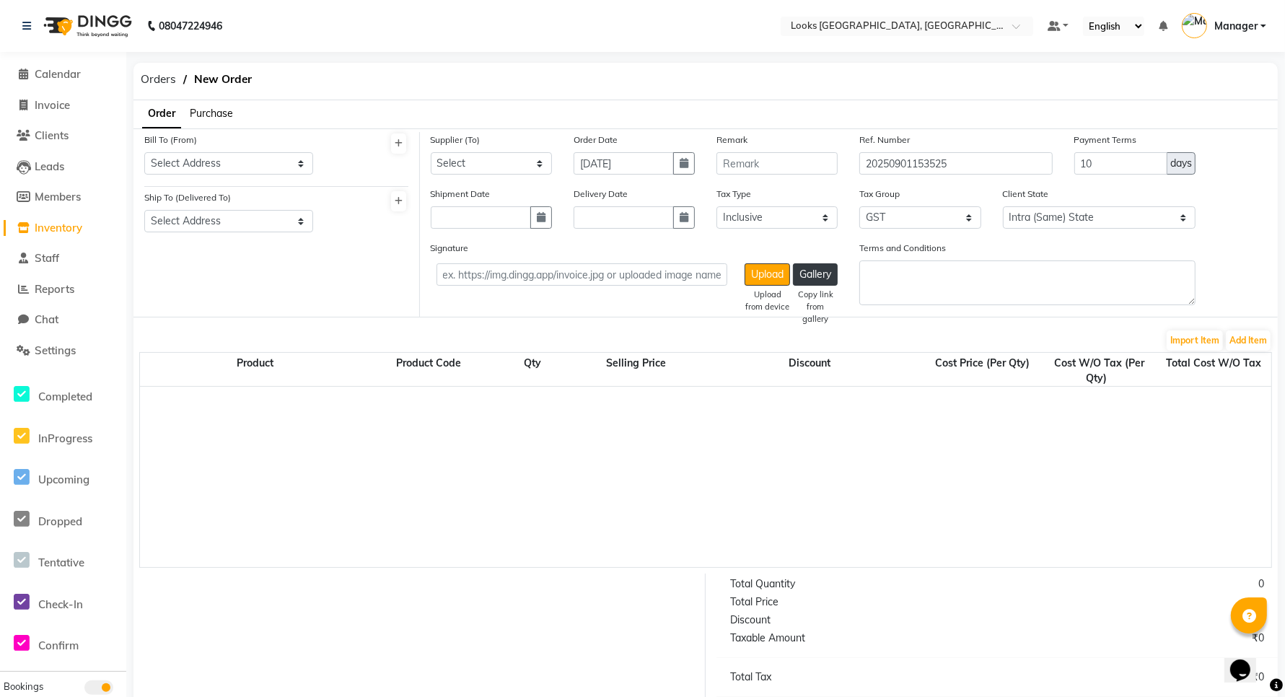
click at [206, 113] on span "Purchase" at bounding box center [211, 113] width 43 height 13
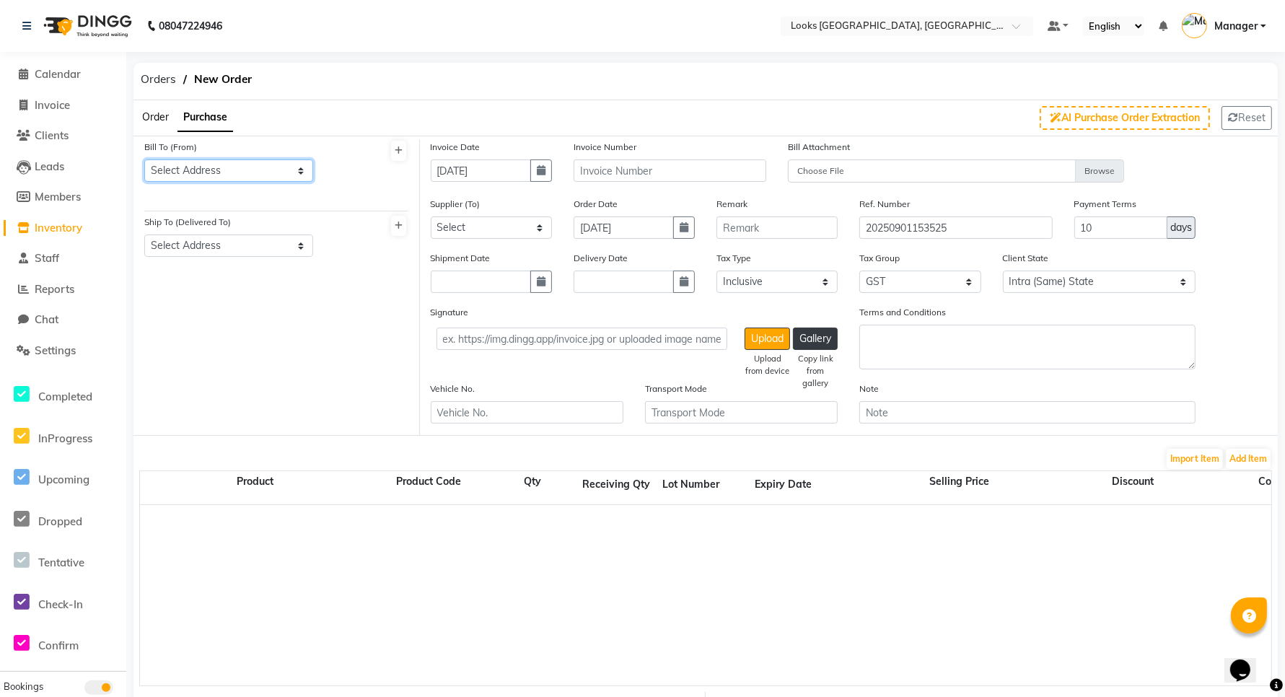
click at [264, 170] on select "Select Address" at bounding box center [228, 170] width 169 height 22
click at [311, 305] on div "Bill To (From) Select Address Ship To (Delivered To) Select Address" at bounding box center [276, 287] width 286 height 296
click at [266, 170] on select "Select Address" at bounding box center [228, 170] width 169 height 22
click at [402, 149] on icon at bounding box center [399, 150] width 8 height 9
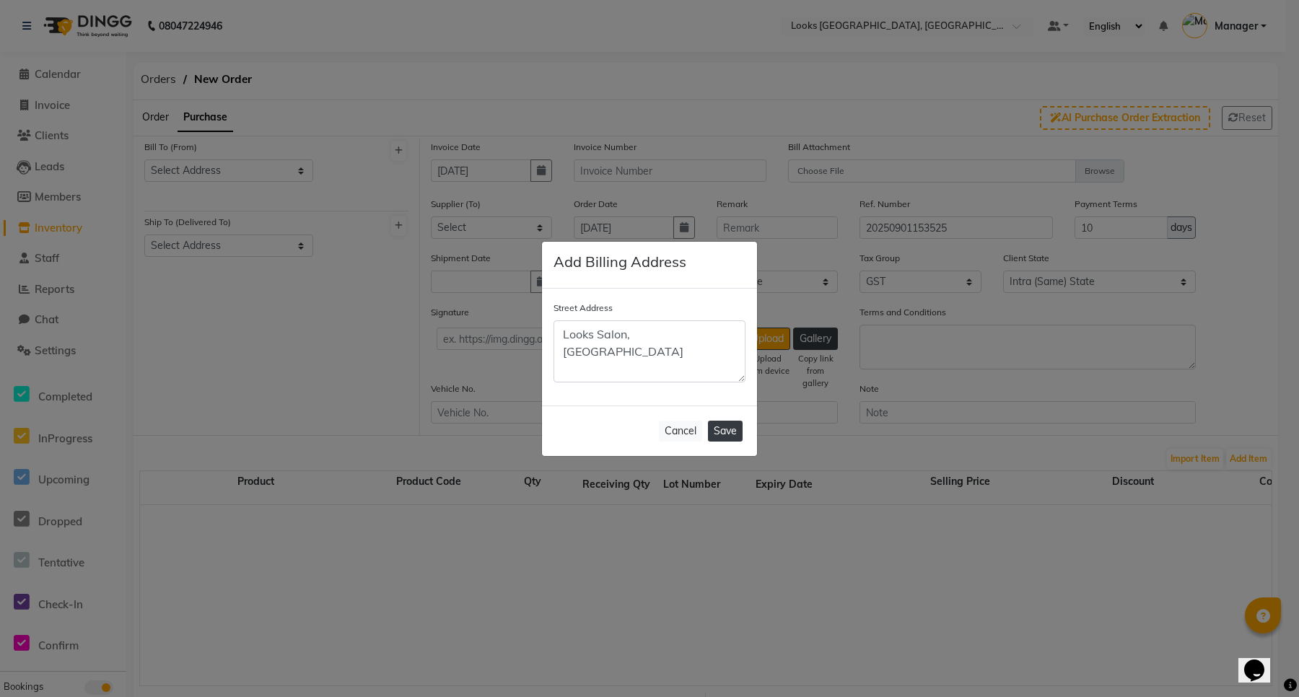
type textarea "Looks Salon, [GEOGRAPHIC_DATA]"
click at [725, 428] on button "Save" at bounding box center [725, 431] width 35 height 21
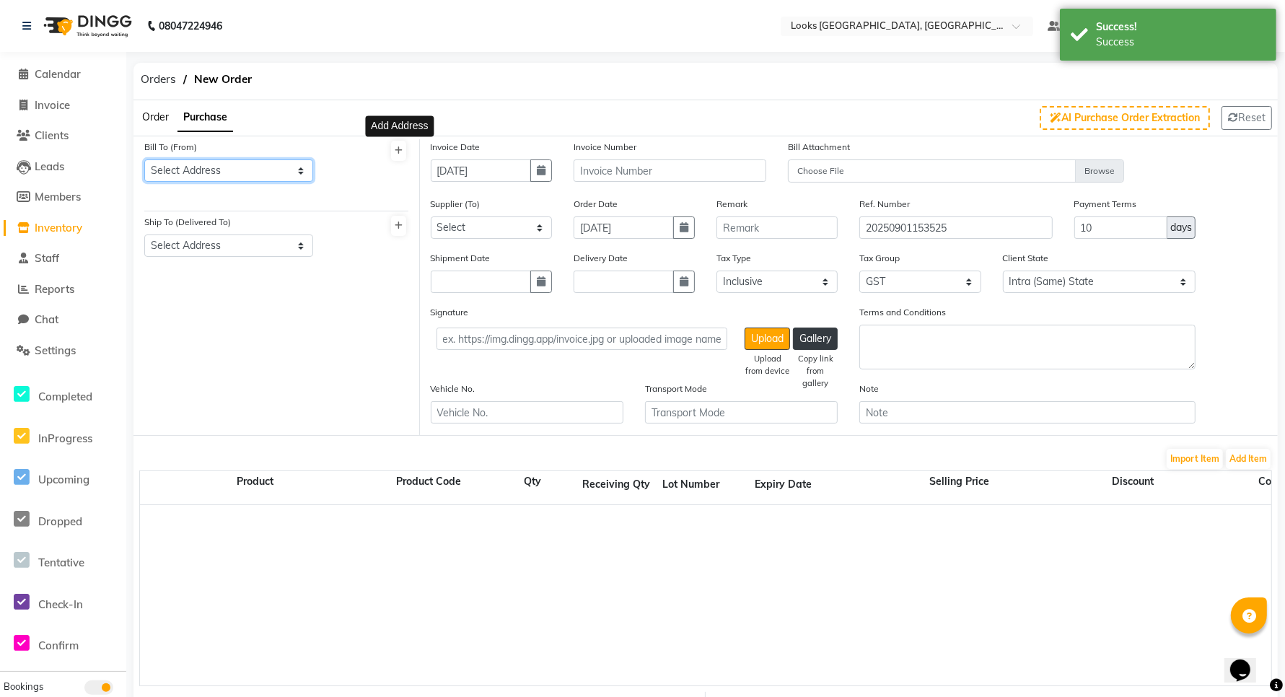
click at [273, 165] on select "Select Address [GEOGRAPHIC_DATA]" at bounding box center [228, 170] width 169 height 22
select select "1699"
click at [144, 159] on select "Select Address [GEOGRAPHIC_DATA]" at bounding box center [228, 170] width 169 height 22
click at [261, 250] on select "Select Address" at bounding box center [228, 245] width 169 height 22
click at [400, 224] on icon at bounding box center [399, 226] width 8 height 9
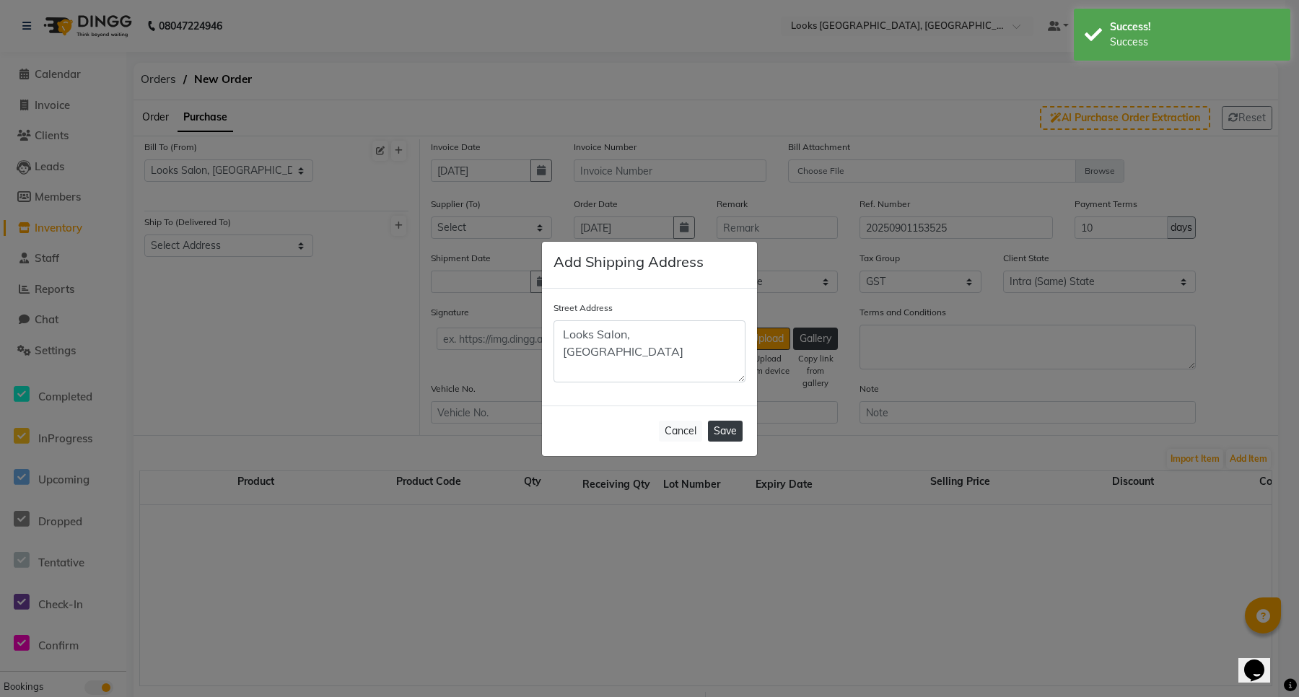
type textarea "Looks Salon, [GEOGRAPHIC_DATA]"
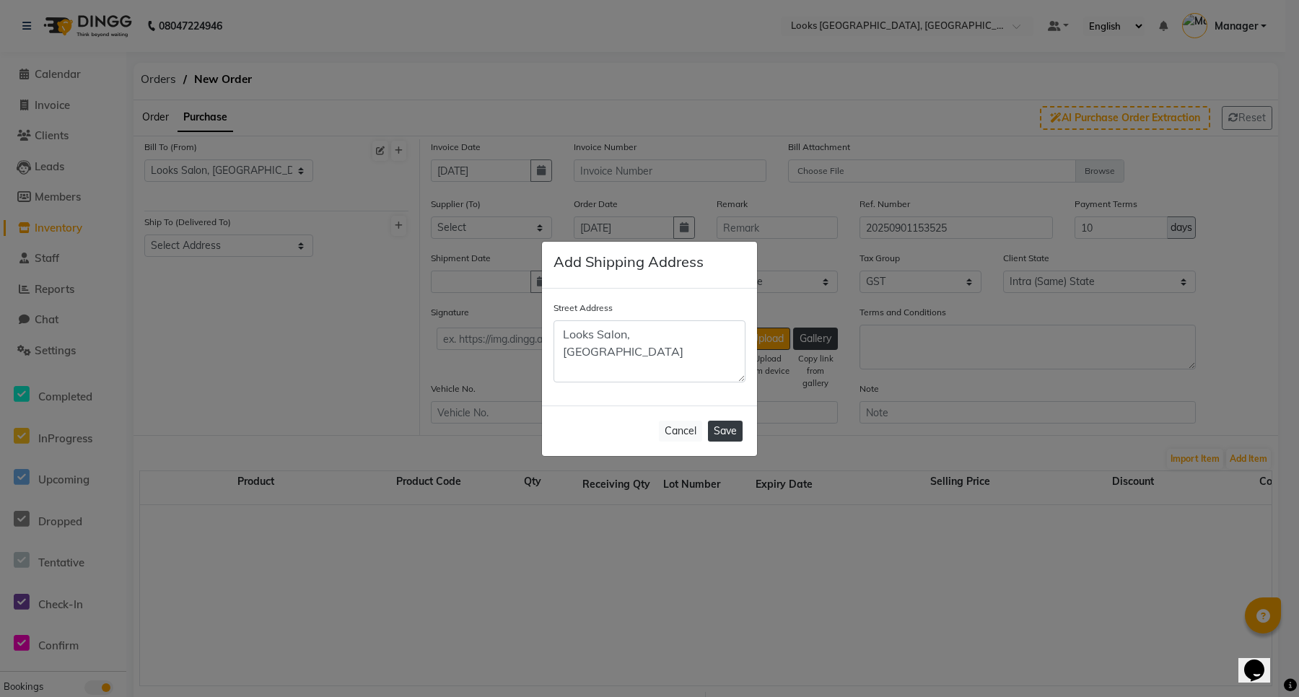
click at [732, 431] on button "Save" at bounding box center [725, 431] width 35 height 21
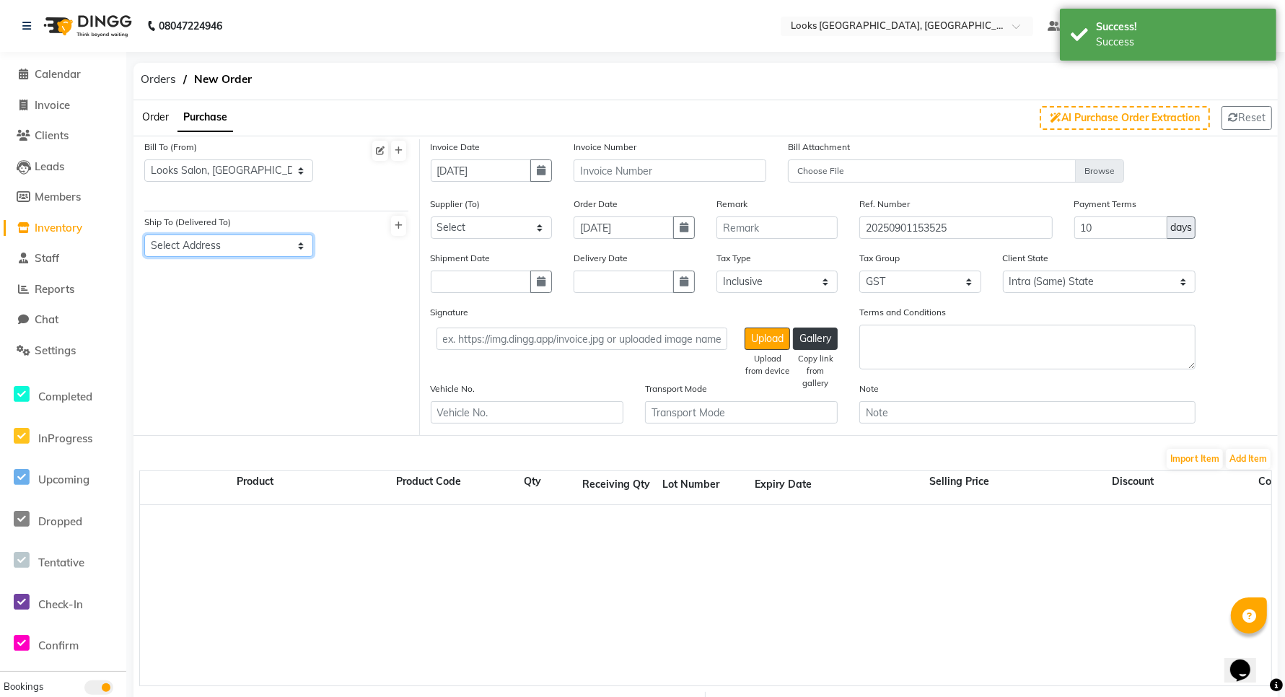
click at [211, 244] on select "Select Address [GEOGRAPHIC_DATA]" at bounding box center [228, 245] width 169 height 22
select select "1700"
click at [144, 234] on select "Select Address [GEOGRAPHIC_DATA]" at bounding box center [228, 245] width 169 height 22
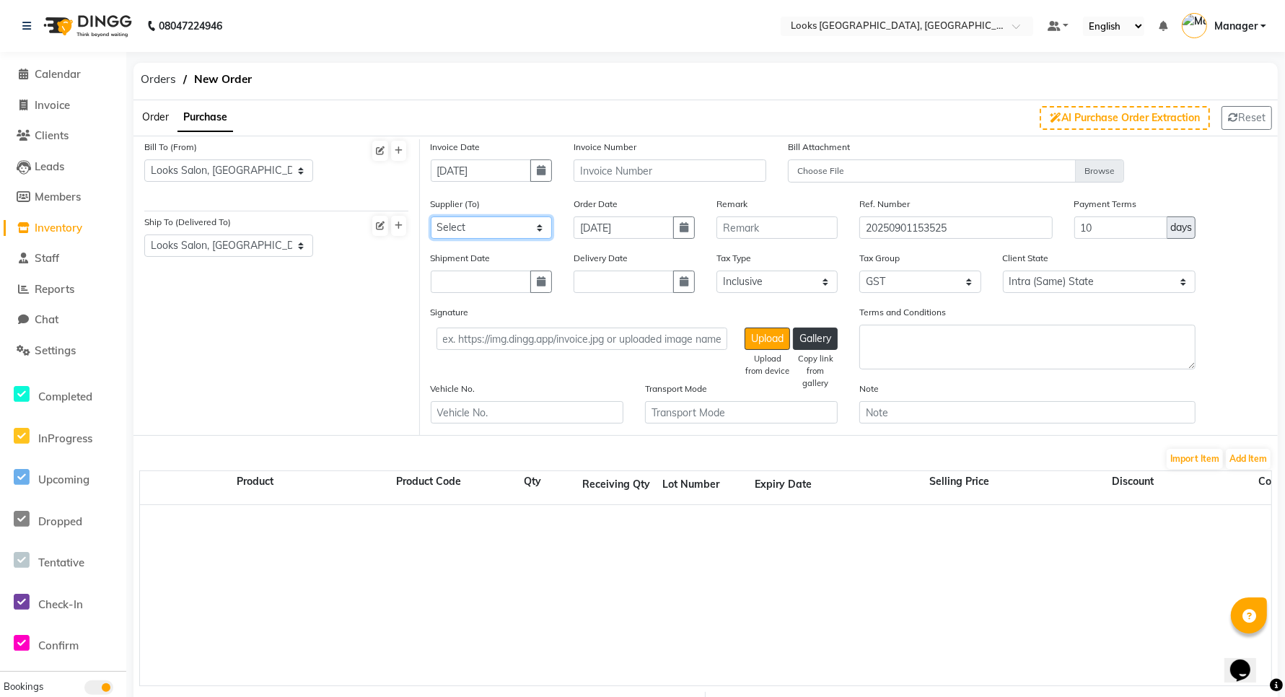
click at [483, 226] on select "Select" at bounding box center [491, 227] width 121 height 22
click at [58, 224] on span "Inventory" at bounding box center [59, 228] width 48 height 14
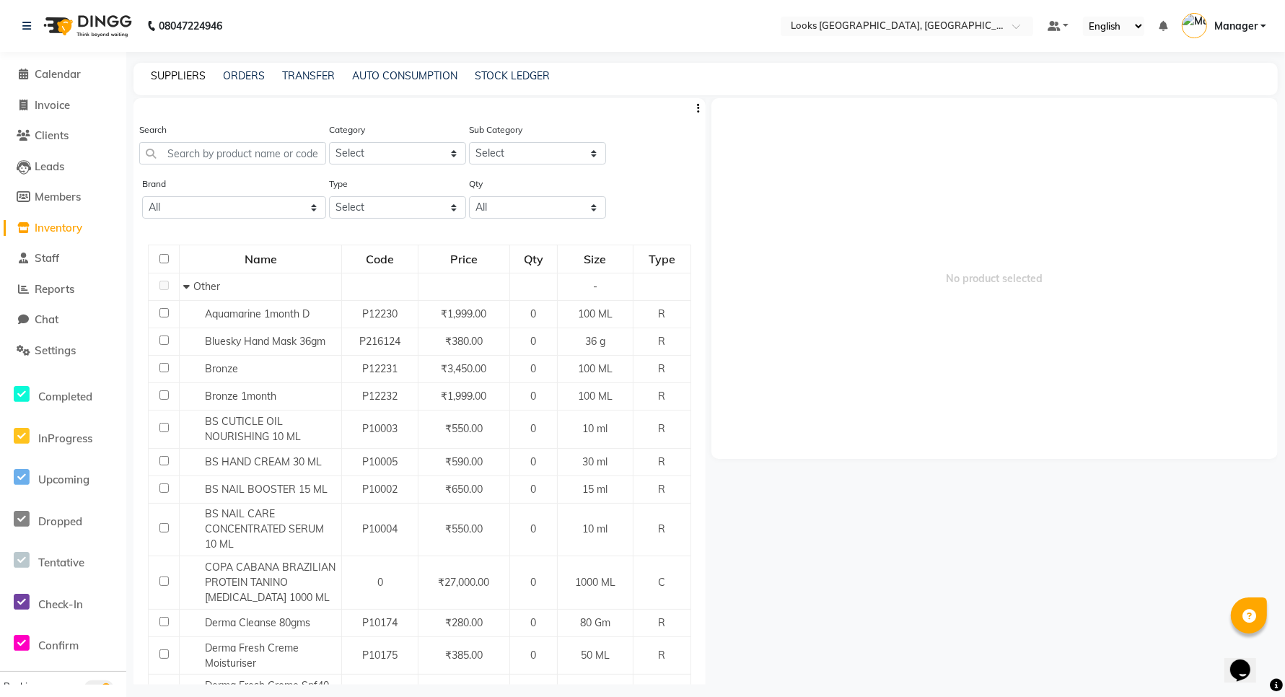
click at [175, 72] on link "SUPPLIERS" at bounding box center [178, 75] width 55 height 13
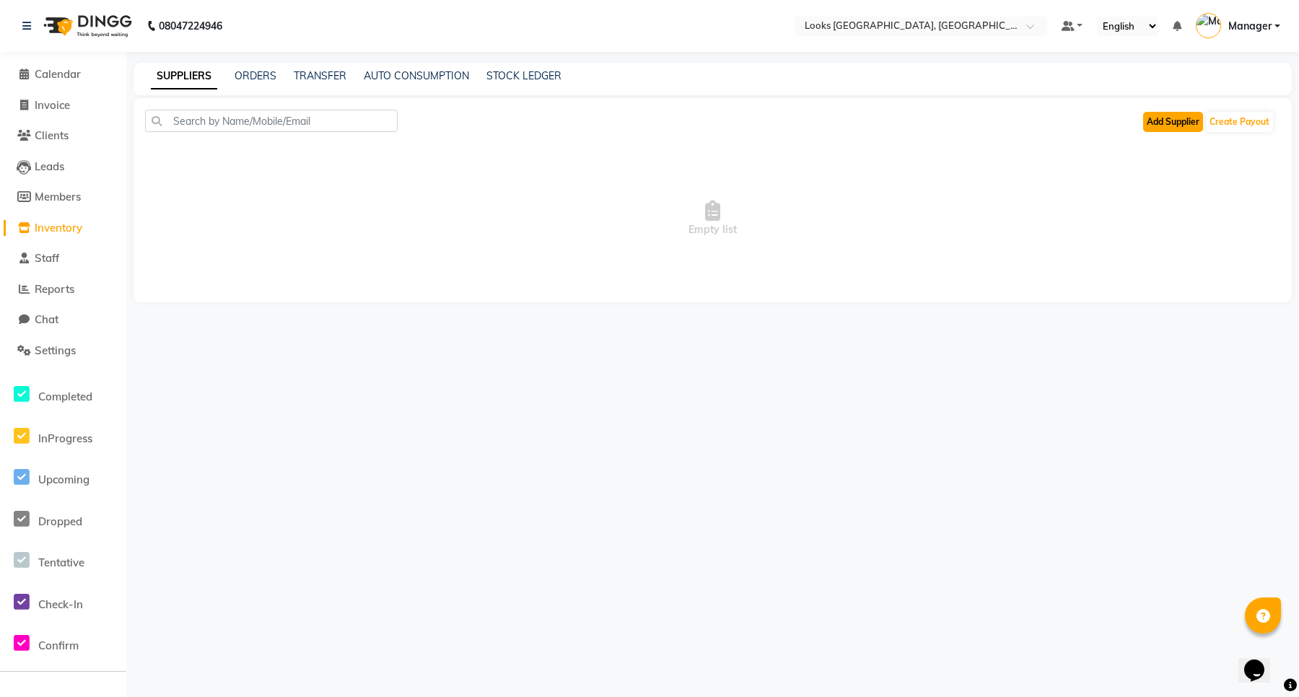
click at [1173, 125] on button "Add Supplier" at bounding box center [1173, 122] width 60 height 20
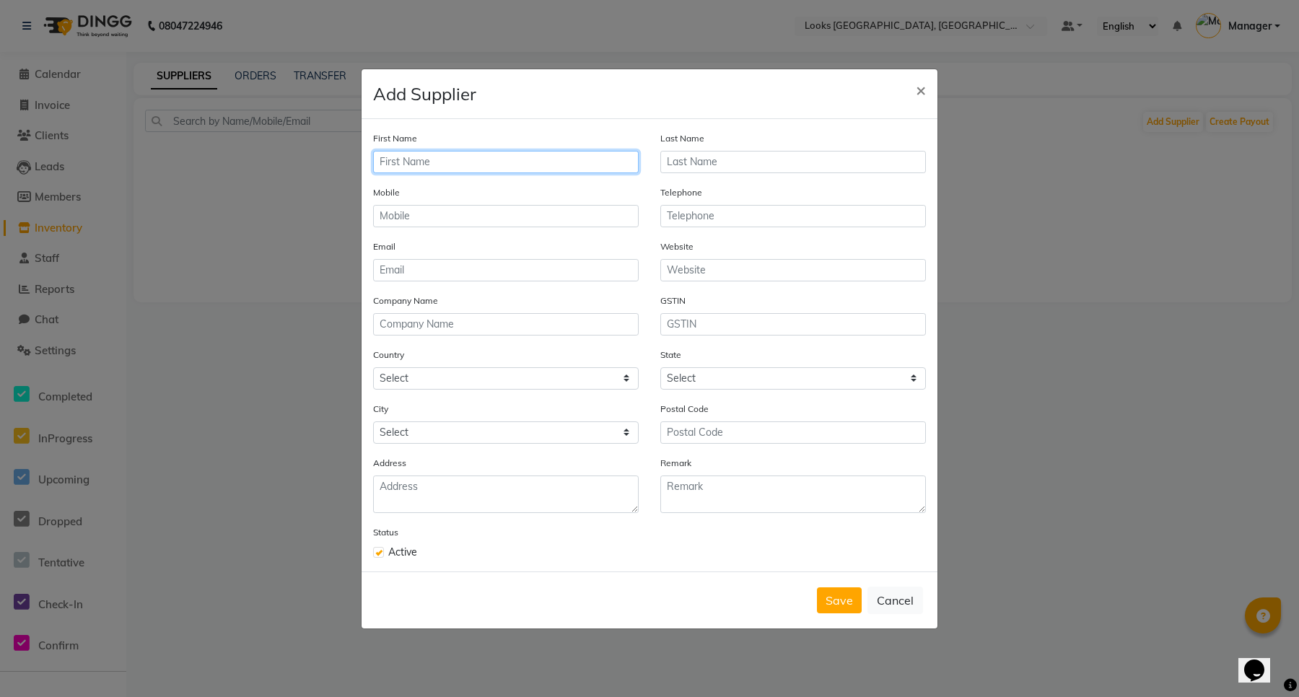
click at [469, 167] on input "text" at bounding box center [506, 162] width 266 height 22
type input "ARYAN"
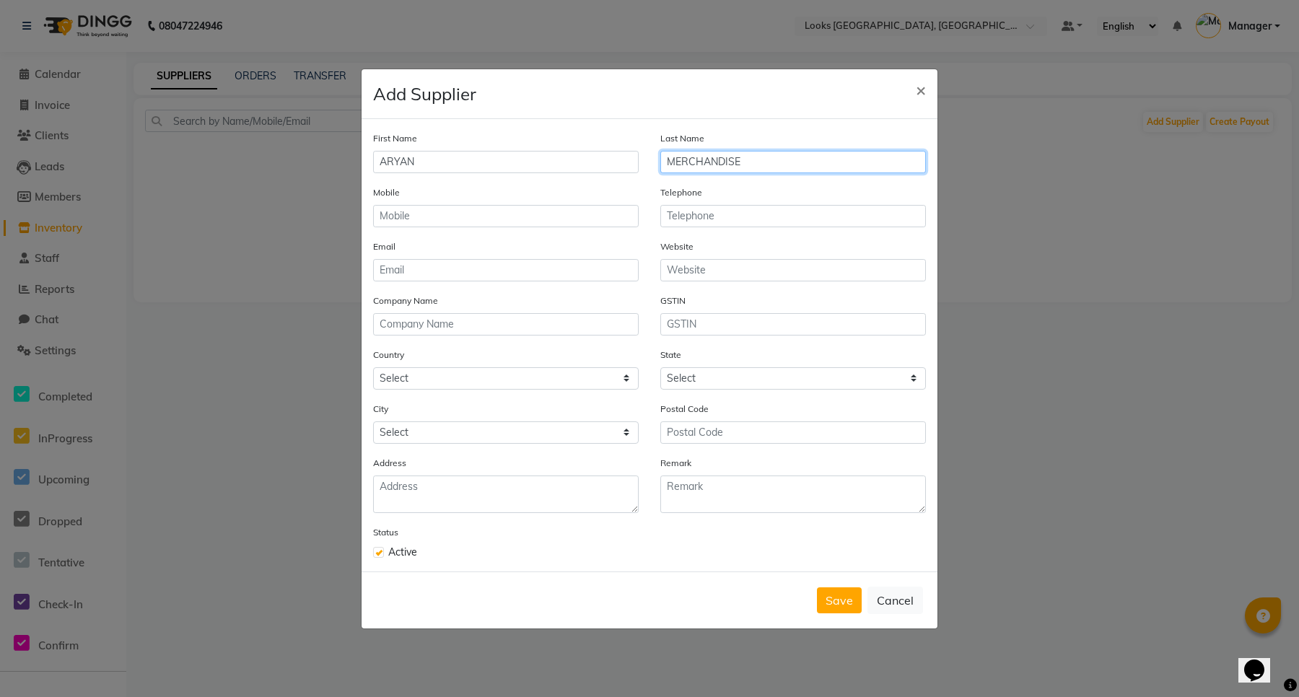
type input "MERCHANDISE"
type input "9211889060"
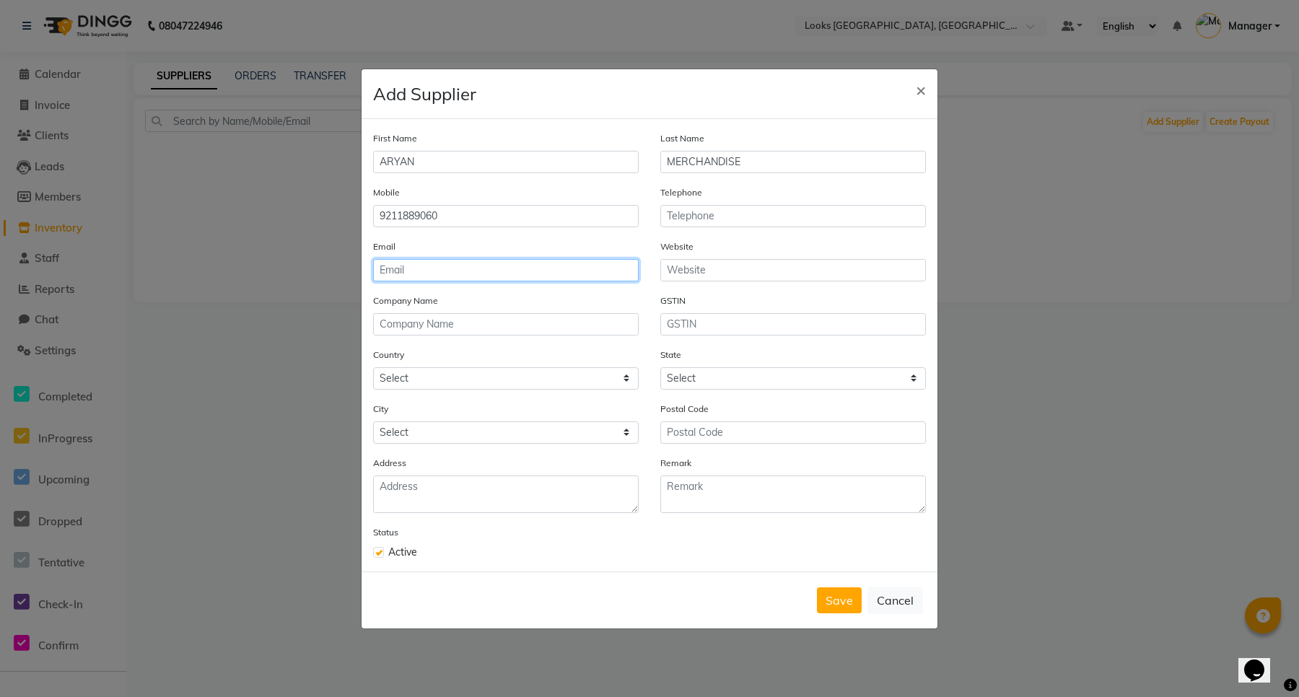
click at [398, 275] on input "email" at bounding box center [506, 270] width 266 height 22
type input "[EMAIL_ADDRESS][DOMAIN_NAME]"
click at [470, 325] on input "text" at bounding box center [506, 324] width 266 height 22
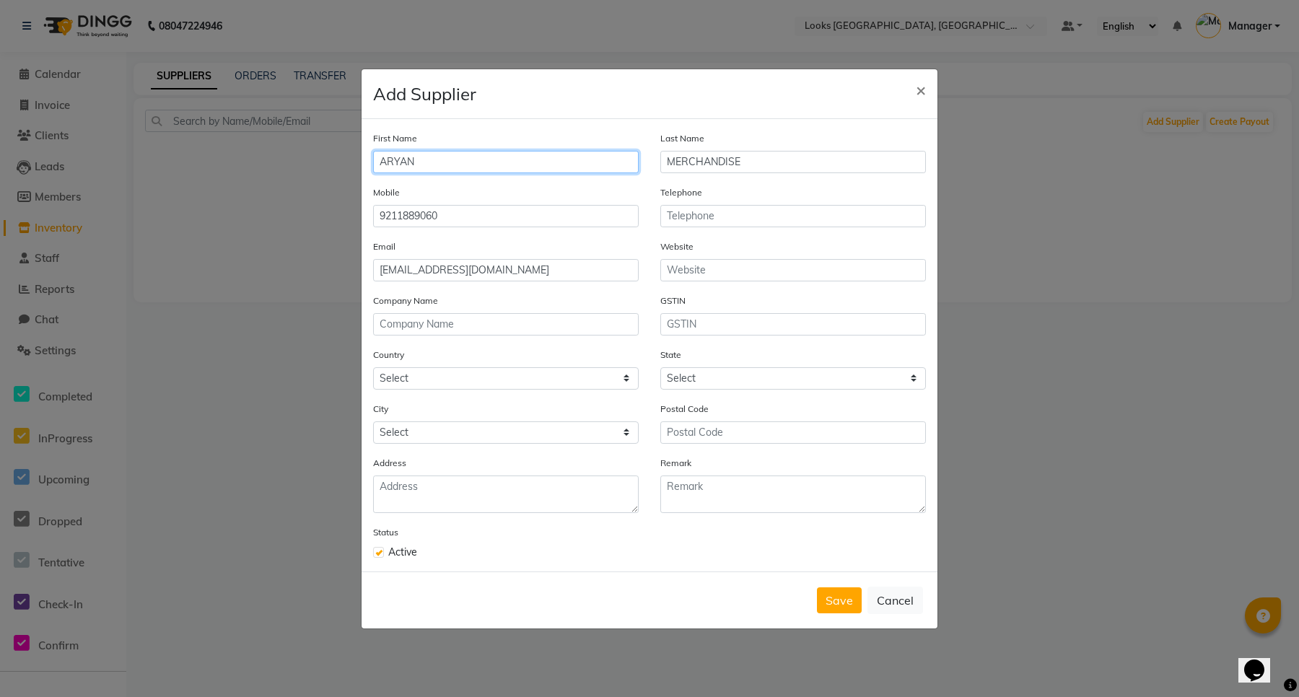
click at [450, 157] on input "ARYAN" at bounding box center [506, 162] width 266 height 22
click at [473, 330] on input "text" at bounding box center [506, 324] width 266 height 22
paste input "ARYAN"
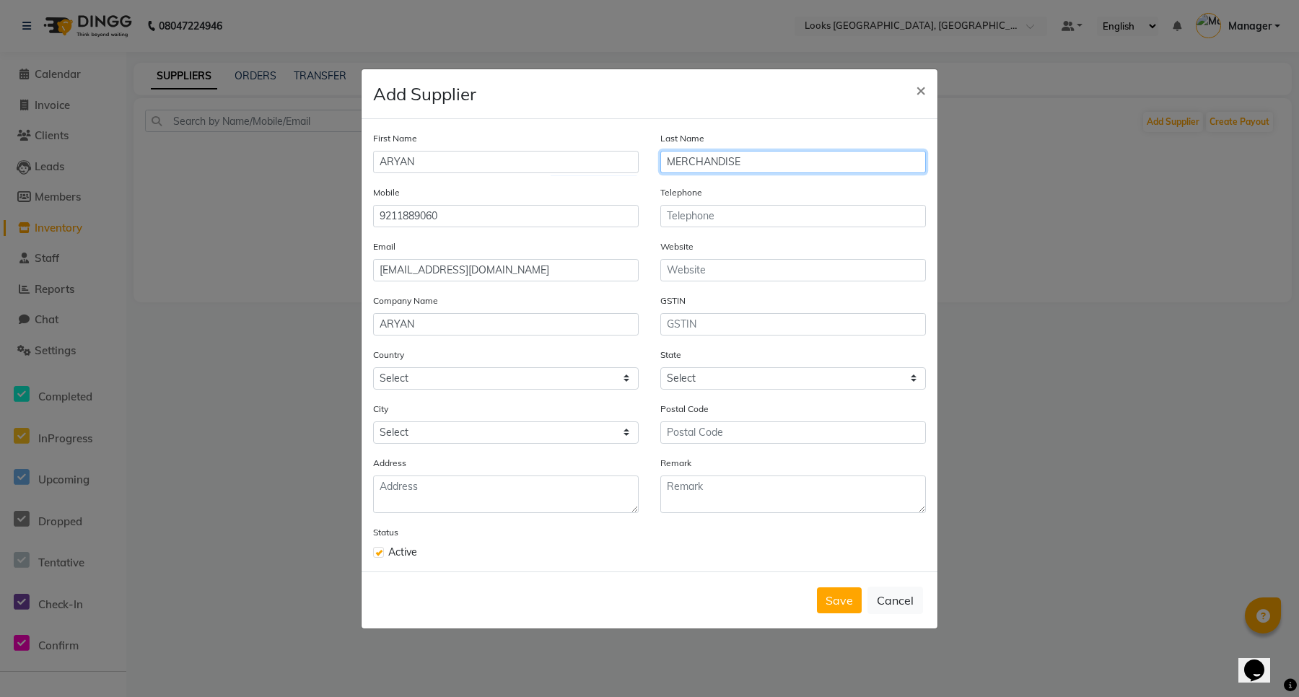
click at [693, 163] on input "MERCHANDISE" at bounding box center [793, 162] width 266 height 22
click at [516, 327] on input "ARYAN" at bounding box center [506, 324] width 266 height 22
paste input "MERCHANDISE"
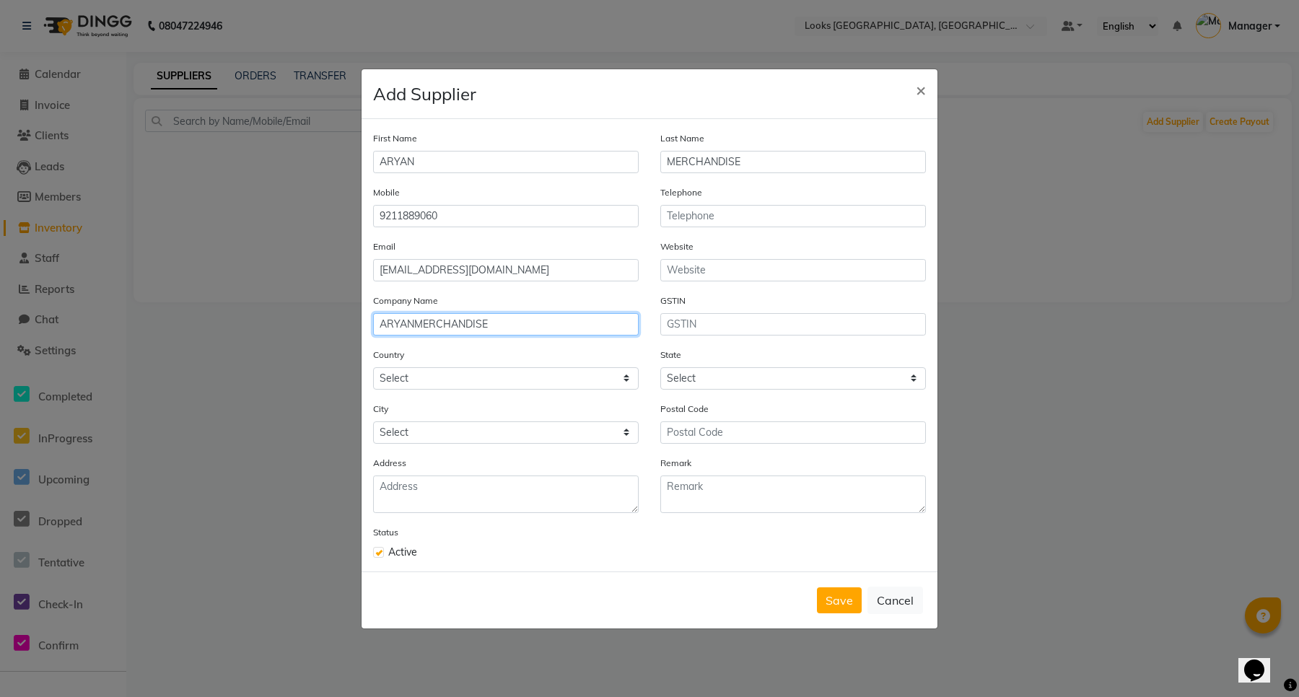
type input "ARYANMERCHANDISE"
click at [514, 380] on select "Select [GEOGRAPHIC_DATA] [GEOGRAPHIC_DATA] [GEOGRAPHIC_DATA] [US_STATE] [GEOGRA…" at bounding box center [506, 378] width 266 height 22
click at [409, 377] on select "Select [GEOGRAPHIC_DATA] [GEOGRAPHIC_DATA] [GEOGRAPHIC_DATA] [US_STATE] [GEOGRA…" at bounding box center [506, 378] width 266 height 22
select select "1"
click at [373, 367] on select "Select [GEOGRAPHIC_DATA] [GEOGRAPHIC_DATA] [GEOGRAPHIC_DATA] [US_STATE] [GEOGRA…" at bounding box center [506, 378] width 266 height 22
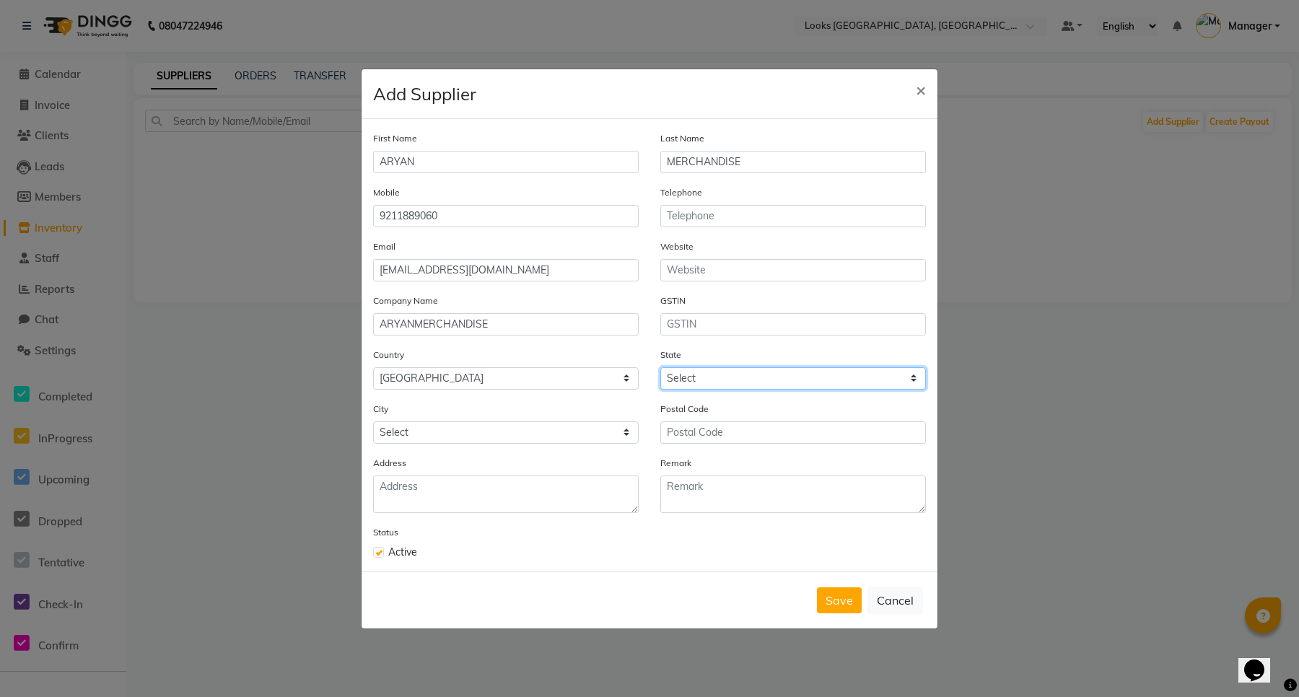
click at [706, 373] on select "Select [GEOGRAPHIC_DATA] [GEOGRAPHIC_DATA] [GEOGRAPHIC_DATA] [GEOGRAPHIC_DATA] …" at bounding box center [793, 378] width 266 height 22
select select "13"
click at [660, 367] on select "Select [GEOGRAPHIC_DATA] [GEOGRAPHIC_DATA] [GEOGRAPHIC_DATA] [GEOGRAPHIC_DATA] …" at bounding box center [793, 378] width 266 height 22
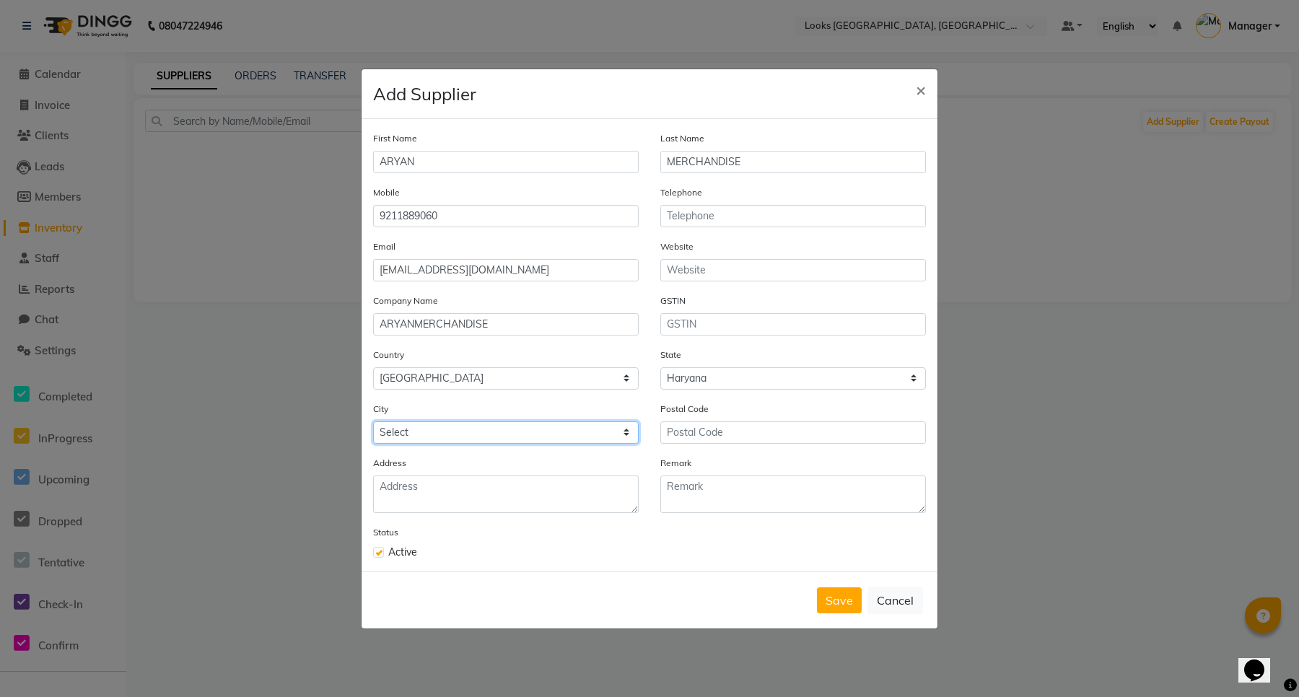
click at [510, 426] on select "Select Ambala Ambala Cantt Asan Khurd Asandh Ateli [GEOGRAPHIC_DATA] [GEOGRAPHI…" at bounding box center [506, 432] width 266 height 22
select select "1126"
click at [373, 421] on select "Select Ambala Ambala Cantt Asan Khurd Asandh Ateli [GEOGRAPHIC_DATA] [GEOGRAPHI…" at bounding box center [506, 432] width 266 height 22
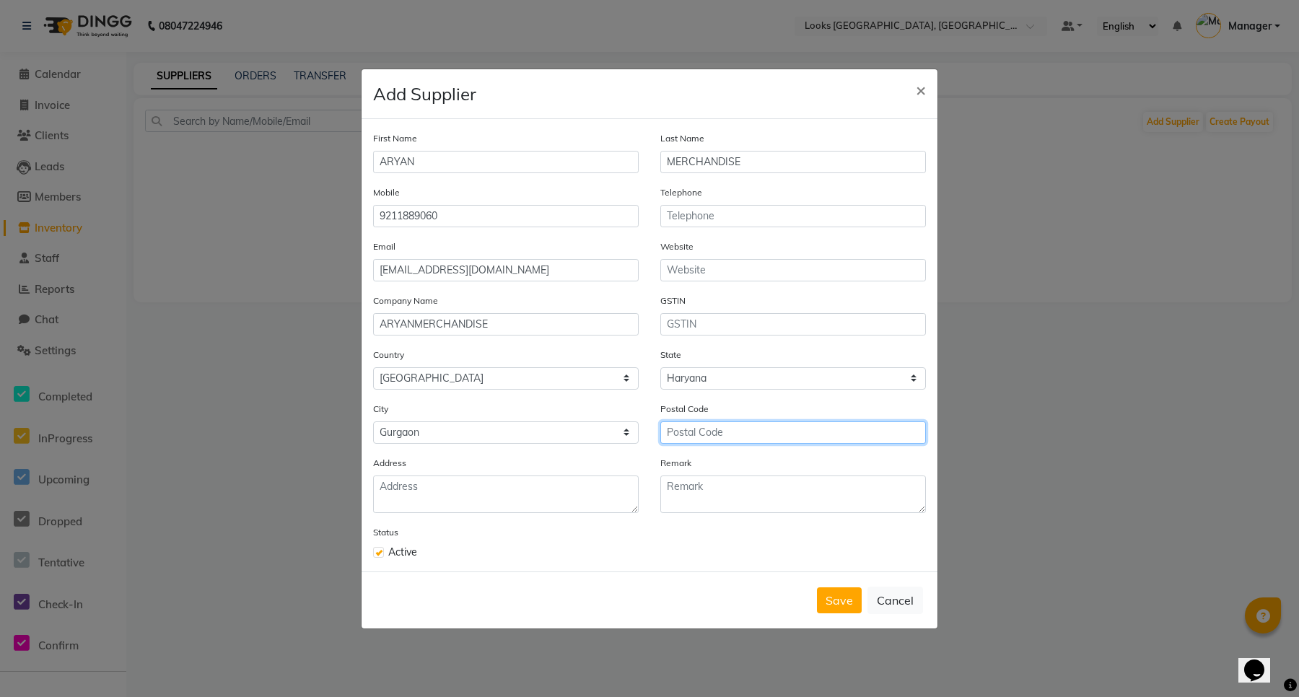
click at [729, 433] on input "text" at bounding box center [793, 432] width 266 height 22
type input "122002"
click at [781, 325] on input "text" at bounding box center [793, 324] width 266 height 22
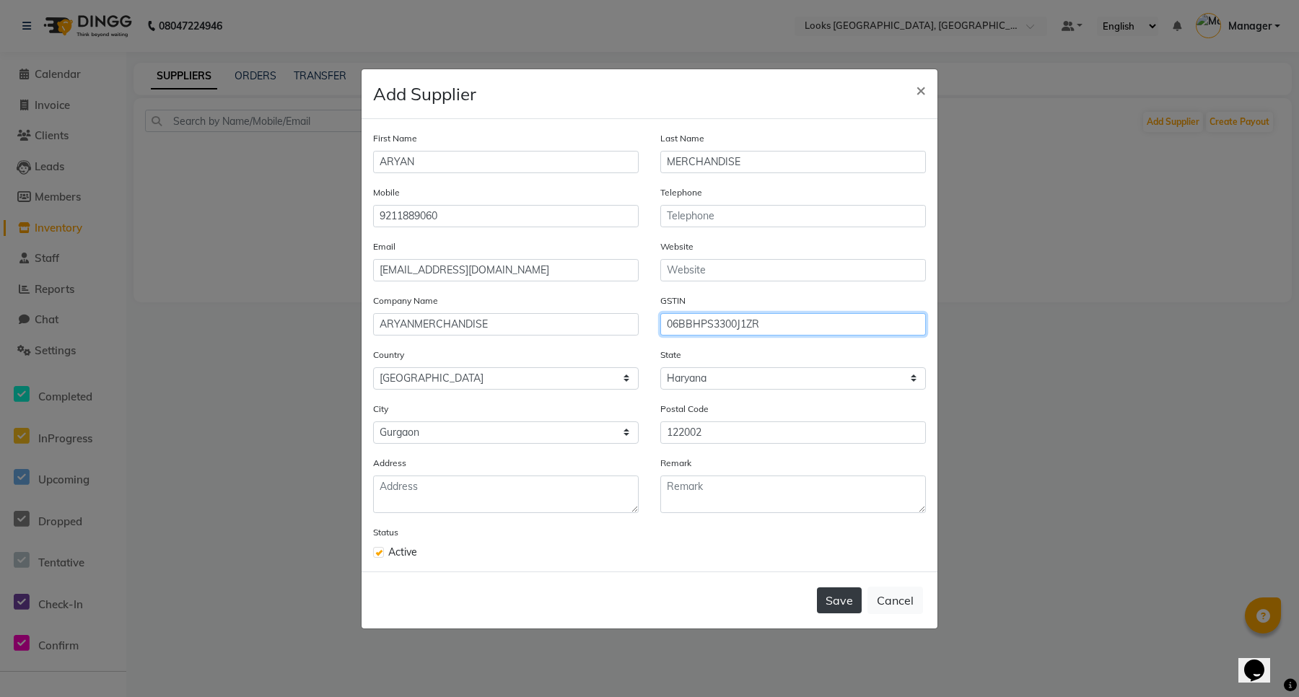
type input "06BBHPS3300J1ZR"
click at [846, 600] on button "Save" at bounding box center [839, 600] width 45 height 26
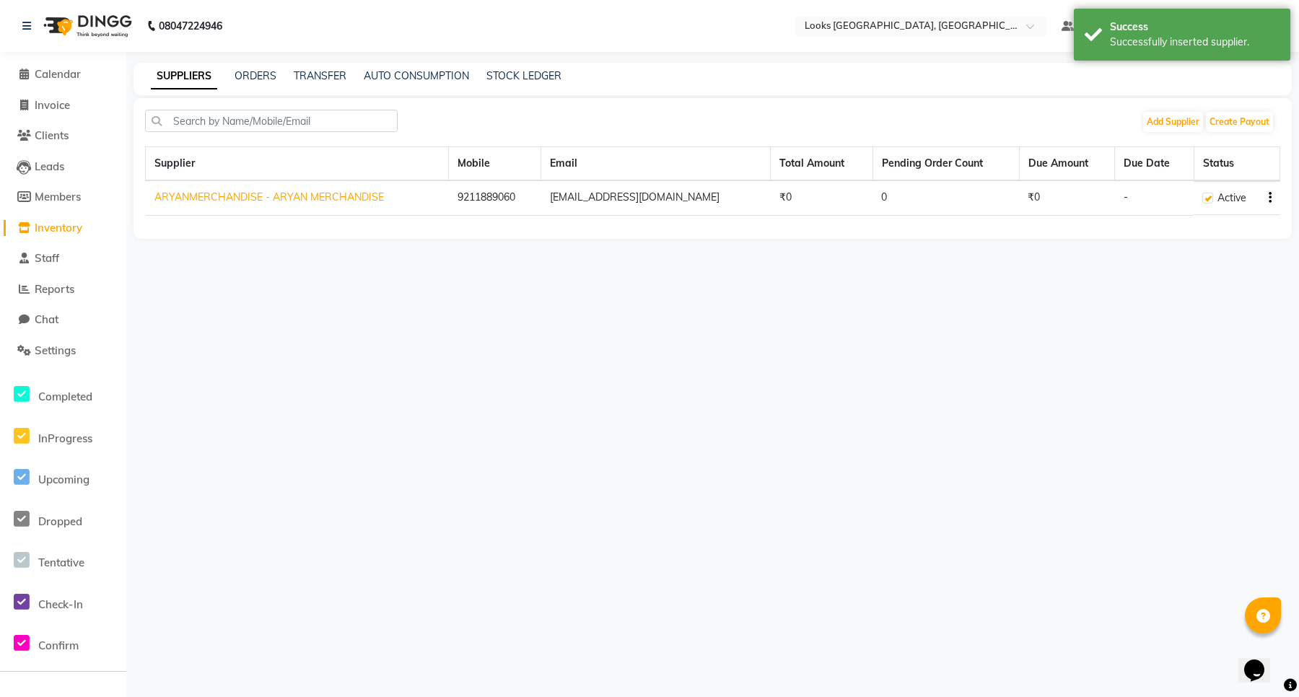
click at [58, 226] on span "Inventory" at bounding box center [59, 228] width 48 height 14
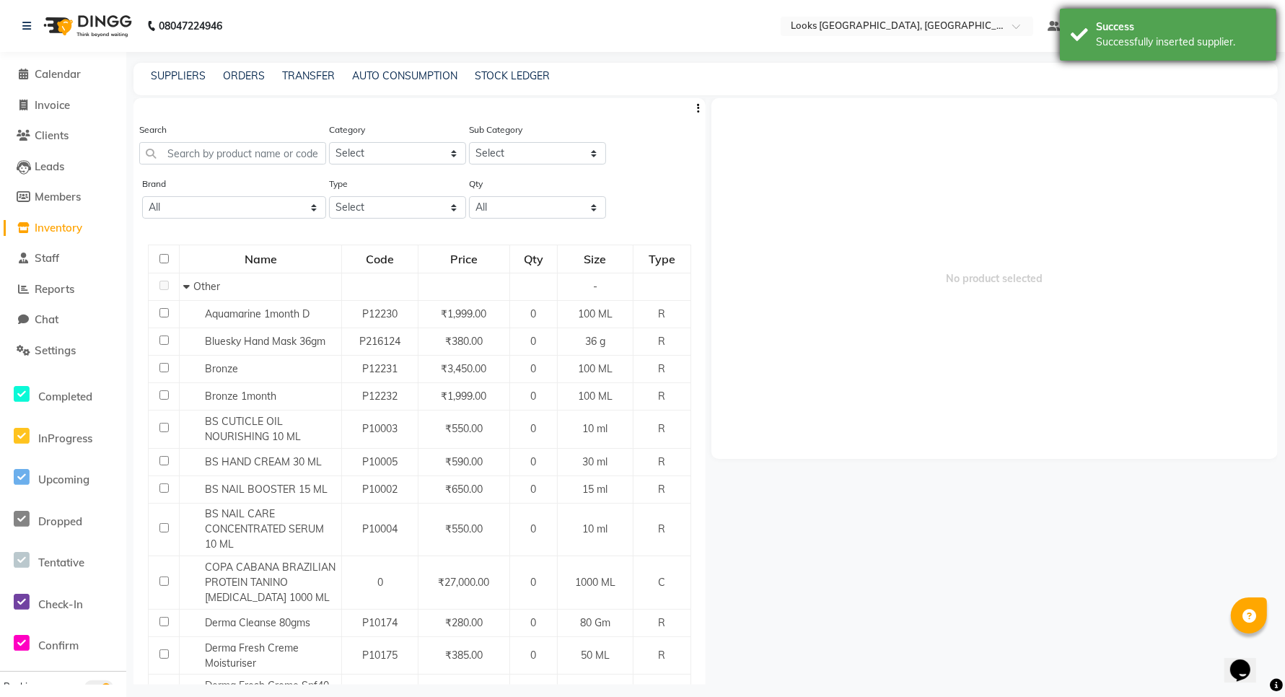
click at [1188, 35] on div "Successfully inserted supplier." at bounding box center [1181, 42] width 170 height 15
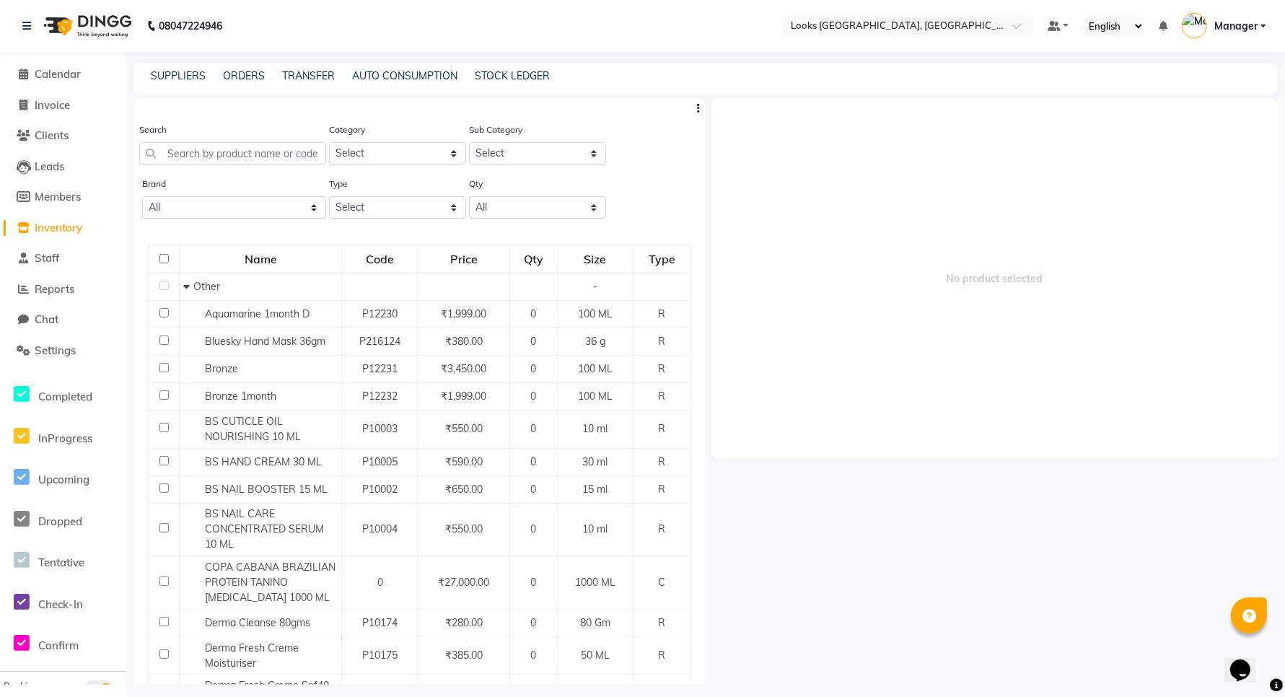
click at [71, 228] on span "Inventory" at bounding box center [59, 228] width 48 height 14
click at [184, 77] on link "SUPPLIERS" at bounding box center [178, 75] width 55 height 13
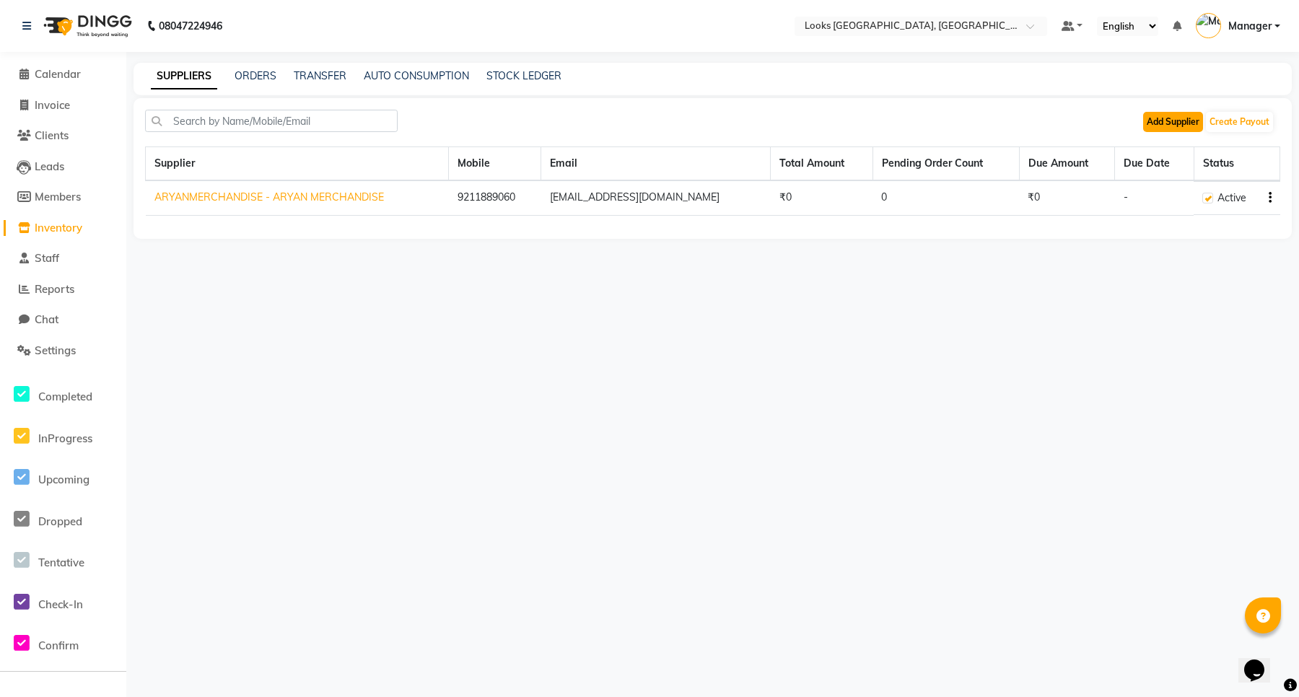
click at [1158, 120] on button "Add Supplier" at bounding box center [1173, 122] width 60 height 20
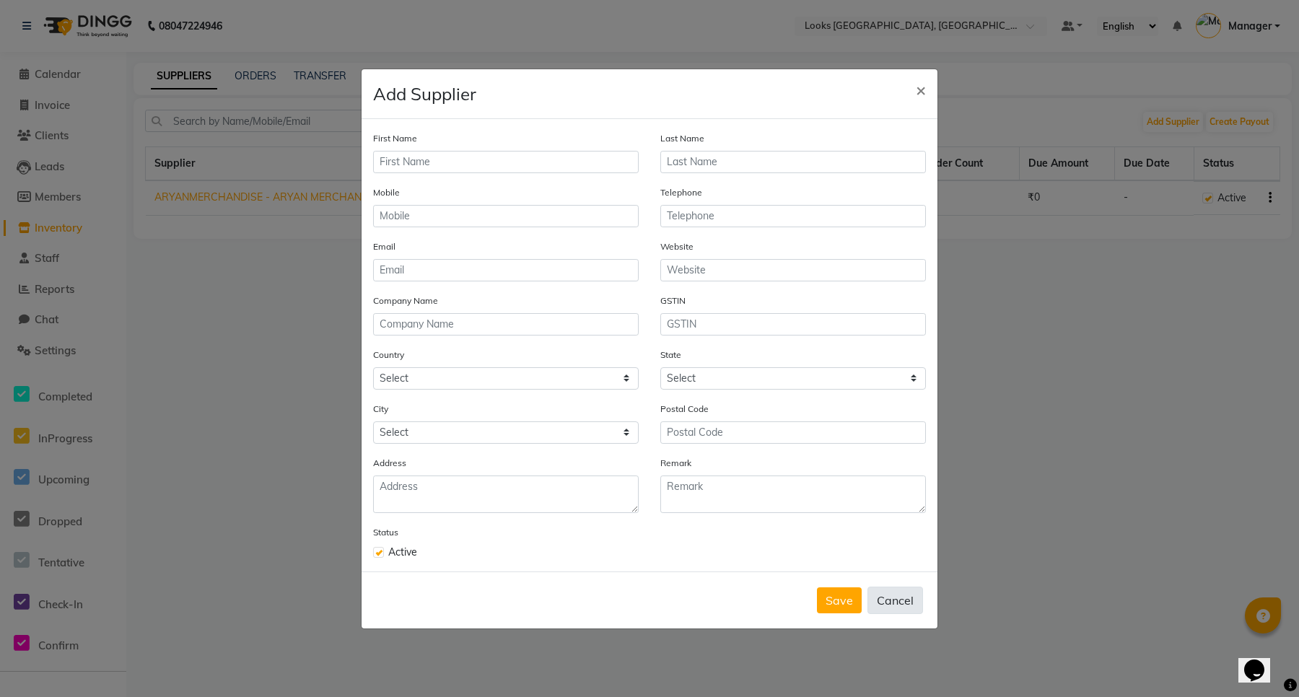
click at [909, 607] on button "Cancel" at bounding box center [895, 600] width 56 height 27
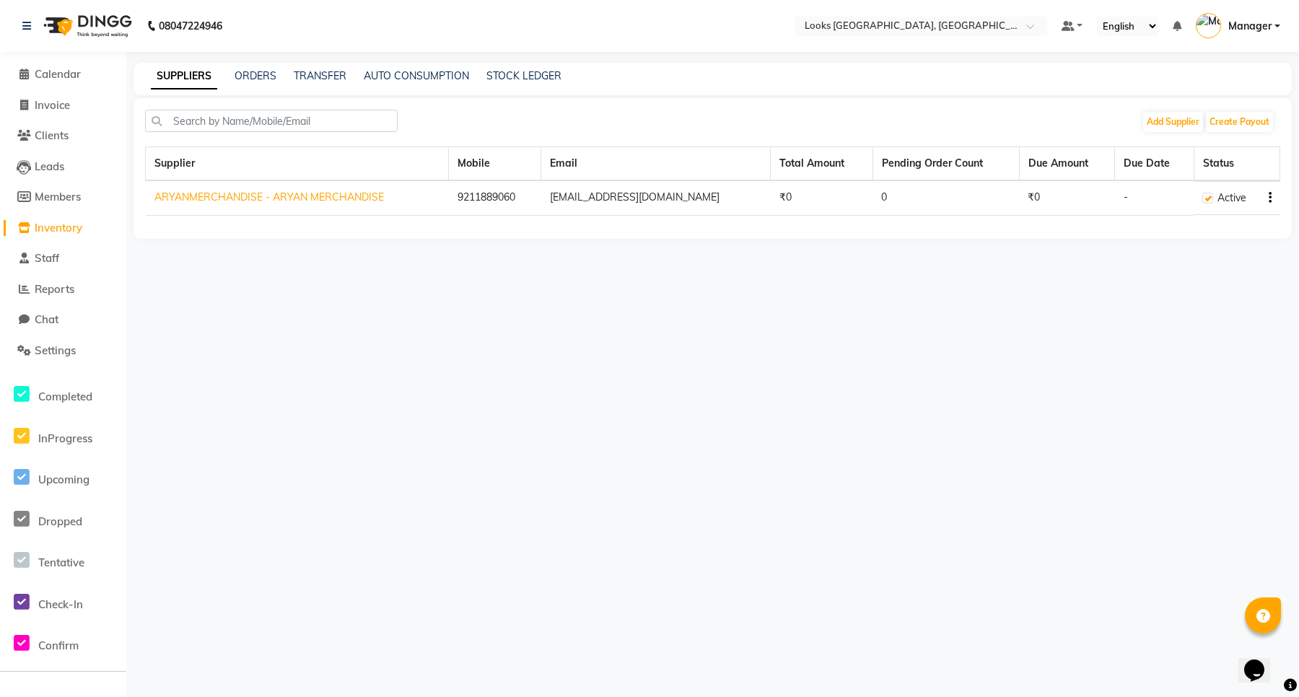
click at [66, 229] on span "Inventory" at bounding box center [59, 228] width 48 height 14
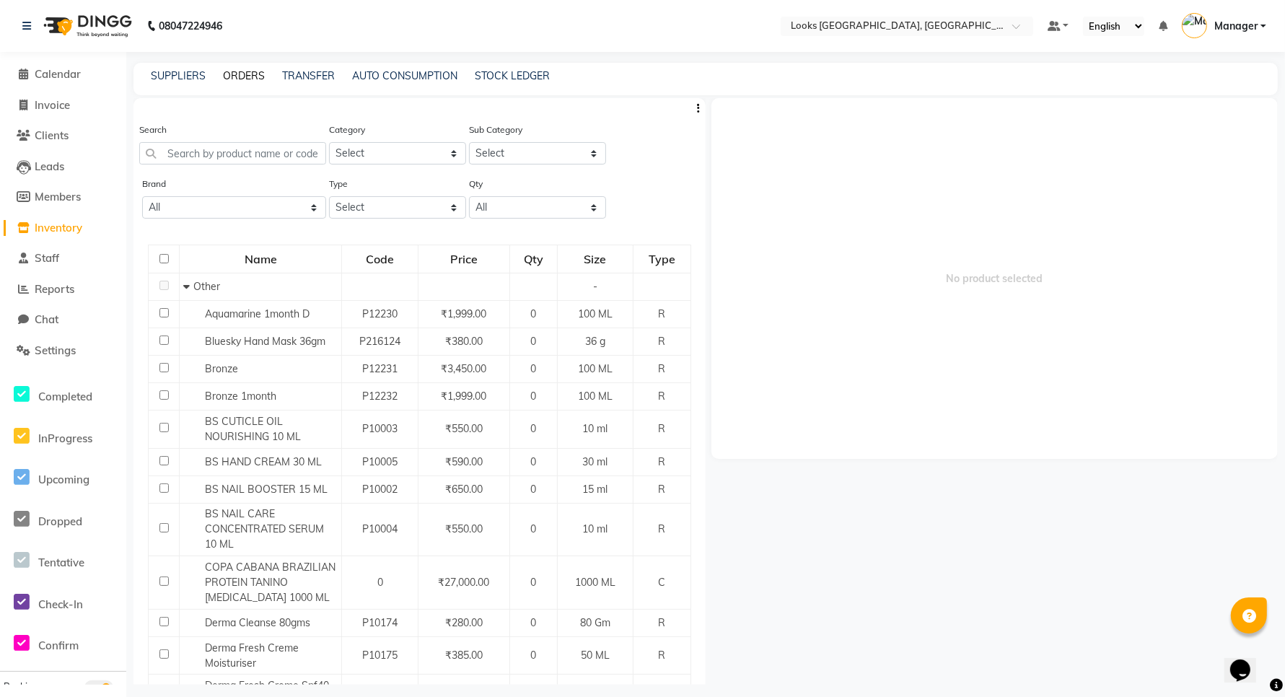
click at [242, 77] on link "ORDERS" at bounding box center [244, 75] width 42 height 13
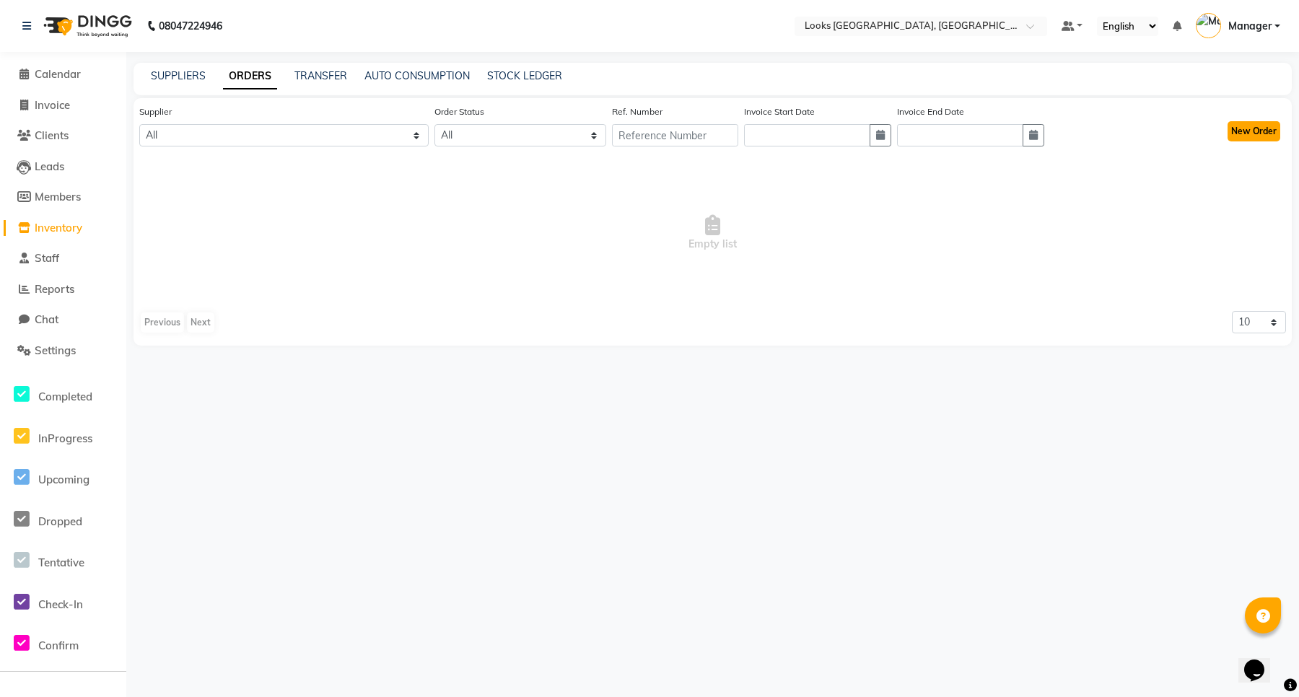
click at [1241, 134] on button "New Order" at bounding box center [1253, 131] width 53 height 20
select select "true"
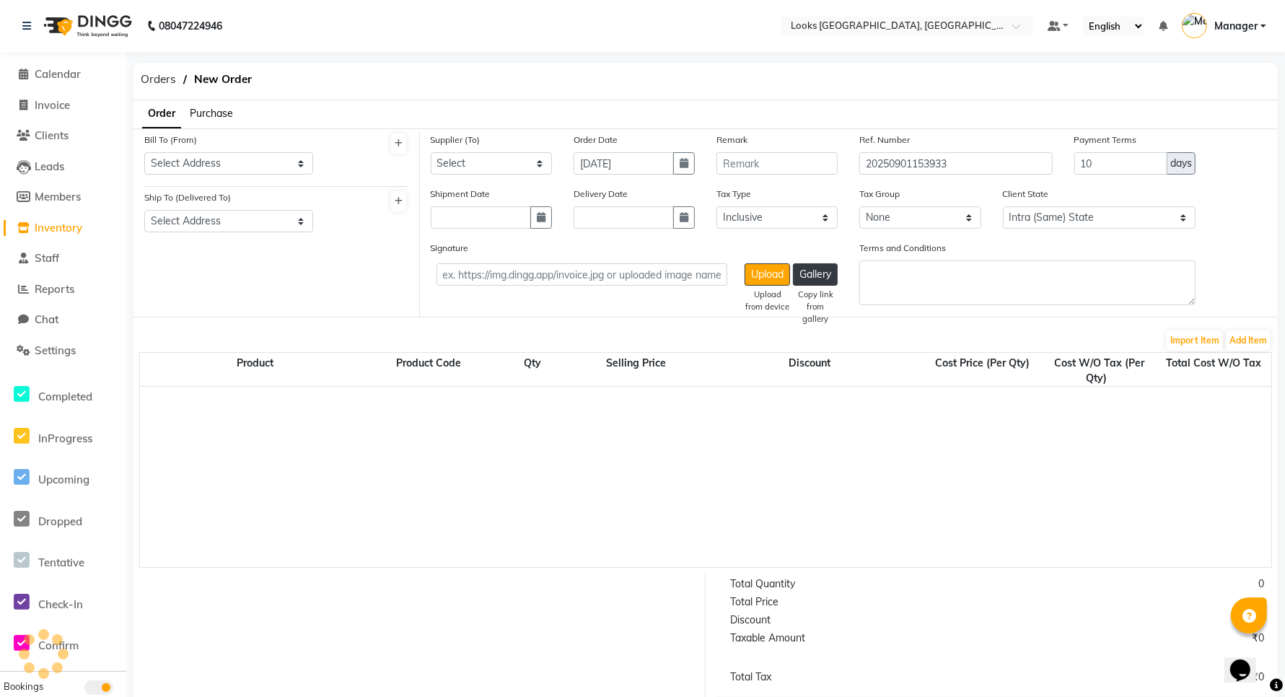
select select "4372"
click at [222, 114] on span "Purchase" at bounding box center [211, 113] width 43 height 13
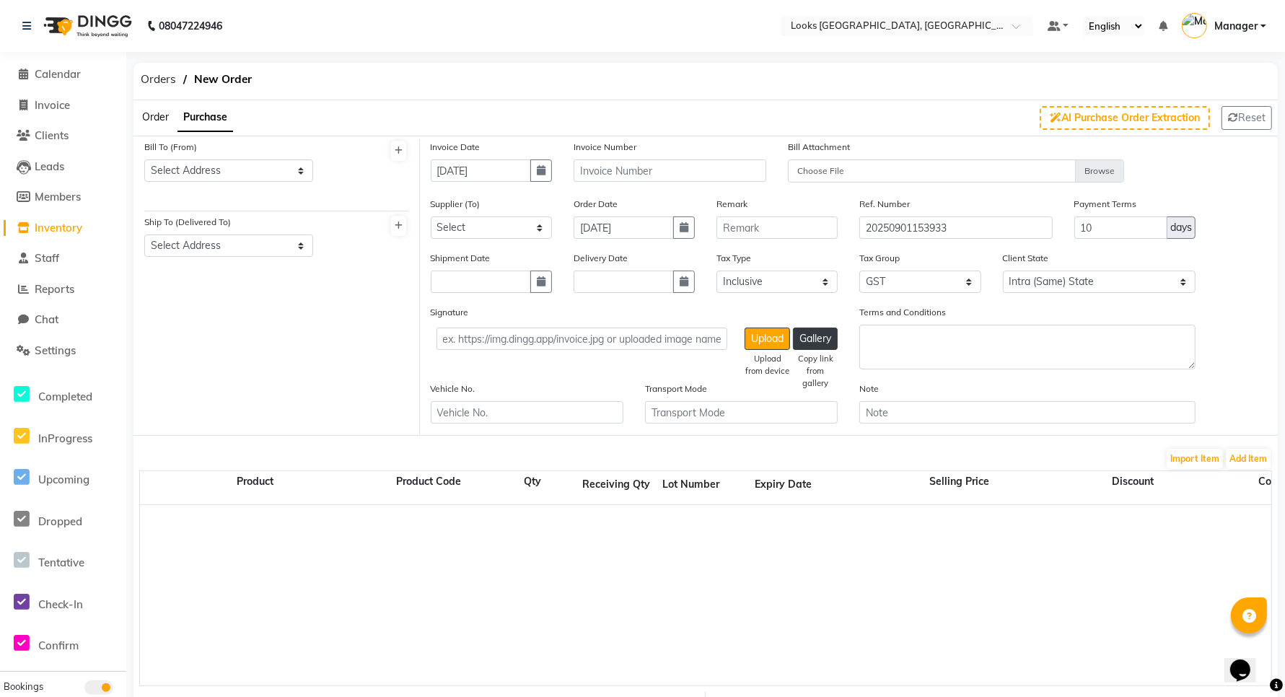
click at [146, 120] on span "Order" at bounding box center [155, 116] width 27 height 13
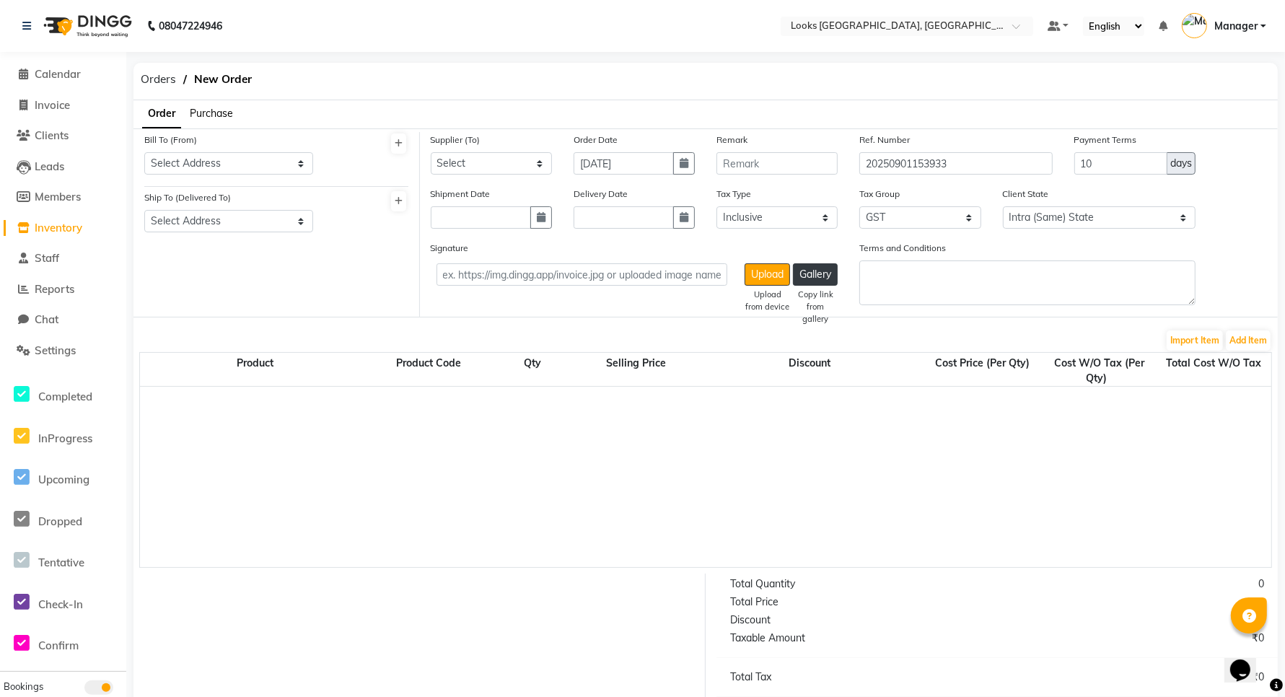
click at [217, 114] on span "Purchase" at bounding box center [211, 113] width 43 height 13
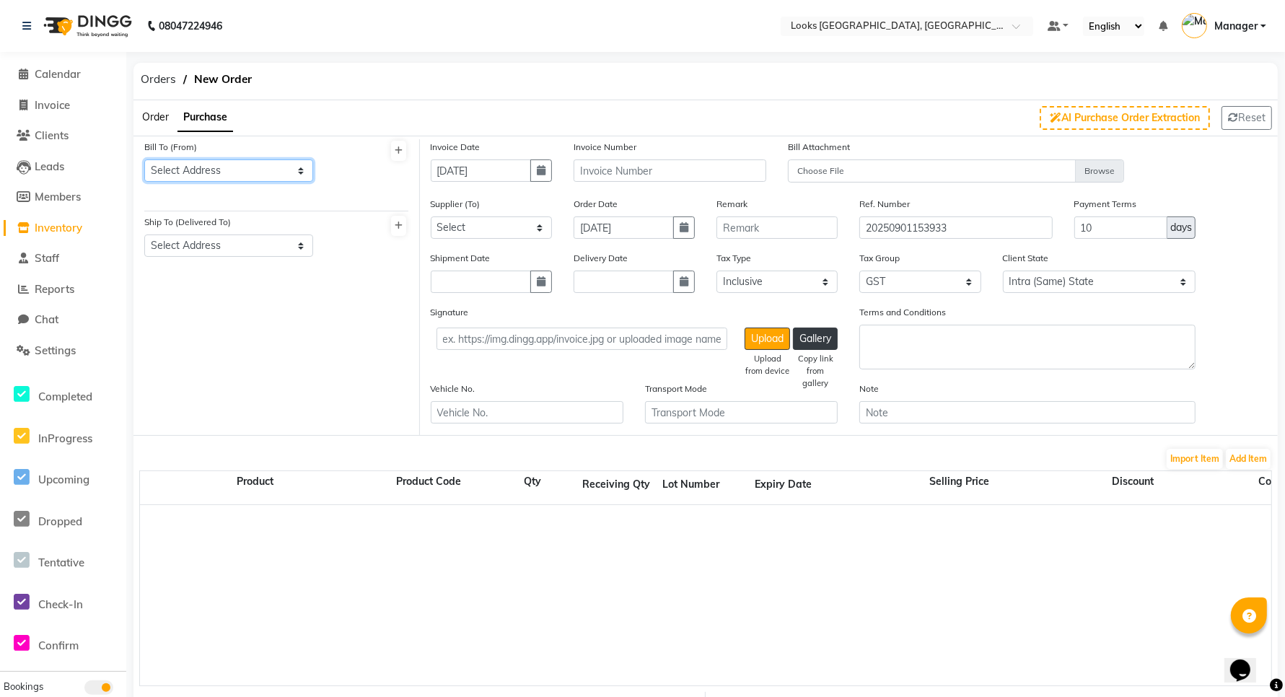
click at [220, 171] on select "Select Address [GEOGRAPHIC_DATA]" at bounding box center [228, 170] width 169 height 22
select select "1699"
click at [144, 159] on select "Select Address [GEOGRAPHIC_DATA]" at bounding box center [228, 170] width 169 height 22
click at [237, 246] on select "Select Address [GEOGRAPHIC_DATA]" at bounding box center [228, 245] width 169 height 22
select select "1700"
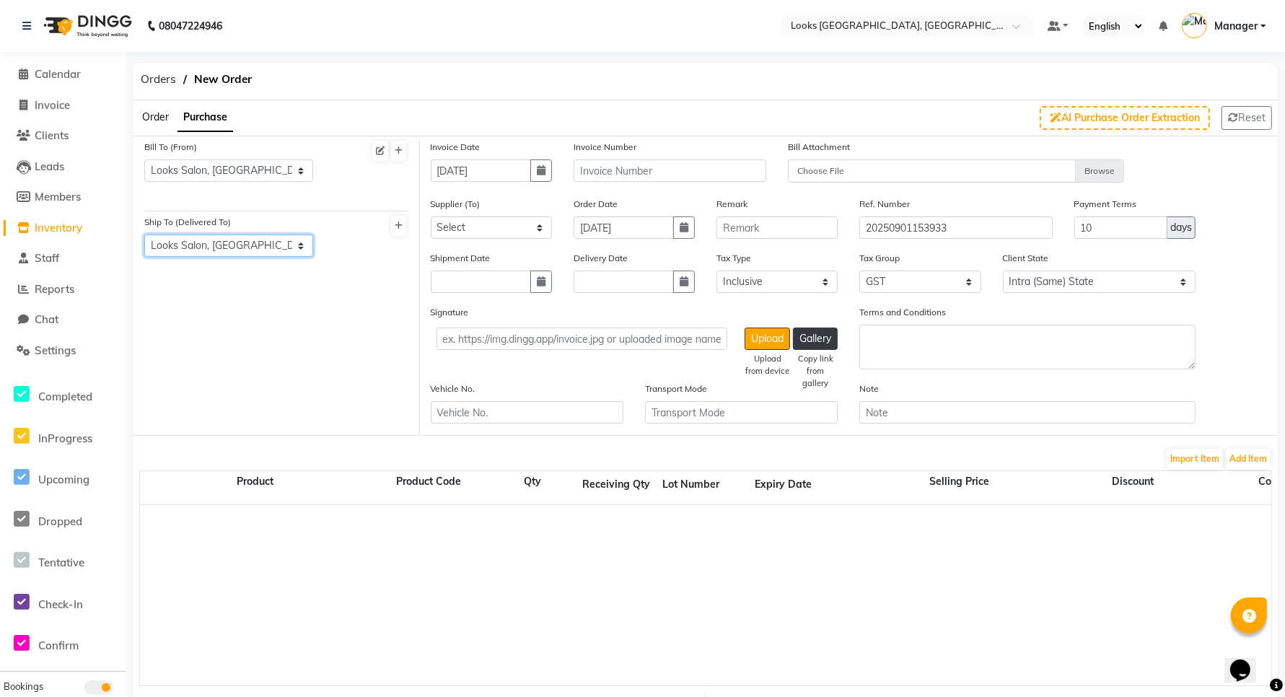
click at [144, 234] on select "Select Address [GEOGRAPHIC_DATA]" at bounding box center [228, 245] width 169 height 22
click at [507, 174] on input "[DATE]" at bounding box center [481, 170] width 100 height 22
select select "9"
select select "2025"
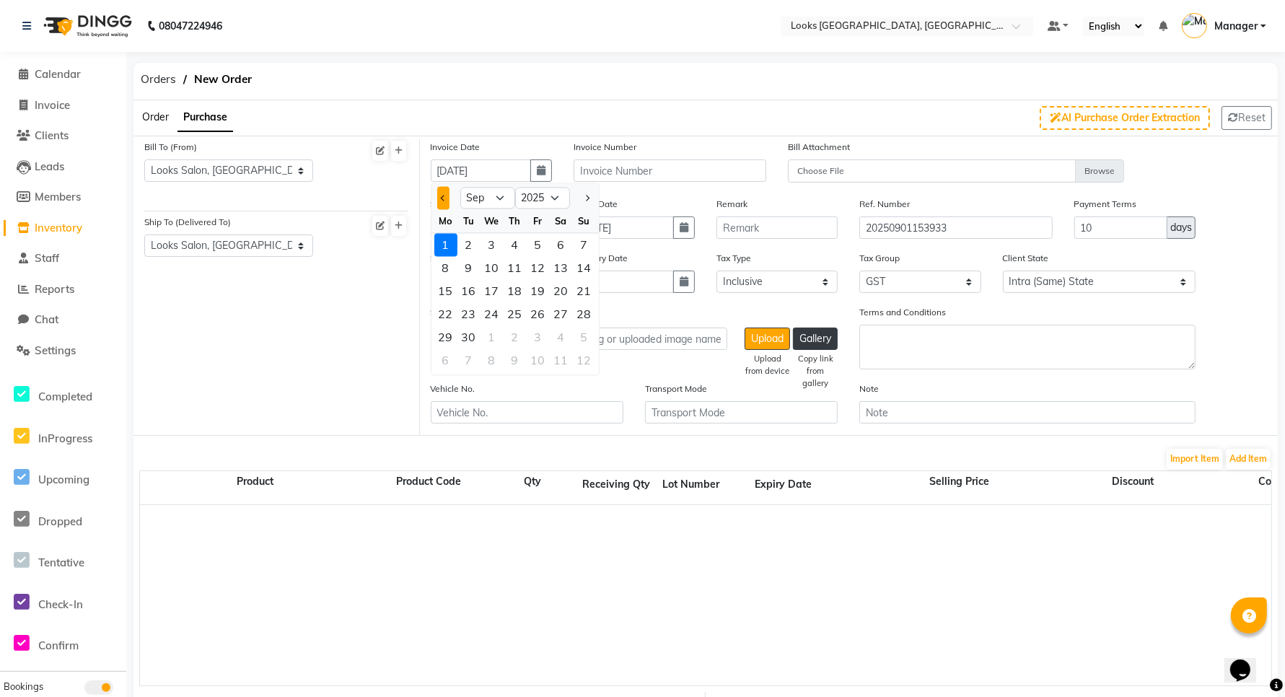
click at [440, 198] on button "Previous month" at bounding box center [443, 198] width 12 height 23
click at [588, 196] on span "Next month" at bounding box center [586, 198] width 6 height 6
select select "9"
click at [446, 243] on div "1" at bounding box center [445, 245] width 23 height 23
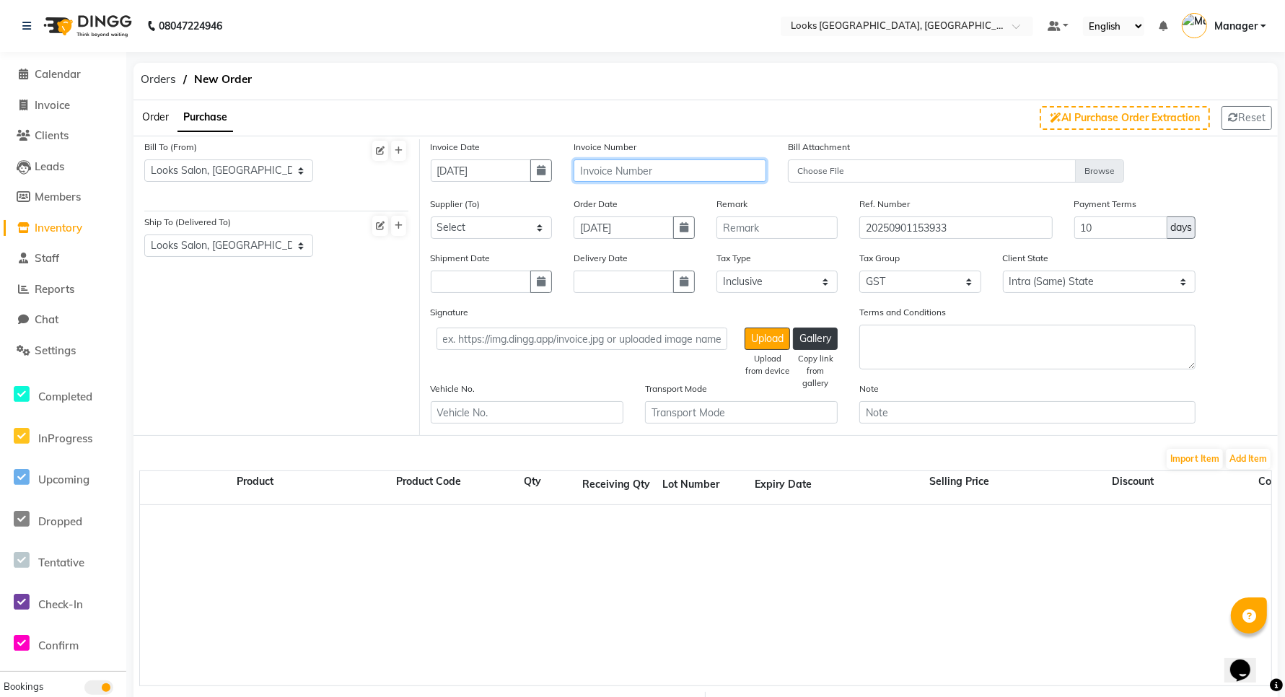
click at [654, 173] on input "text" at bounding box center [670, 170] width 193 height 22
type input "IN2500873"
click at [505, 222] on select "Select ARYANMERCHANDISE - ARYAN MERCHANDISE" at bounding box center [491, 227] width 121 height 22
select select "5757"
click at [431, 216] on select "Select ARYANMERCHANDISE - ARYAN MERCHANDISE" at bounding box center [491, 227] width 121 height 22
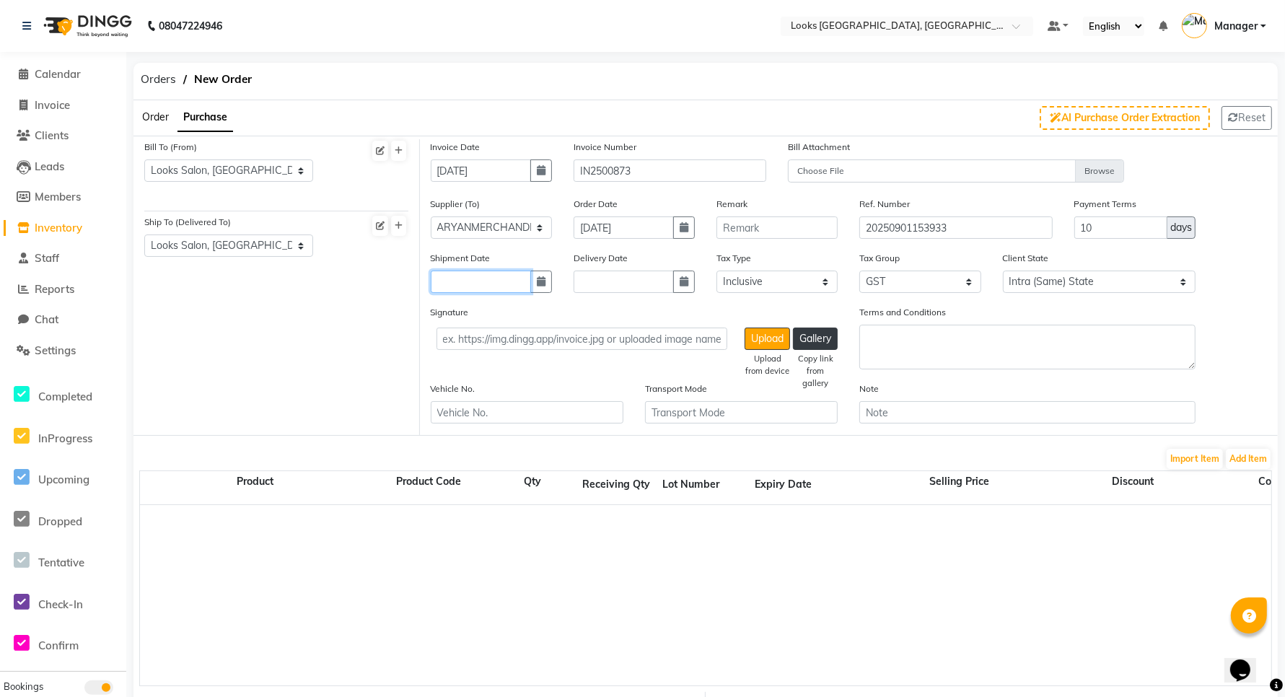
click at [509, 289] on input "text" at bounding box center [481, 282] width 100 height 22
select select "9"
select select "2025"
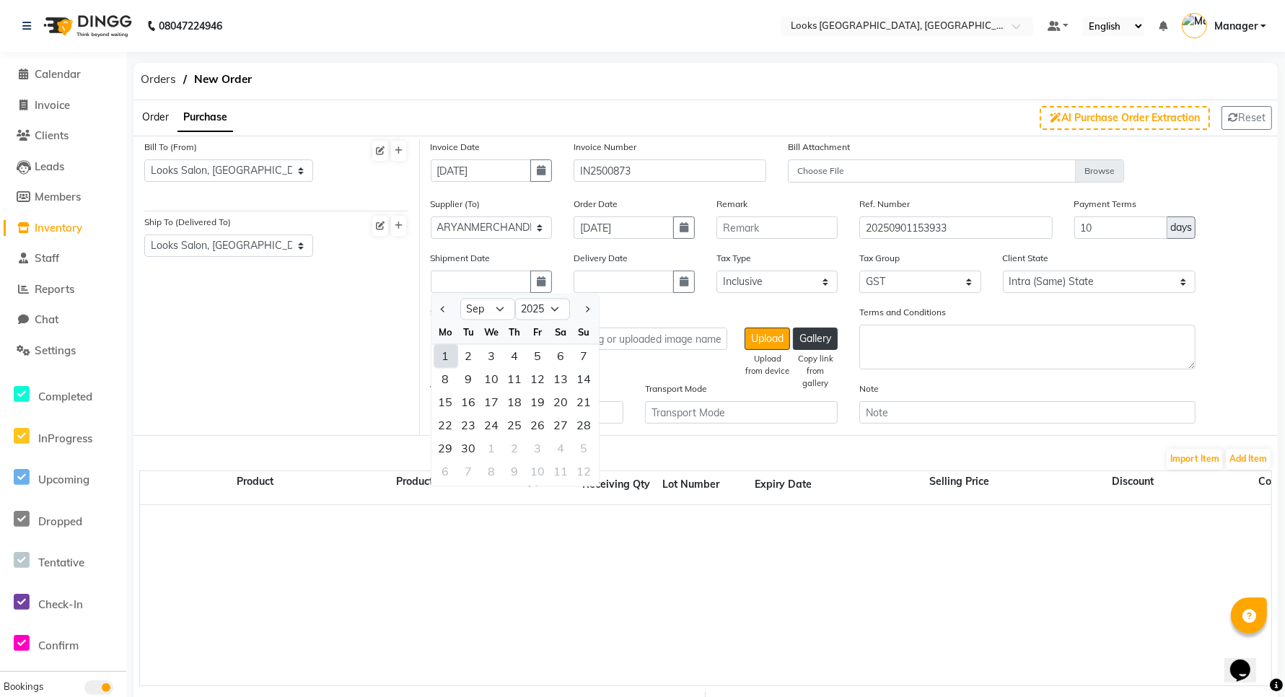
drag, startPoint x: 447, startPoint y: 354, endPoint x: 465, endPoint y: 343, distance: 20.7
click at [447, 354] on div "1" at bounding box center [445, 356] width 23 height 23
type input "[DATE]"
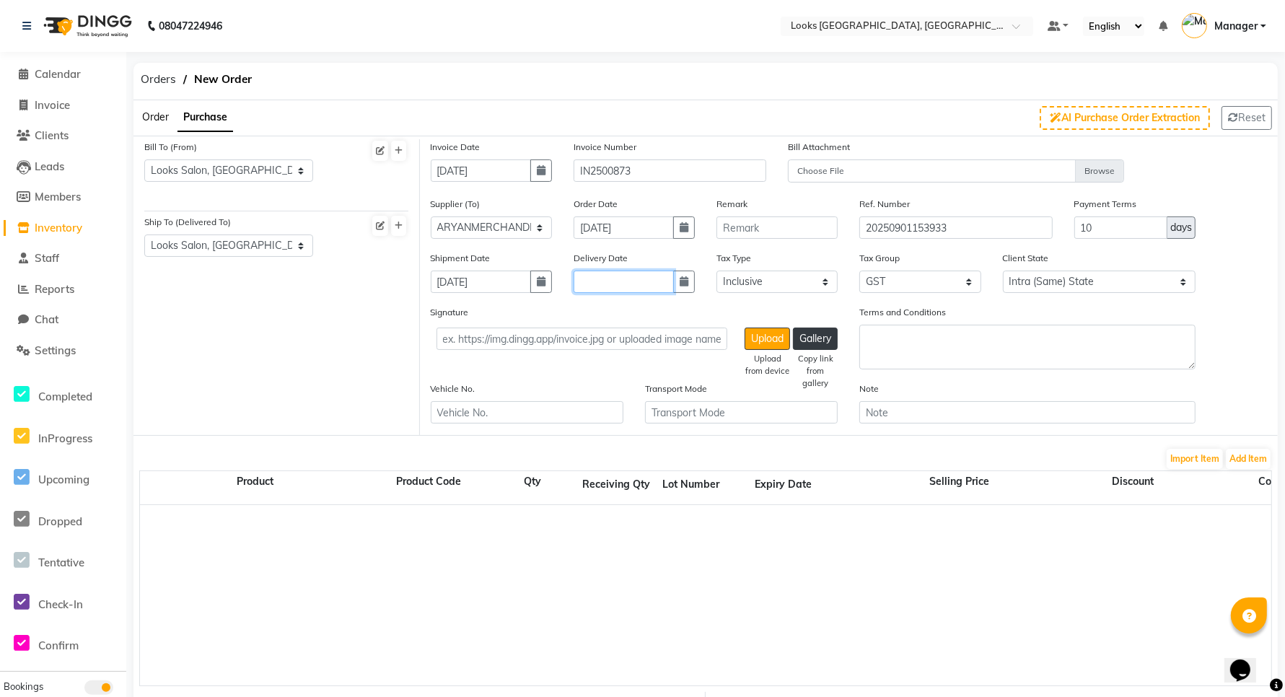
click at [640, 282] on input "text" at bounding box center [624, 282] width 100 height 22
select select "9"
select select "2025"
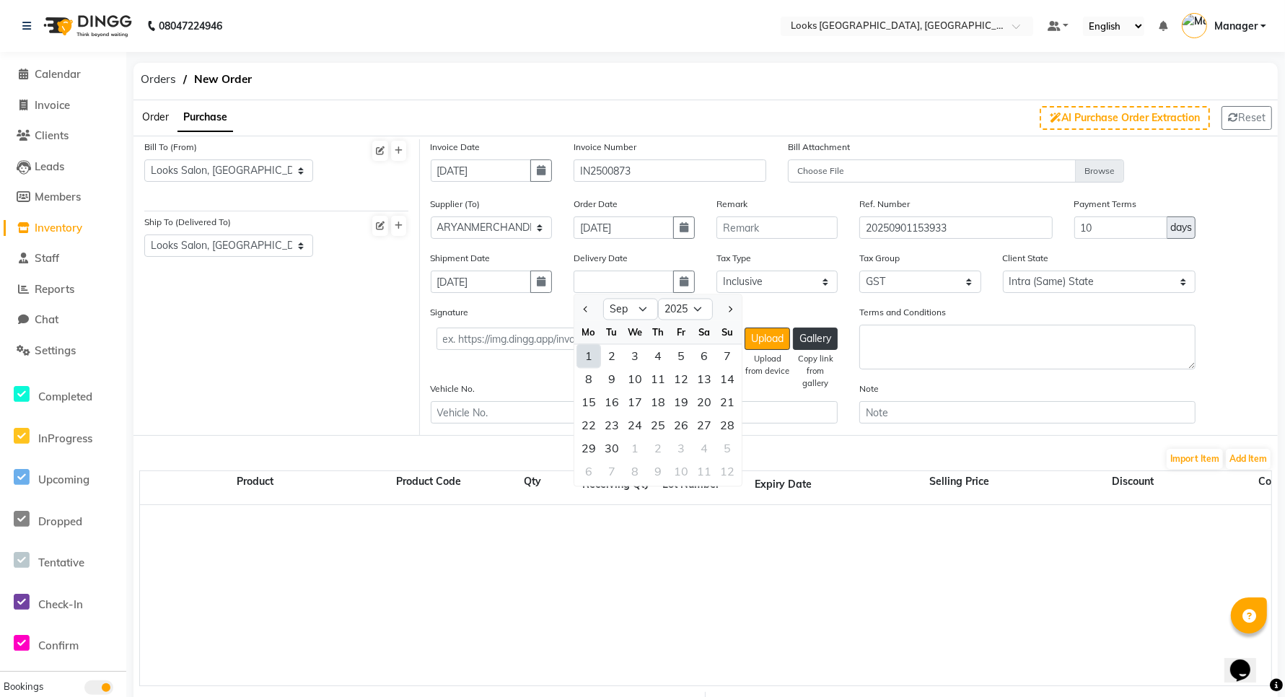
click at [589, 350] on div "1" at bounding box center [588, 356] width 23 height 23
type input "[DATE]"
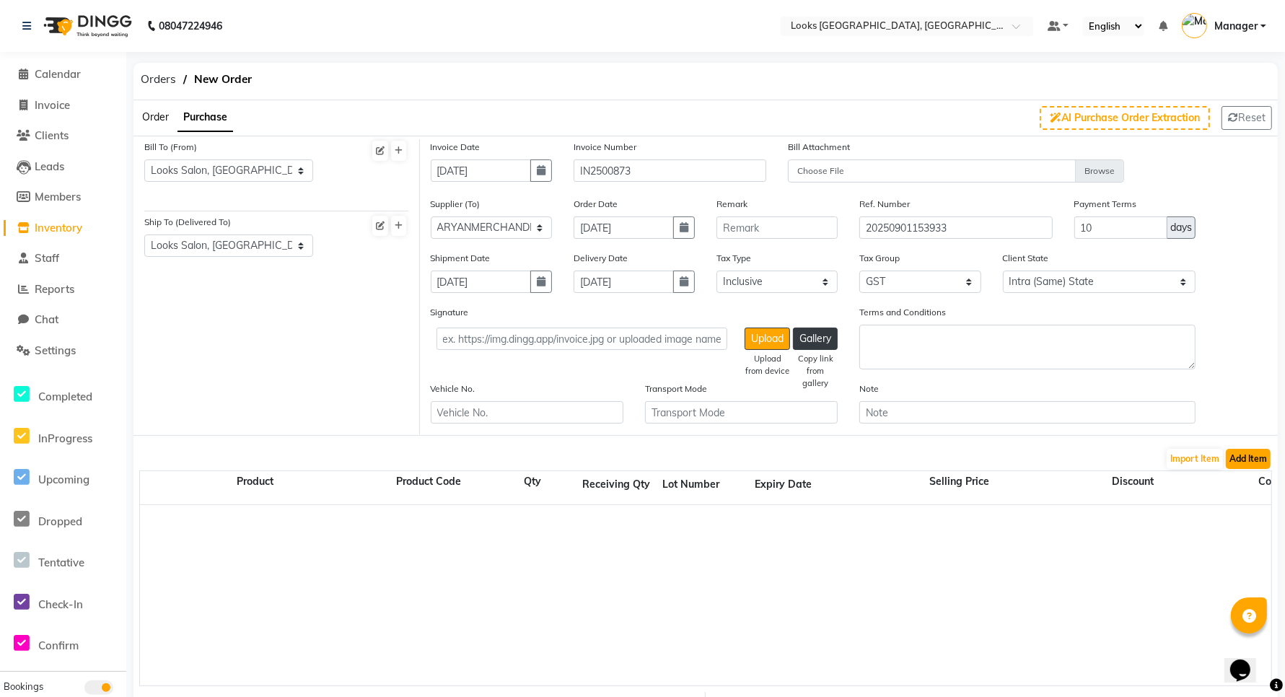
click at [1242, 455] on button "Add Item" at bounding box center [1248, 459] width 45 height 20
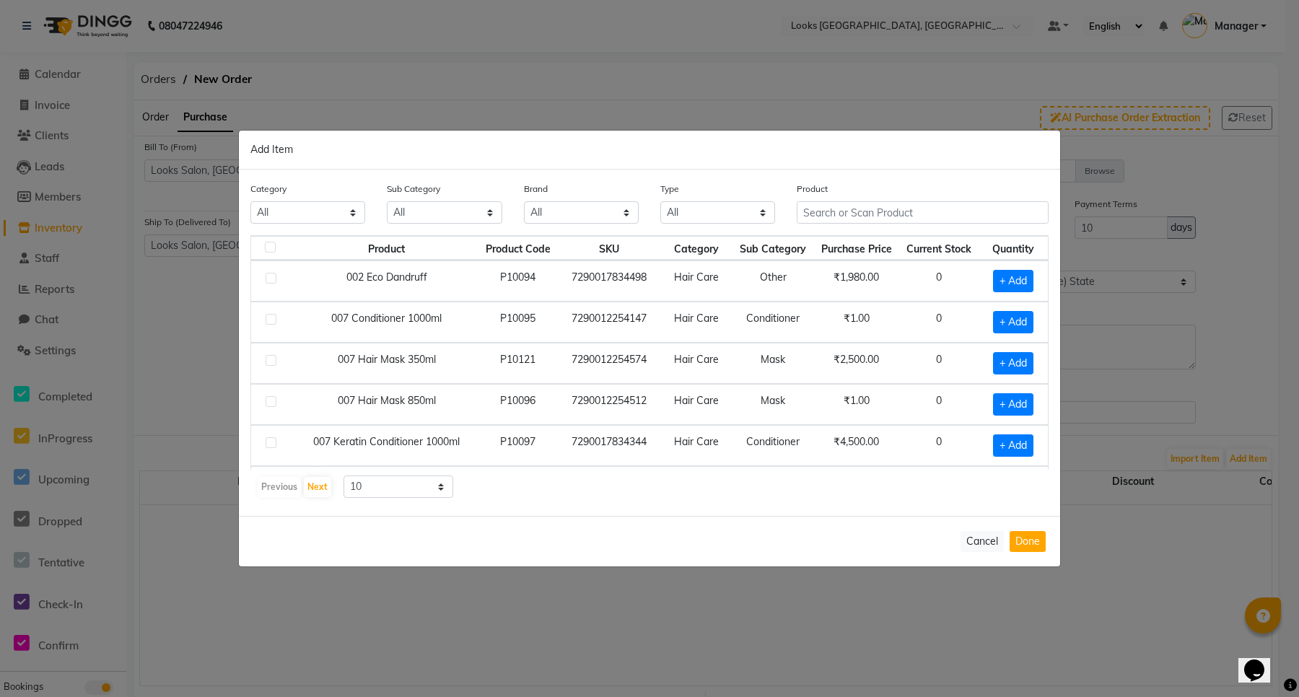
click at [835, 525] on div "Cancel Done" at bounding box center [649, 541] width 821 height 51
click at [842, 213] on input "text" at bounding box center [923, 212] width 252 height 22
click at [973, 546] on button "Cancel" at bounding box center [981, 541] width 43 height 21
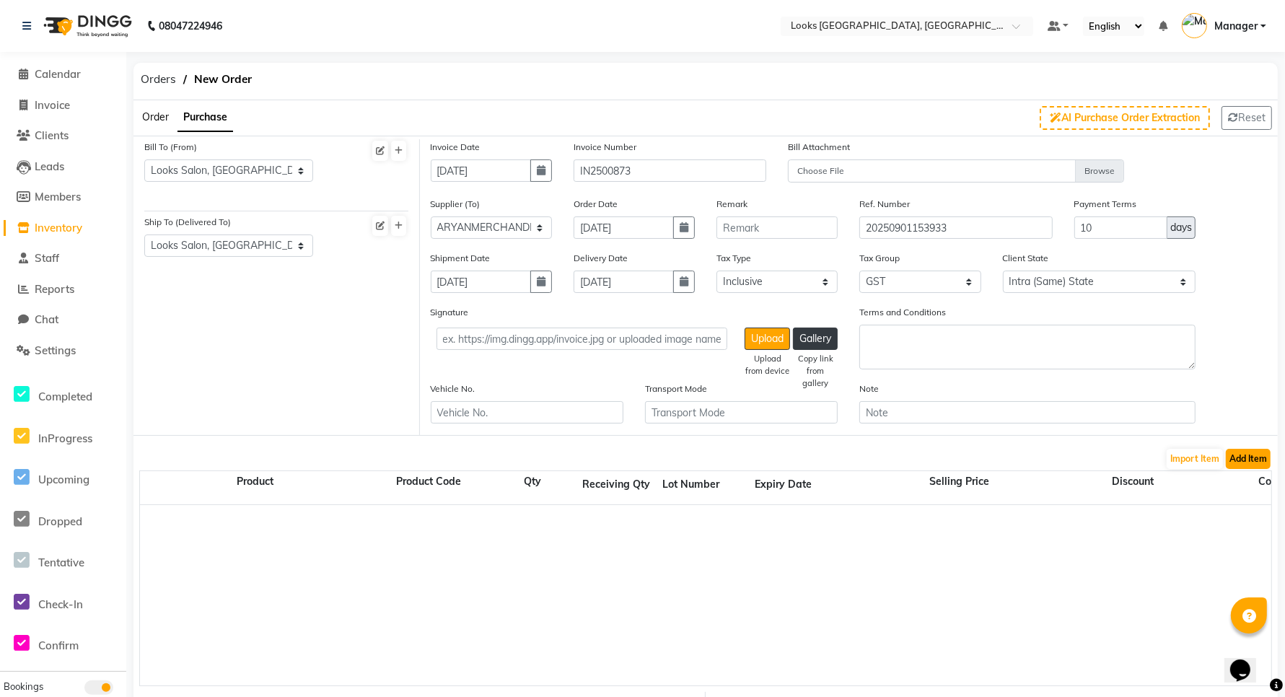
click at [1247, 455] on button "Add Item" at bounding box center [1248, 459] width 45 height 20
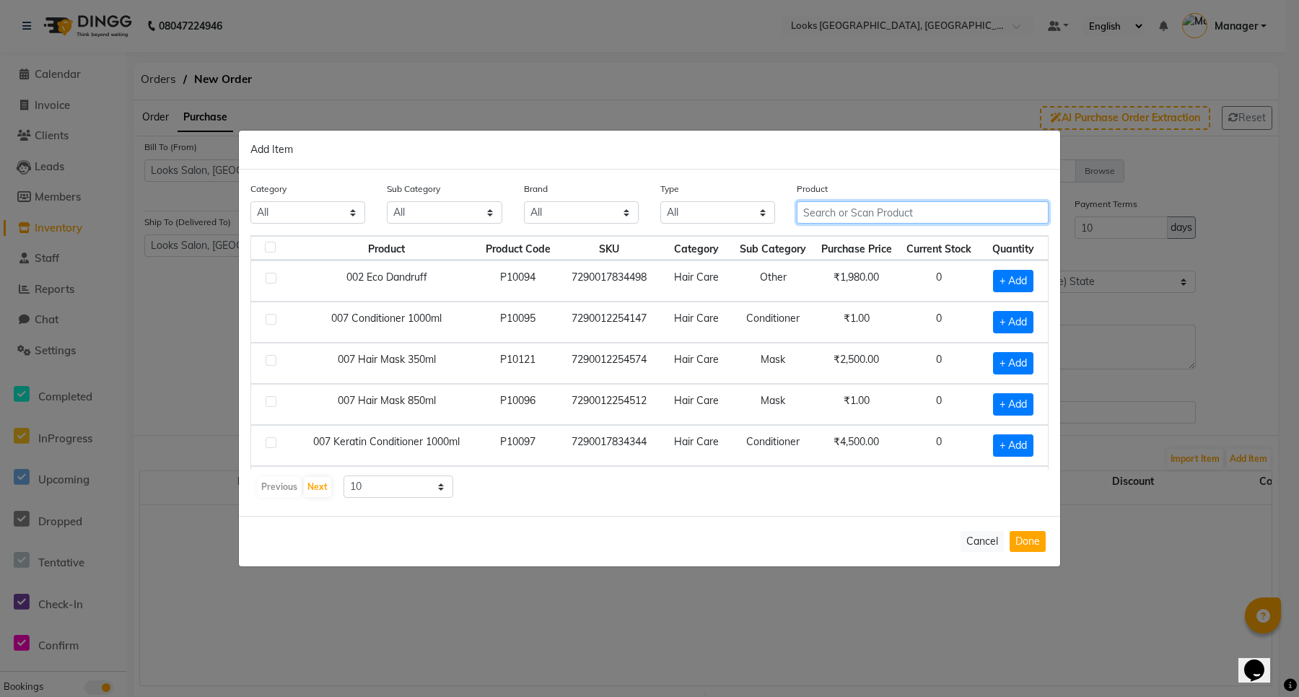
click at [838, 208] on input "text" at bounding box center [923, 212] width 252 height 22
click at [997, 279] on span "+ Add" at bounding box center [1013, 281] width 40 height 22
checkbox input "true"
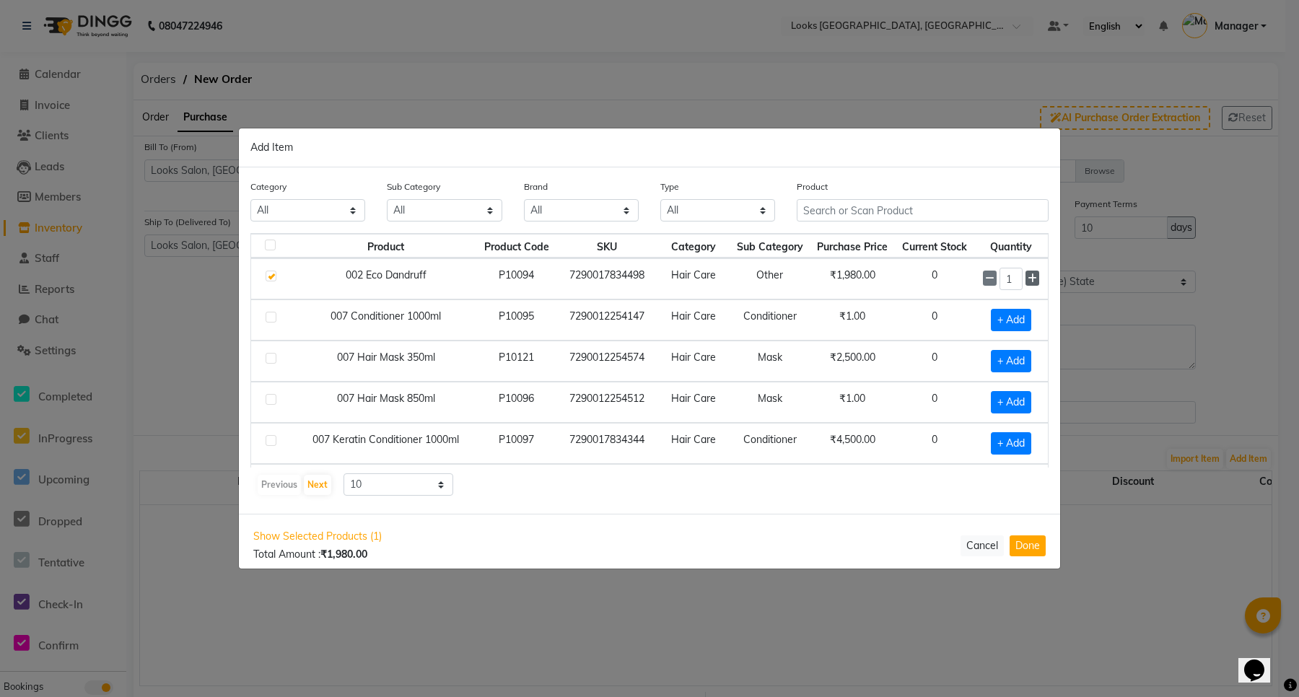
click at [1027, 279] on icon at bounding box center [1031, 278] width 9 height 10
click at [985, 279] on icon at bounding box center [989, 278] width 9 height 10
click at [1027, 275] on icon at bounding box center [1031, 278] width 9 height 10
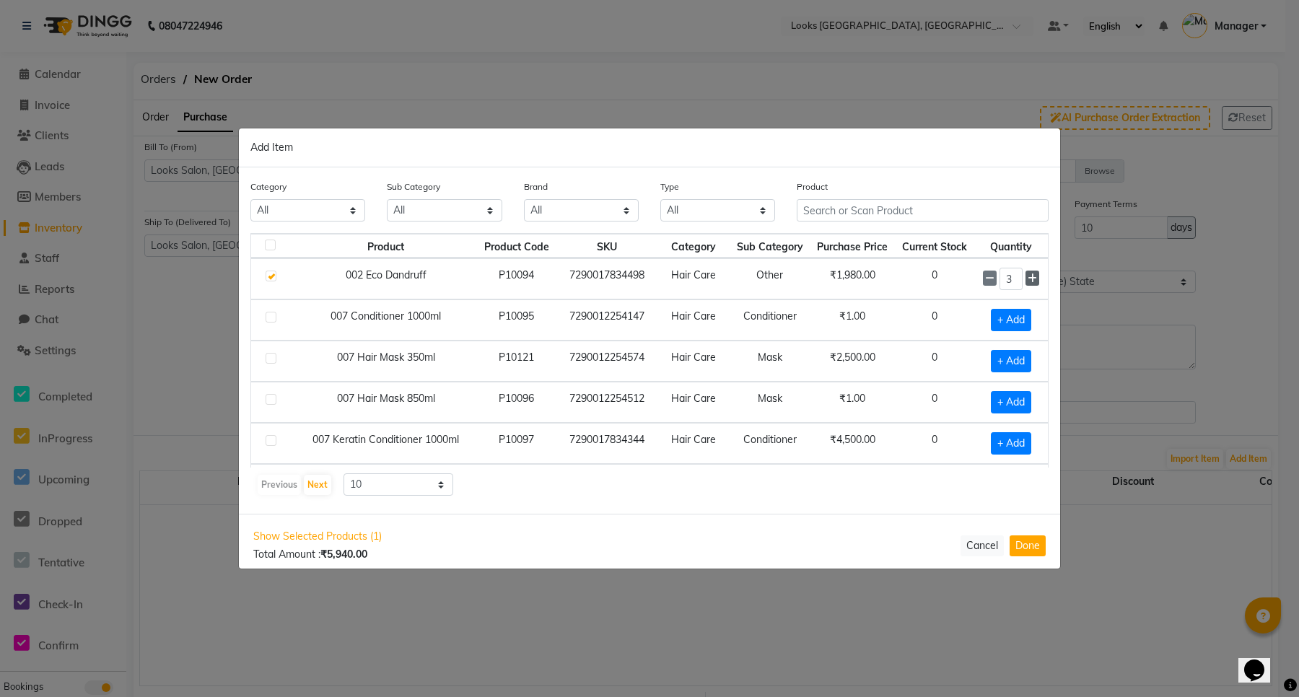
type input "4"
click at [1035, 552] on button "Done" at bounding box center [1027, 545] width 36 height 21
select select "4392"
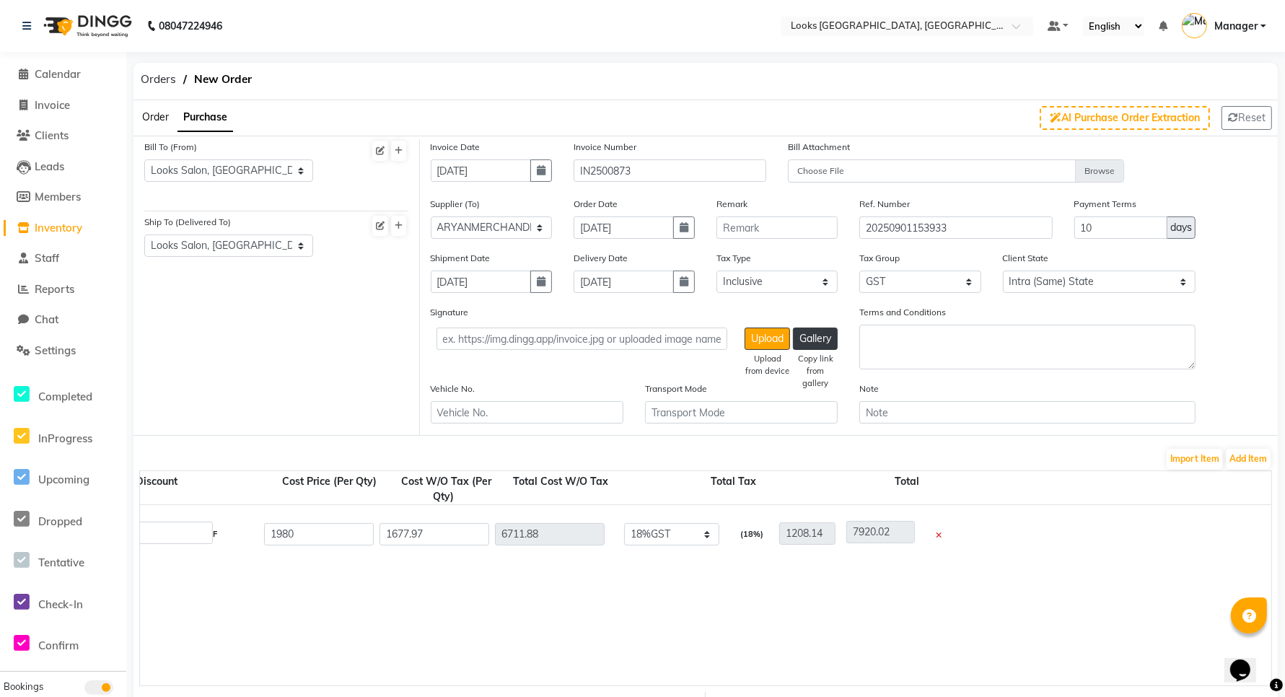
scroll to position [0, 979]
click at [935, 532] on icon at bounding box center [936, 536] width 6 height 8
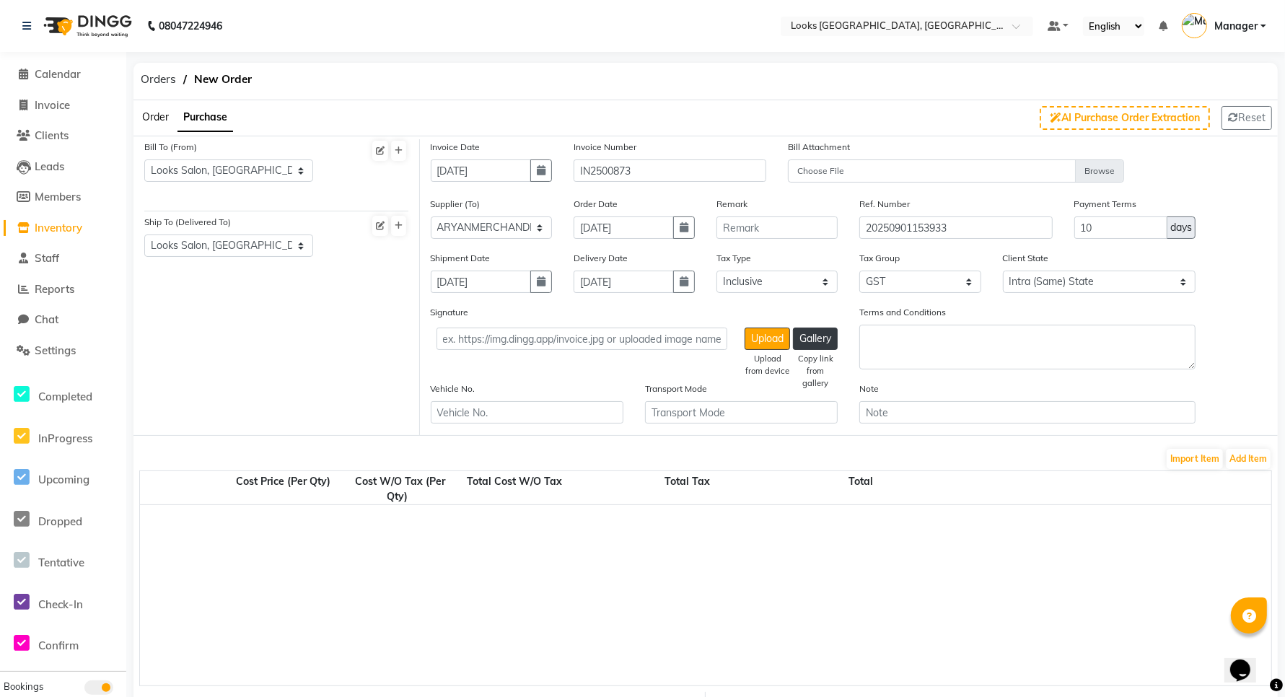
scroll to position [319, 0]
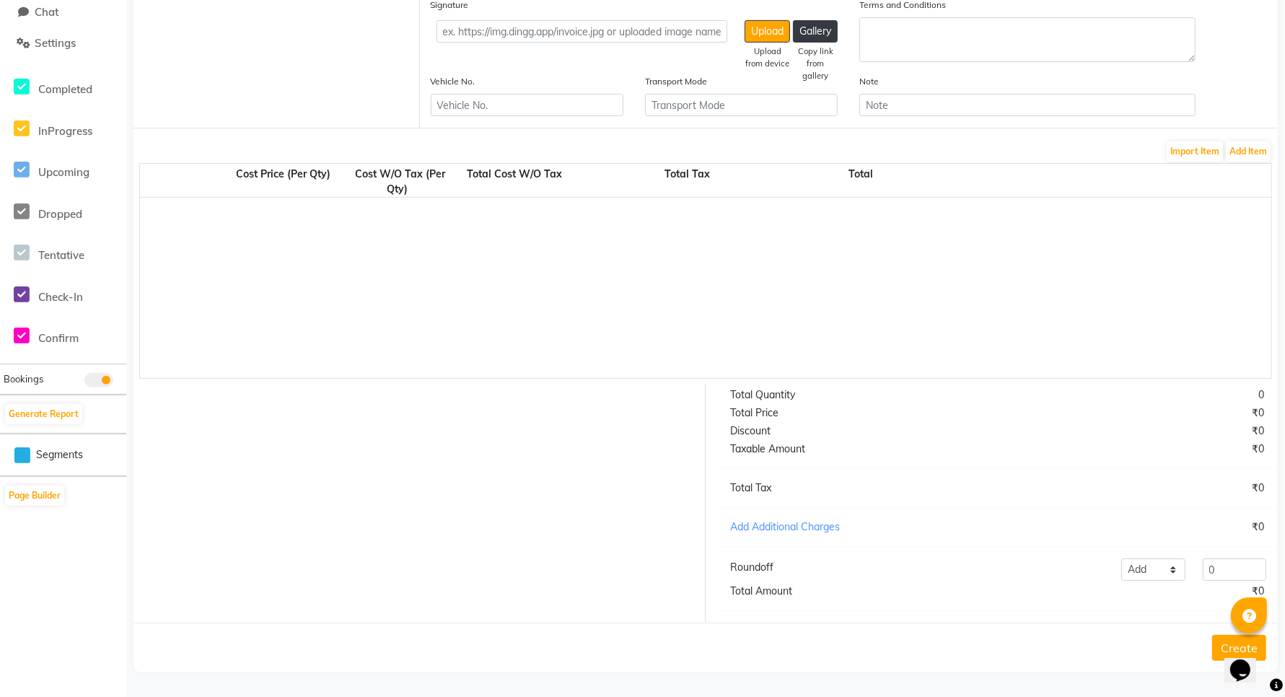
click at [1277, 685] on icon at bounding box center [1276, 685] width 13 height 13
click at [1278, 684] on icon at bounding box center [1276, 685] width 13 height 13
click at [1276, 685] on icon at bounding box center [1276, 685] width 13 height 13
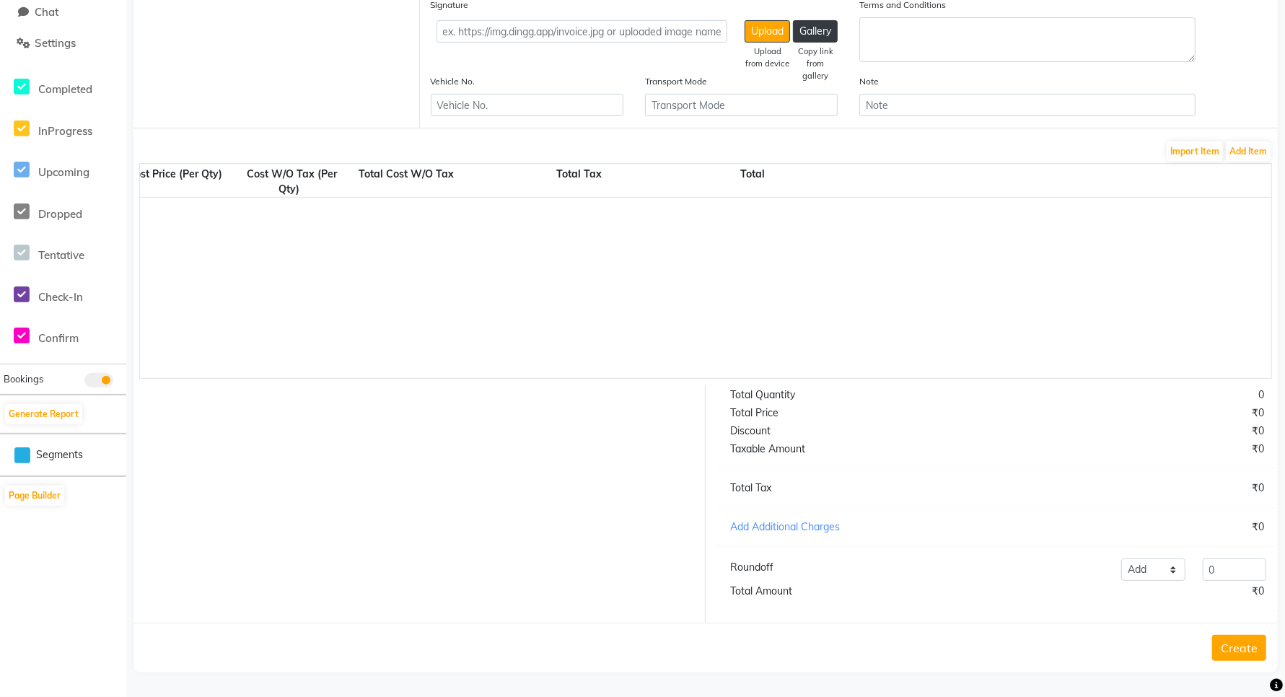
click at [1277, 684] on icon at bounding box center [1276, 685] width 13 height 13
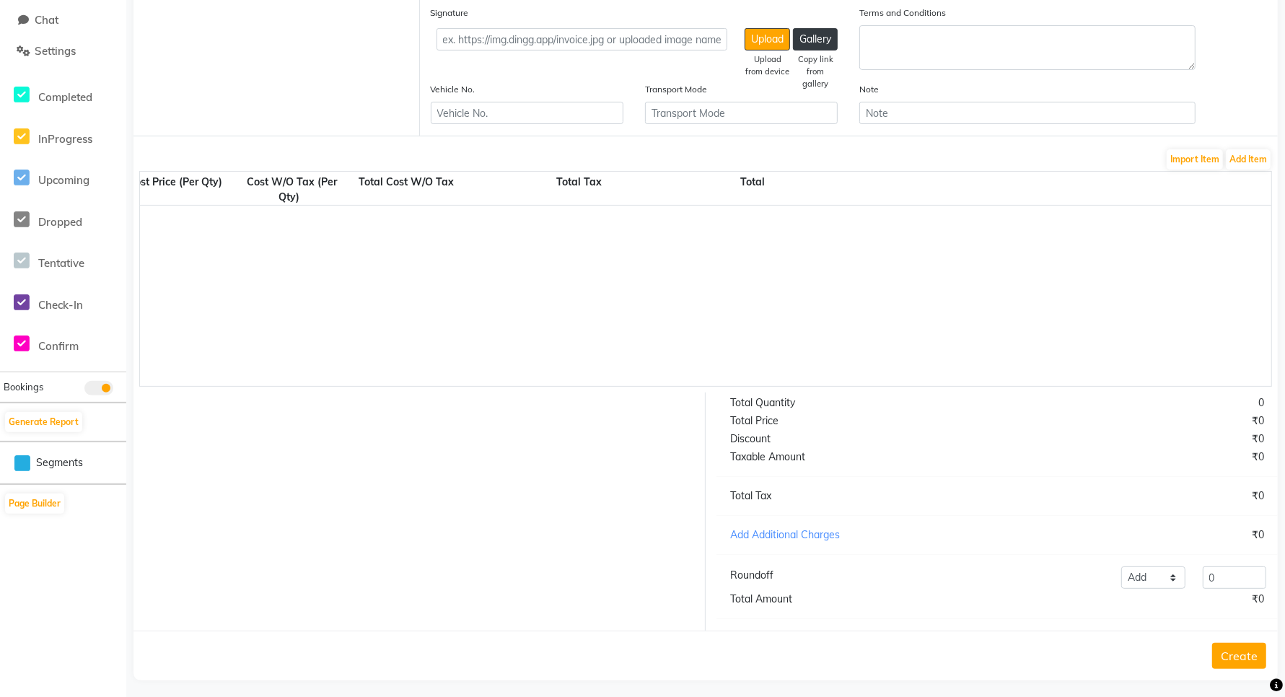
scroll to position [319, 0]
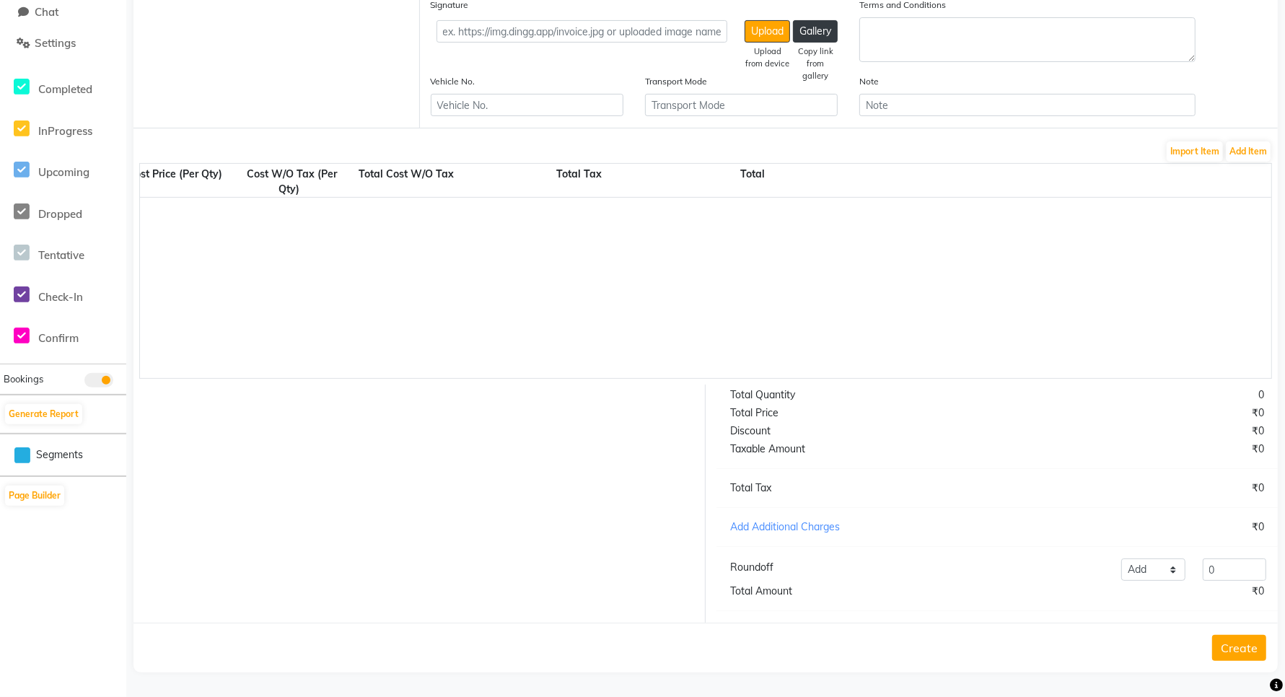
click at [1275, 689] on icon at bounding box center [1276, 685] width 13 height 13
click at [1249, 667] on icon "Chat widget" at bounding box center [1239, 670] width 20 height 22
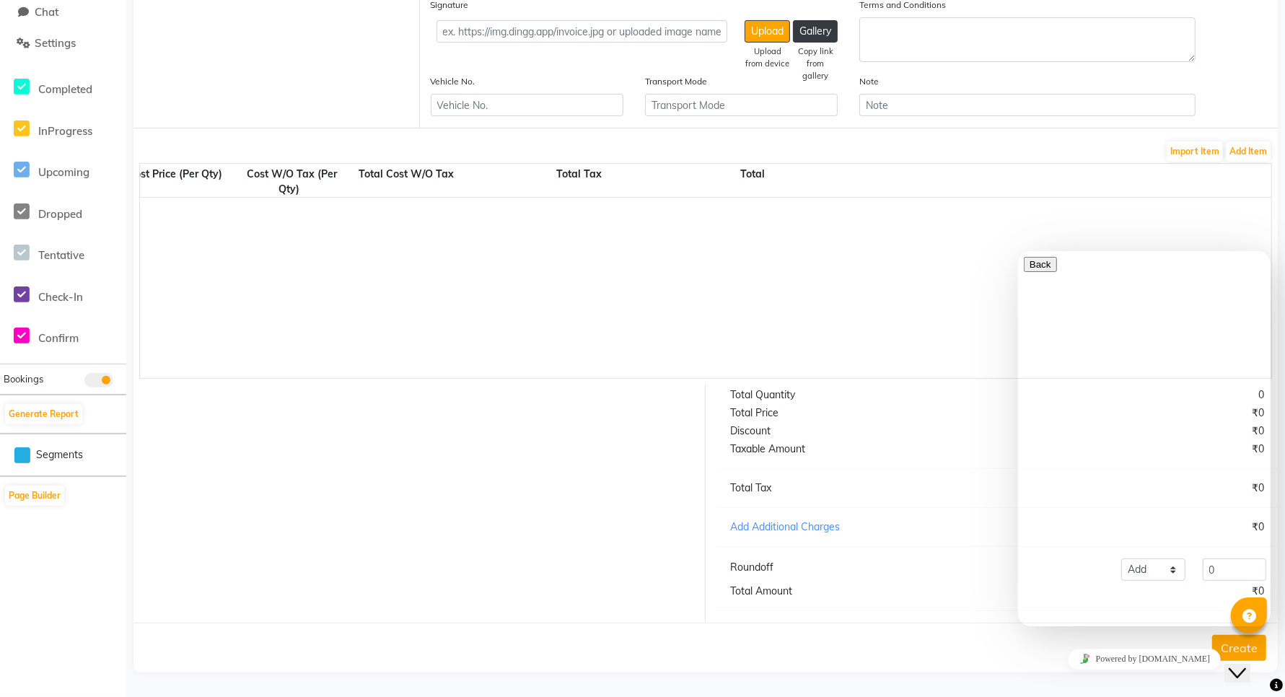
click at [1245, 666] on icon "Close Chat This icon closes the chat window." at bounding box center [1236, 672] width 17 height 17
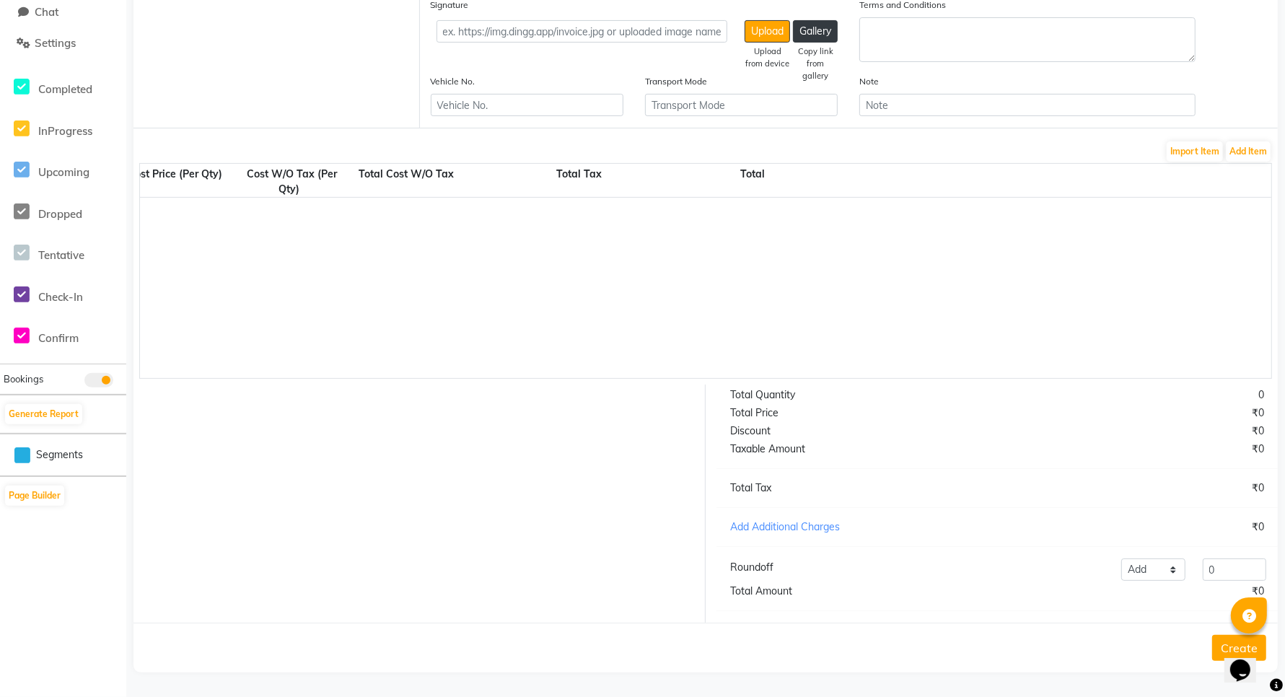
click at [1245, 619] on icon at bounding box center [1249, 617] width 14 height 14
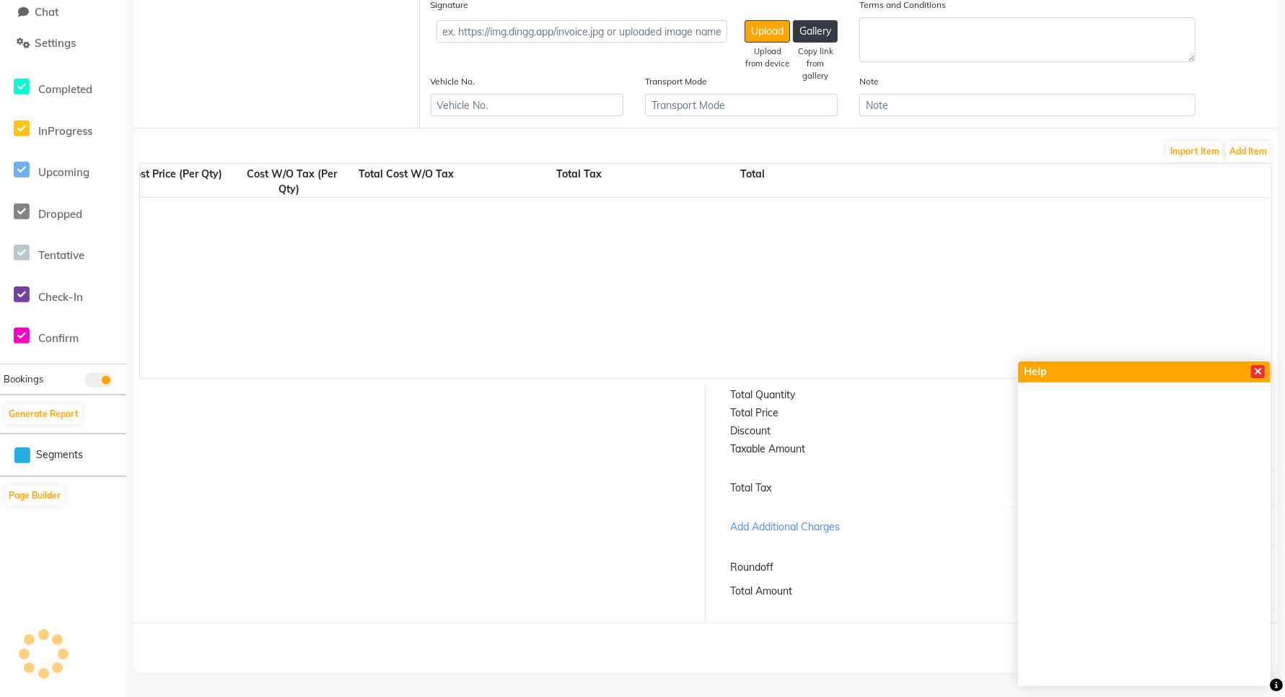
click at [1263, 368] on span at bounding box center [1258, 371] width 14 height 13
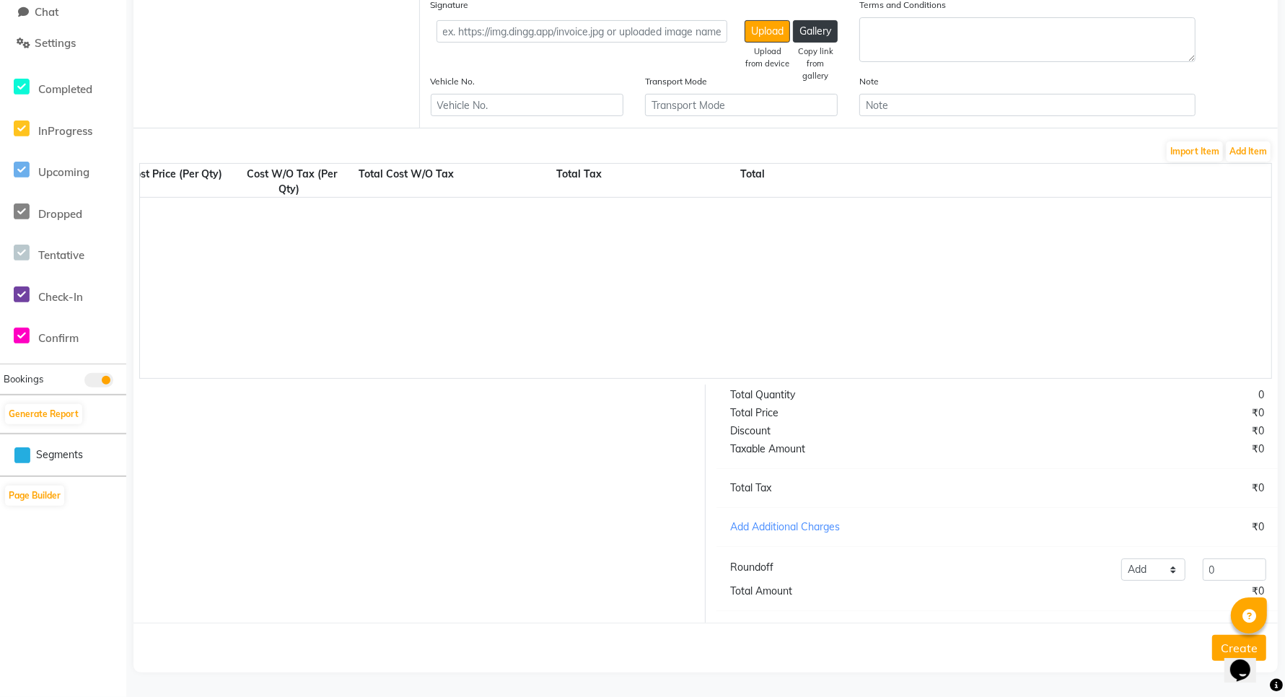
click at [1276, 686] on icon at bounding box center [1276, 685] width 13 height 13
click at [1275, 683] on icon at bounding box center [1276, 685] width 13 height 13
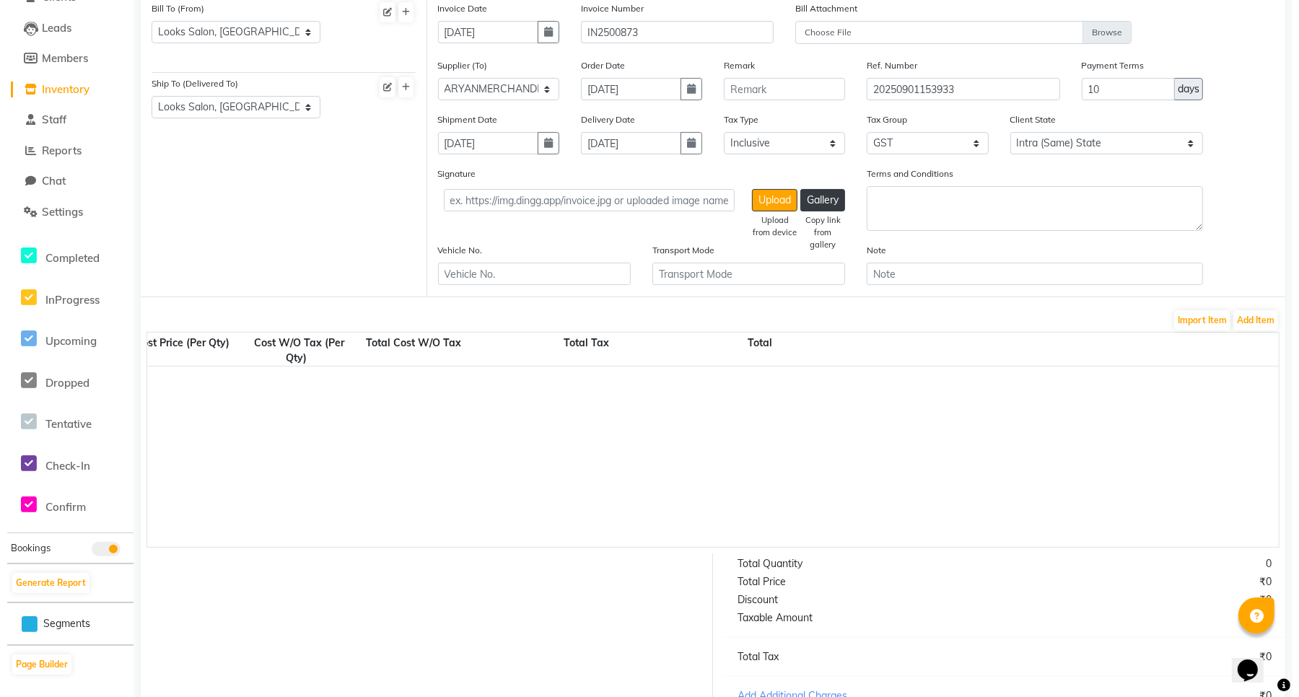
scroll to position [0, 0]
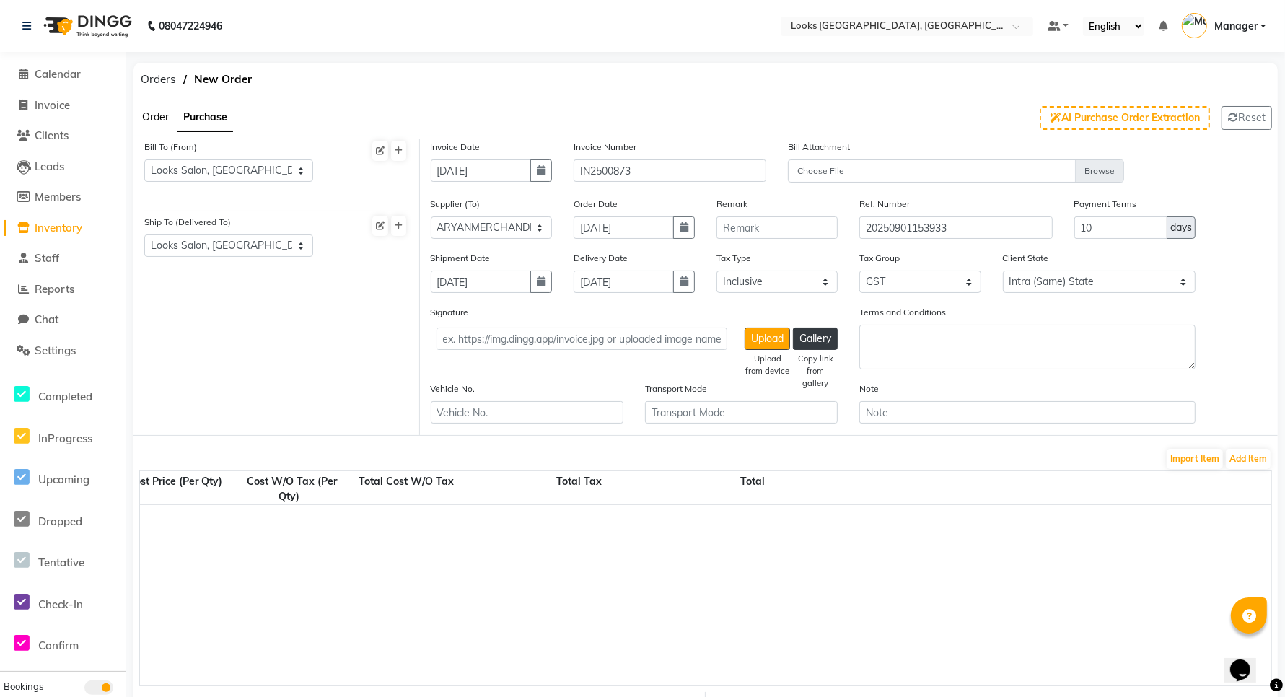
click at [1279, 688] on icon at bounding box center [1276, 685] width 13 height 13
click at [1279, 684] on icon at bounding box center [1276, 685] width 13 height 13
click at [1248, 615] on icon at bounding box center [1249, 617] width 14 height 14
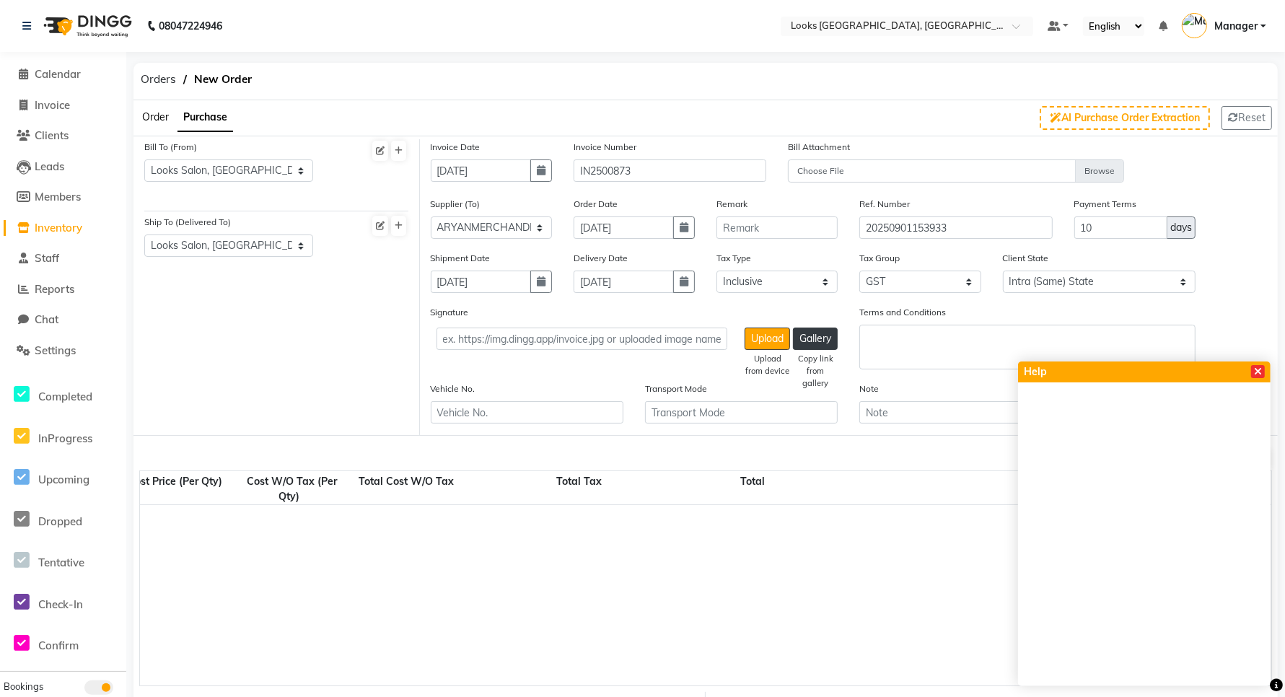
click at [1255, 370] on icon at bounding box center [1258, 372] width 8 height 10
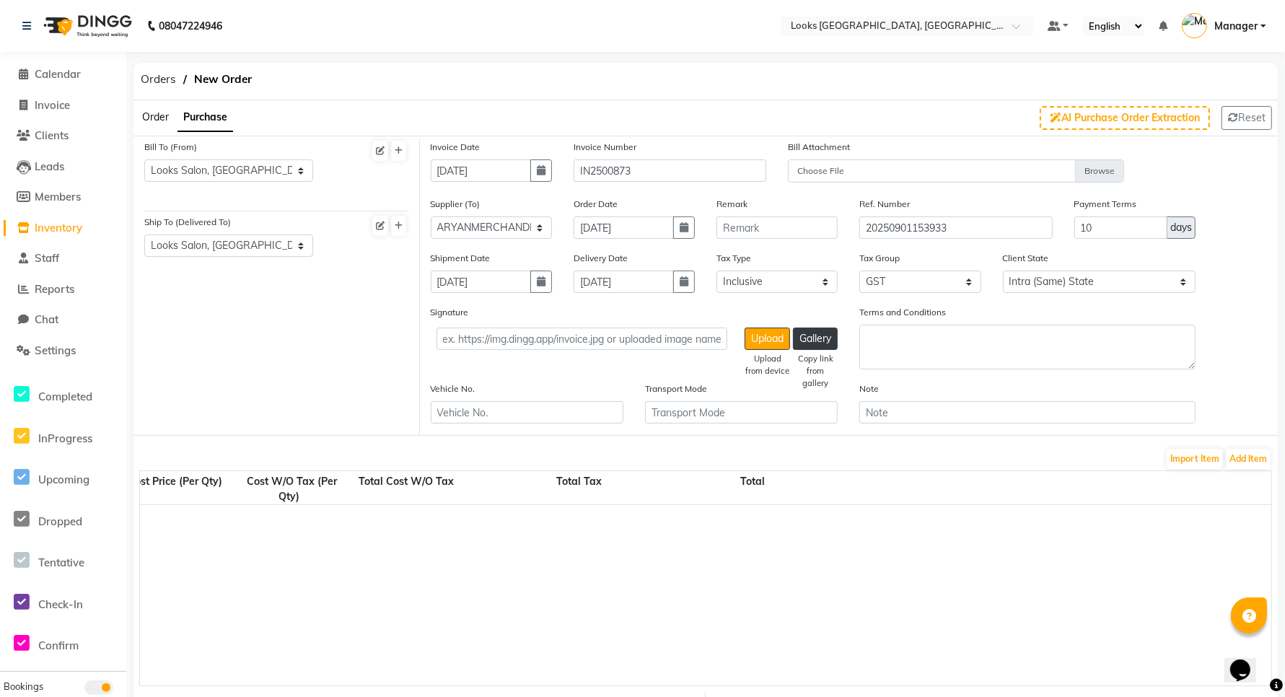
click at [1277, 680] on icon at bounding box center [1276, 685] width 13 height 13
click at [63, 234] on link "Inventory" at bounding box center [63, 228] width 119 height 17
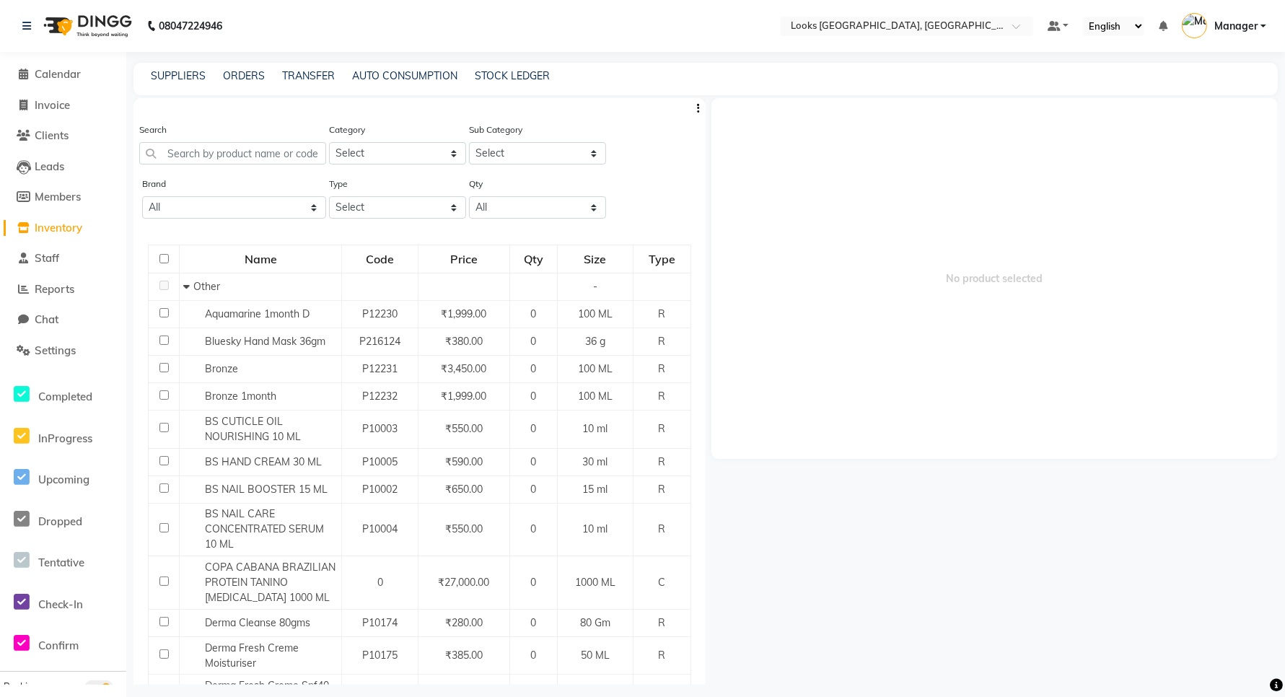
click at [499, 84] on div "SUPPLIERS ORDERS TRANSFER AUTO CONSUMPTION STOCK LEDGER" at bounding box center [705, 79] width 1144 height 32
click at [498, 80] on link "STOCK LEDGER" at bounding box center [512, 75] width 75 height 13
select select "all"
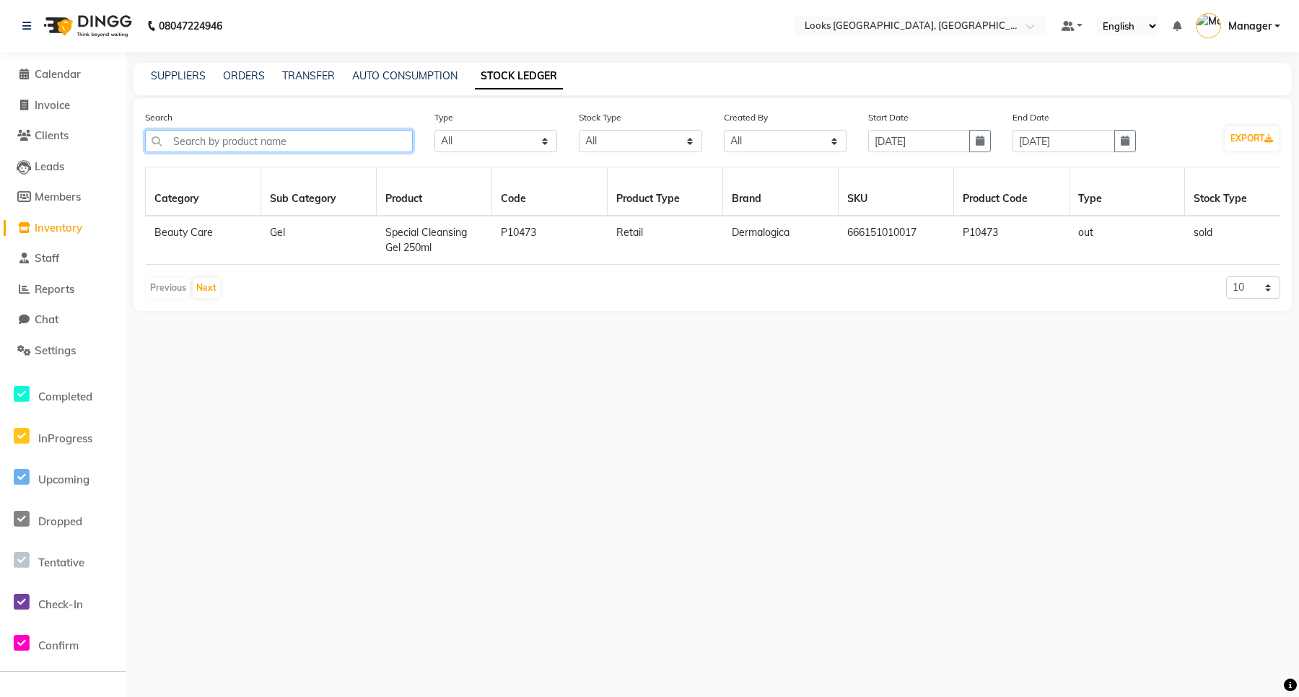
click at [237, 146] on input "text" at bounding box center [279, 141] width 268 height 22
type input "J"
click at [185, 74] on link "SUPPLIERS" at bounding box center [178, 75] width 55 height 13
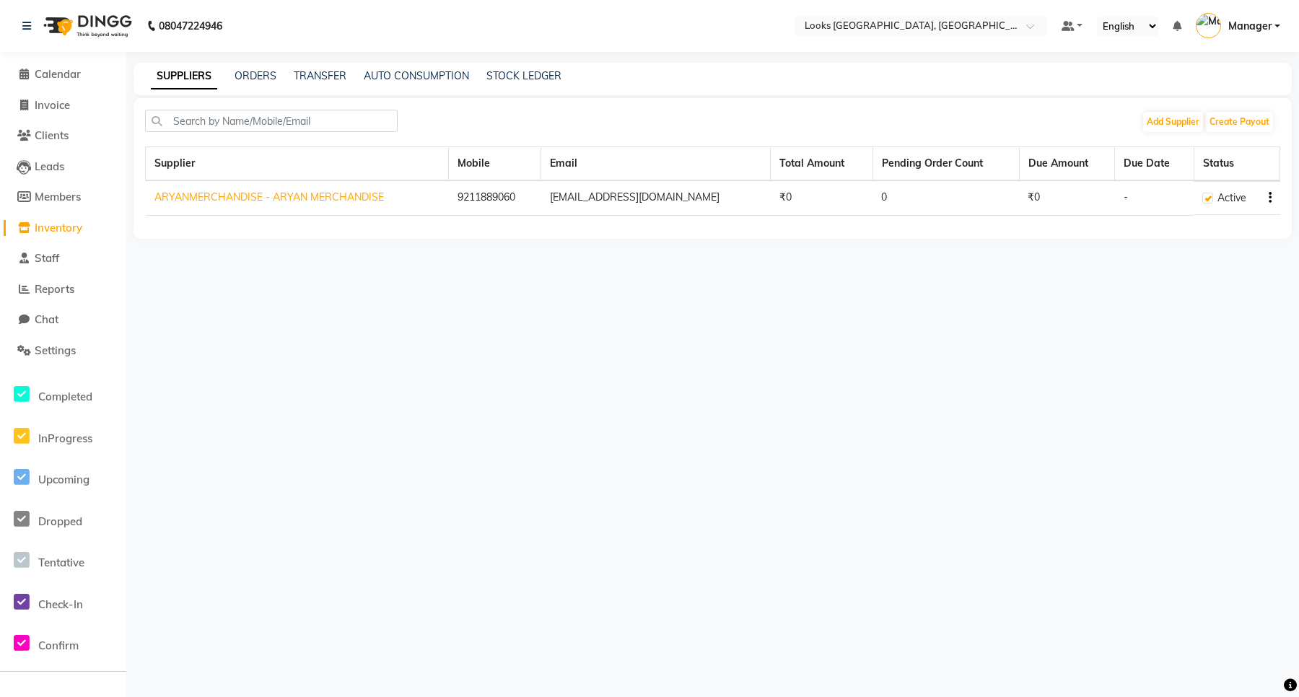
click at [40, 226] on span "Inventory" at bounding box center [59, 228] width 48 height 14
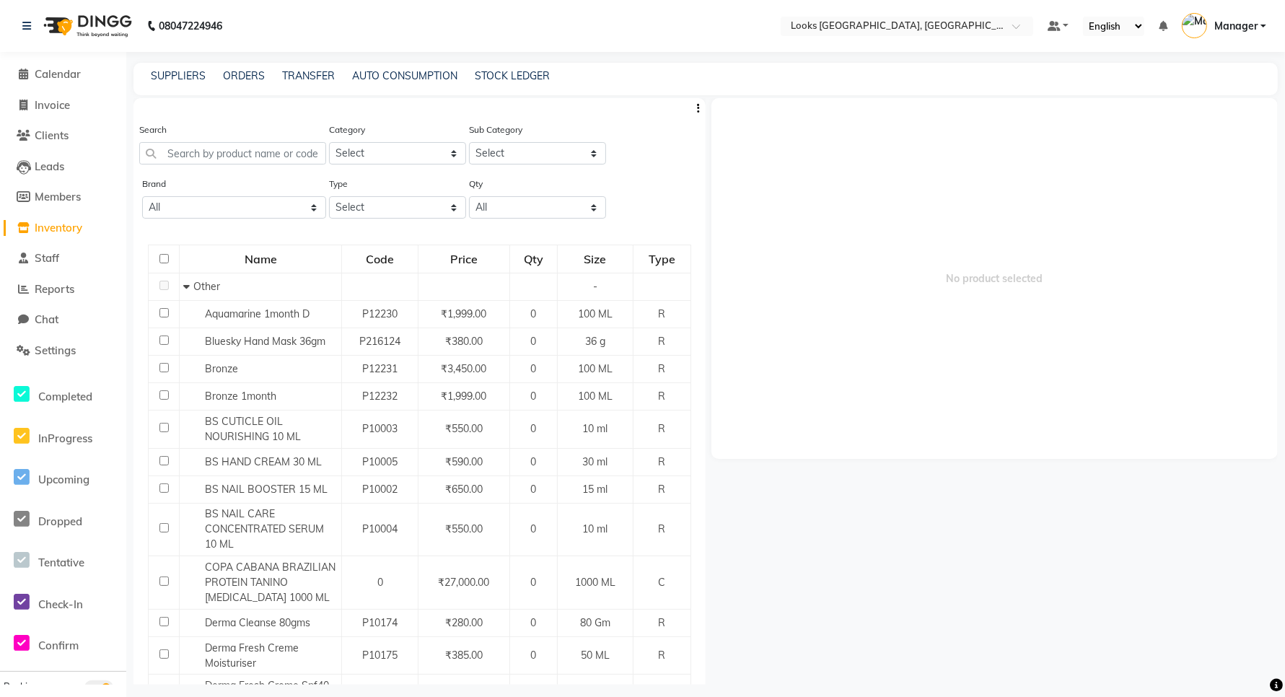
click at [1235, 24] on span "Manager" at bounding box center [1235, 26] width 43 height 15
